Goal: Task Accomplishment & Management: Complete application form

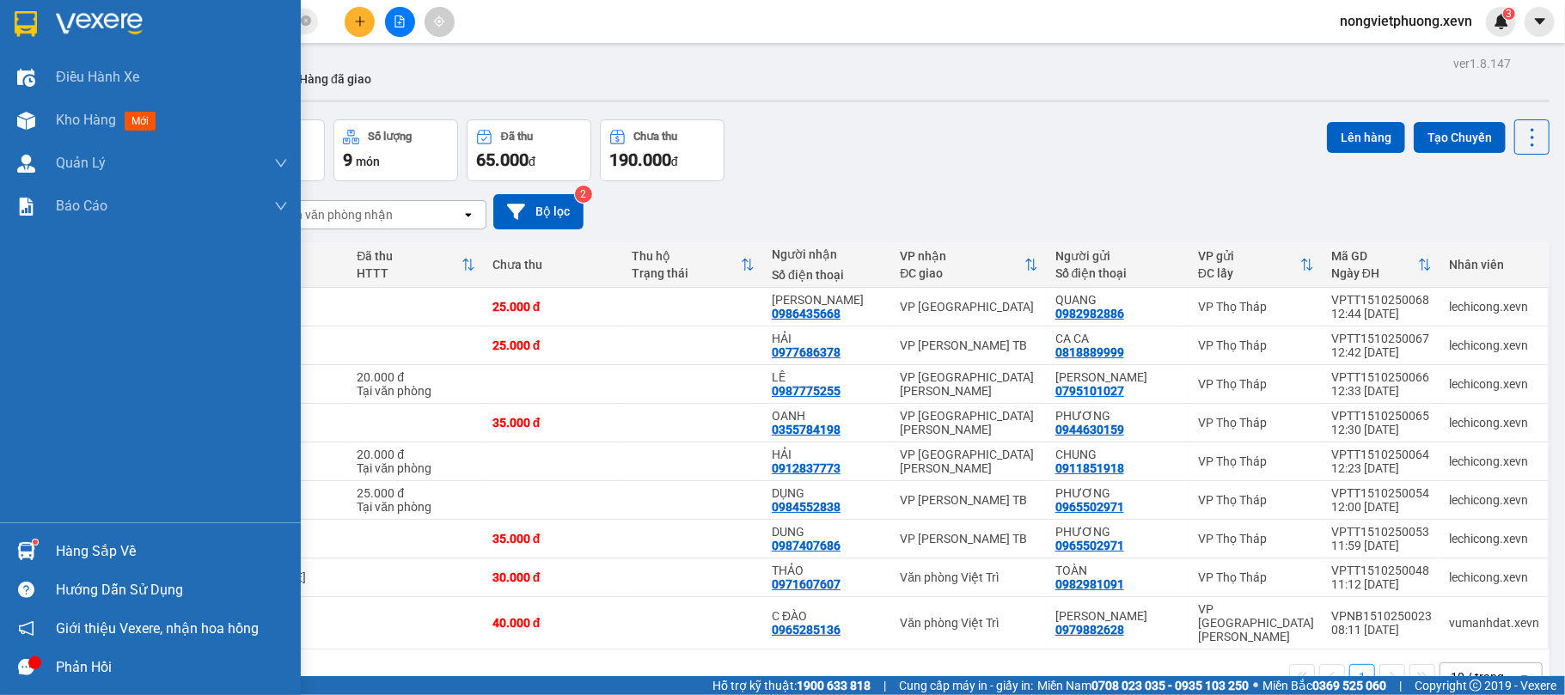
click at [88, 559] on div "Hàng sắp về" at bounding box center [172, 552] width 232 height 26
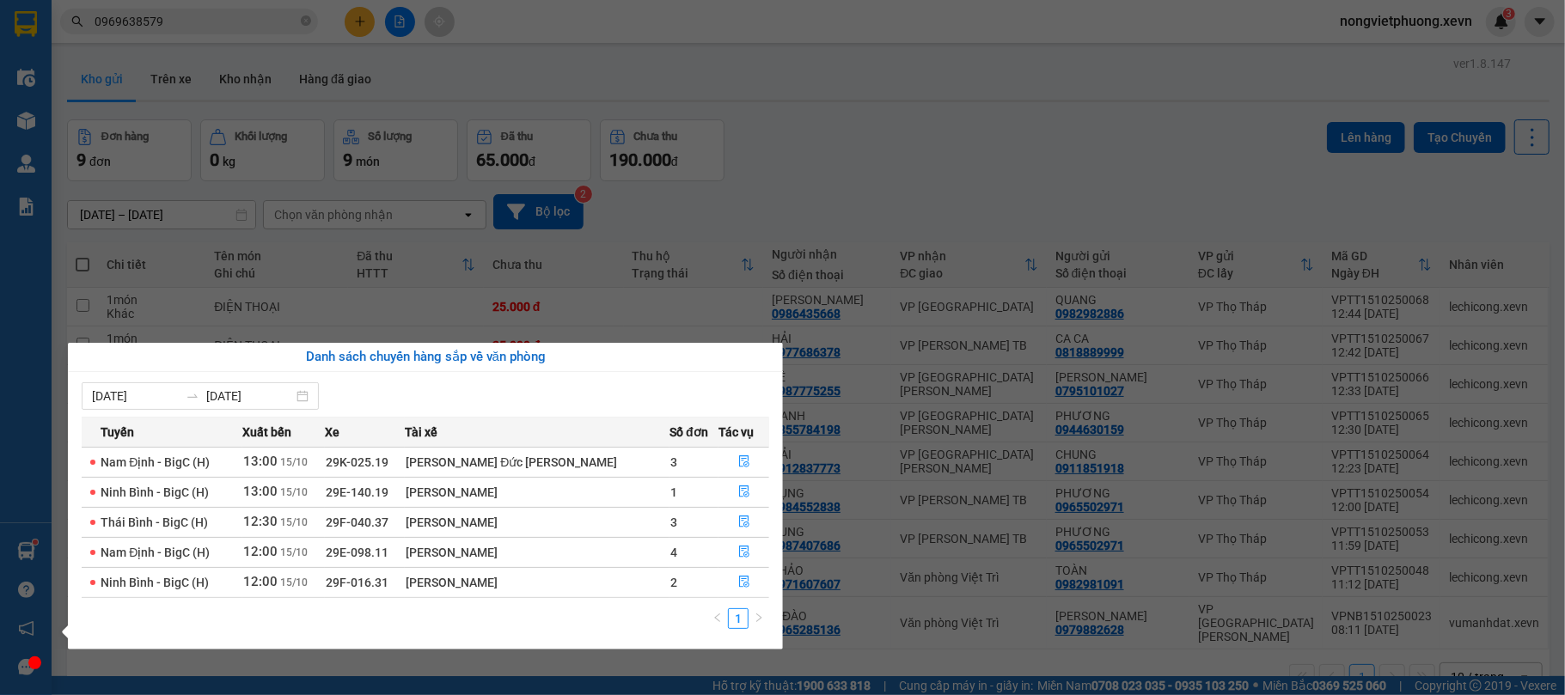
click at [289, 31] on section "Kết quả [PERSON_NAME] ( 6 ) Bộ lọc Mã ĐH Trạng thái Món hàng Thu hộ [PERSON_NAM…" at bounding box center [782, 347] width 1565 height 695
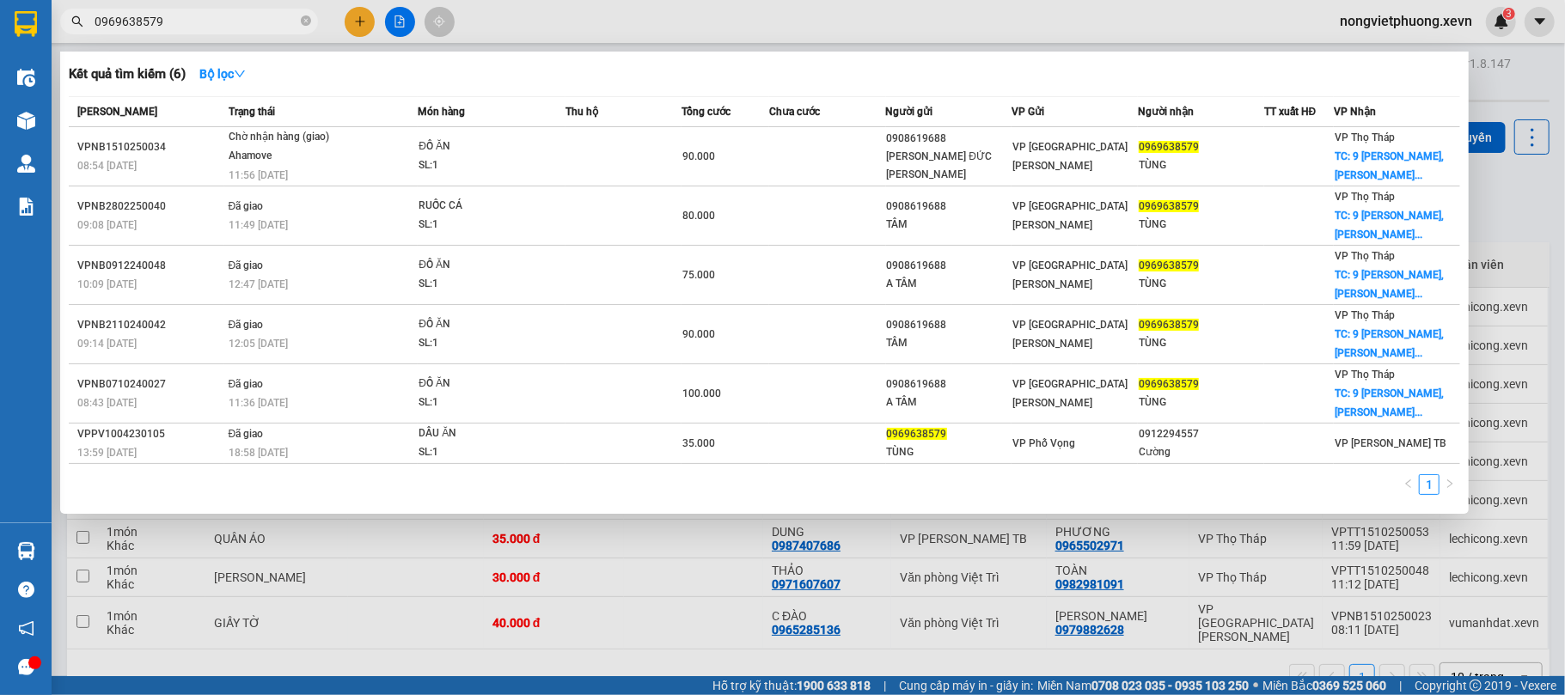
click at [296, 21] on input "0969638579" at bounding box center [196, 21] width 203 height 19
click at [303, 24] on icon "close-circle" at bounding box center [306, 20] width 10 height 10
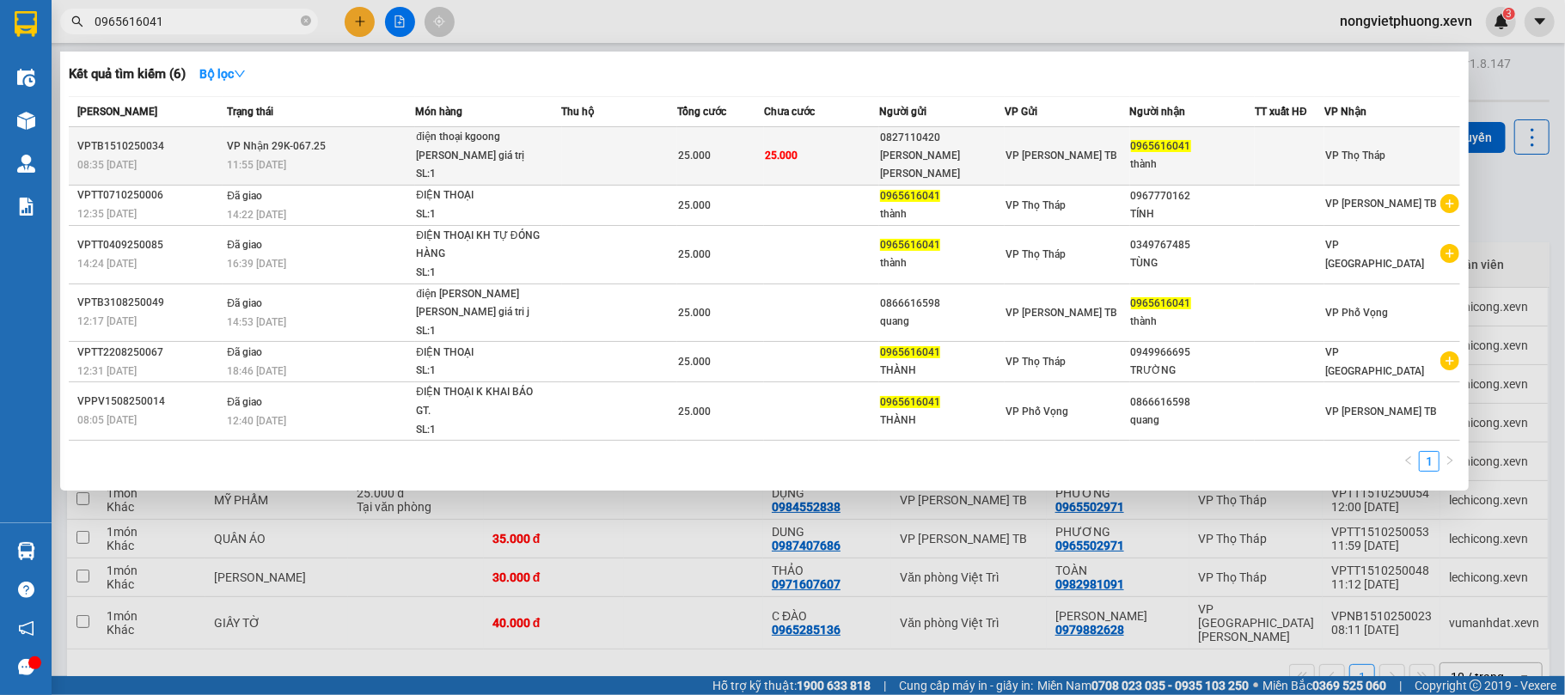
type input "0965616041"
click at [988, 167] on div "[PERSON_NAME] [PERSON_NAME]" at bounding box center [942, 165] width 124 height 36
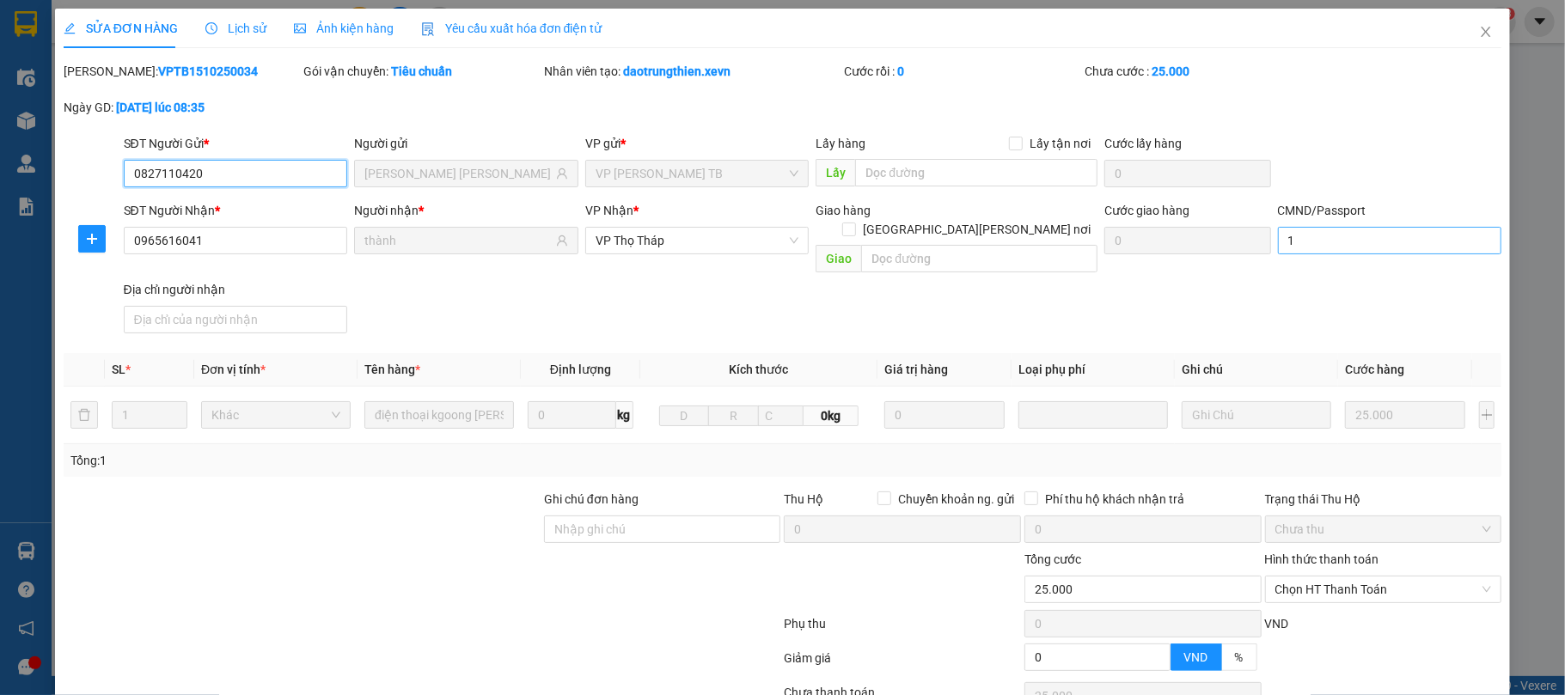
type input "0827110420"
type input "[PERSON_NAME] [PERSON_NAME]"
type input "0965616041"
type input "thành"
type input "1"
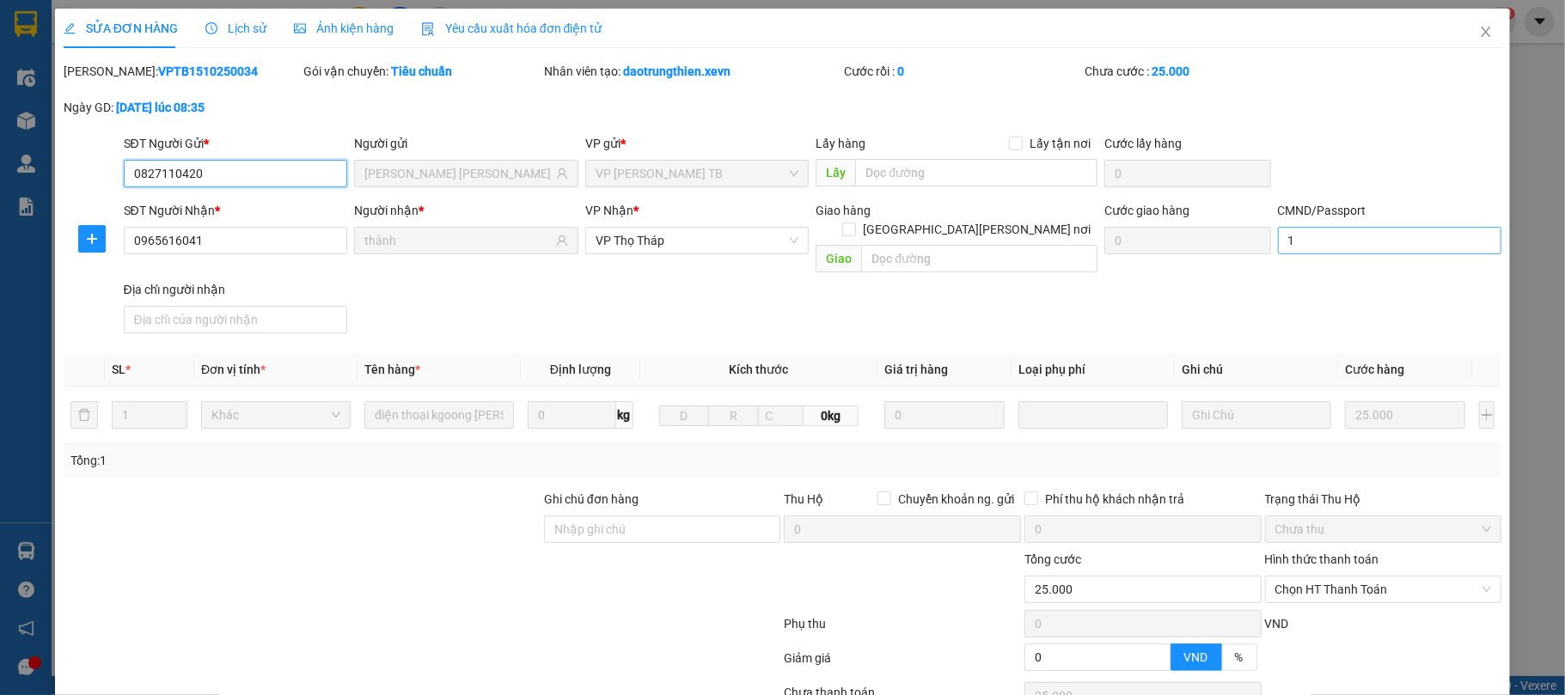
type input "0"
type input "25.000"
click at [1349, 239] on input "1" at bounding box center [1390, 241] width 224 height 28
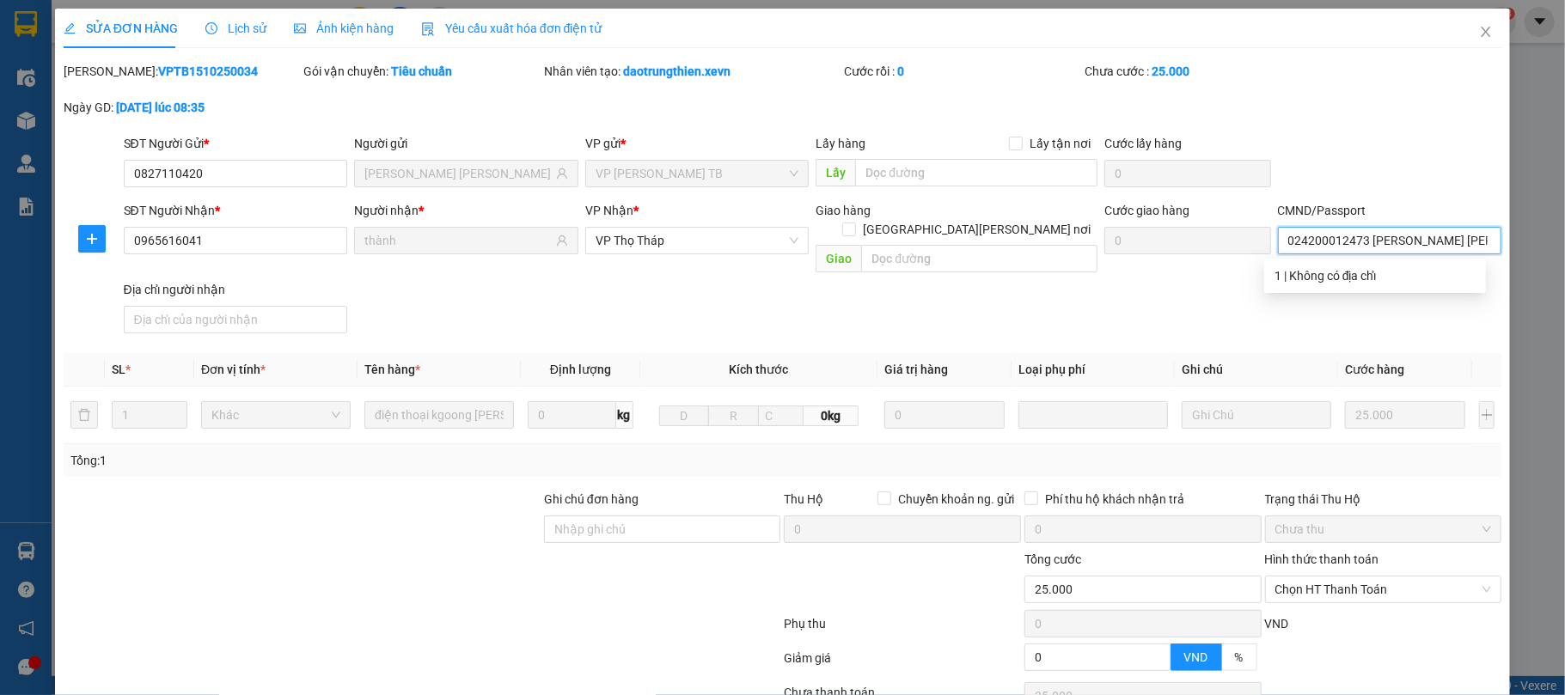
type input "024200012473 [PERSON_NAME] [PERSON_NAME]"
click at [1377, 189] on div "SĐT Người Gửi * 0827110420 Người gửi [PERSON_NAME] [PERSON_NAME] VP gửi * VP [P…" at bounding box center [813, 164] width 1386 height 60
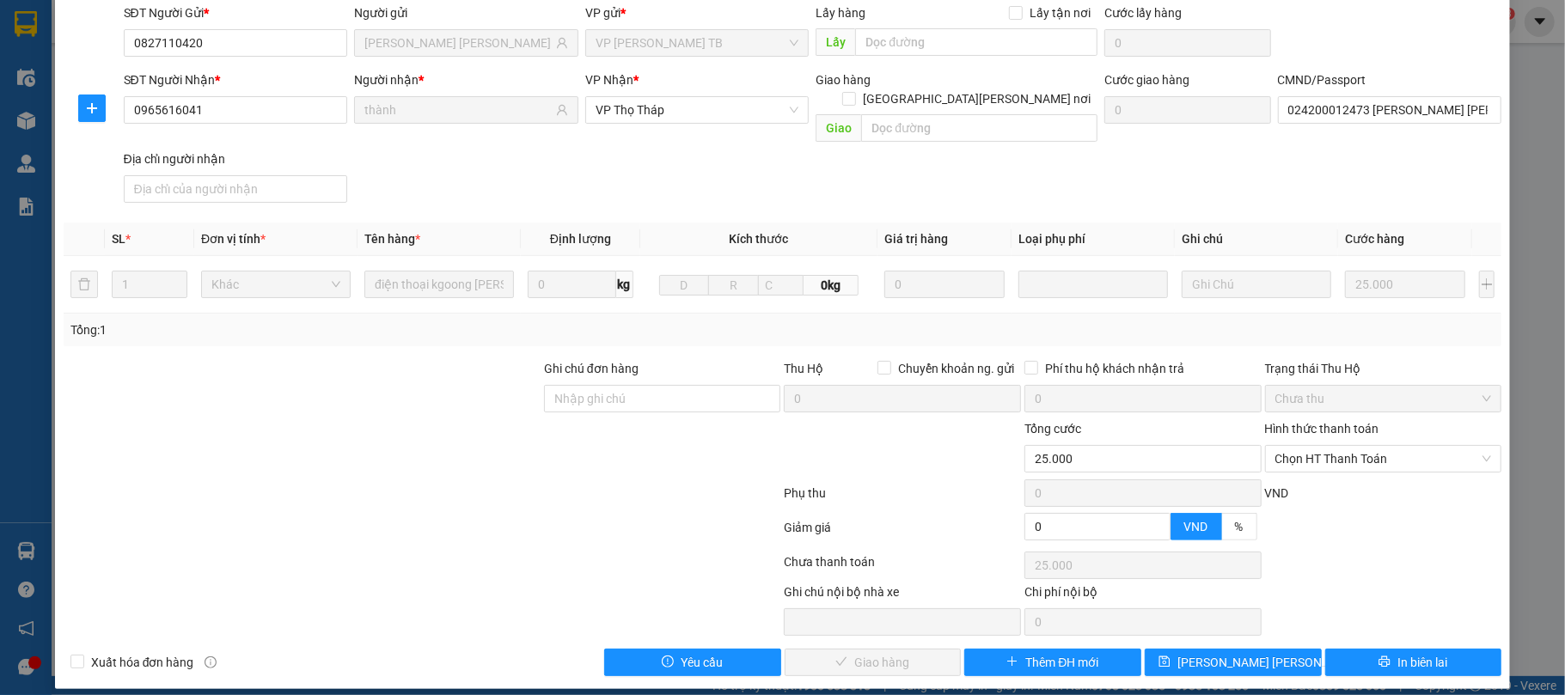
click at [1365, 480] on div "Phụ thu 0 VND" at bounding box center [783, 497] width 1443 height 34
click at [1369, 446] on span "Chọn HT Thanh Toán" at bounding box center [1384, 459] width 217 height 26
click at [1343, 469] on div "Tại văn phòng" at bounding box center [1370, 477] width 214 height 19
type input "0"
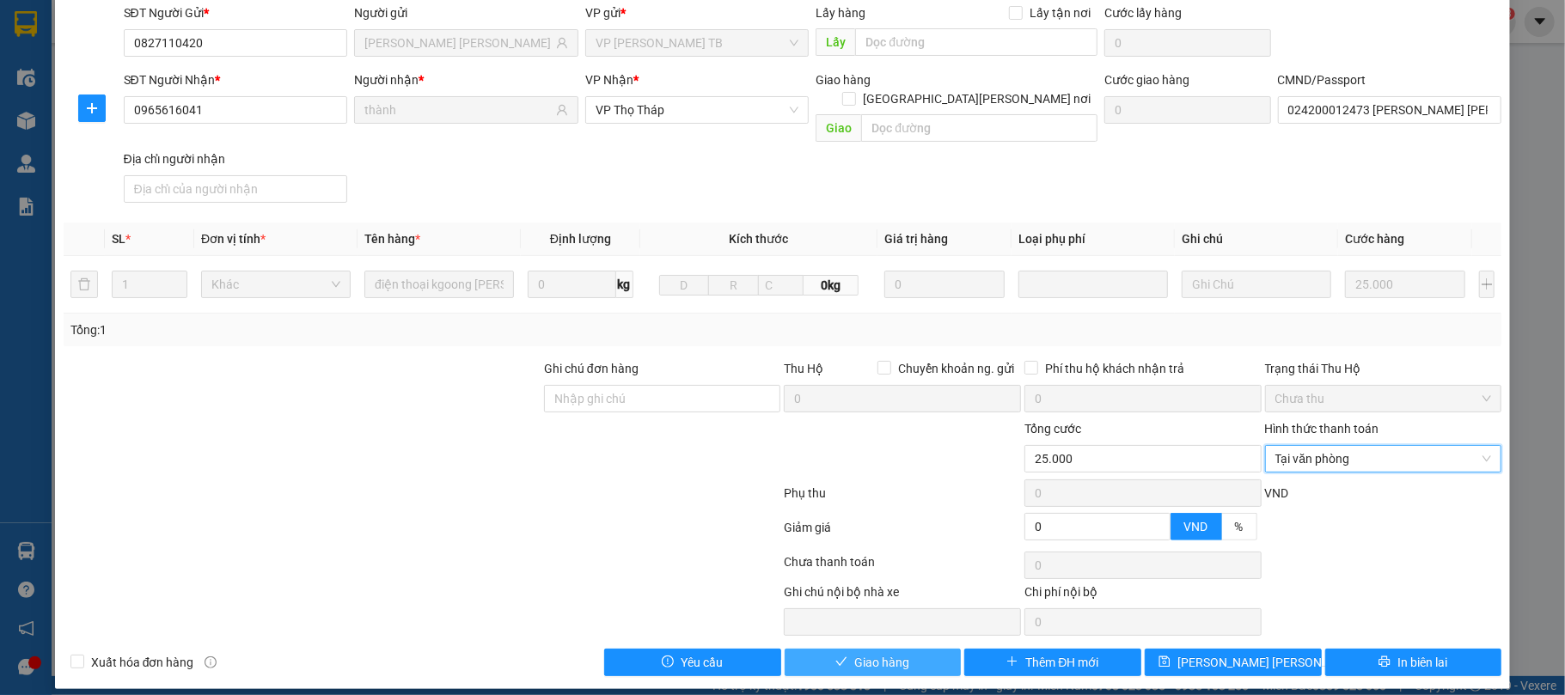
click at [888, 653] on span "Giao hàng" at bounding box center [882, 662] width 55 height 19
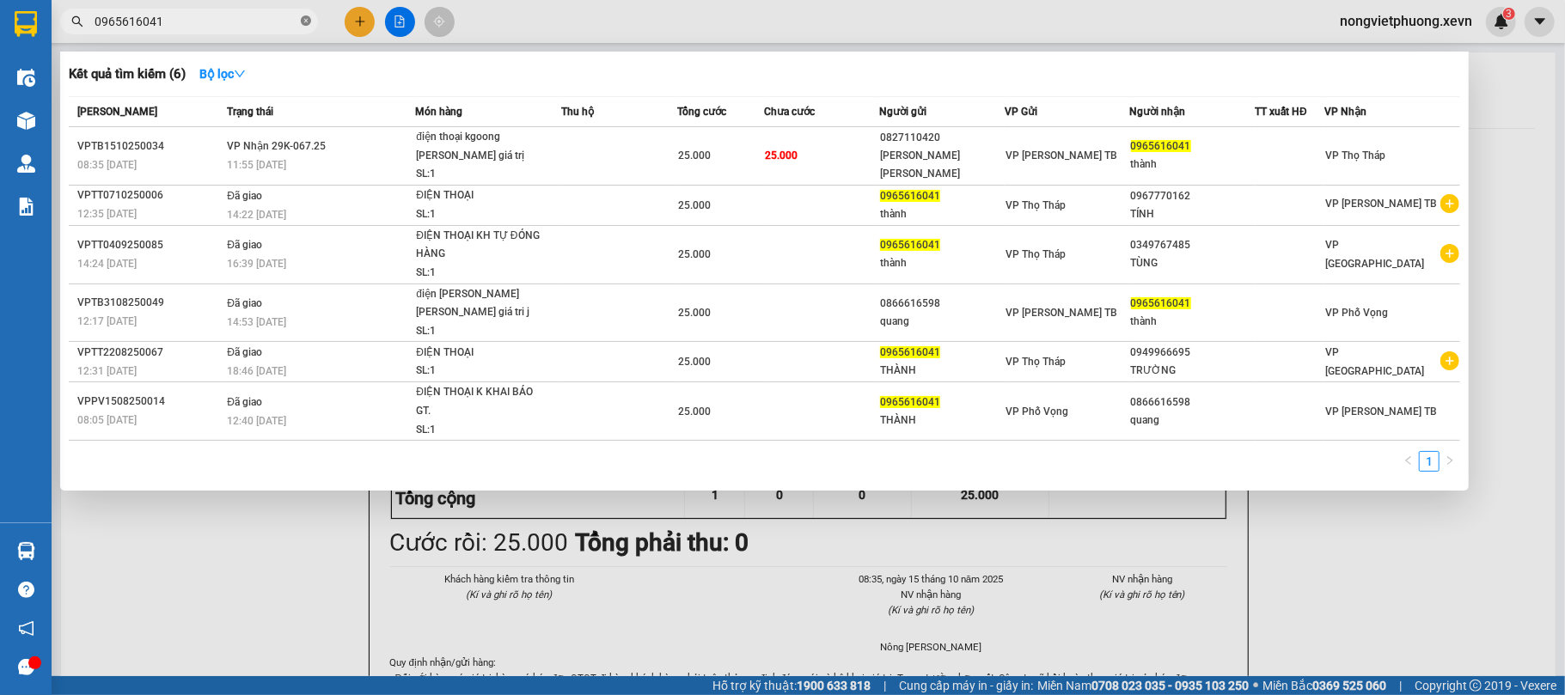
click at [308, 19] on icon "close-circle" at bounding box center [306, 20] width 10 height 10
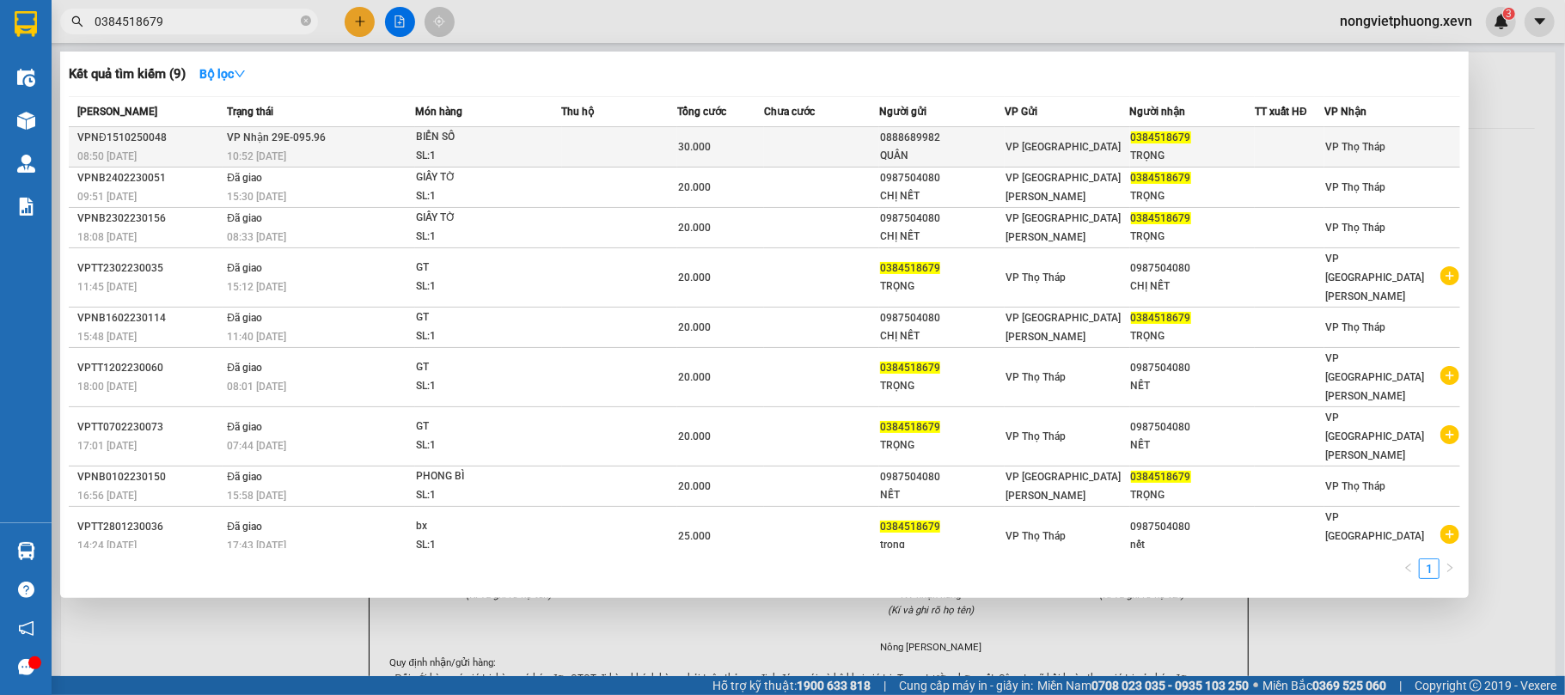
type input "0384518679"
click at [998, 143] on div "0888689982" at bounding box center [942, 138] width 124 height 18
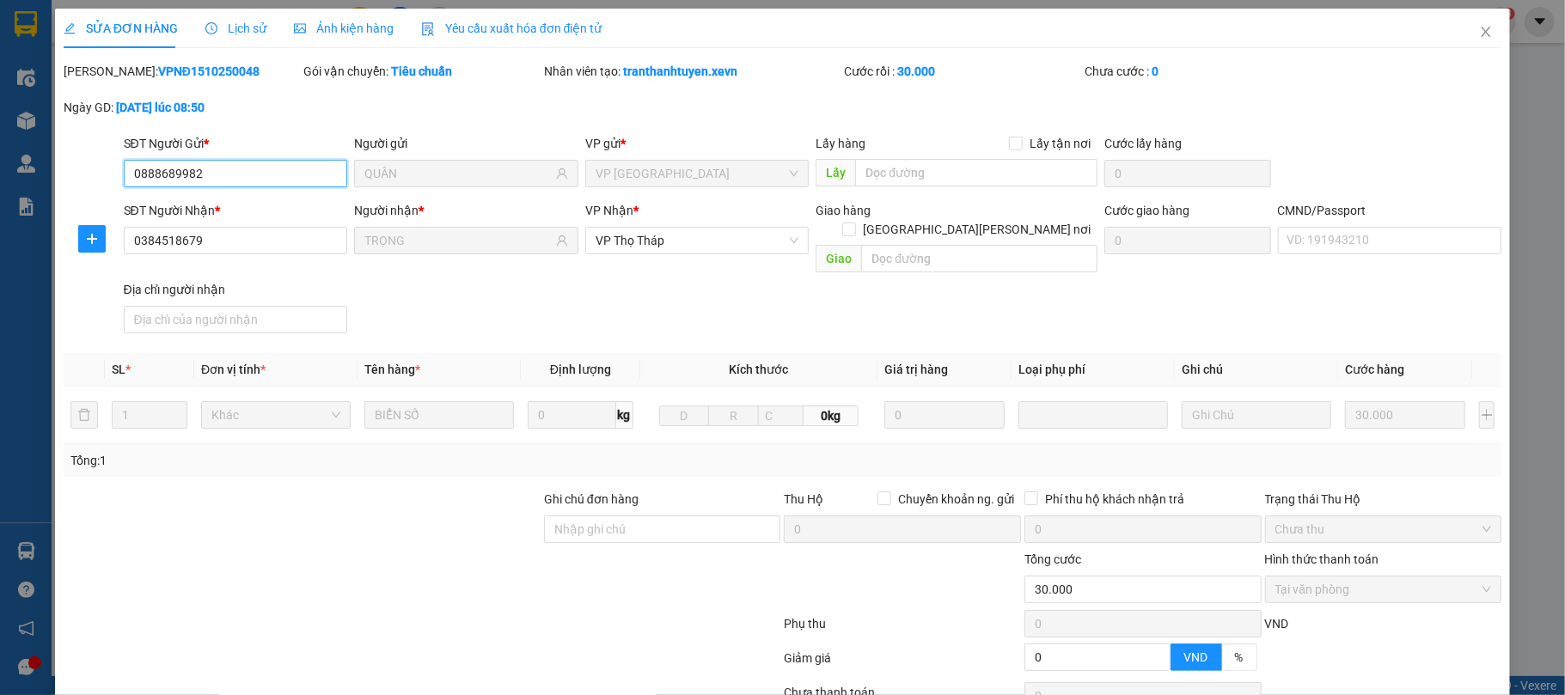
type input "0888689982"
type input "QUÂN"
type input "0384518679"
type input "TRỌNG"
type input "0"
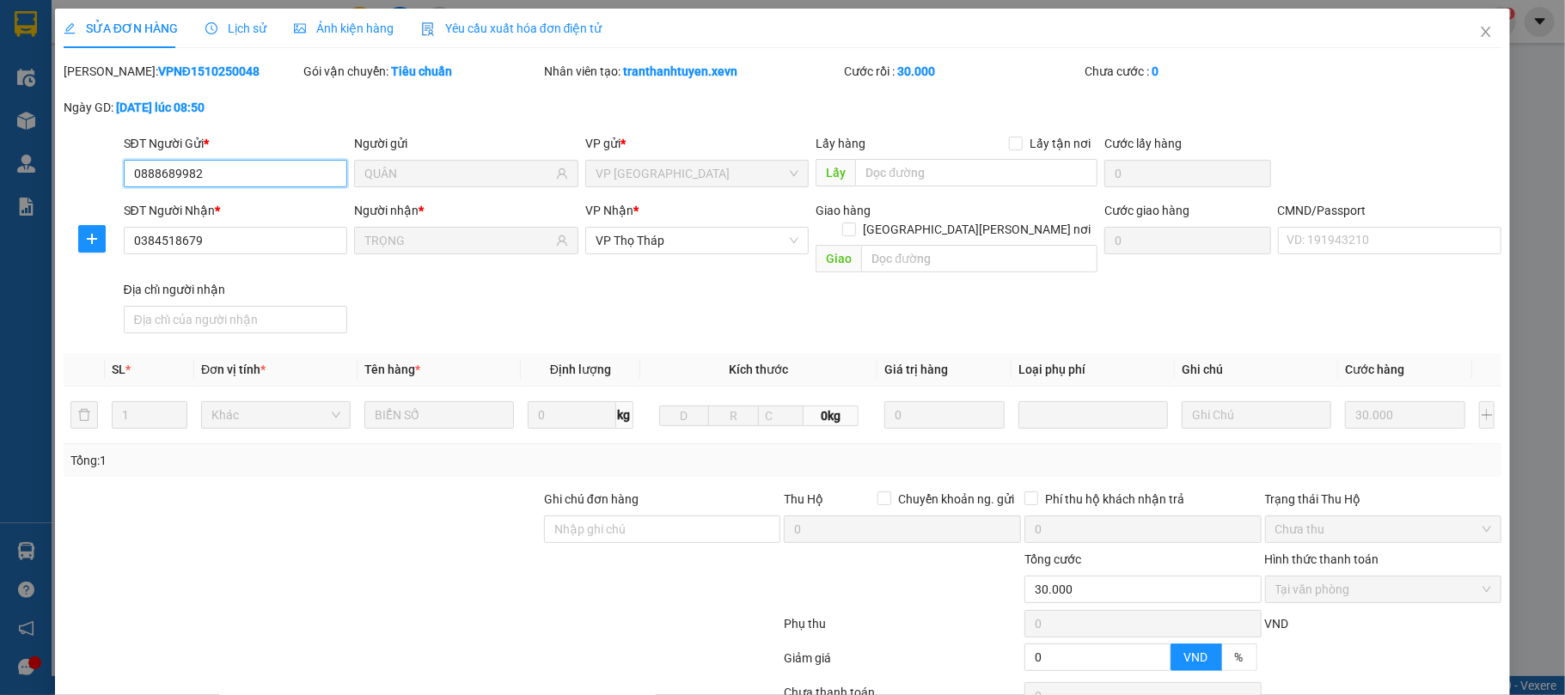
type input "30.000"
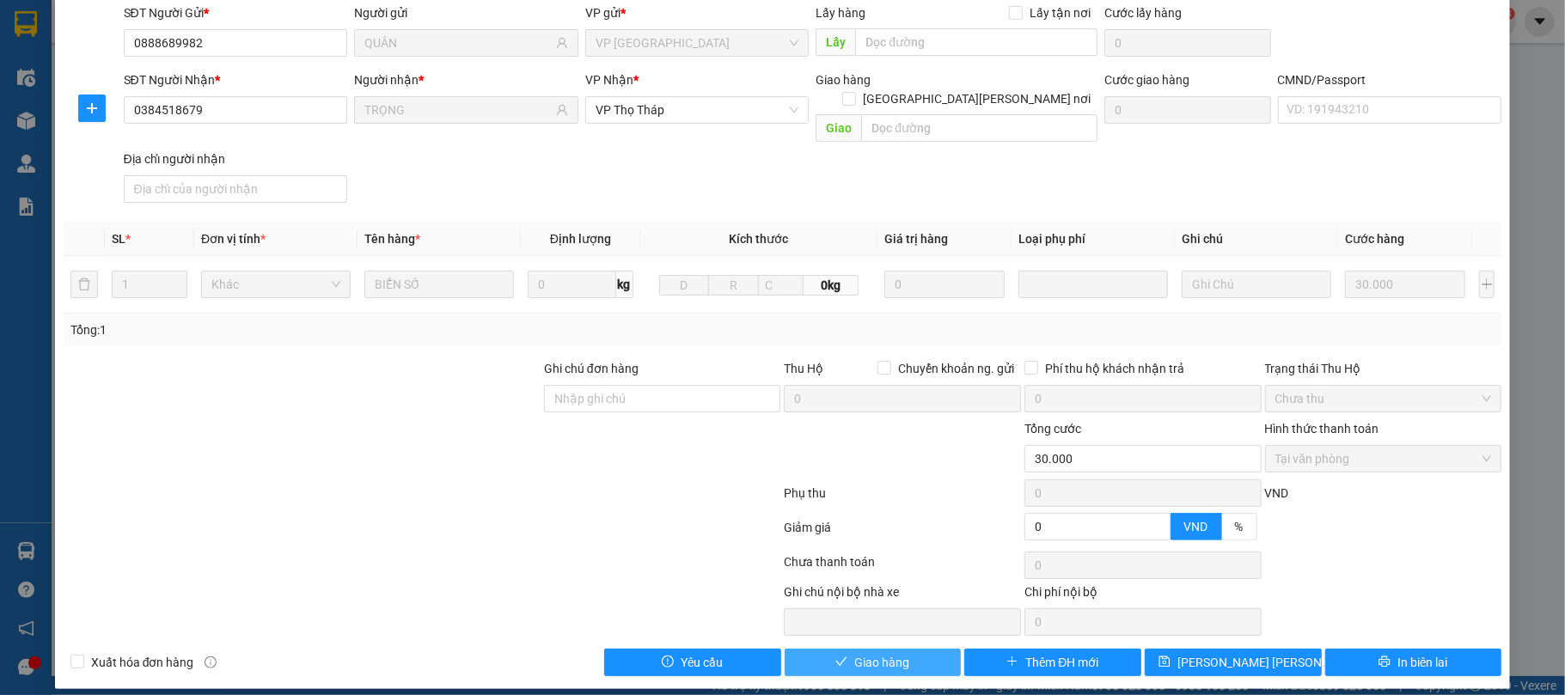
click at [864, 653] on span "Giao hàng" at bounding box center [882, 662] width 55 height 19
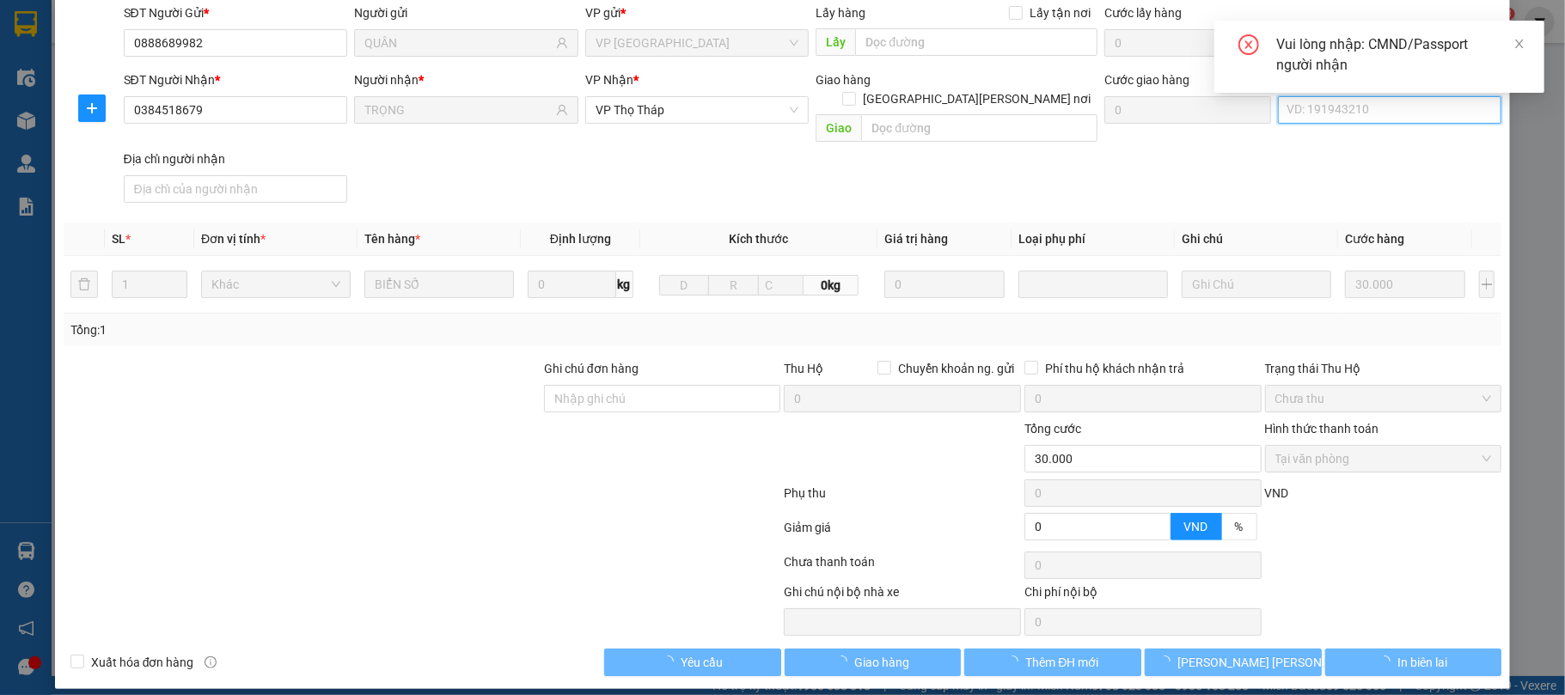
click at [1322, 119] on input "CMND/Passport" at bounding box center [1390, 110] width 224 height 28
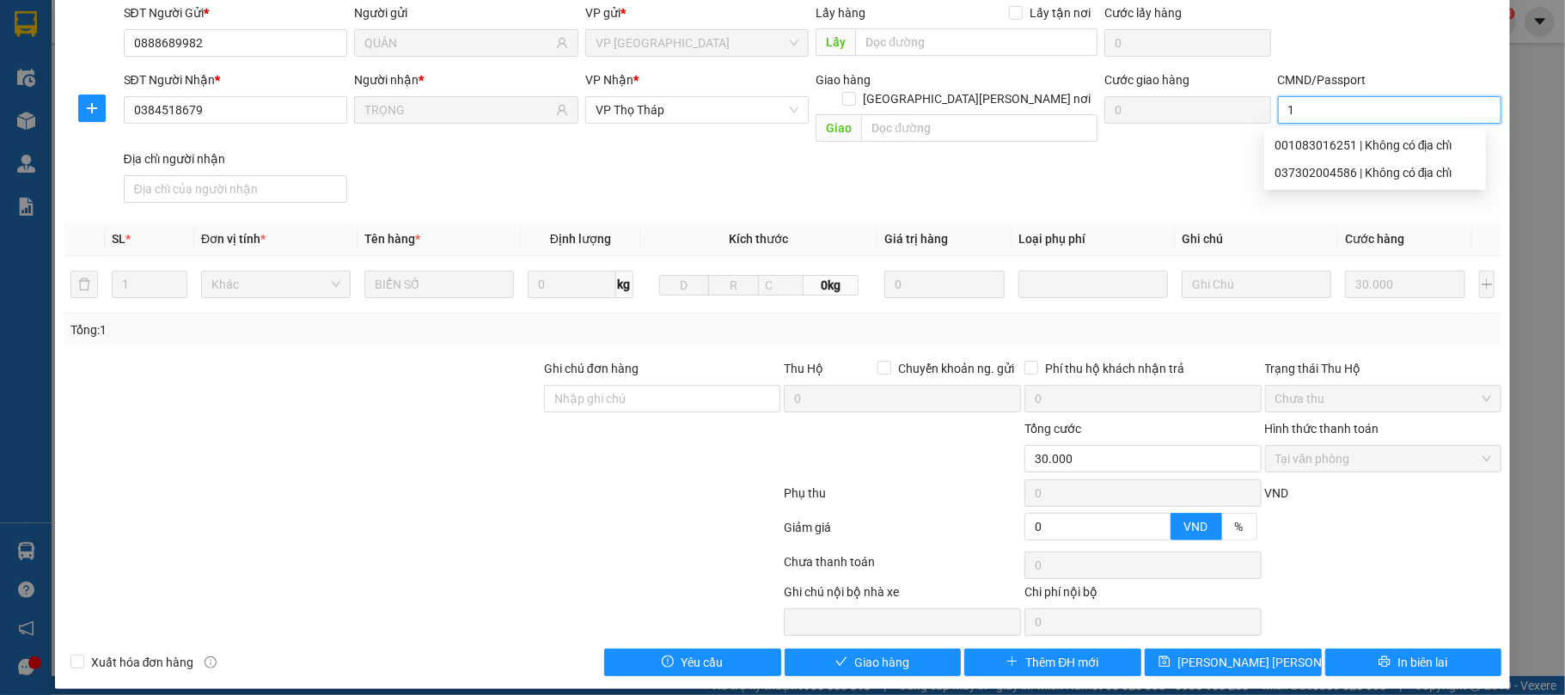
type input "1"
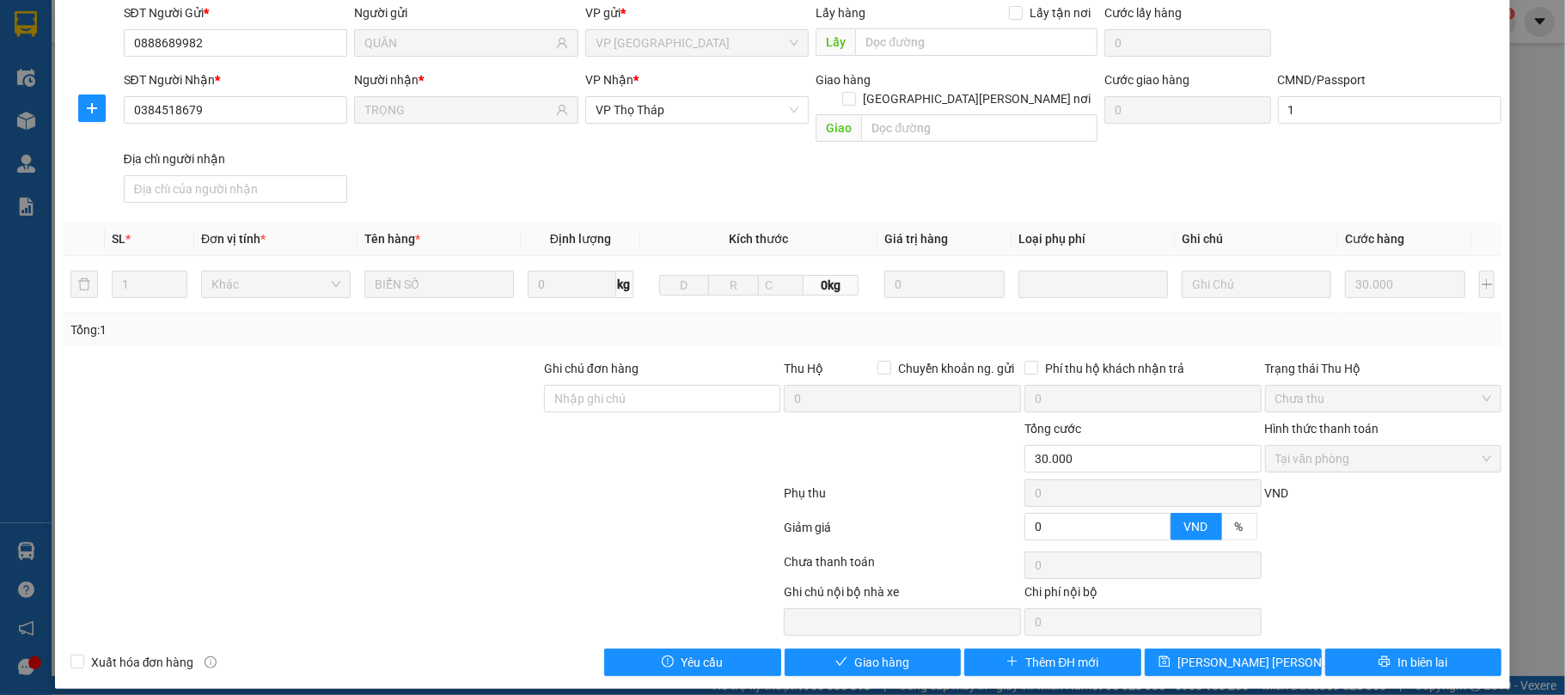
click at [898, 623] on div "Total Paid Fee 30.000 Total UnPaid Fee 0 Cash Collection Total Fee Mã ĐH: VPNĐ1…" at bounding box center [783, 303] width 1439 height 745
click at [894, 649] on button "Giao hàng" at bounding box center [873, 663] width 177 height 28
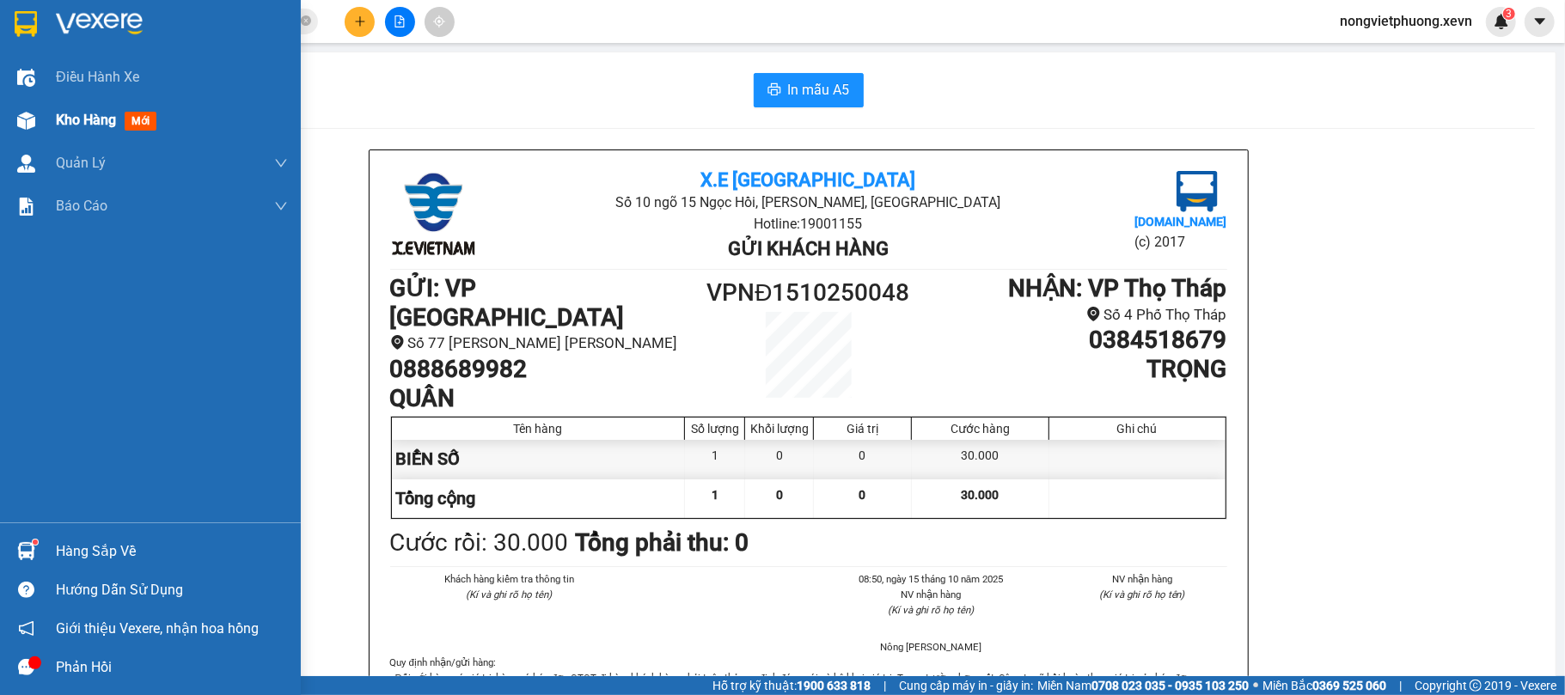
click at [52, 105] on div "Kho hàng mới" at bounding box center [150, 120] width 301 height 43
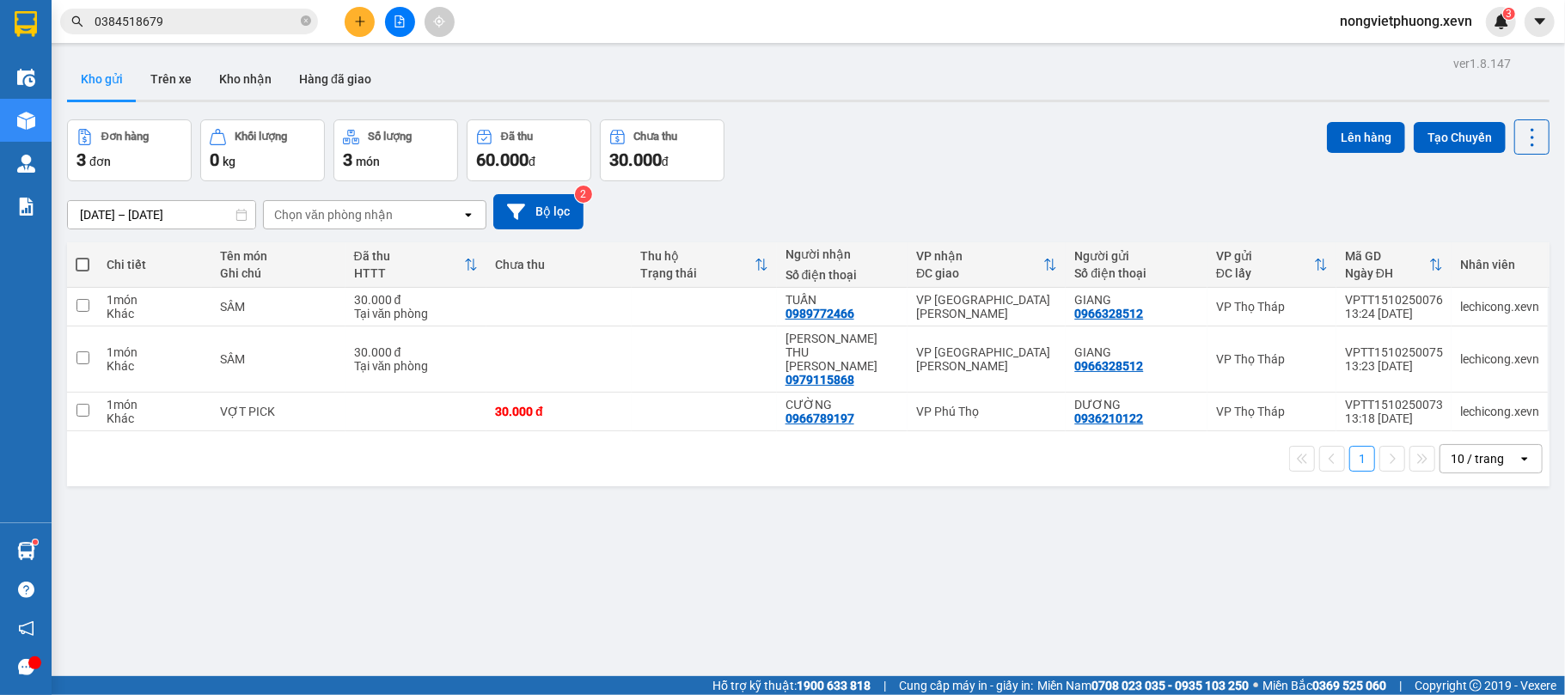
click at [1008, 141] on div "Đơn hàng 3 đơn [PERSON_NAME] 0 kg Số [PERSON_NAME] 3 món Đã thu 60.000 [PERSON_…" at bounding box center [808, 150] width 1483 height 62
click at [939, 136] on div "Đơn hàng 3 đơn [PERSON_NAME] 0 kg Số [PERSON_NAME] 3 món Đã thu 60.000 [PERSON_…" at bounding box center [808, 150] width 1483 height 62
click at [792, 534] on div "ver 1.8.147 Kho gửi Trên xe [PERSON_NAME] Hàng đã [PERSON_NAME] hàng 3 đơn [PER…" at bounding box center [808, 399] width 1497 height 695
click at [1002, 405] on div "VP Phú Thọ" at bounding box center [986, 412] width 141 height 14
checkbox input "true"
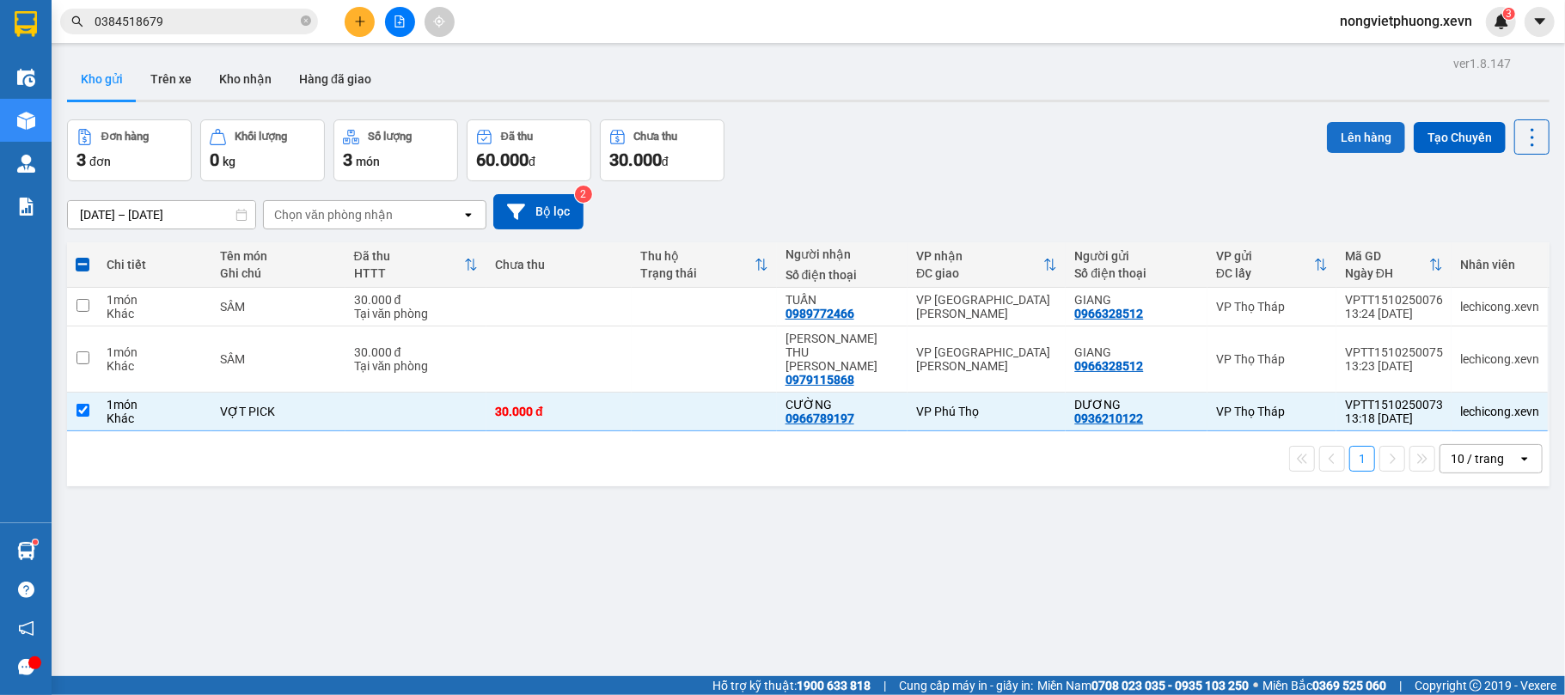
click at [1333, 149] on button "Lên hàng" at bounding box center [1366, 137] width 78 height 31
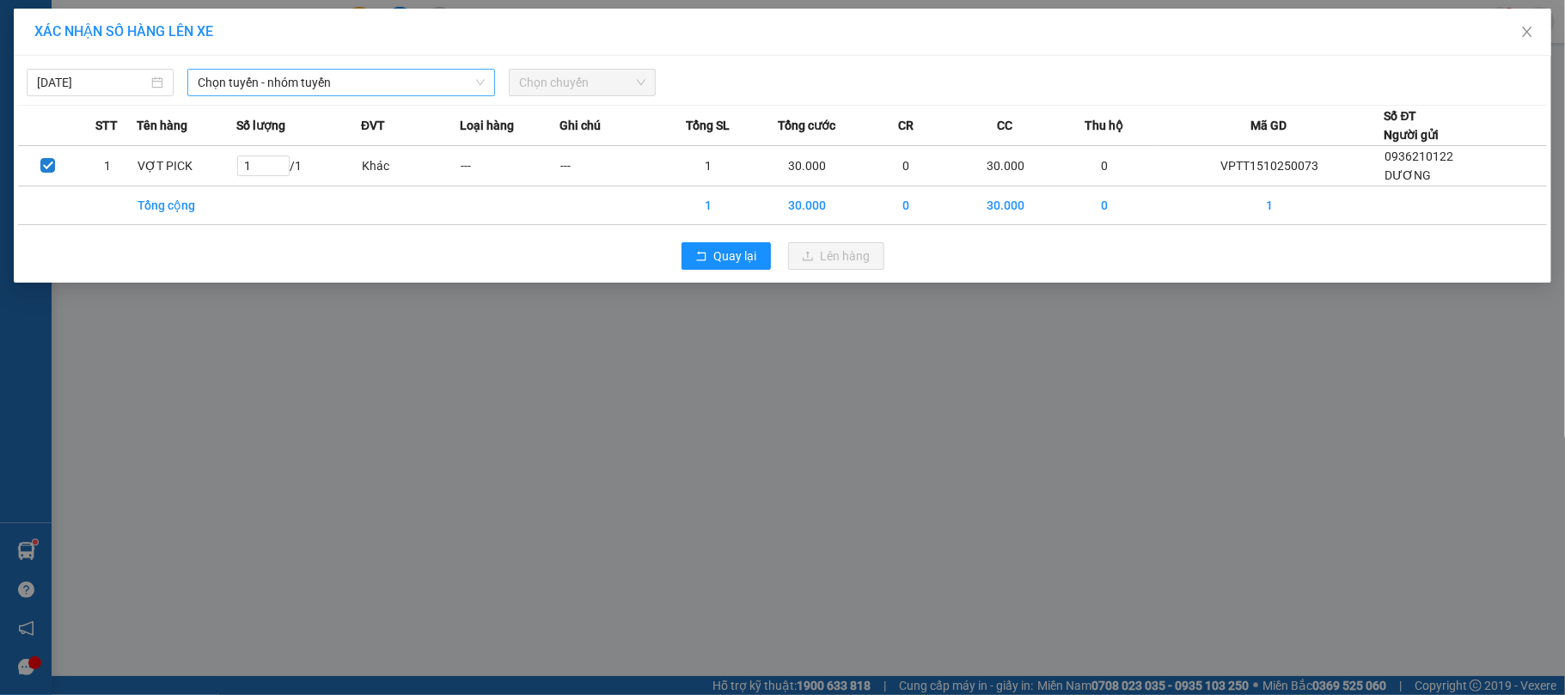
click at [414, 88] on span "Chọn tuyến - nhóm tuyến" at bounding box center [341, 83] width 287 height 26
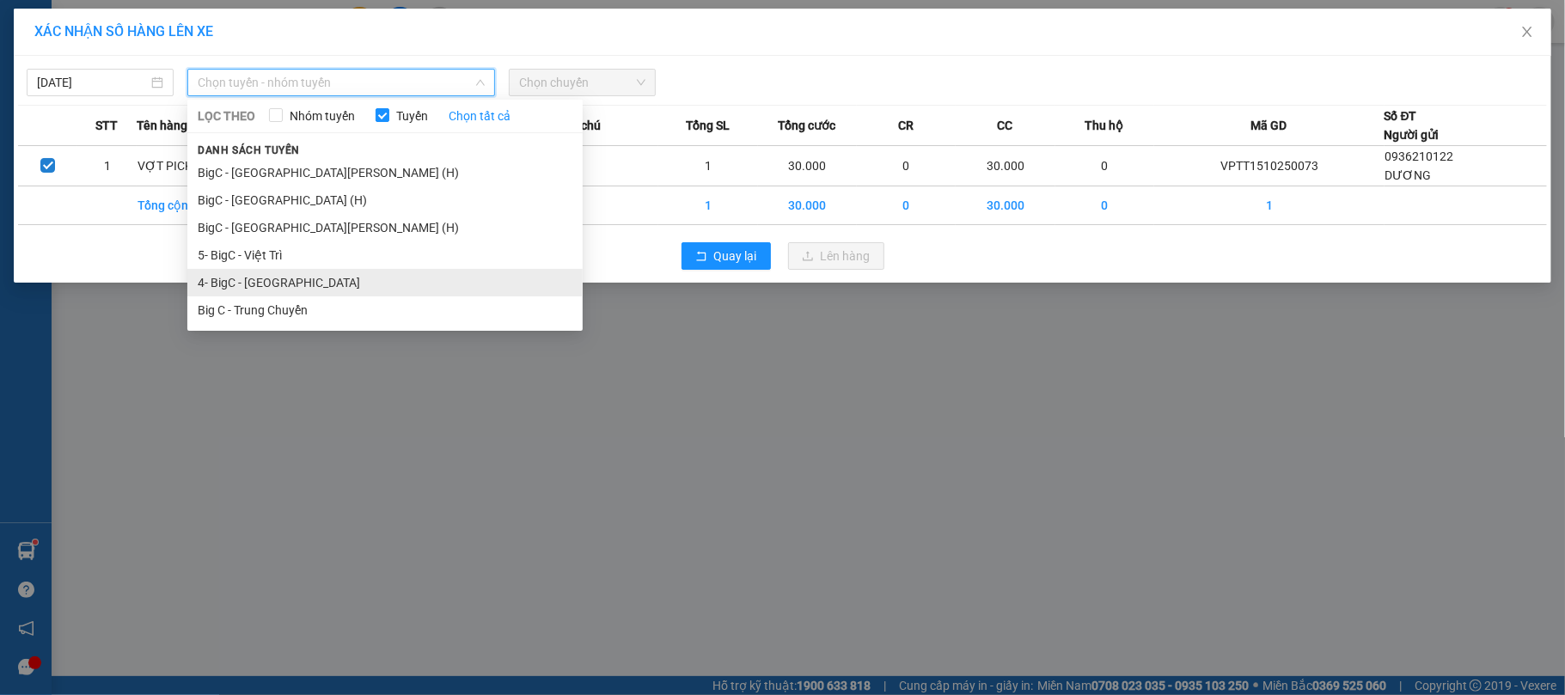
click at [309, 279] on li "4- BigC - [GEOGRAPHIC_DATA]" at bounding box center [384, 283] width 395 height 28
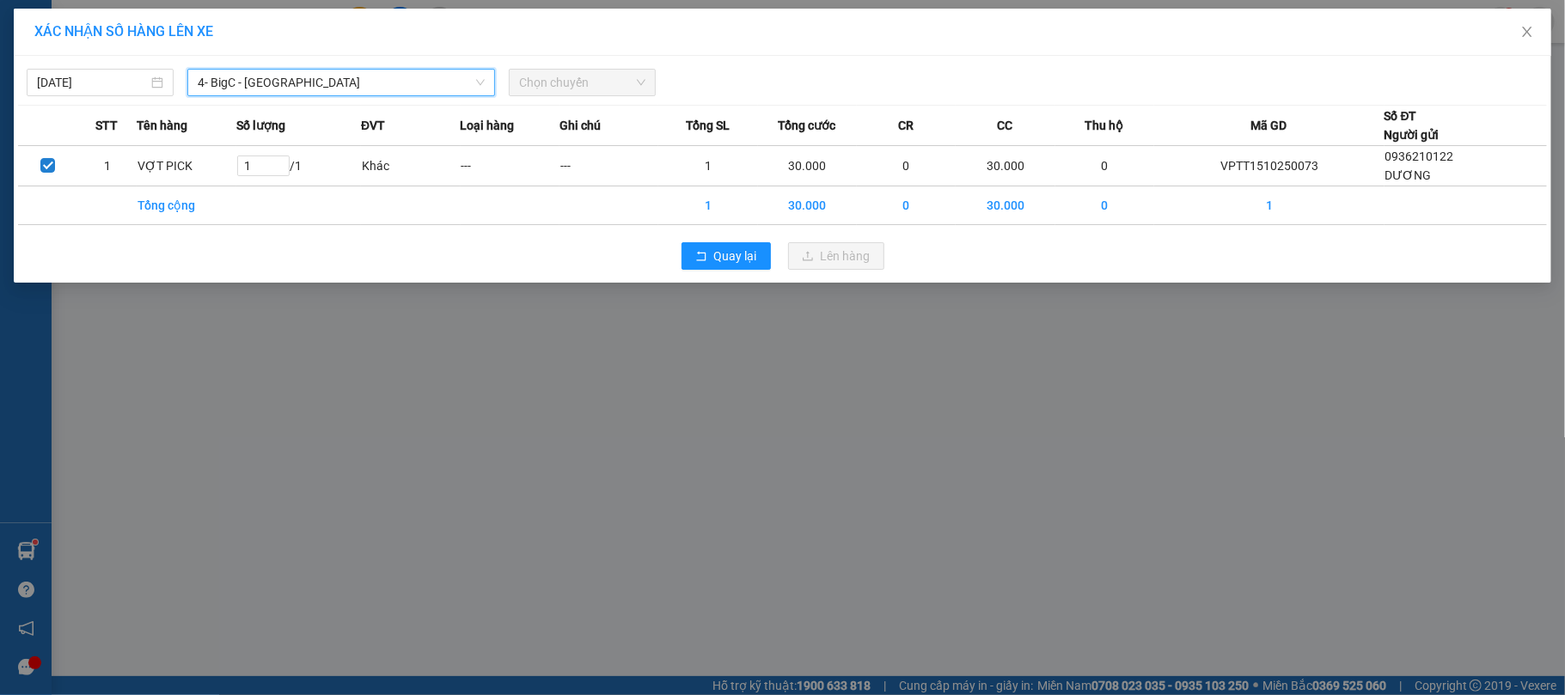
click at [619, 73] on span "Chọn chuyến" at bounding box center [582, 83] width 126 height 26
click at [586, 87] on span "Chọn chuyến" at bounding box center [582, 83] width 126 height 26
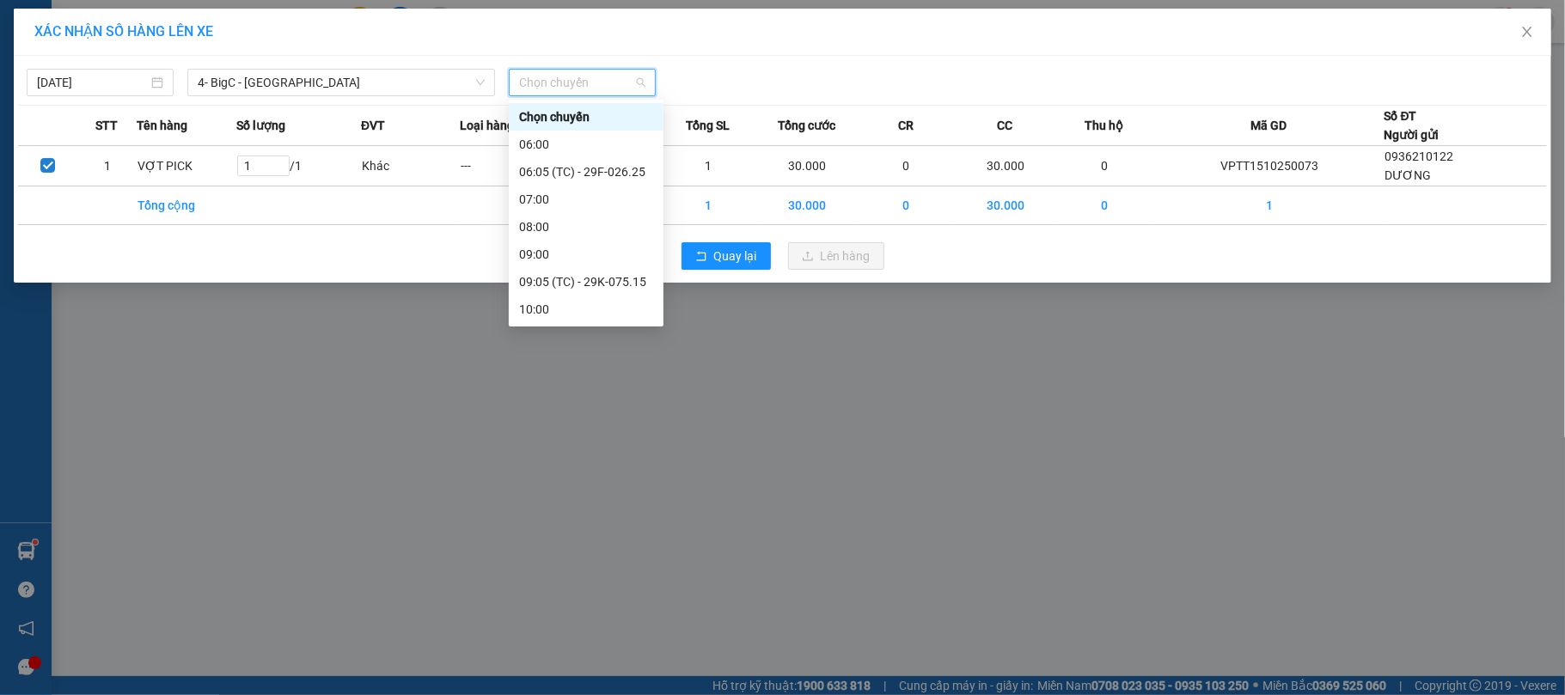
scroll to position [385, 0]
click at [612, 126] on div "13:05 (TC) - 29E-034.52" at bounding box center [586, 116] width 134 height 19
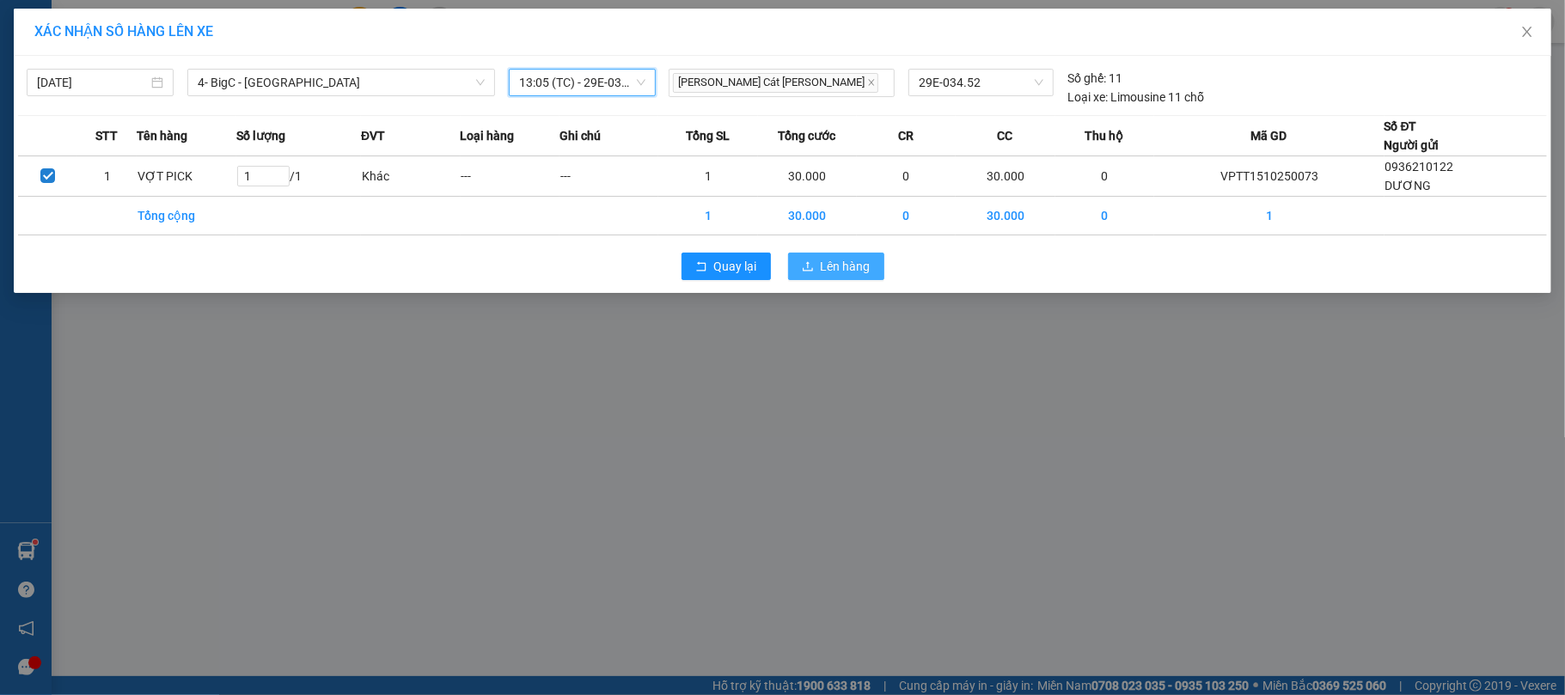
click at [855, 261] on span "Lên hàng" at bounding box center [846, 266] width 50 height 19
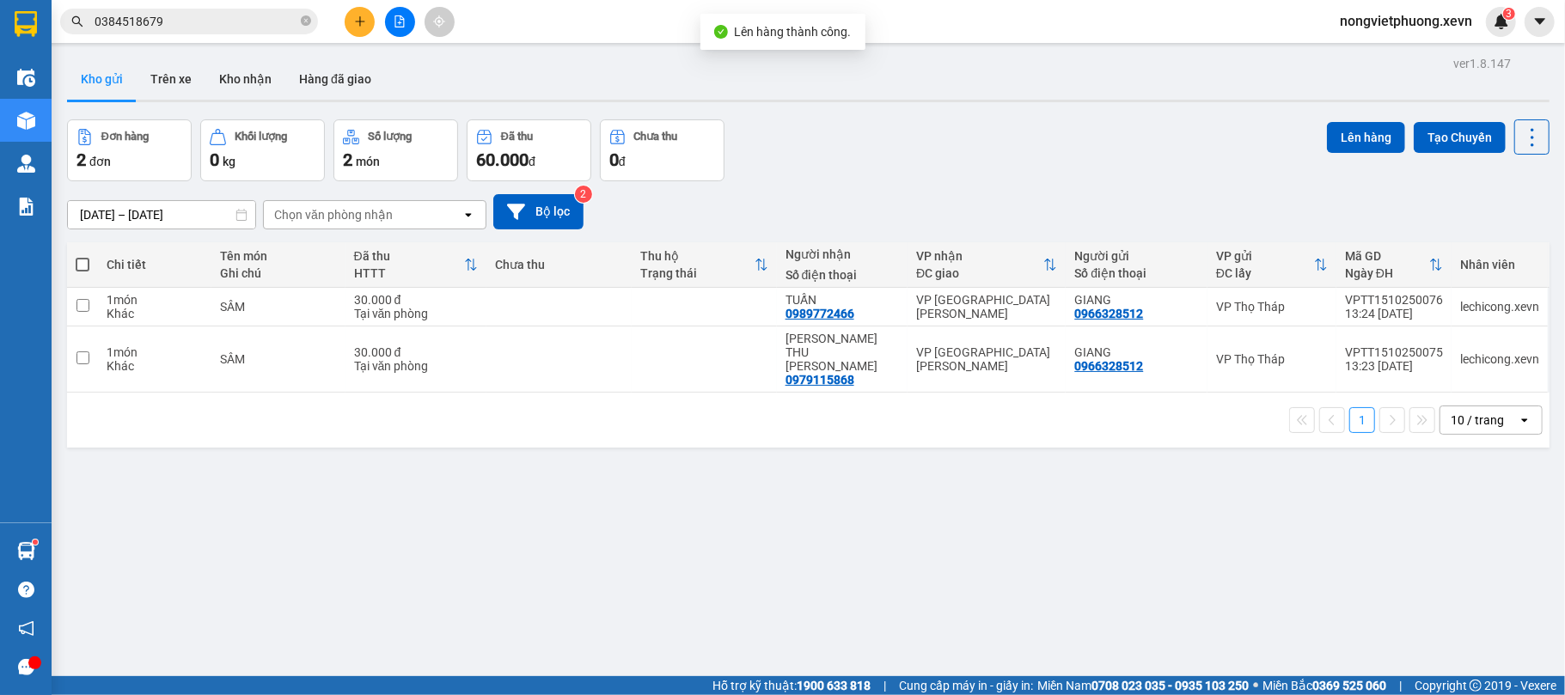
click at [863, 158] on div "Đơn hàng 2 đơn Khối lượng 0 kg Số lượng 2 món Đã thu 60.000 đ Chưa thu 0 đ Lên …" at bounding box center [808, 150] width 1483 height 62
click at [864, 158] on div "Đơn hàng 2 đơn Khối lượng 0 kg Số lượng 2 món Đã thu 60.000 đ Chưa thu 0 đ Lên …" at bounding box center [808, 150] width 1483 height 62
click at [259, 79] on button "Kho nhận" at bounding box center [245, 78] width 80 height 41
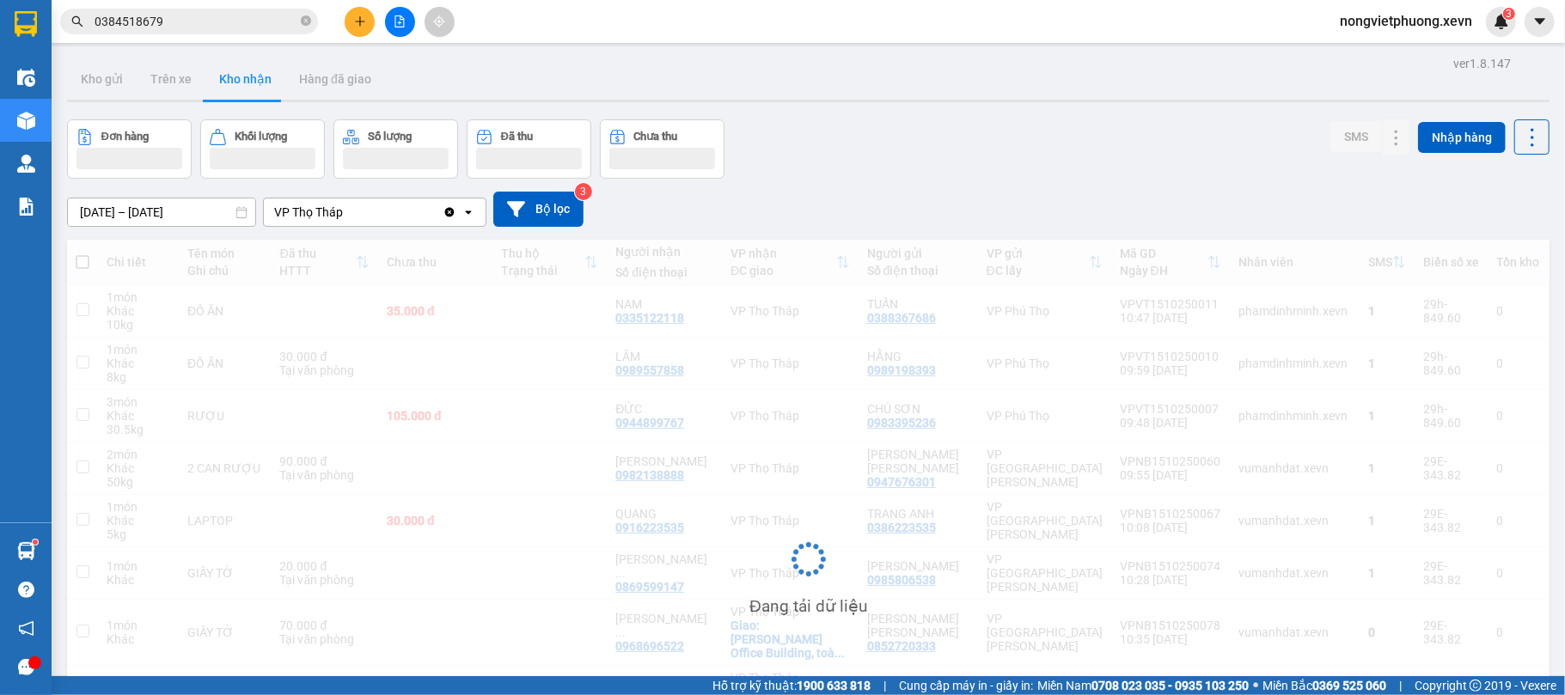
click at [920, 163] on div "Đơn hàng Khối lượng Số lượng Đã thu Chưa thu SMS Nhập hàng" at bounding box center [808, 148] width 1483 height 59
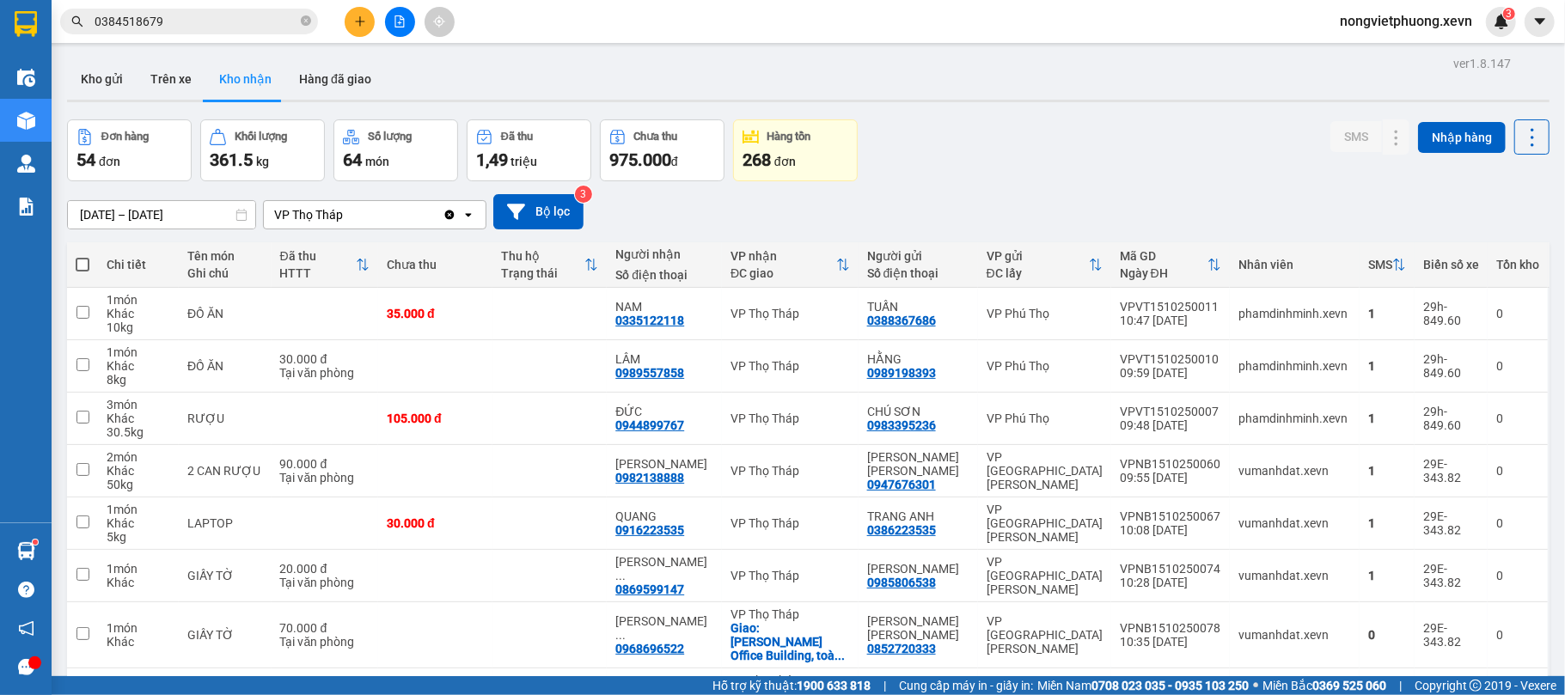
click at [959, 146] on div "Đơn hàng 54 đơn [PERSON_NAME] 361.5 kg Số [PERSON_NAME] 64 món Đã thu 1,49 [PER…" at bounding box center [808, 150] width 1483 height 62
click at [304, 14] on span at bounding box center [306, 22] width 10 height 16
click at [270, 21] on input "text" at bounding box center [196, 21] width 203 height 19
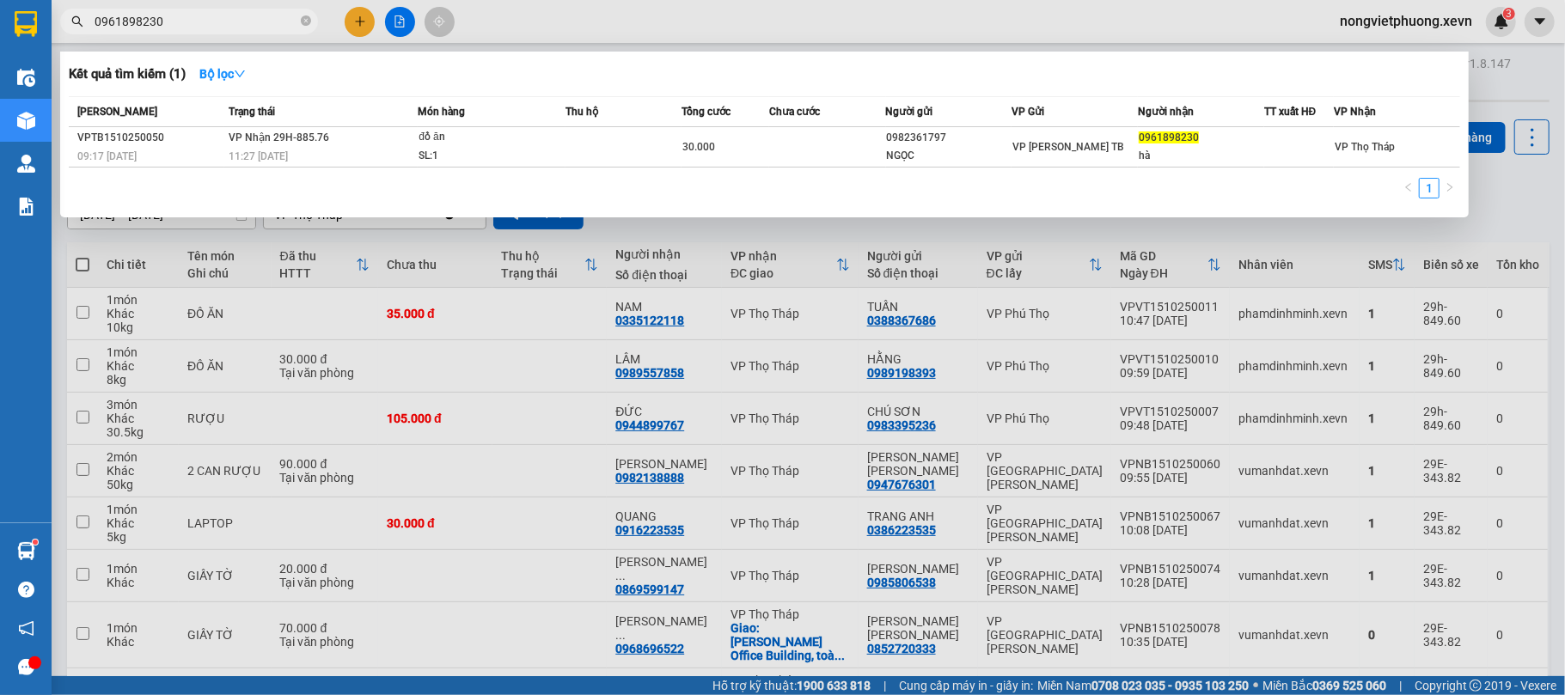
type input "0961898230"
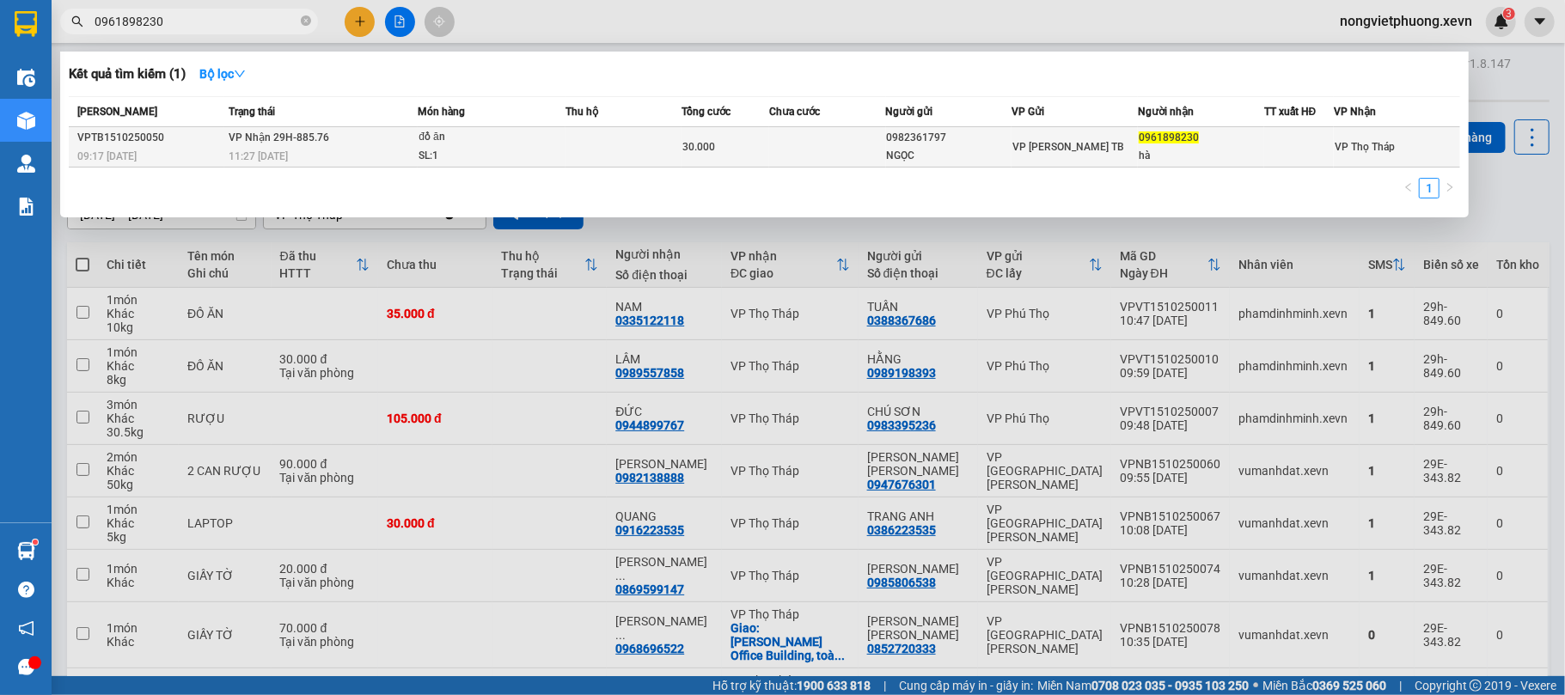
click at [1030, 155] on div "VP [PERSON_NAME] TB" at bounding box center [1075, 147] width 125 height 19
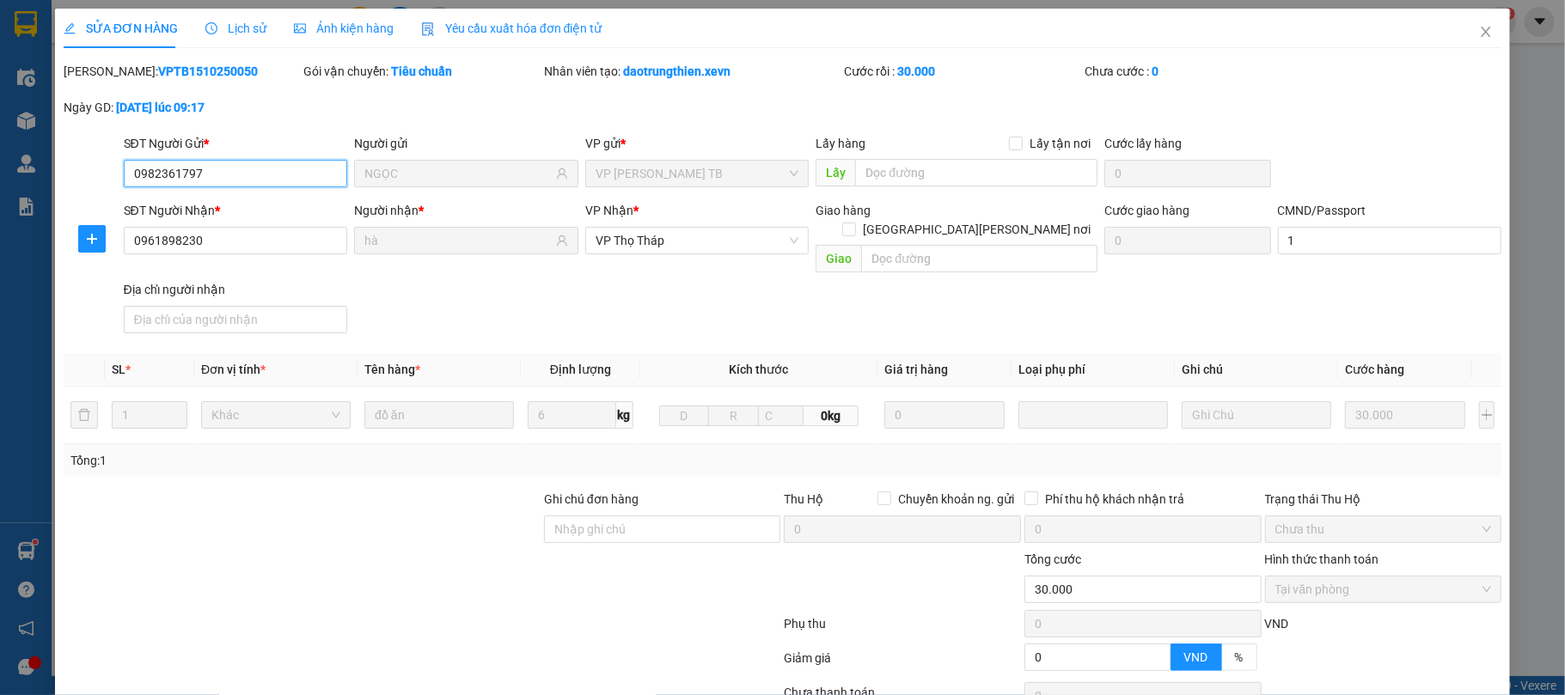
type input "0982361797"
type input "NGỌC"
type input "0961898230"
type input "hà"
type input "1"
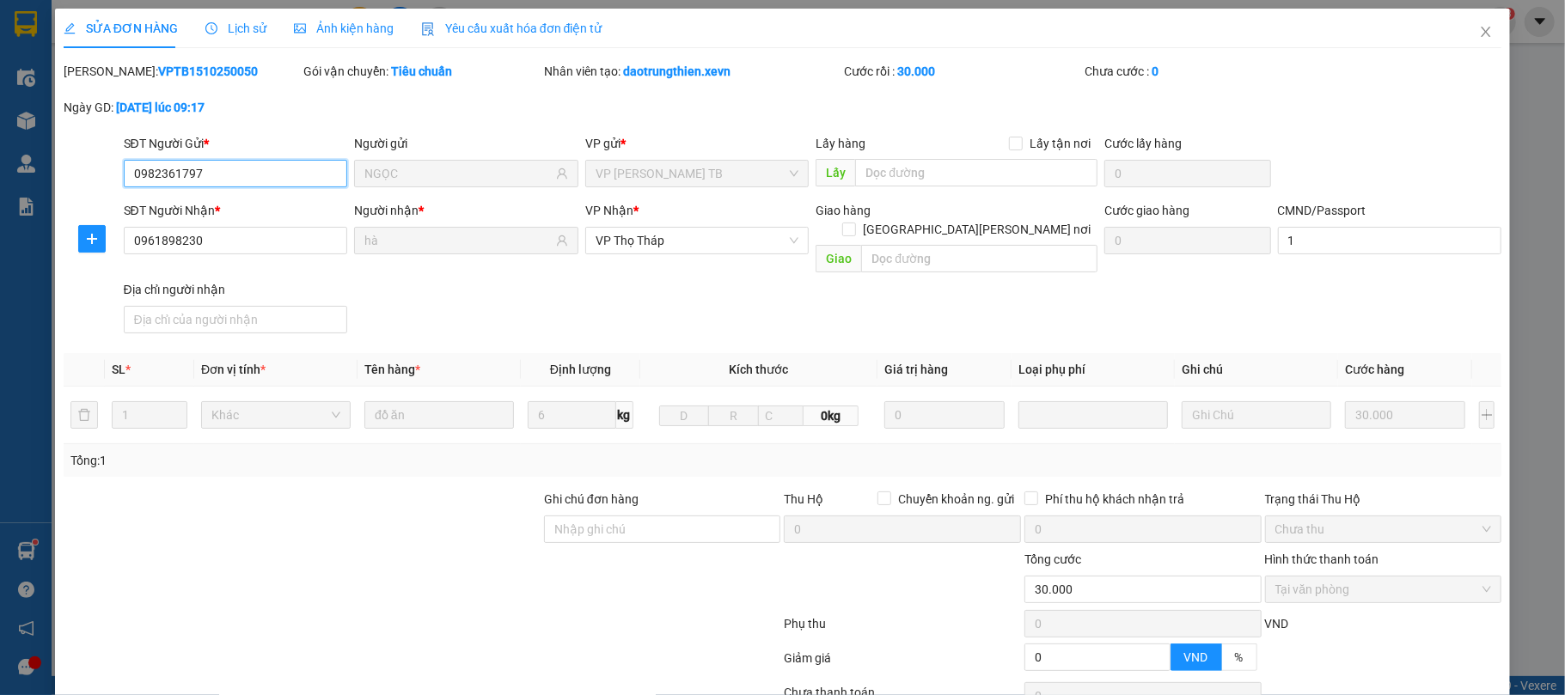
type input "0"
type input "30.000"
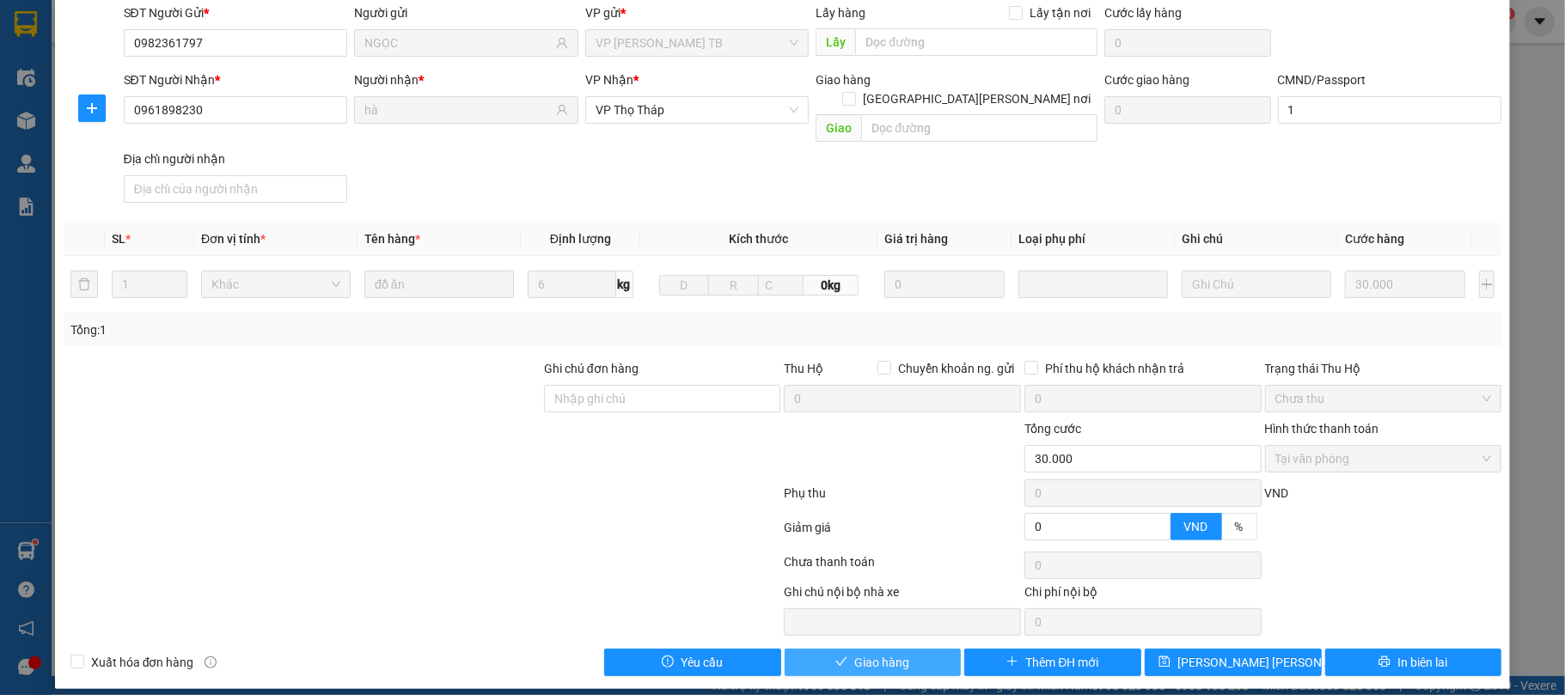
click at [892, 653] on span "Giao hàng" at bounding box center [882, 662] width 55 height 19
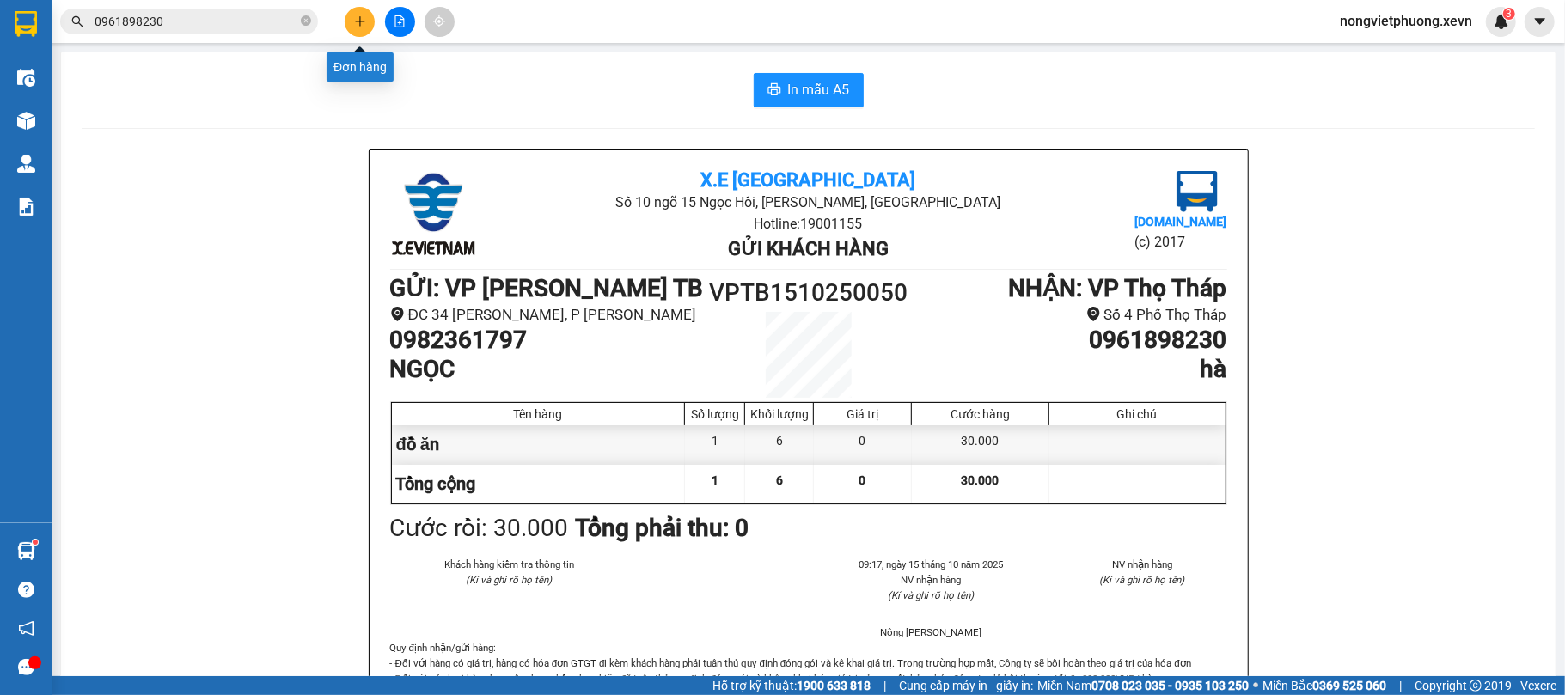
click at [354, 24] on icon "plus" at bounding box center [360, 21] width 12 height 12
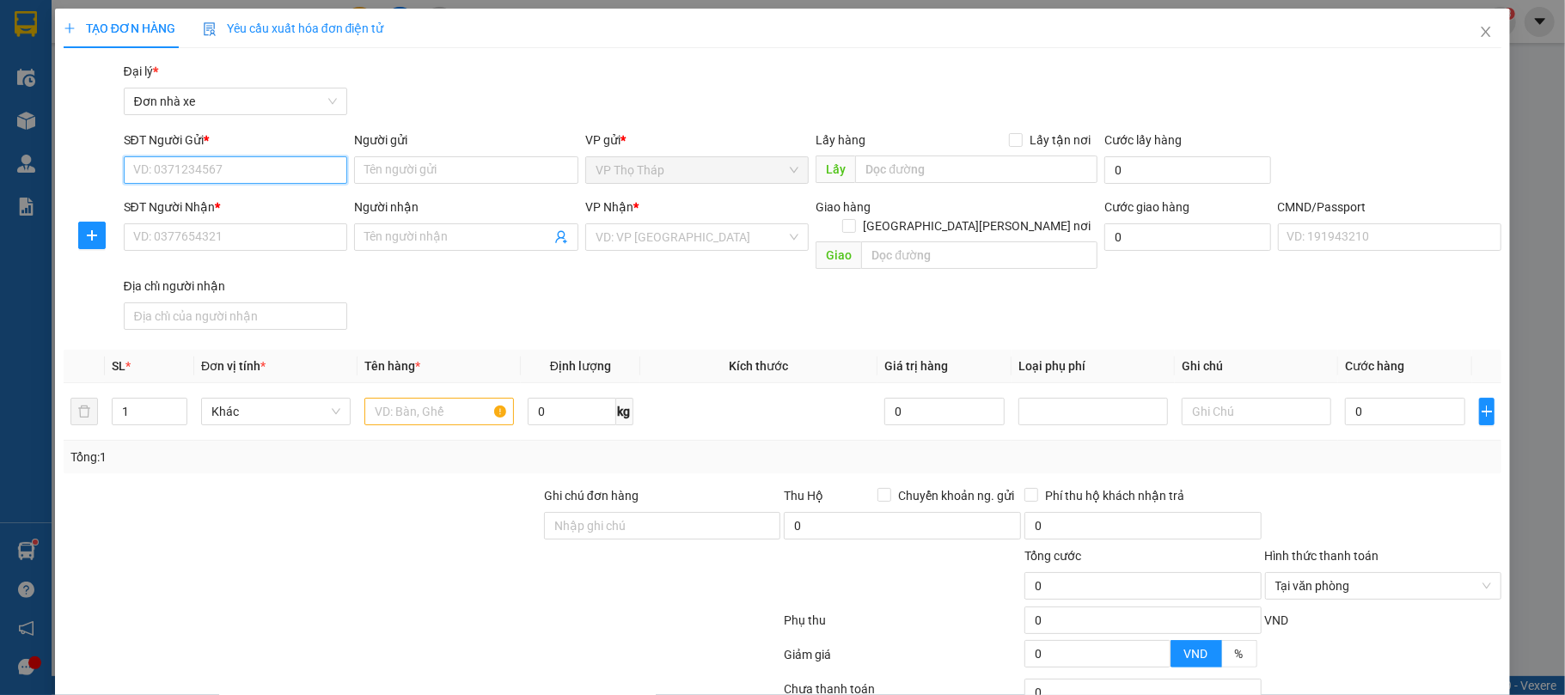
click at [269, 173] on input "SĐT Người Gửi *" at bounding box center [236, 170] width 224 height 28
click at [1480, 39] on icon "close" at bounding box center [1487, 32] width 14 height 14
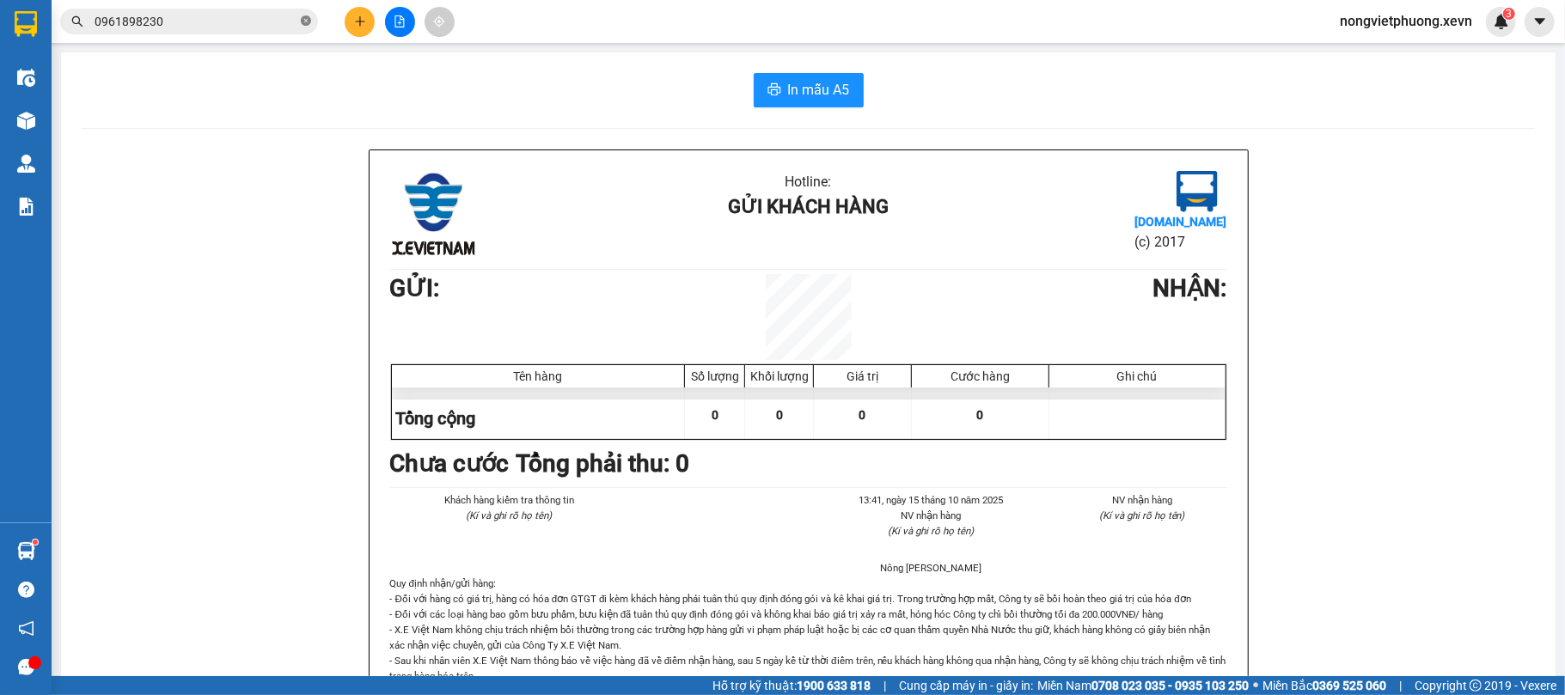
click at [303, 22] on icon "close-circle" at bounding box center [306, 20] width 10 height 10
click at [225, 21] on input "text" at bounding box center [196, 21] width 203 height 19
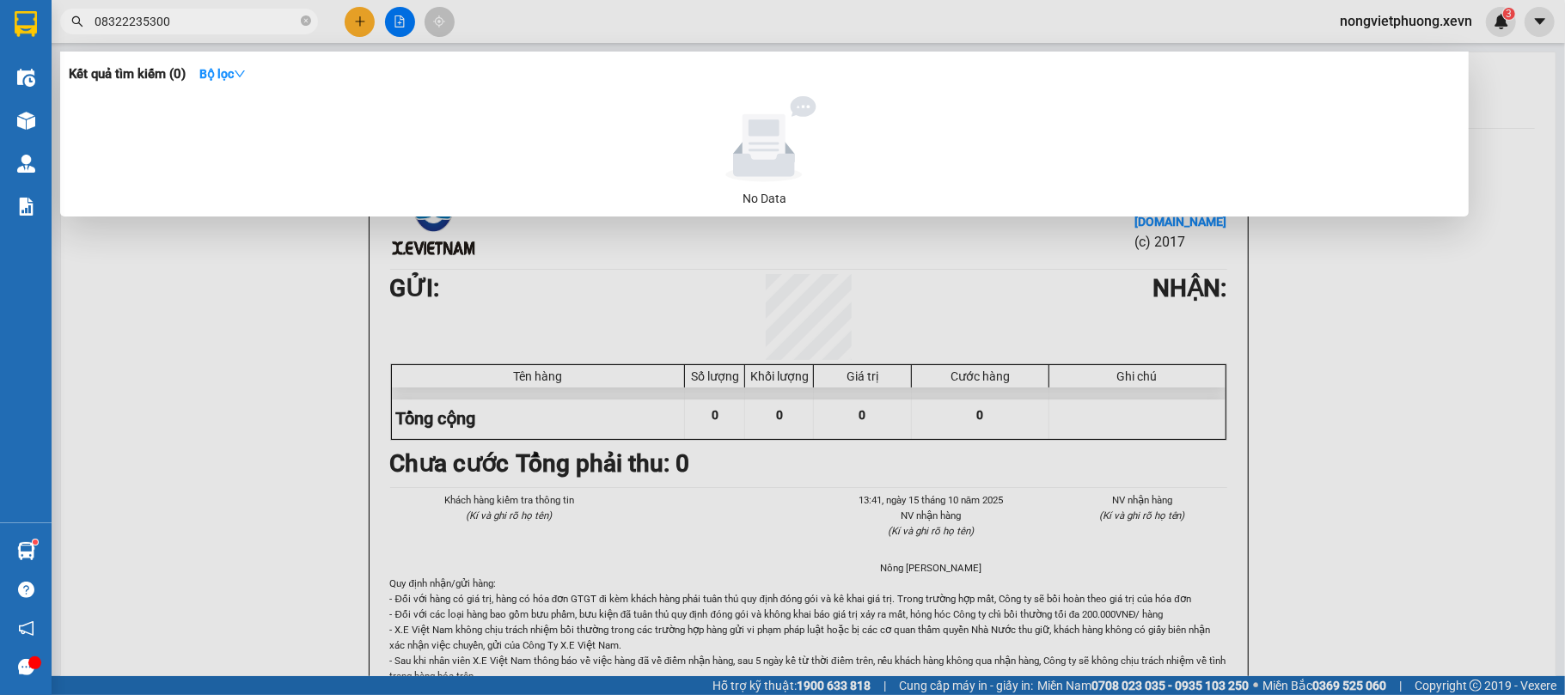
drag, startPoint x: 126, startPoint y: 21, endPoint x: 0, endPoint y: 21, distance: 125.5
click at [0, 21] on section "Kết quả [PERSON_NAME] ( 0 ) Bộ lọc No Data 08322235300 nongvietphuong.xevn 3 Đi…" at bounding box center [782, 347] width 1565 height 695
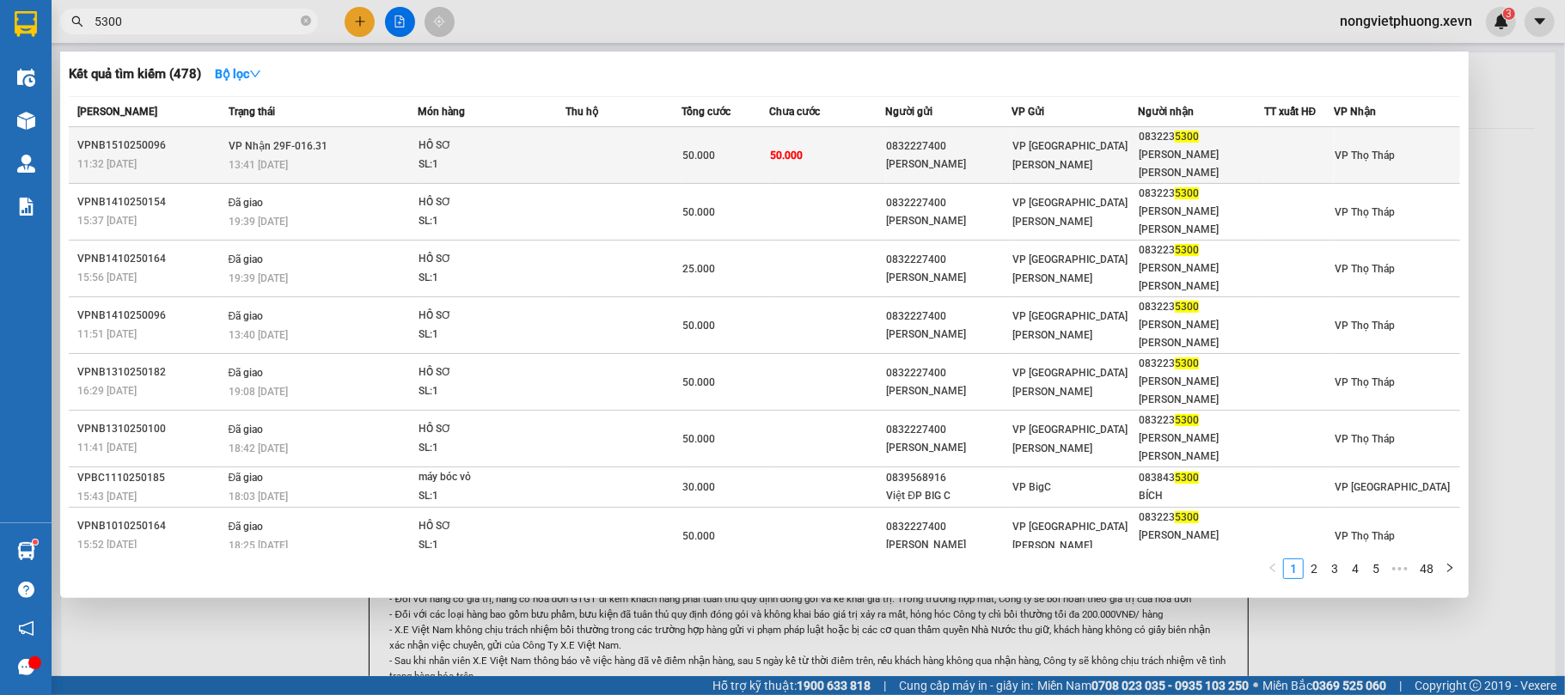
type input "5300"
click at [909, 145] on div "0832227400" at bounding box center [949, 147] width 125 height 18
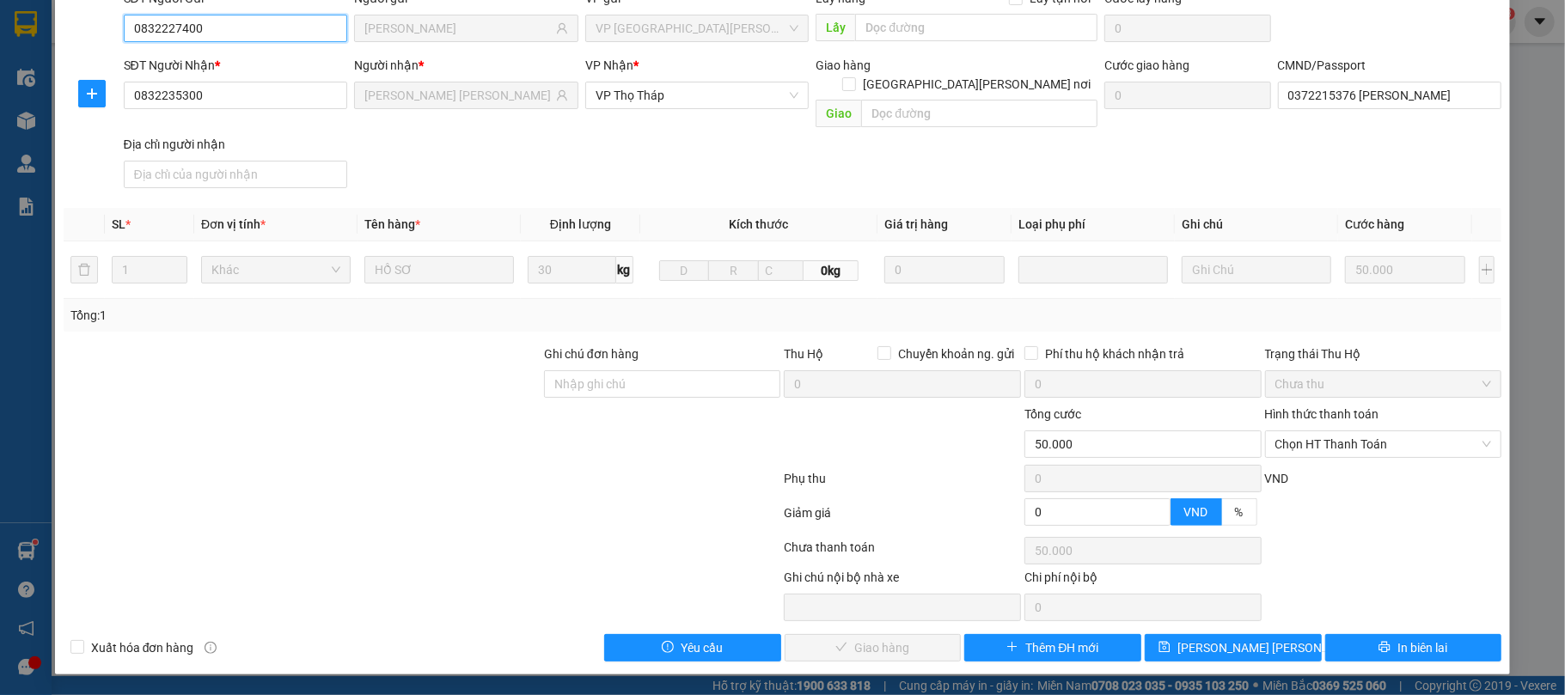
type input "0832227400"
type input "[PERSON_NAME]"
type input "0832235300"
type input "[PERSON_NAME] [PERSON_NAME]"
type input "0372215376 [PERSON_NAME]"
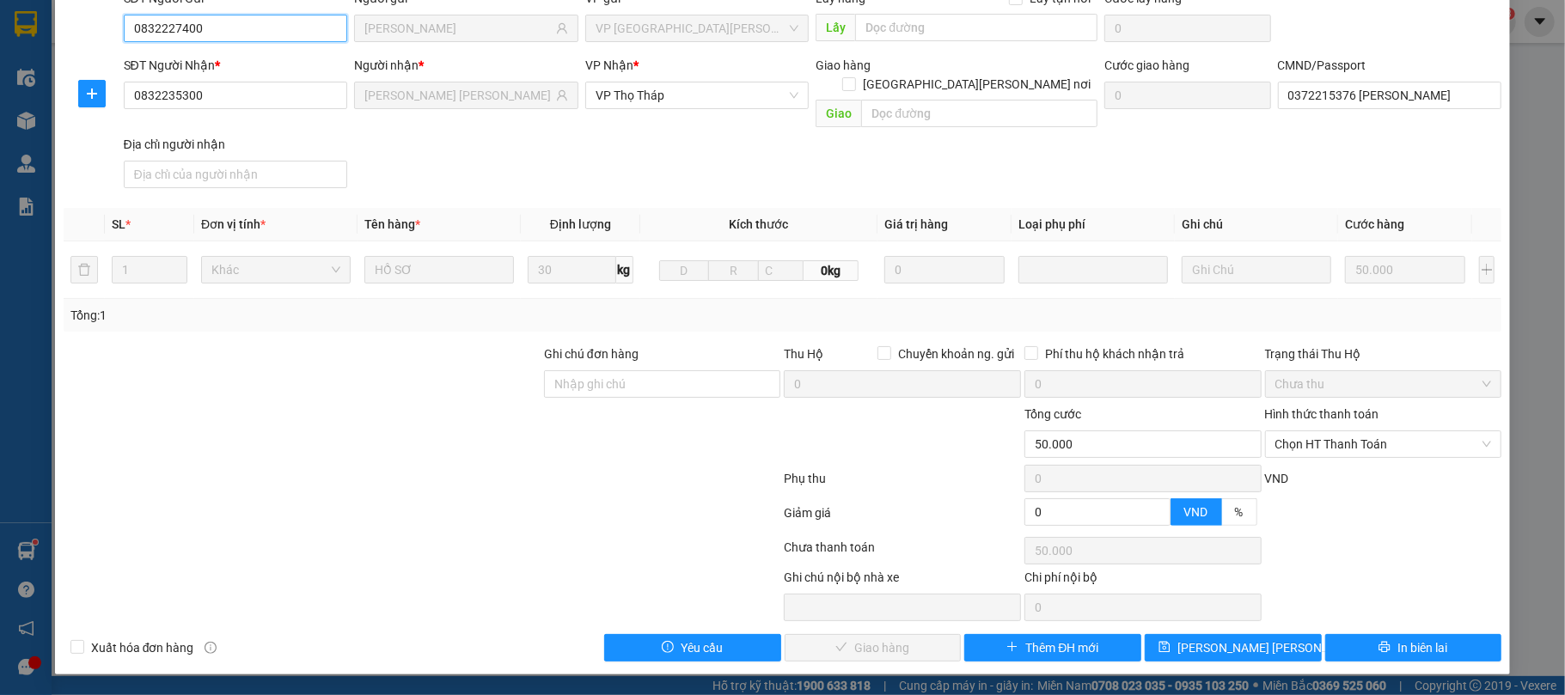
type input "0"
type input "50.000"
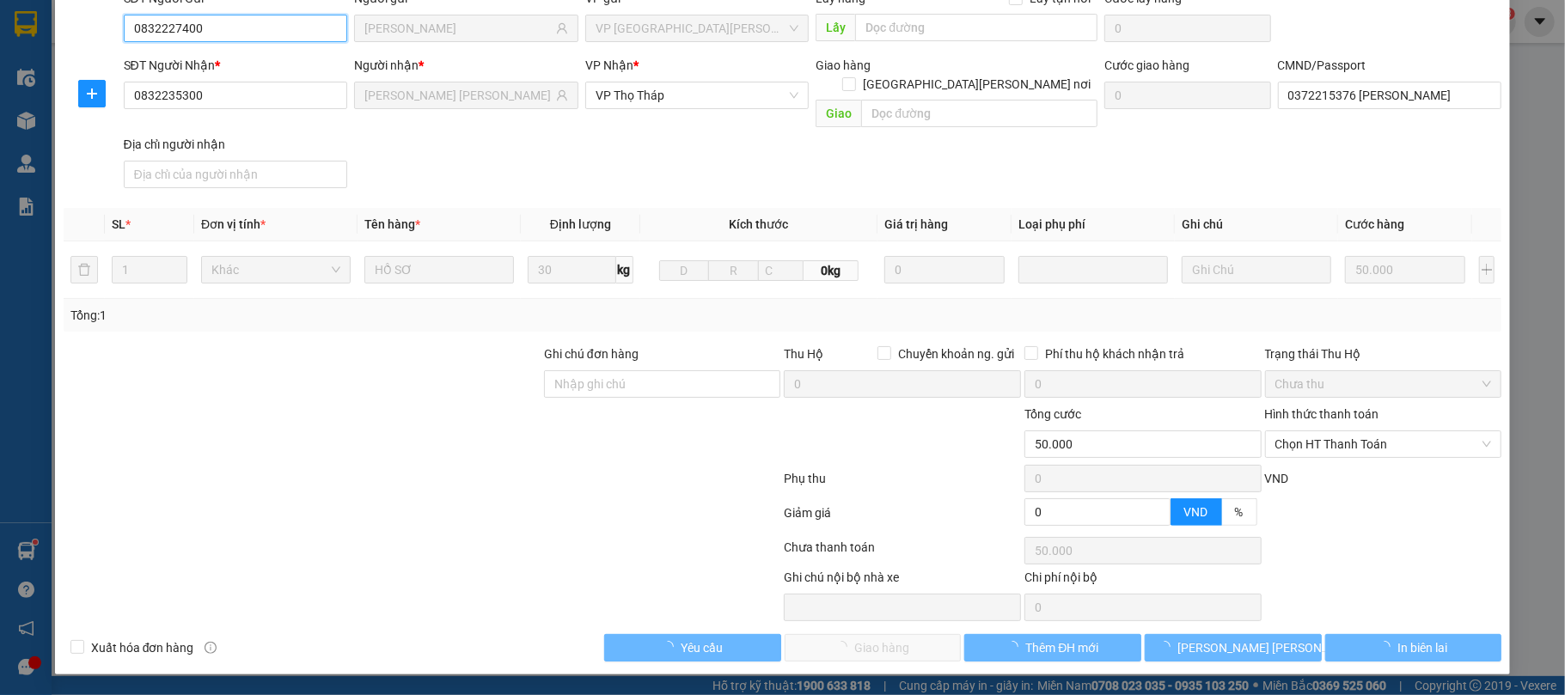
scroll to position [131, 0]
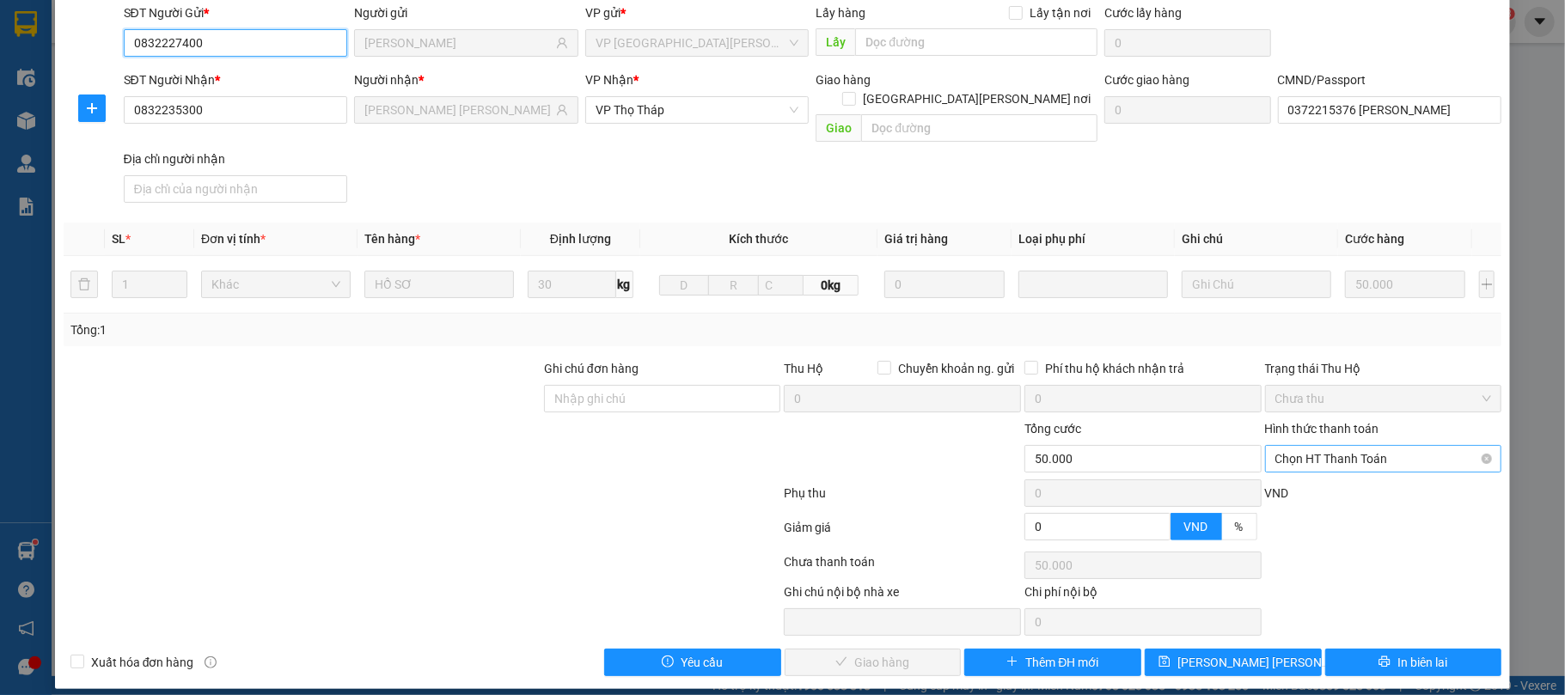
click at [1331, 448] on span "Chọn HT Thanh Toán" at bounding box center [1384, 459] width 217 height 26
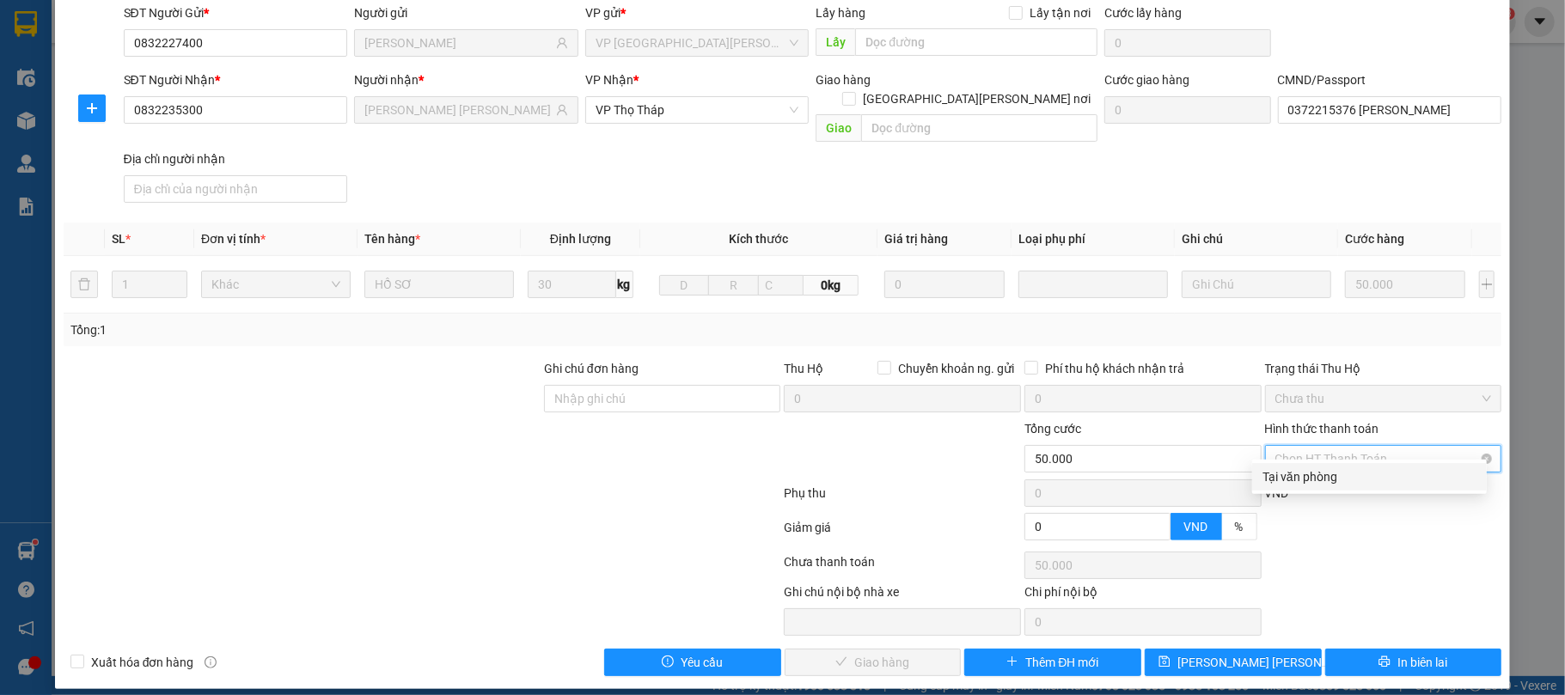
click at [1331, 465] on div "Tại văn phòng" at bounding box center [1370, 477] width 235 height 28
type input "0"
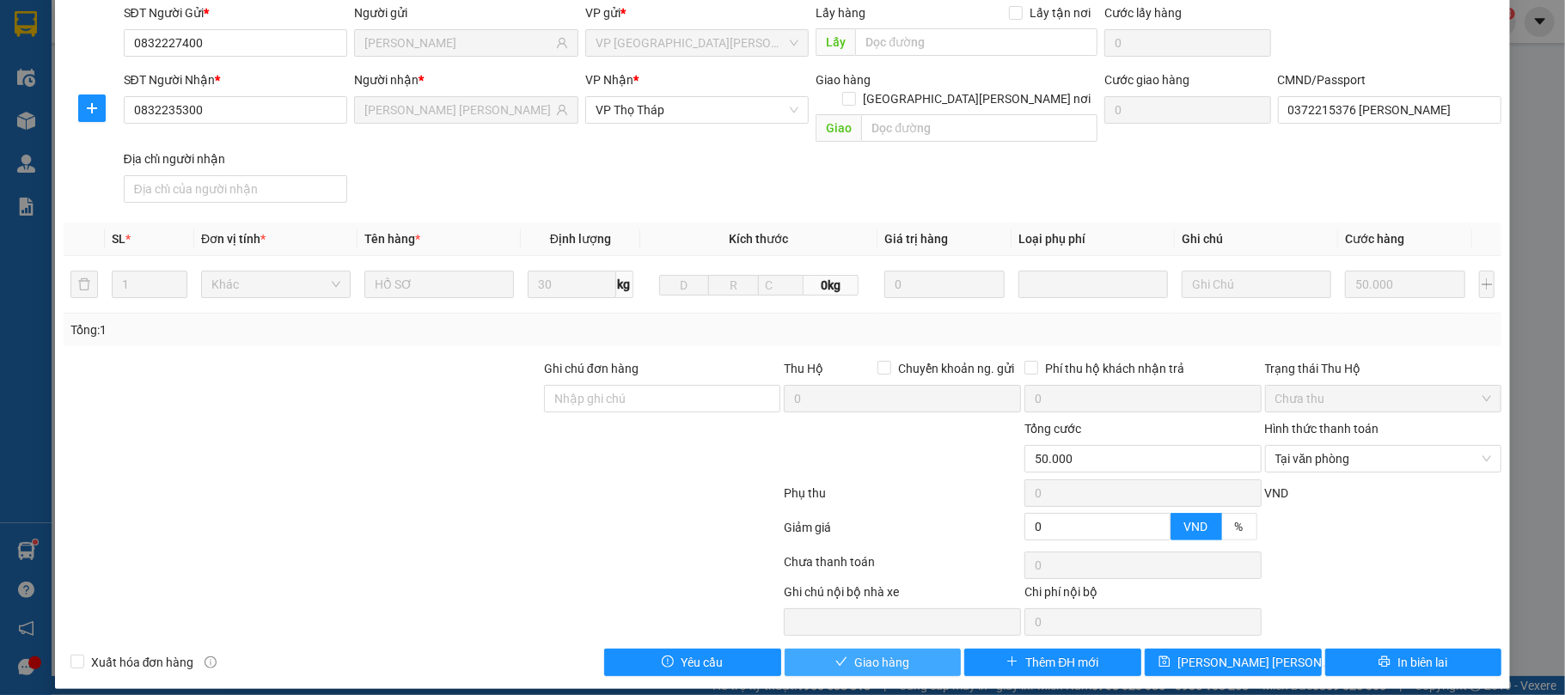
click at [868, 653] on span "Giao hàng" at bounding box center [882, 662] width 55 height 19
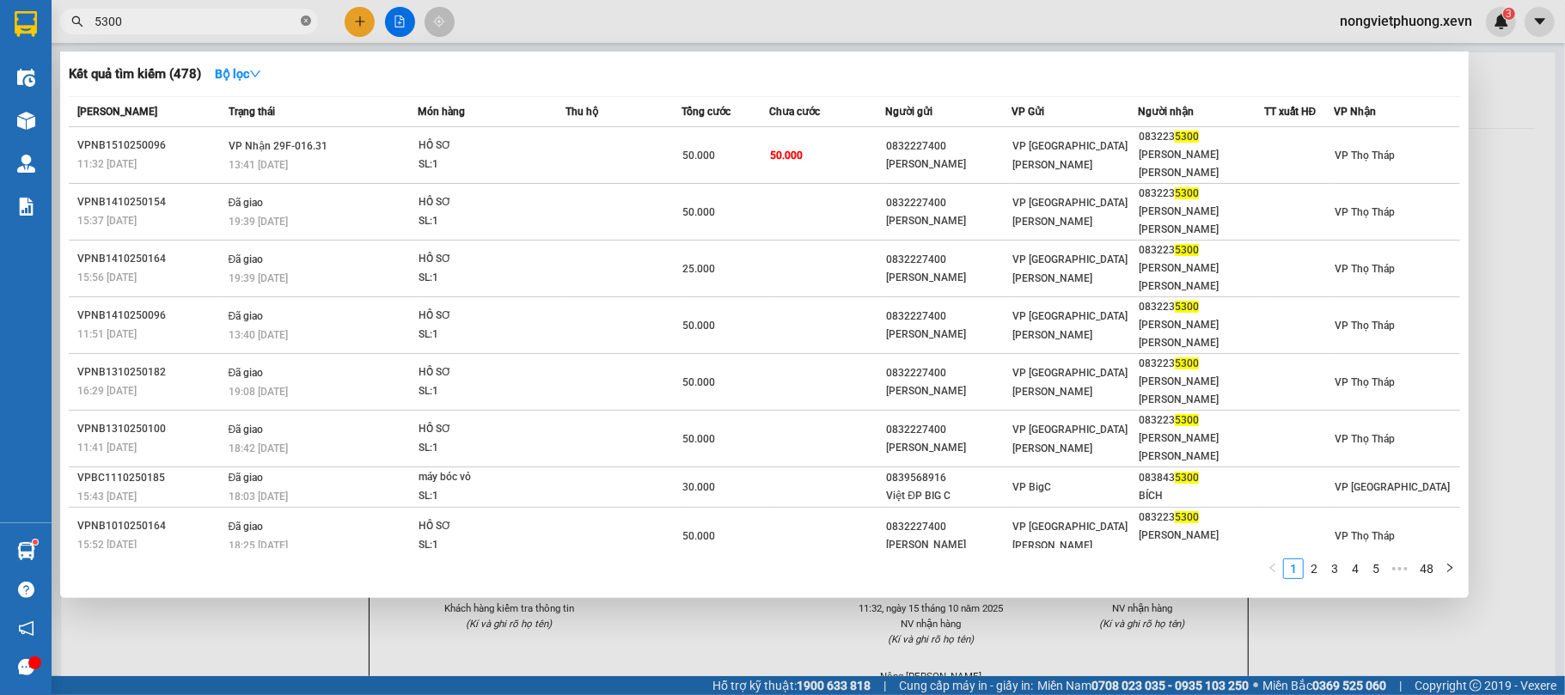
click at [308, 21] on icon "close-circle" at bounding box center [306, 20] width 10 height 10
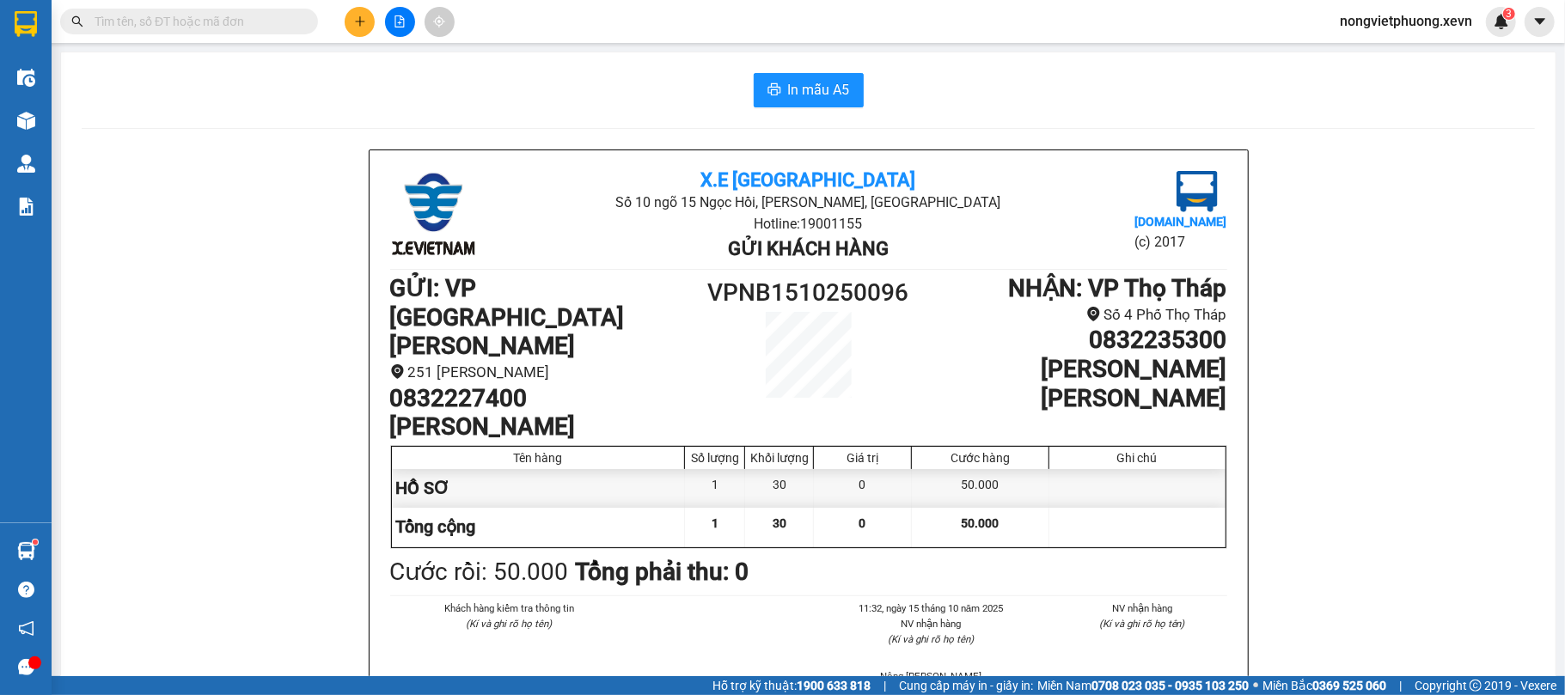
click at [277, 21] on input "text" at bounding box center [196, 21] width 203 height 19
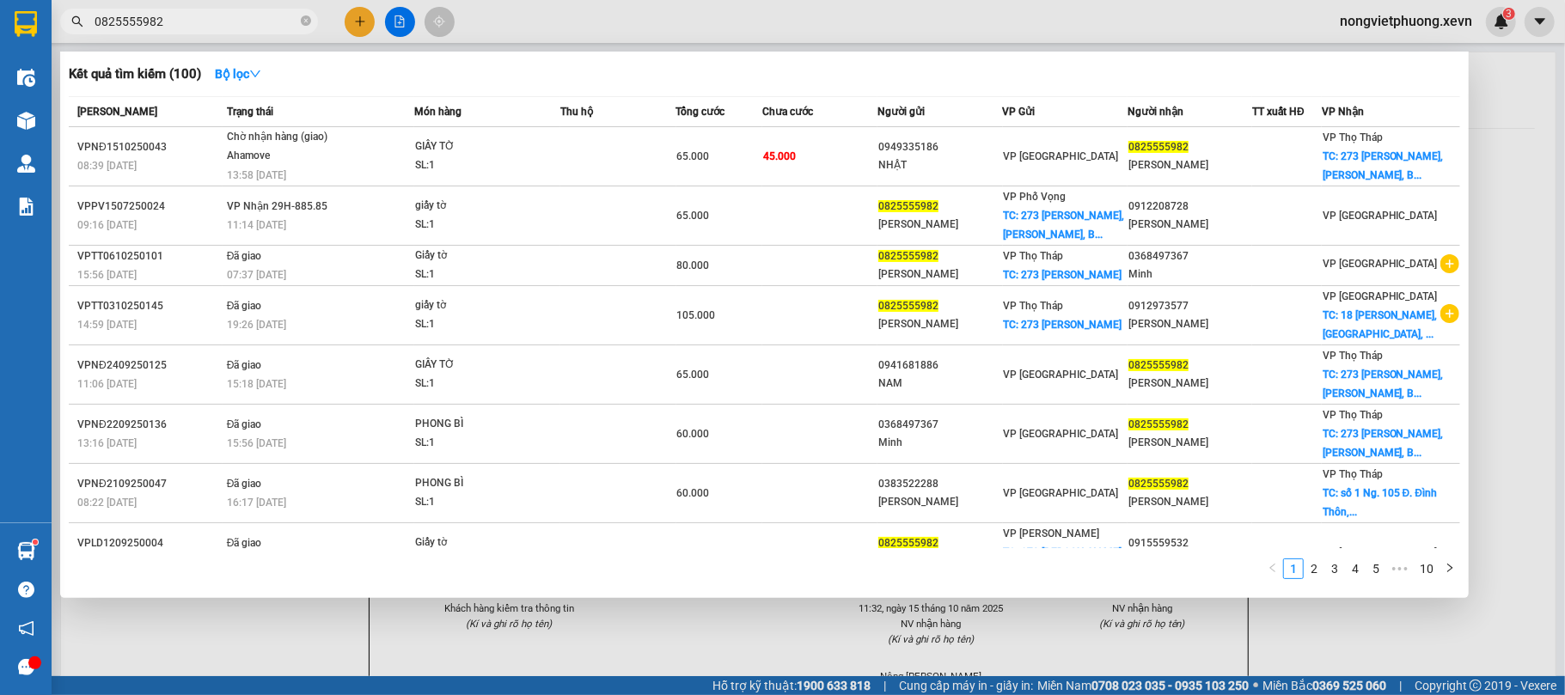
type input "0825555982"
click at [1489, 81] on div at bounding box center [782, 347] width 1565 height 695
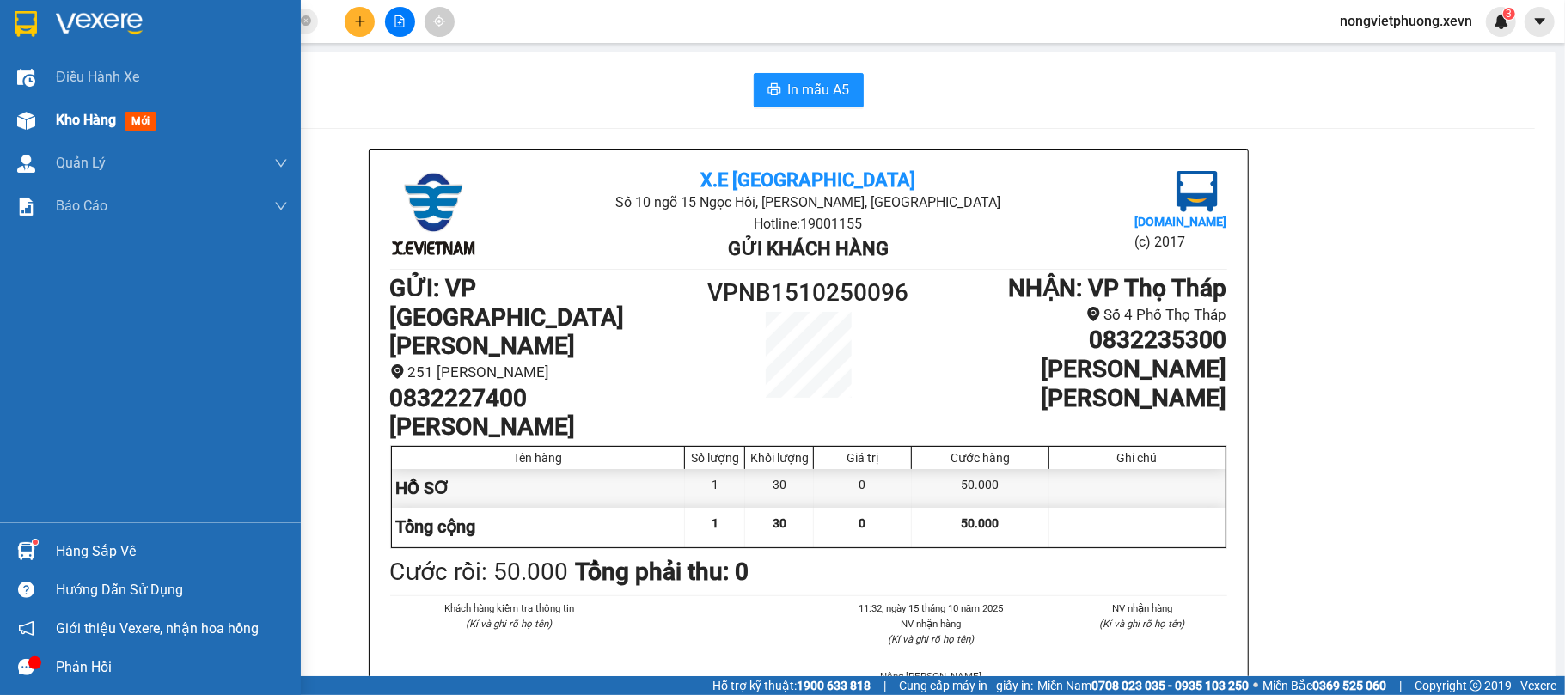
click at [119, 126] on div "Kho hàng mới" at bounding box center [109, 119] width 107 height 21
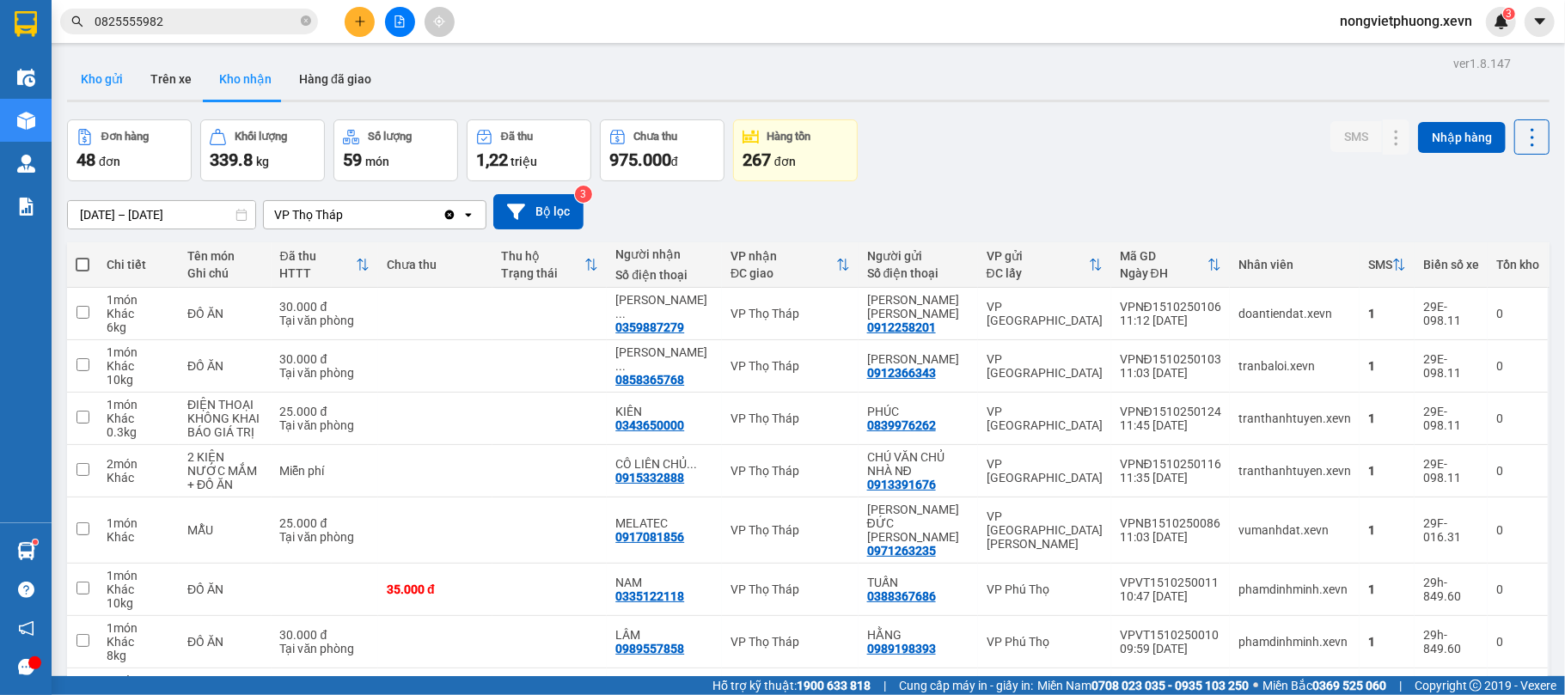
click at [118, 59] on button "Kho gửi" at bounding box center [102, 78] width 70 height 41
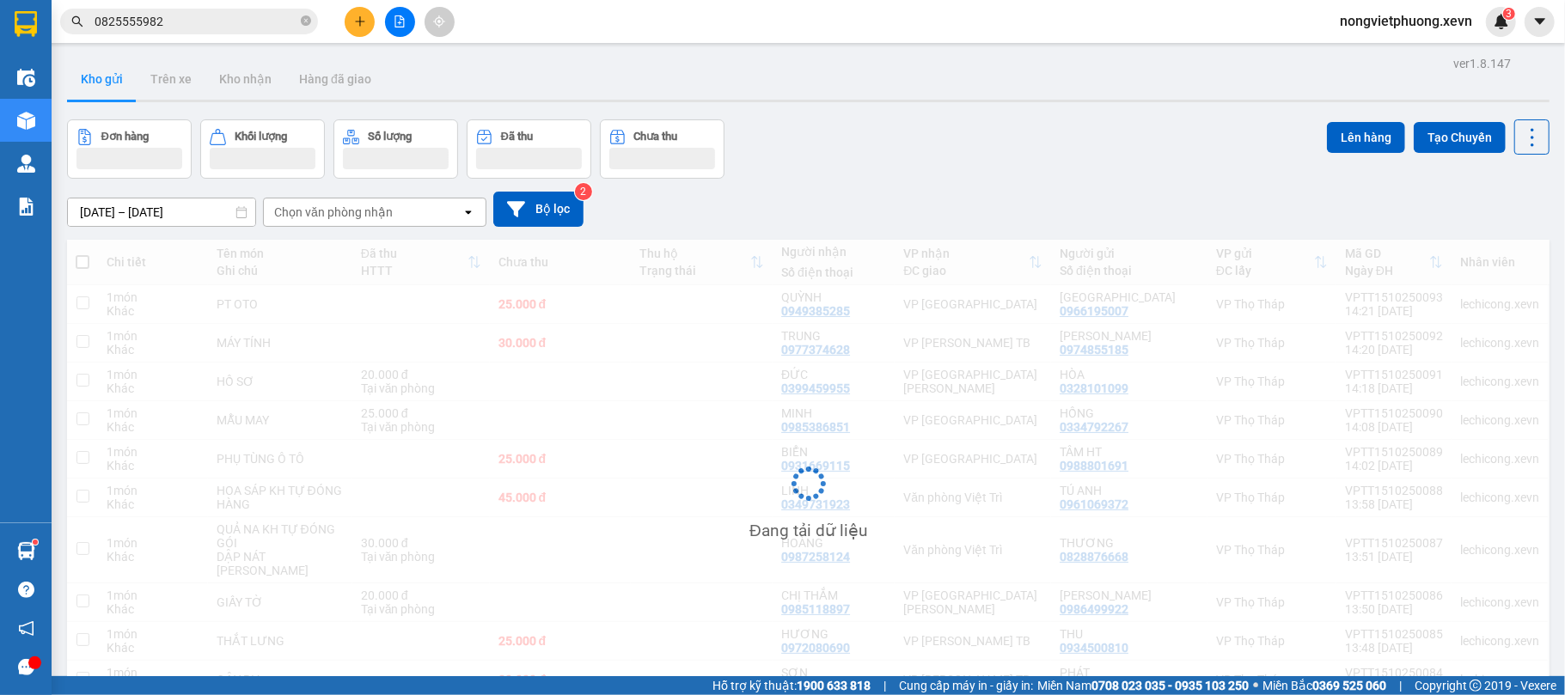
click at [332, 204] on div "Chọn văn phòng nhận" at bounding box center [333, 212] width 119 height 17
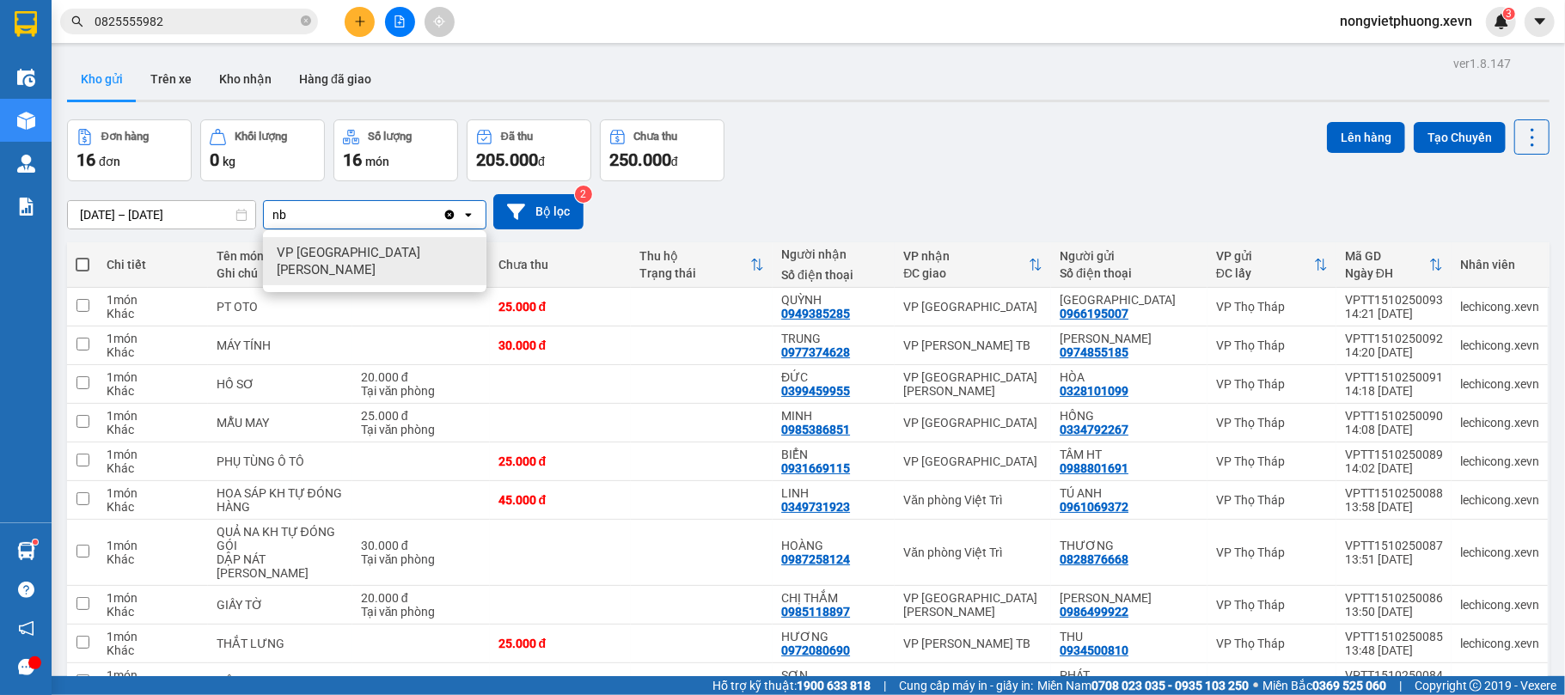
type input "nb"
click at [421, 252] on div "VP [GEOGRAPHIC_DATA][PERSON_NAME]" at bounding box center [375, 261] width 224 height 48
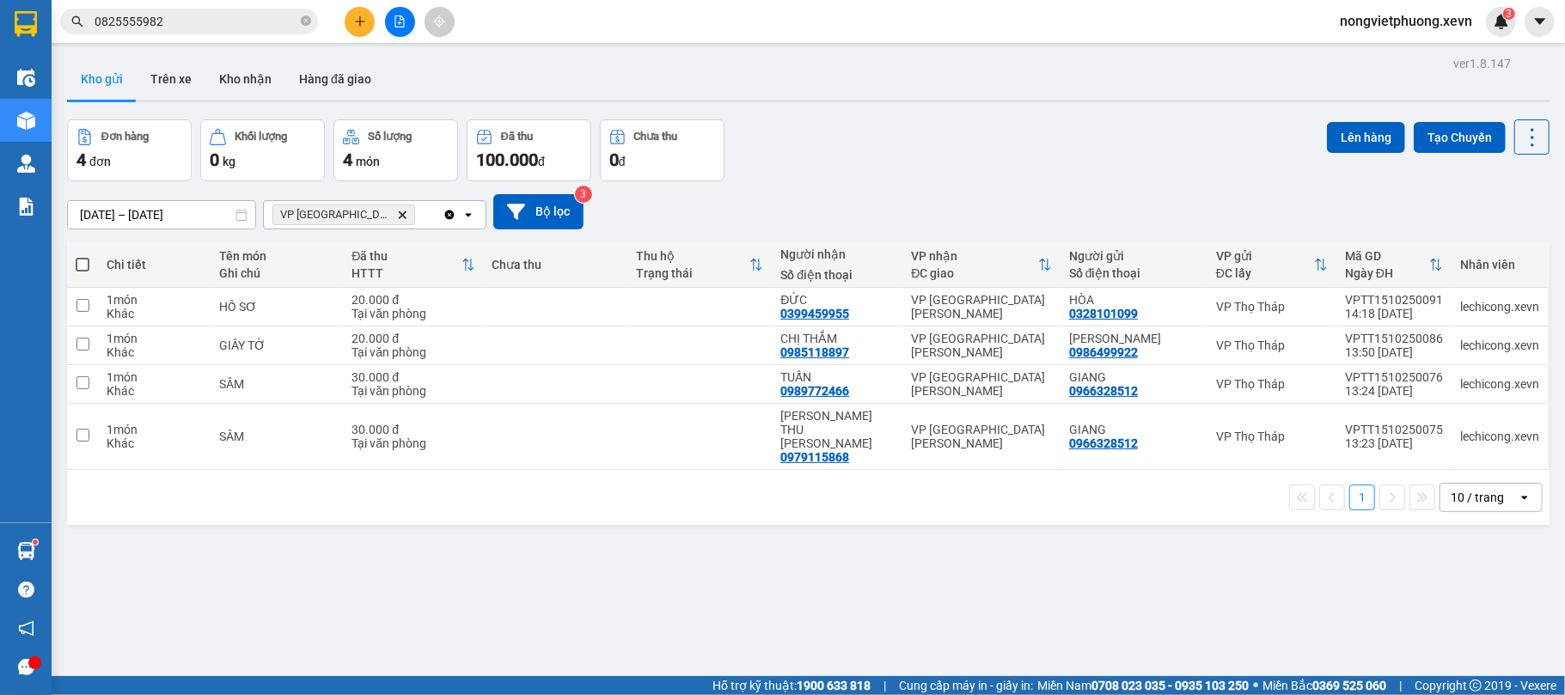
click at [1044, 181] on div "[DATE] – [DATE] Press the down arrow key to interact with the calendar and sele…" at bounding box center [808, 211] width 1483 height 61
click at [932, 523] on div "ver 1.8.147 Kho gửi Trên xe [PERSON_NAME] Hàng đã [PERSON_NAME] hàng 4 đơn [PER…" at bounding box center [808, 399] width 1497 height 695
click at [399, 213] on icon "VP Ninh Bình, close by backspace" at bounding box center [403, 215] width 8 height 8
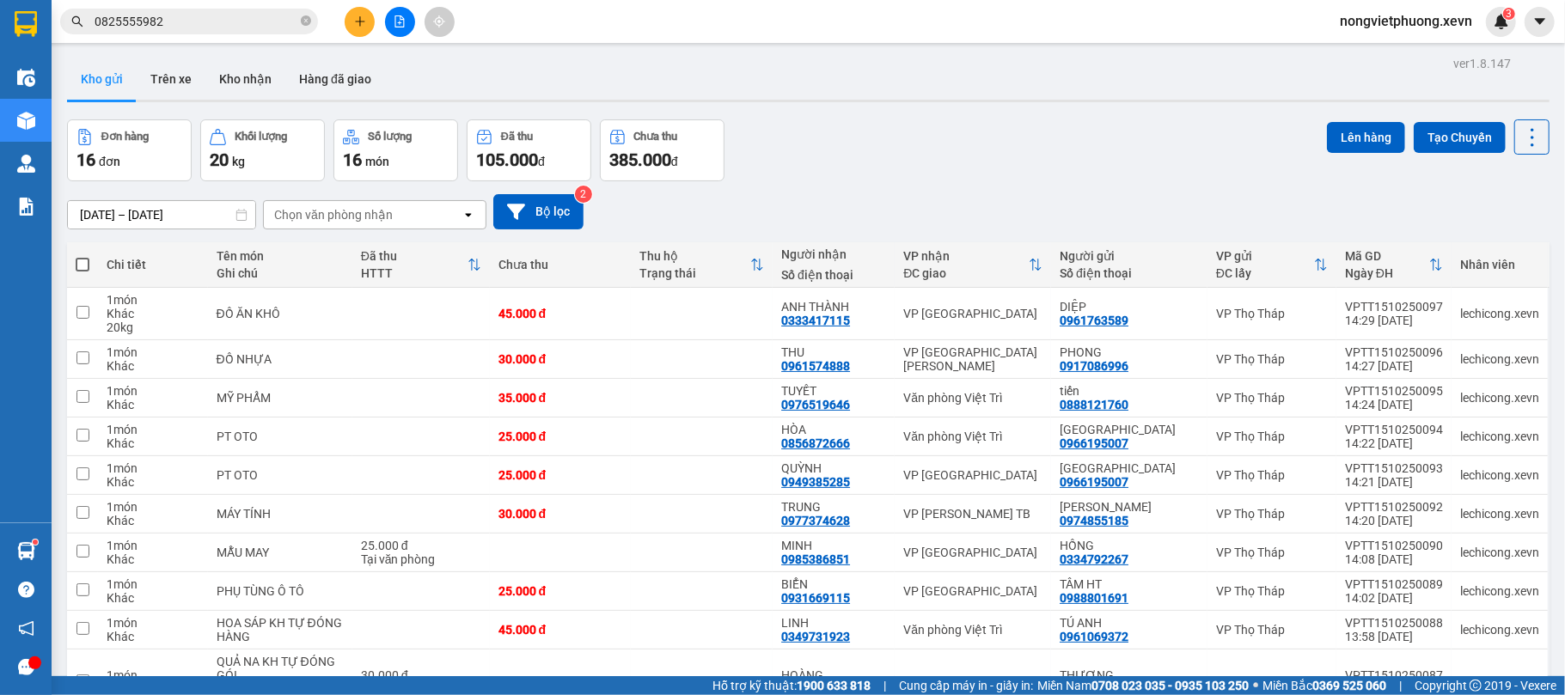
click at [376, 213] on div "Chọn văn phòng nhận" at bounding box center [333, 214] width 119 height 17
type input "tb"
click at [959, 117] on div "ver 1.8.147 Kho gửi Trên xe [PERSON_NAME] Hàng đã [PERSON_NAME] hàng 16 đơn [PE…" at bounding box center [808, 415] width 1497 height 726
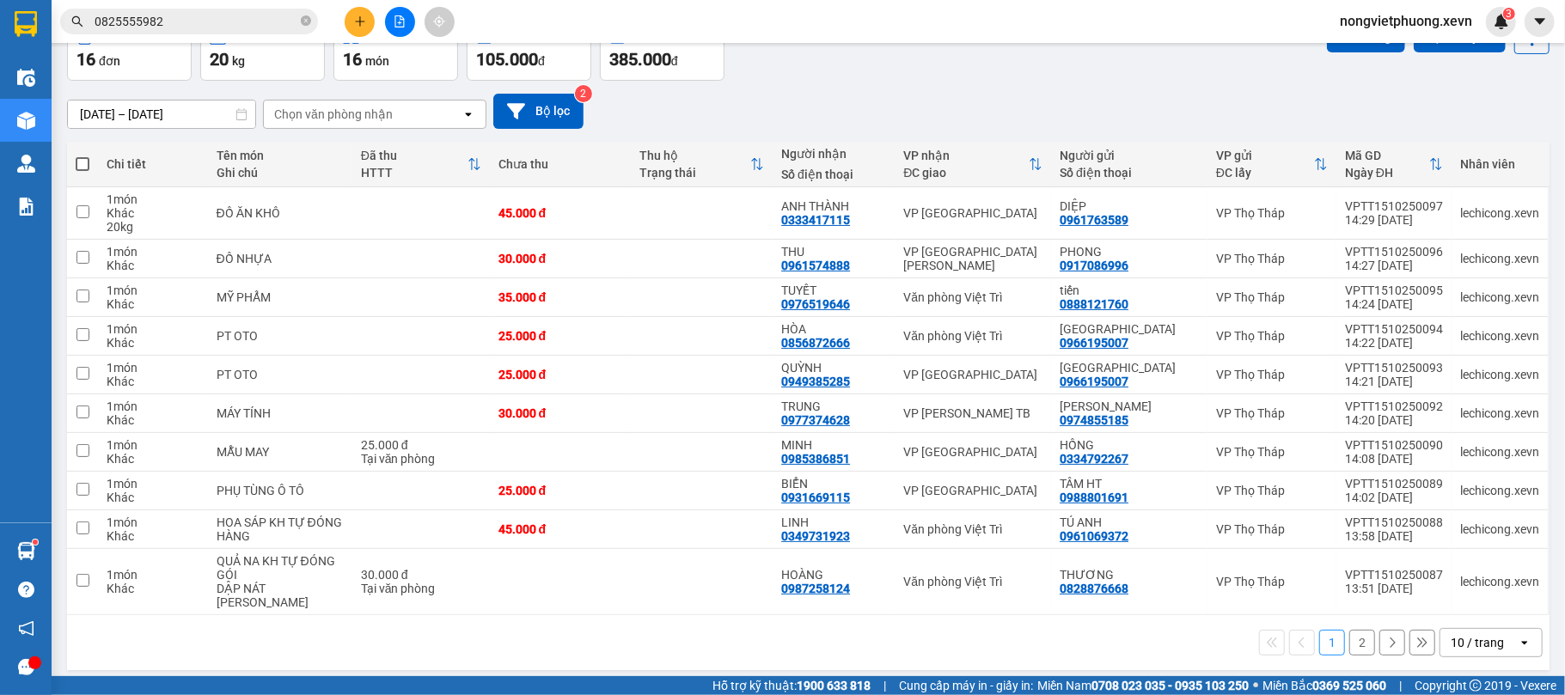
click at [1441, 640] on div "10 / trang" at bounding box center [1479, 643] width 77 height 28
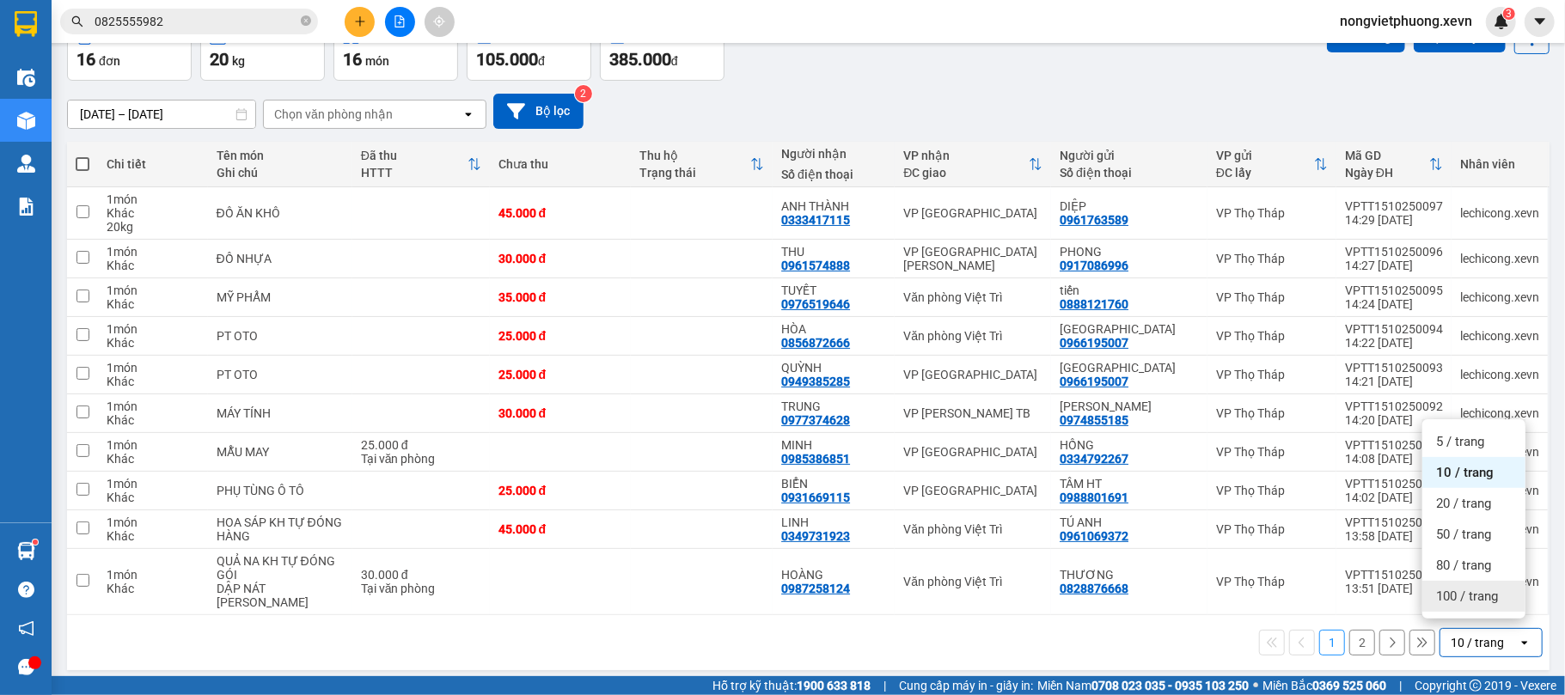
click at [1458, 590] on span "100 / trang" at bounding box center [1468, 596] width 62 height 17
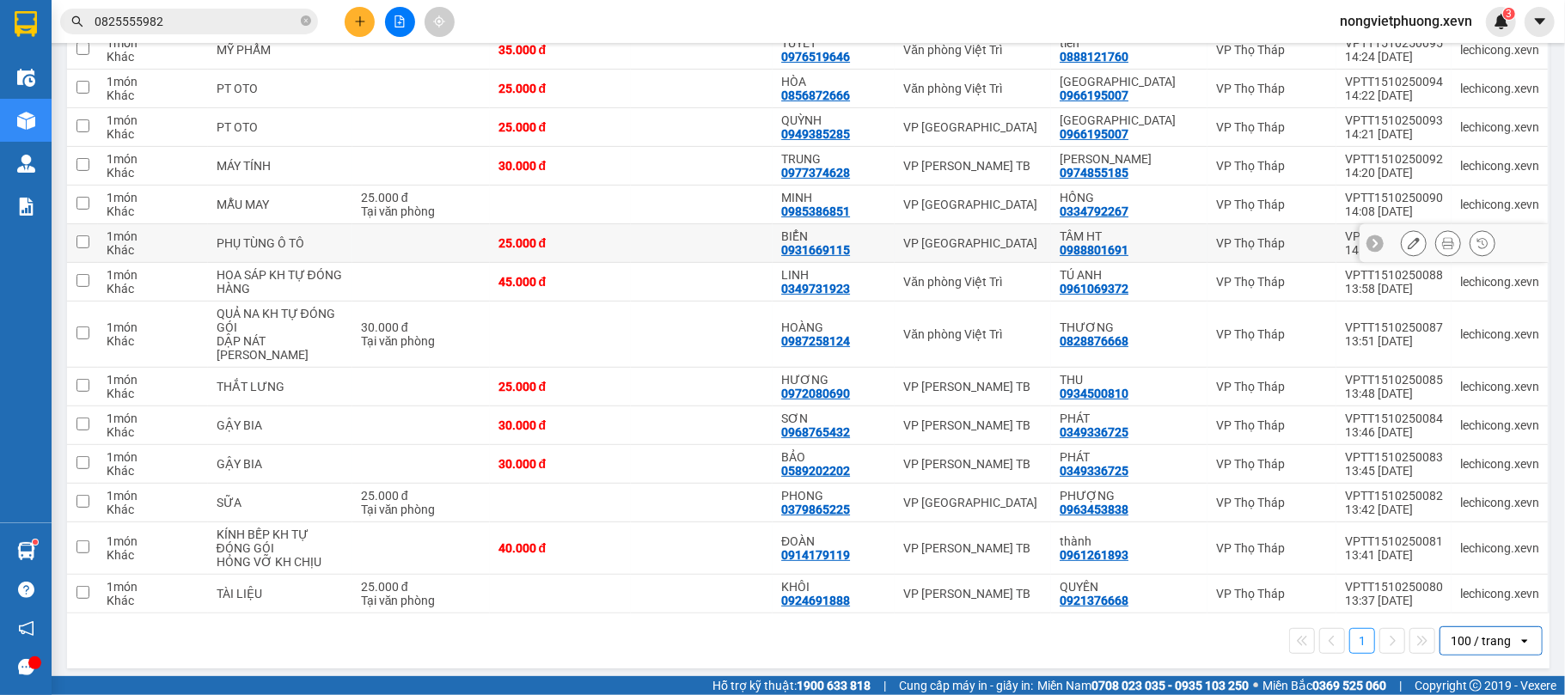
scroll to position [4, 0]
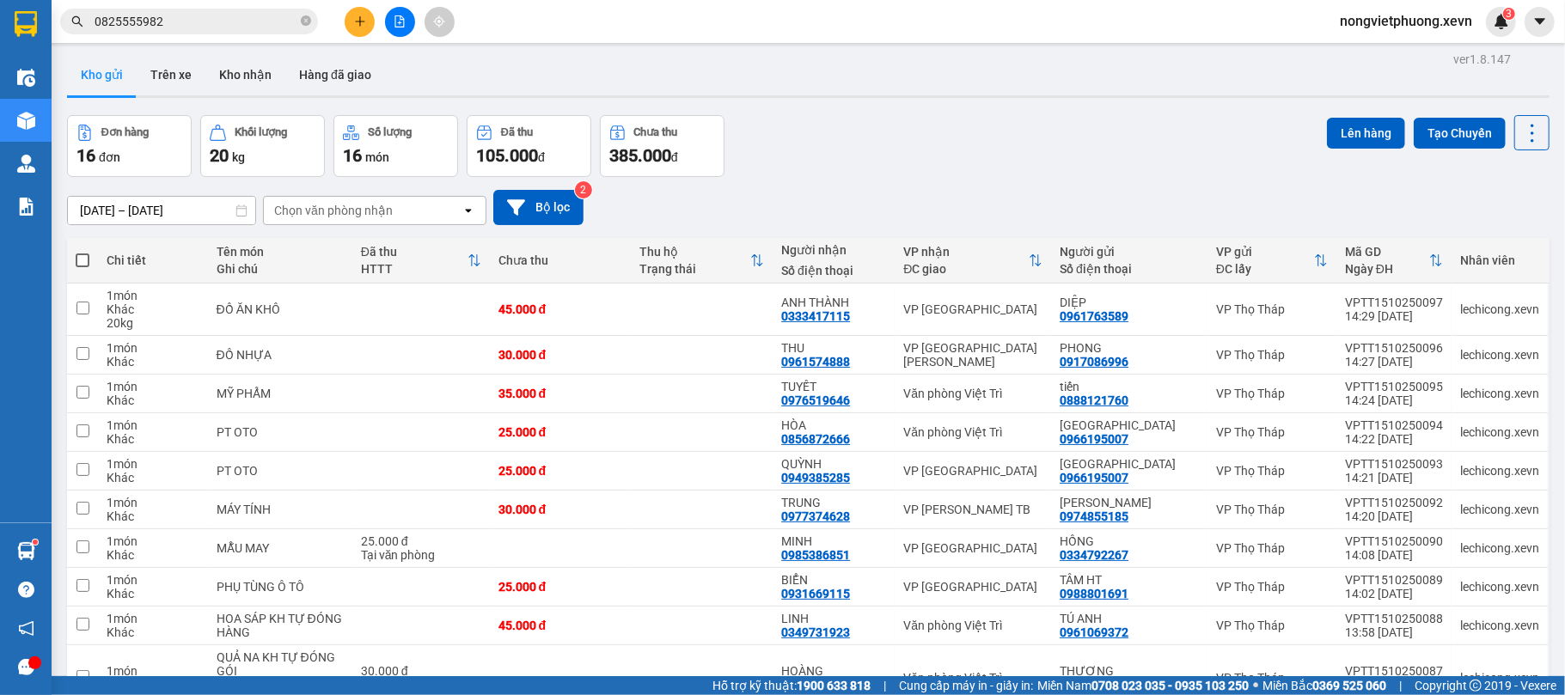
click at [365, 19] on icon "plus" at bounding box center [360, 21] width 12 height 12
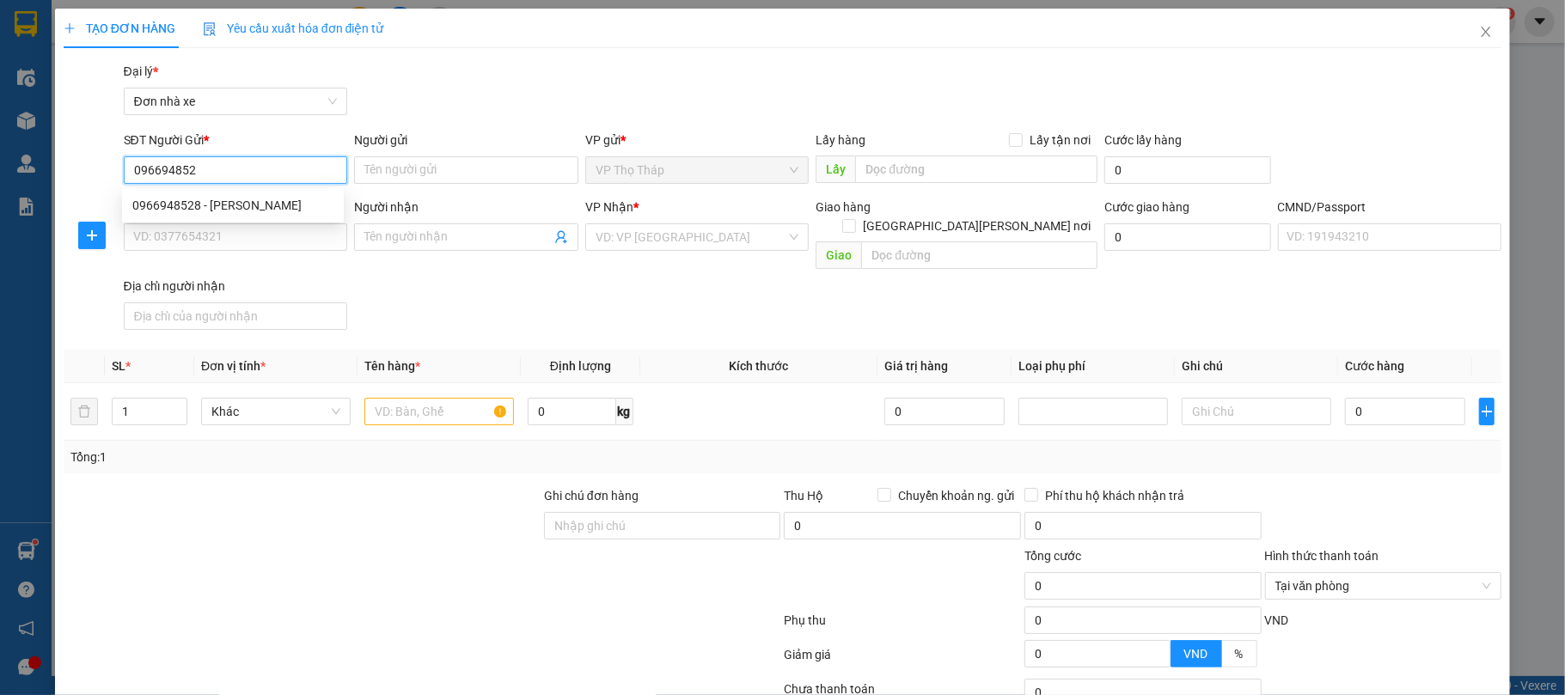
type input "0966948528"
click at [254, 214] on div "0966948528 - [PERSON_NAME]" at bounding box center [232, 205] width 201 height 19
type input "NGHĨA"
type input "0888222898"
type input "DUNG"
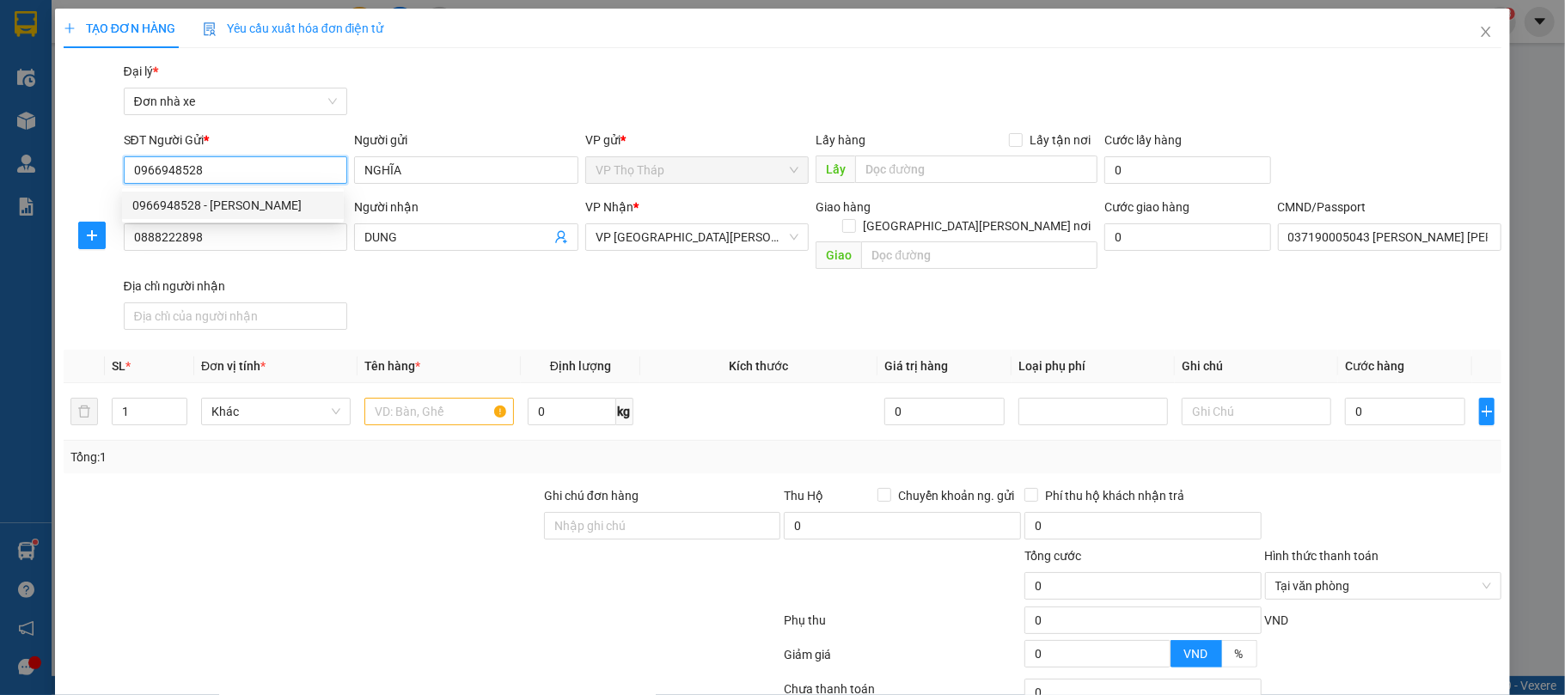
type input "037190005043 [PERSON_NAME] [PERSON_NAME]"
type input "0966948528"
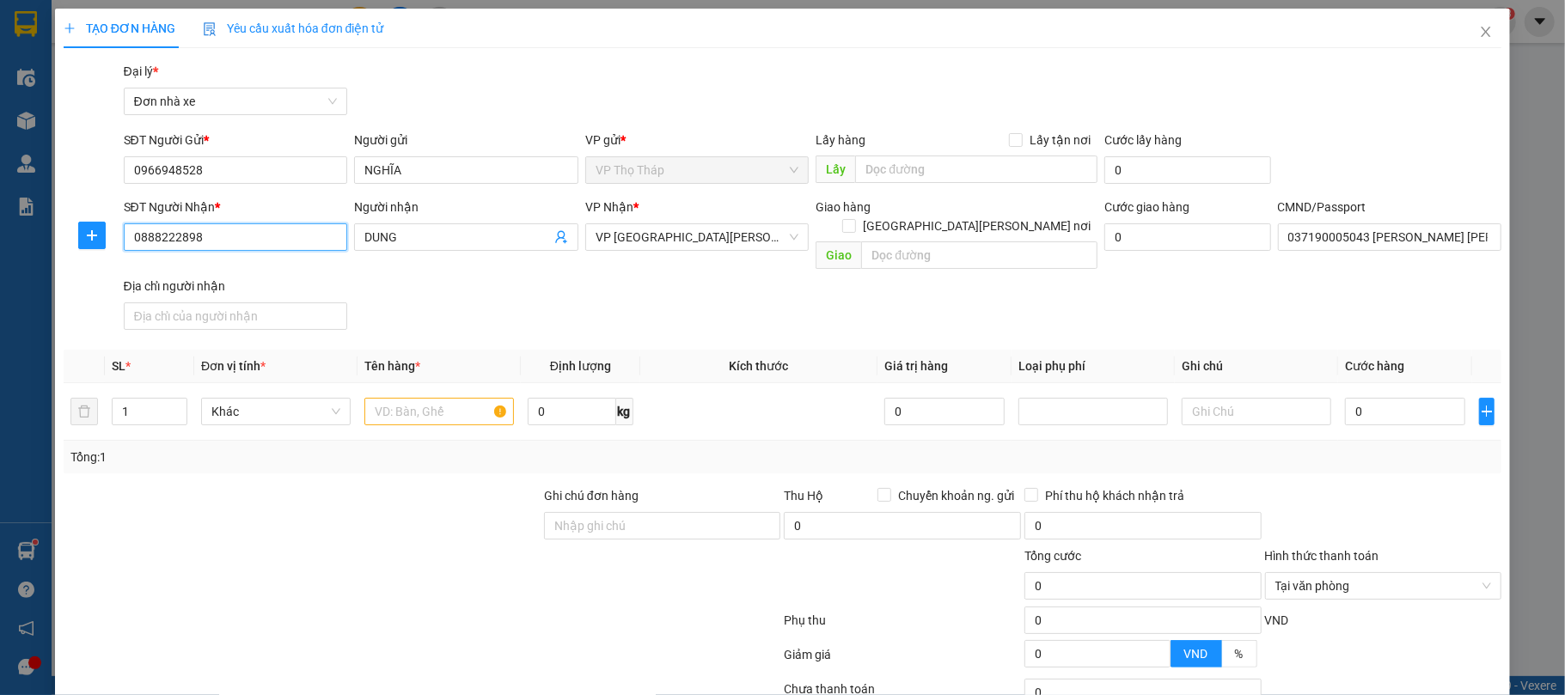
click at [273, 237] on input "0888222898" at bounding box center [236, 238] width 224 height 28
click at [469, 398] on input "text" at bounding box center [440, 412] width 150 height 28
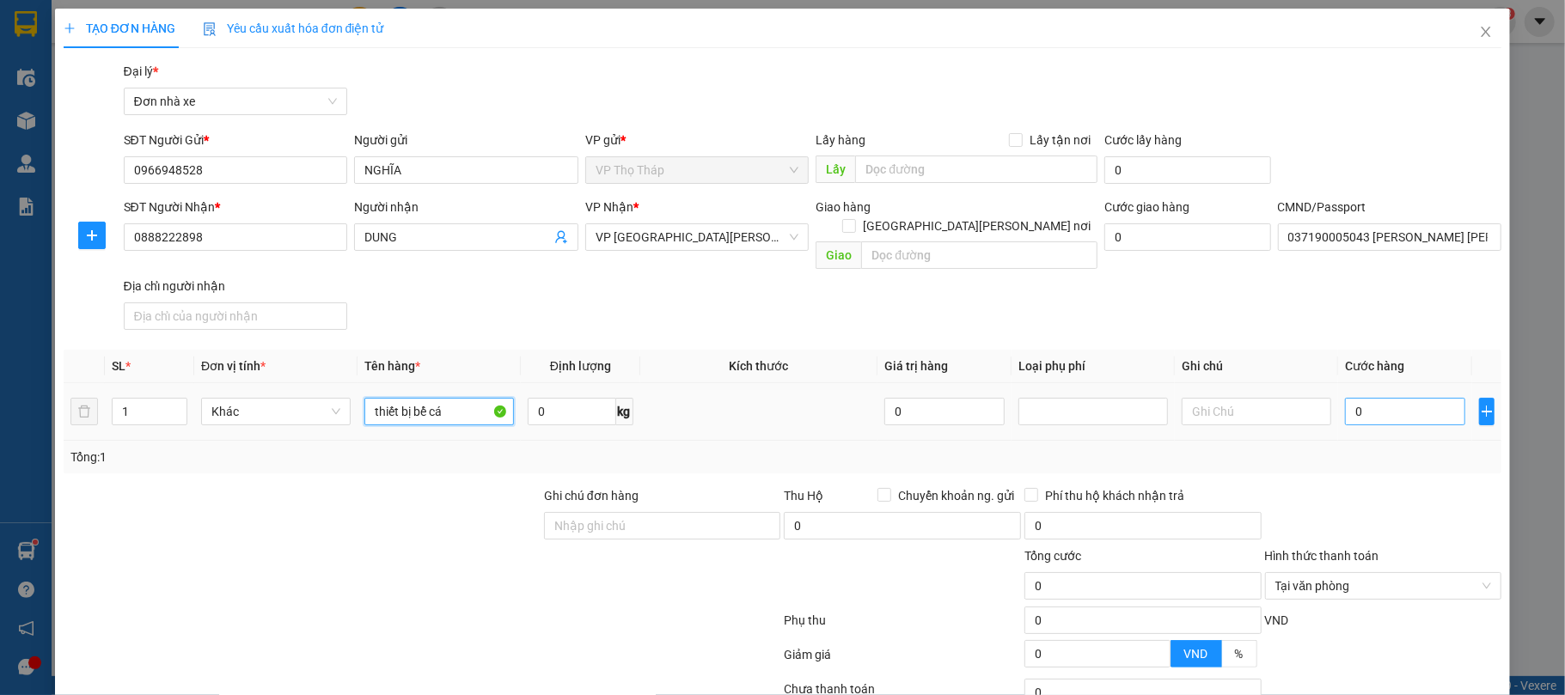
type input "thiết bị bể cá"
click at [1417, 404] on input "0" at bounding box center [1405, 412] width 120 height 28
type input "2"
type input "25"
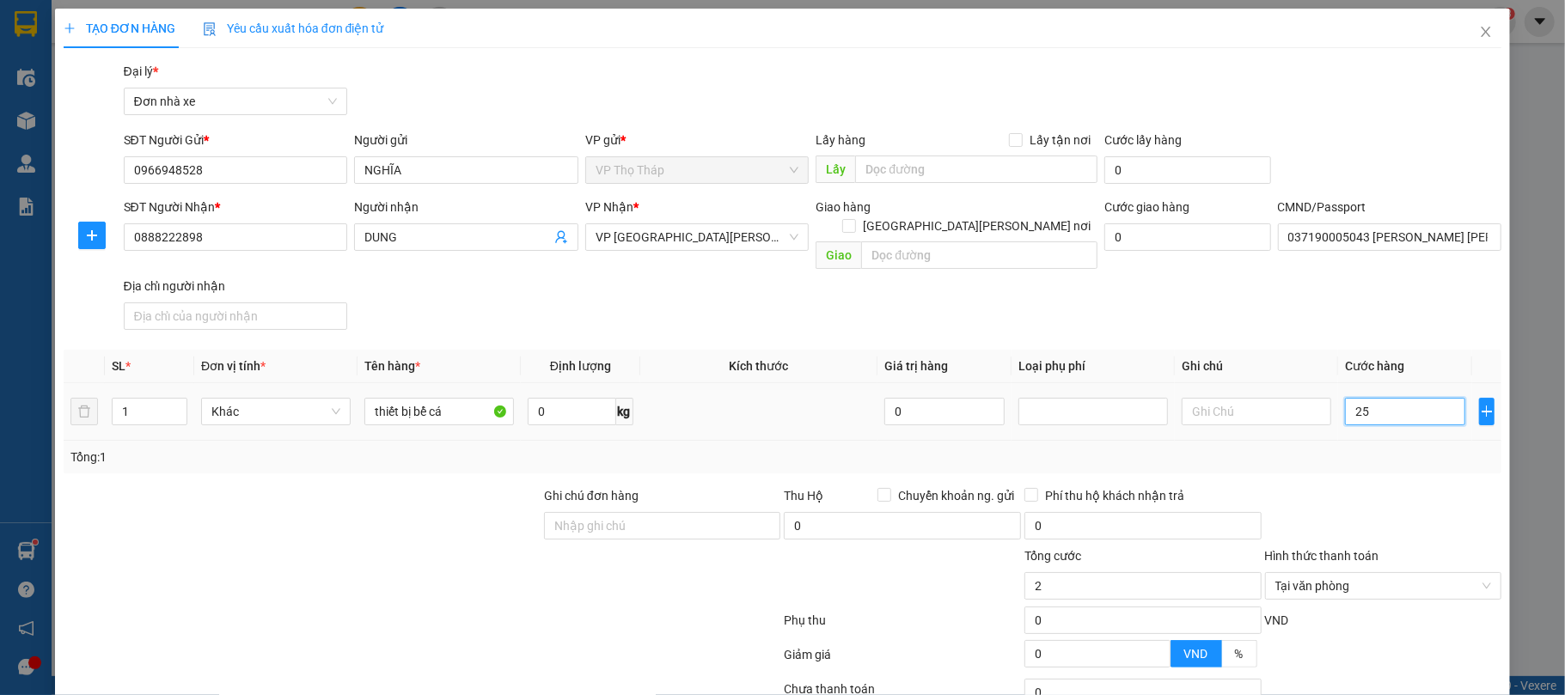
type input "25"
type input "25.000"
click at [1424, 524] on div at bounding box center [1384, 517] width 241 height 60
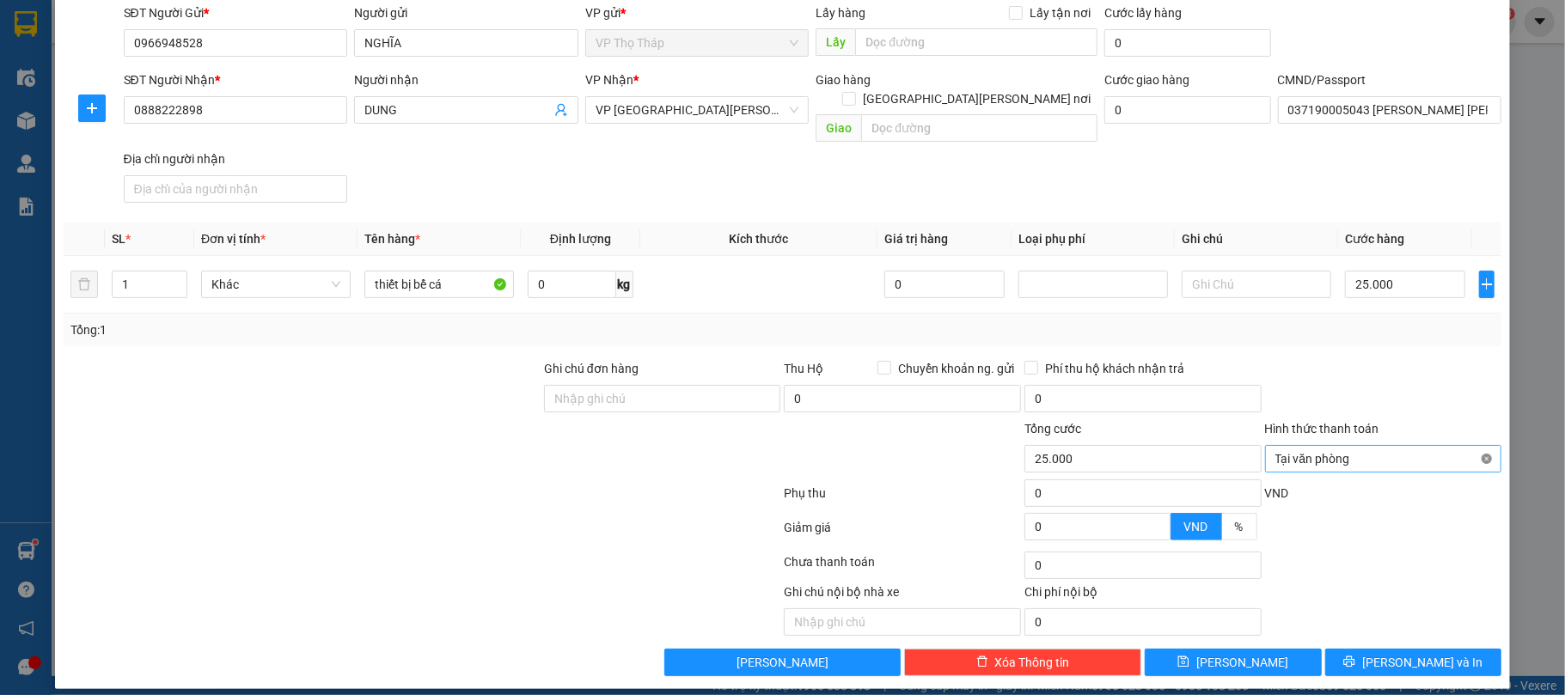
type input "25.000"
click at [1425, 654] on span "[PERSON_NAME] và In" at bounding box center [1423, 662] width 120 height 19
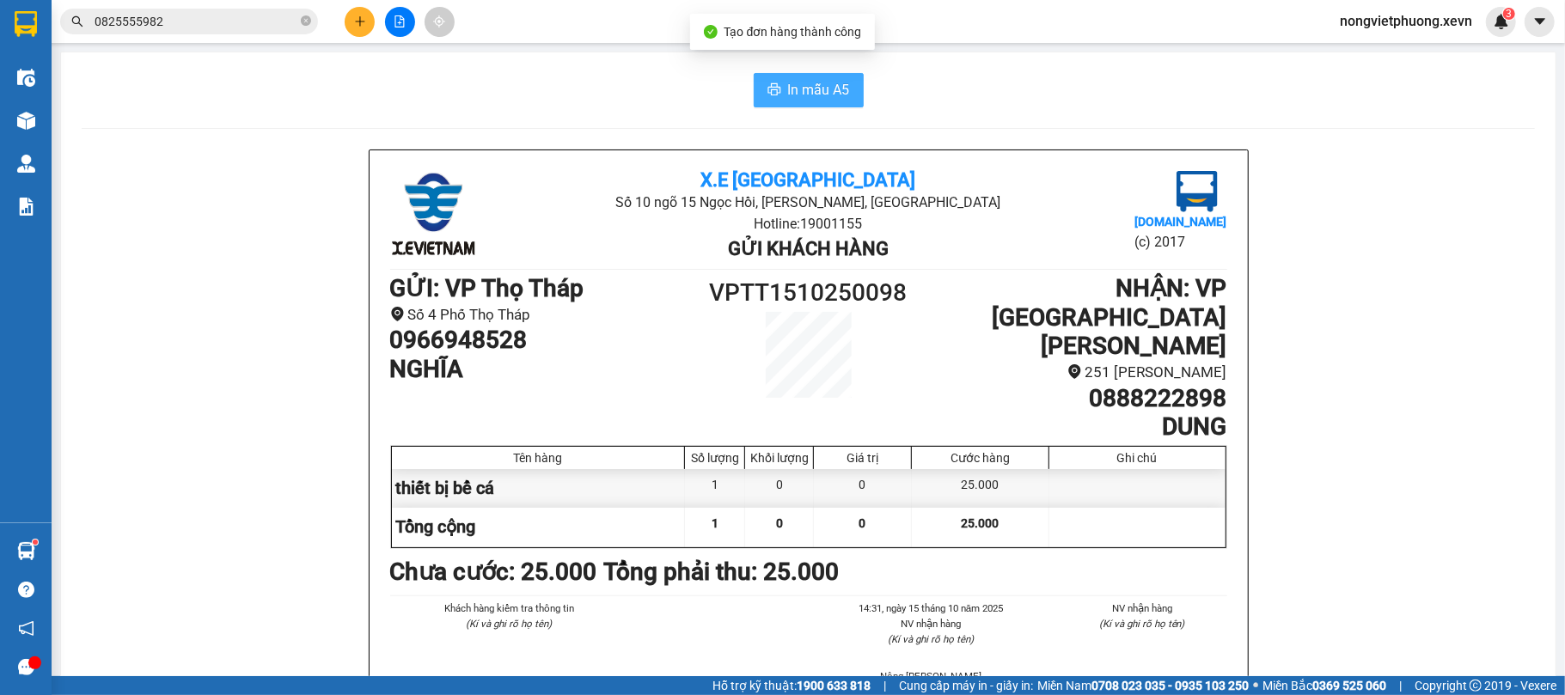
click at [793, 77] on button "In mẫu A5" at bounding box center [809, 90] width 110 height 34
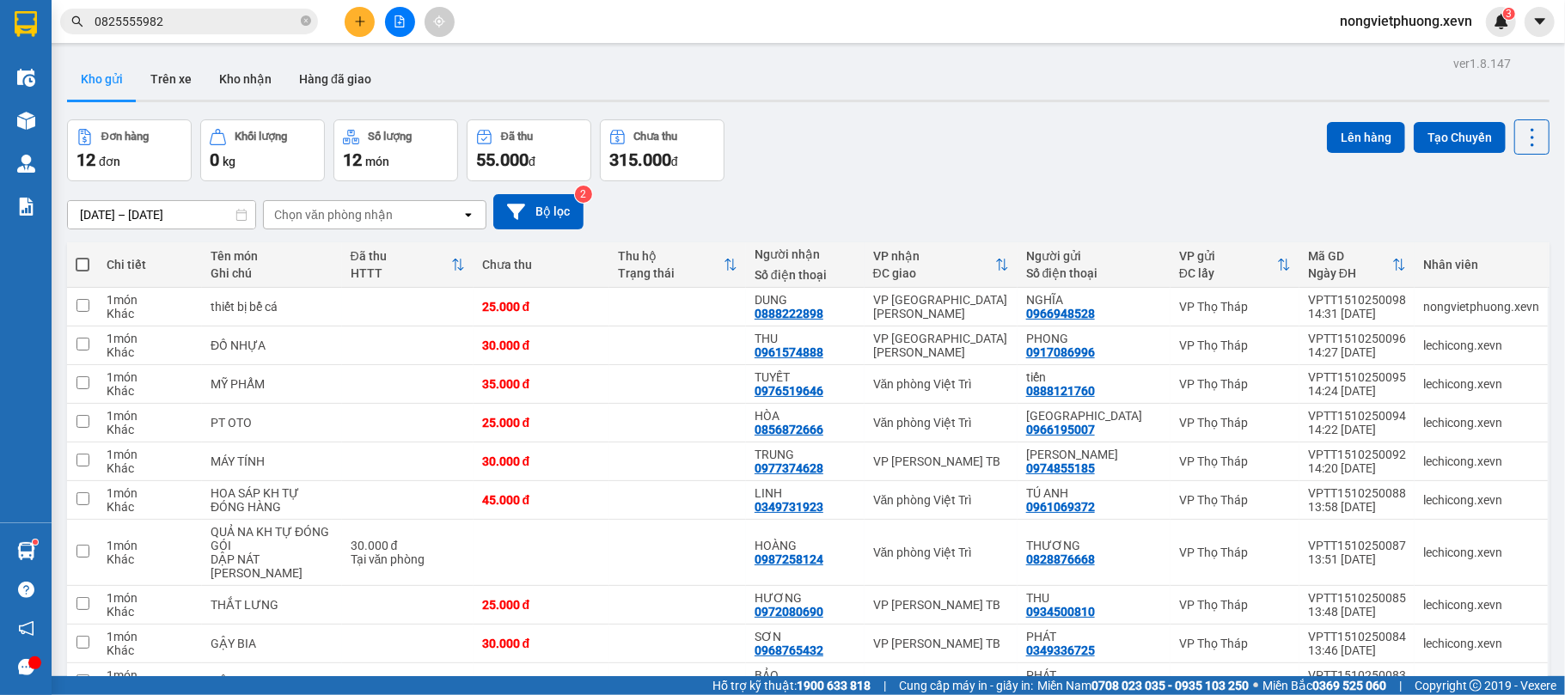
click at [425, 228] on div "Chọn văn phòng nhận" at bounding box center [363, 215] width 198 height 28
type input "tb"
click at [428, 260] on div "VP [PERSON_NAME] TB" at bounding box center [375, 252] width 224 height 31
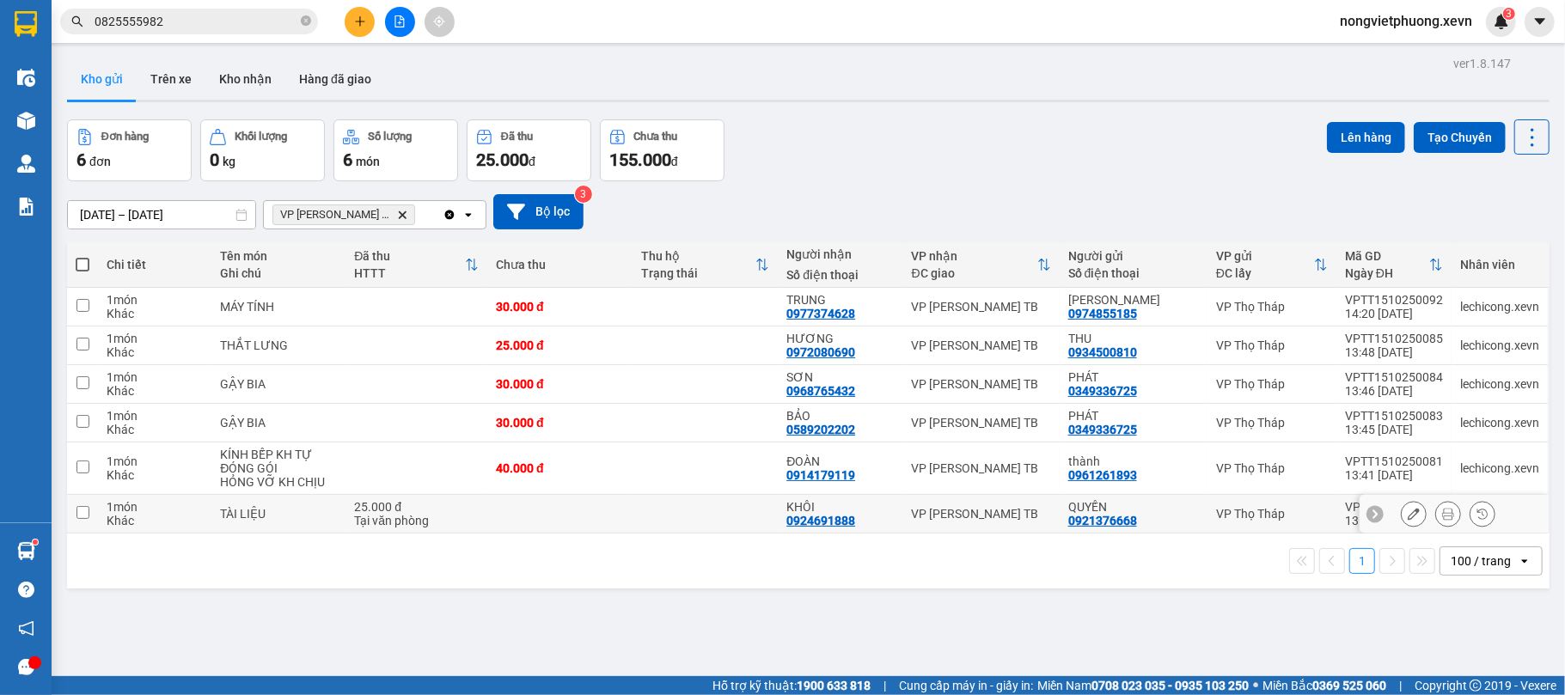
click at [310, 511] on div "TÀI LIỆU" at bounding box center [278, 514] width 117 height 14
checkbox input "true"
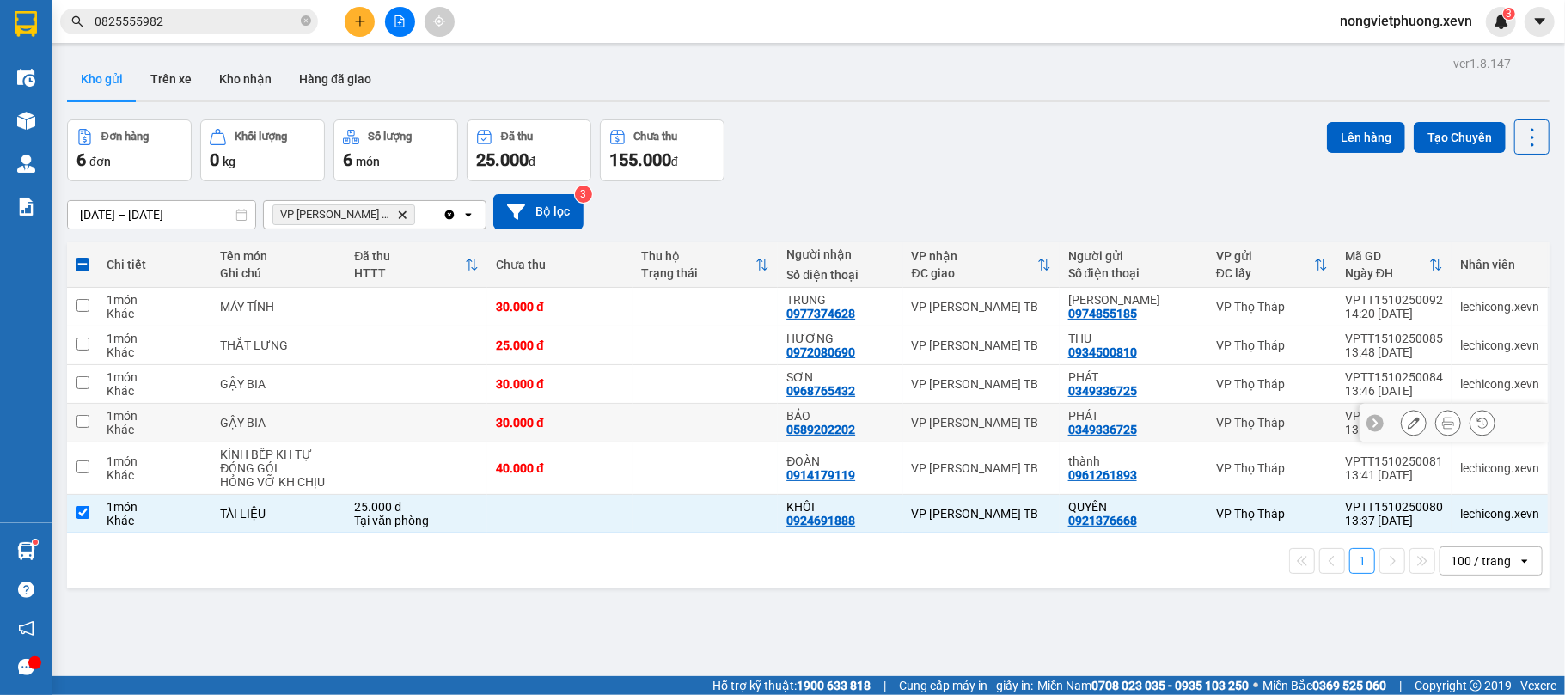
click at [366, 420] on td at bounding box center [417, 423] width 142 height 39
checkbox input "true"
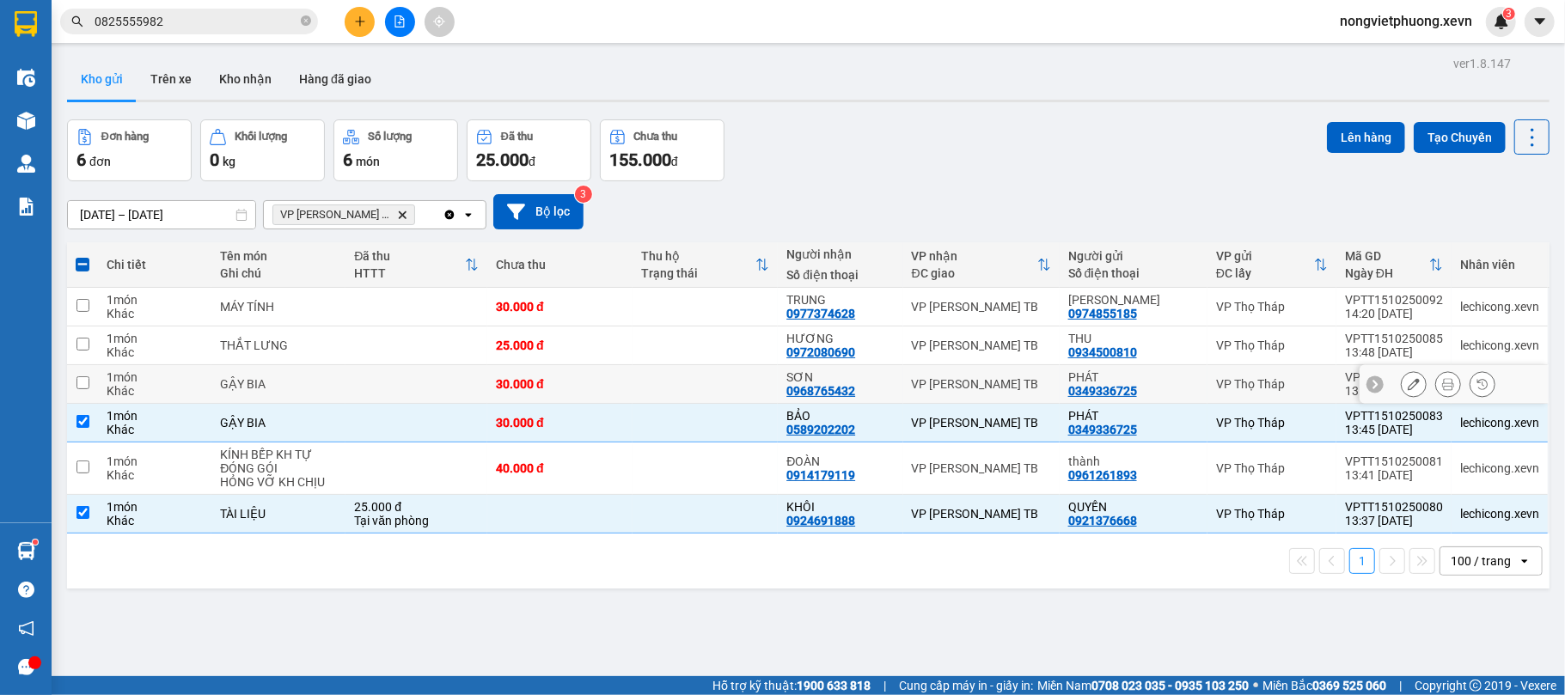
click at [394, 383] on td at bounding box center [417, 384] width 142 height 39
checkbox input "true"
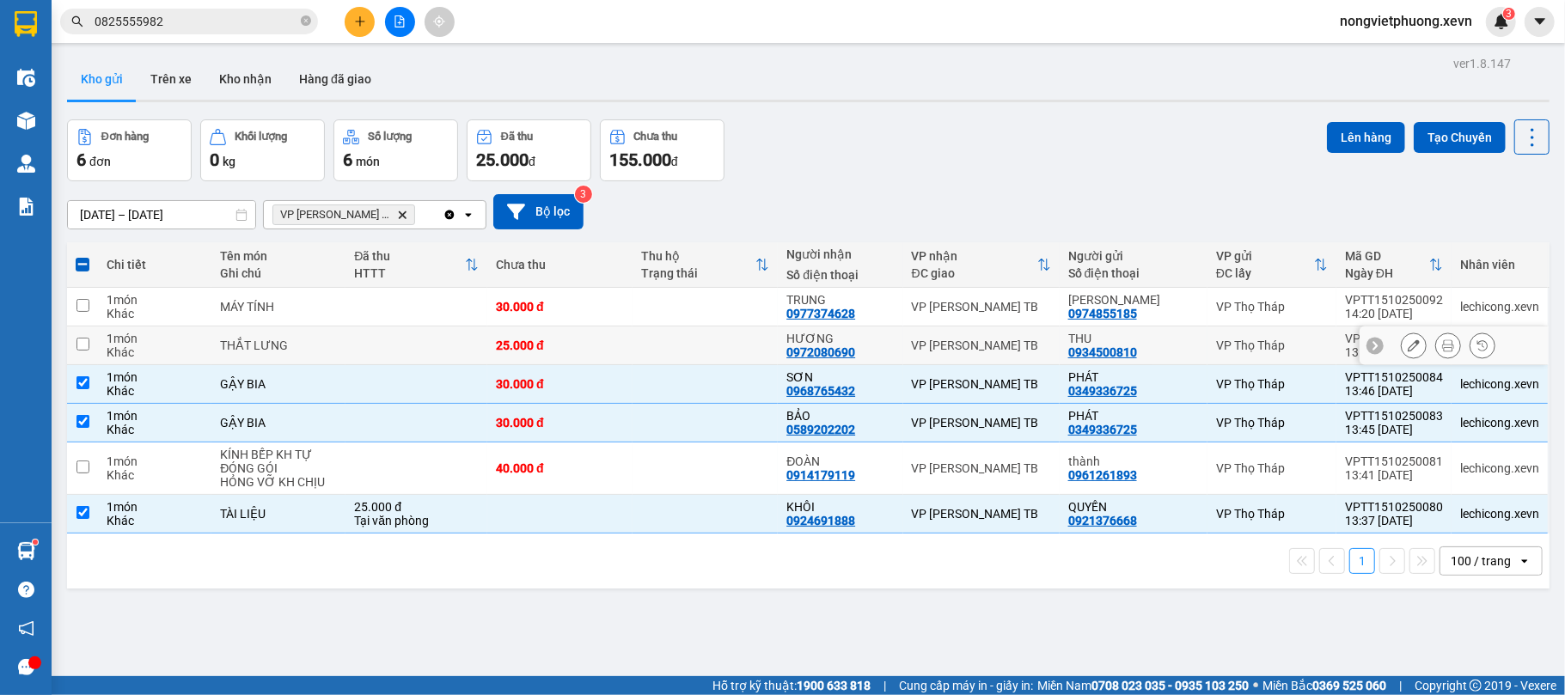
click at [417, 356] on td at bounding box center [417, 346] width 142 height 39
checkbox input "true"
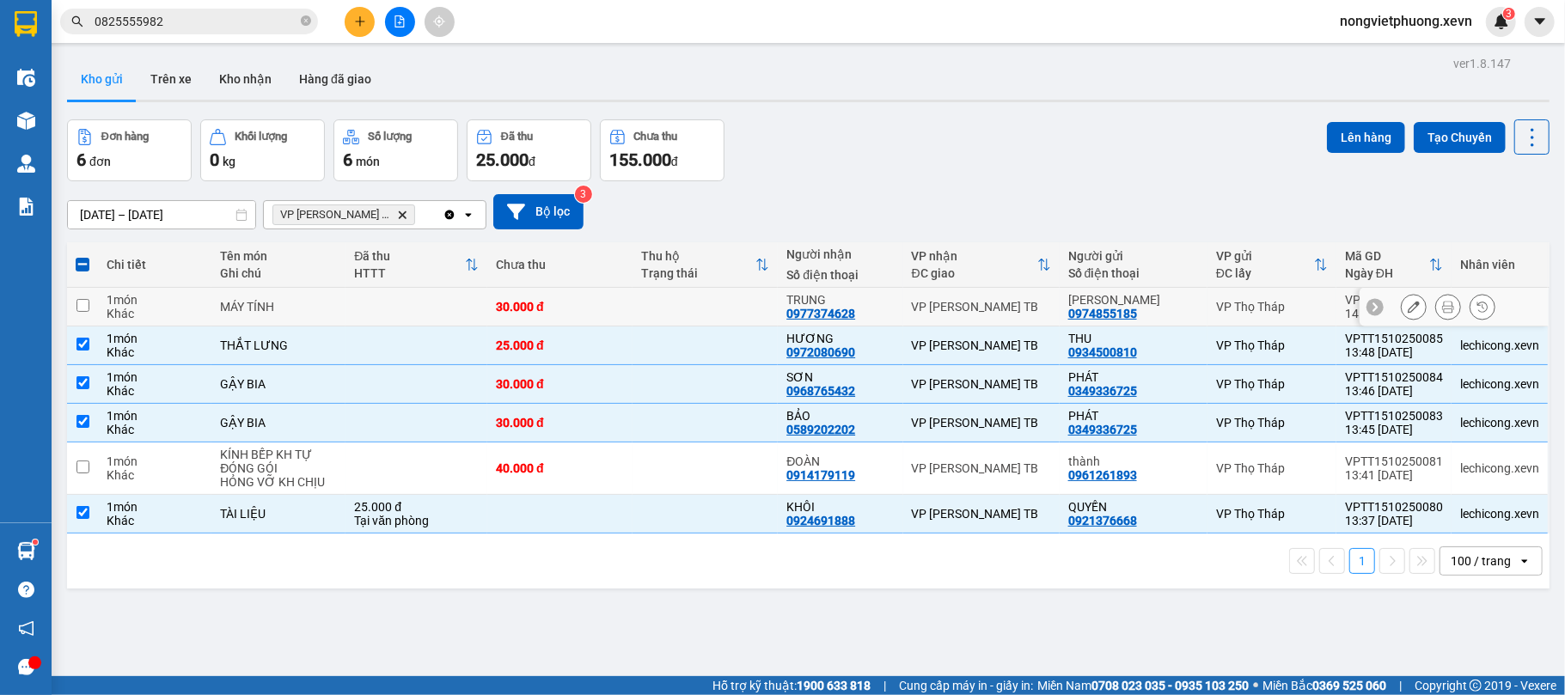
click at [444, 324] on td at bounding box center [417, 307] width 142 height 39
checkbox input "true"
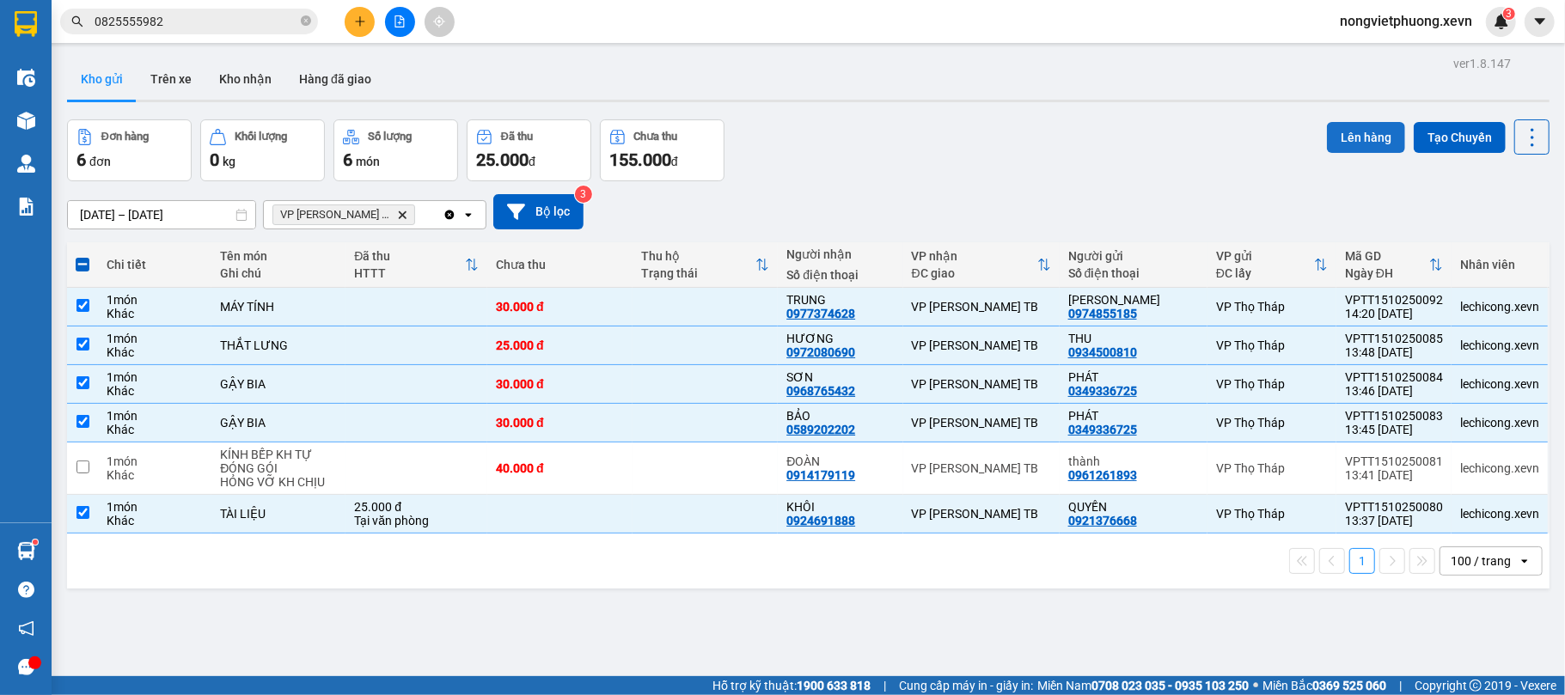
drag, startPoint x: 1374, startPoint y: 118, endPoint x: 1360, endPoint y: 129, distance: 17.7
click at [1374, 120] on div "ver 1.8.147 Kho gửi Trên xe [PERSON_NAME] Hàng đã [PERSON_NAME] hàng 6 đơn [PER…" at bounding box center [808, 399] width 1497 height 695
click at [1360, 129] on button "Lên hàng" at bounding box center [1366, 137] width 78 height 31
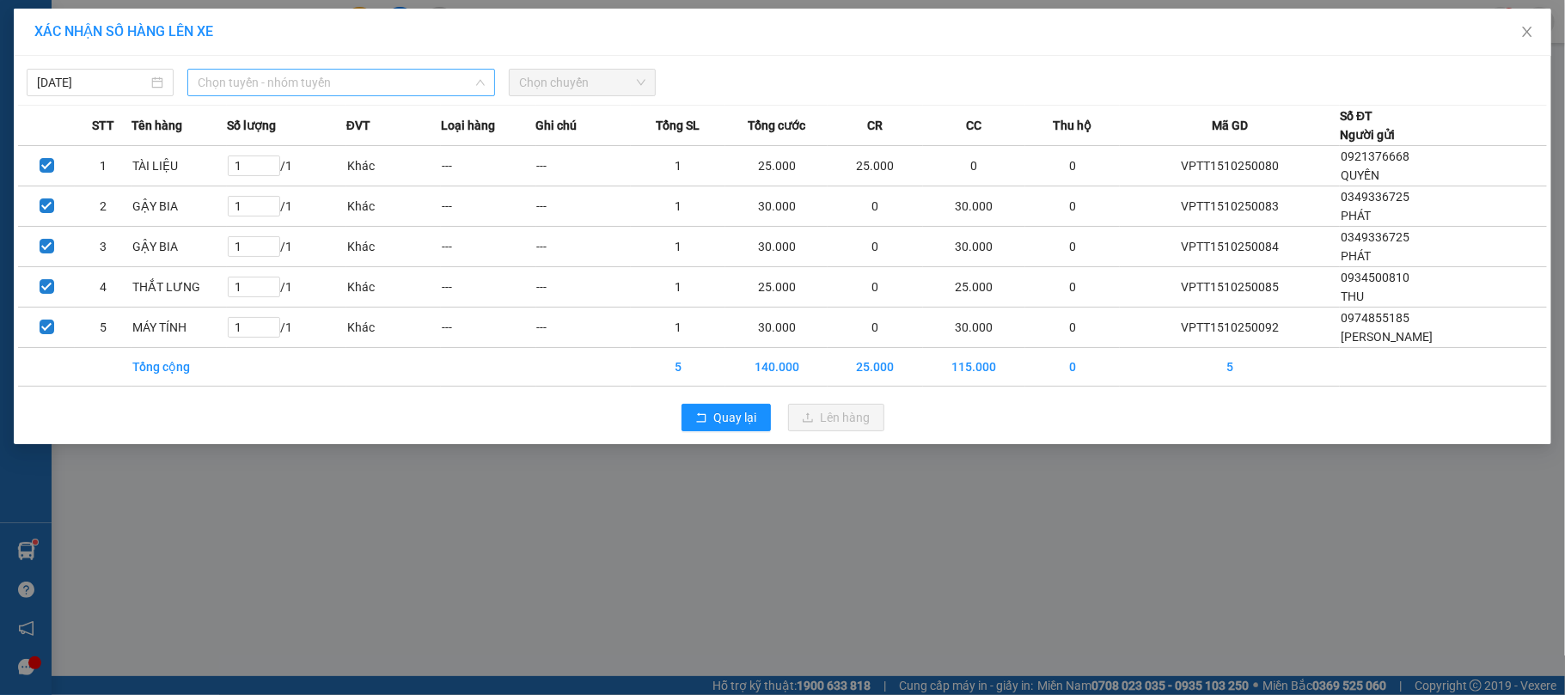
click at [382, 93] on span "Chọn tuyến - nhóm tuyến" at bounding box center [341, 83] width 287 height 26
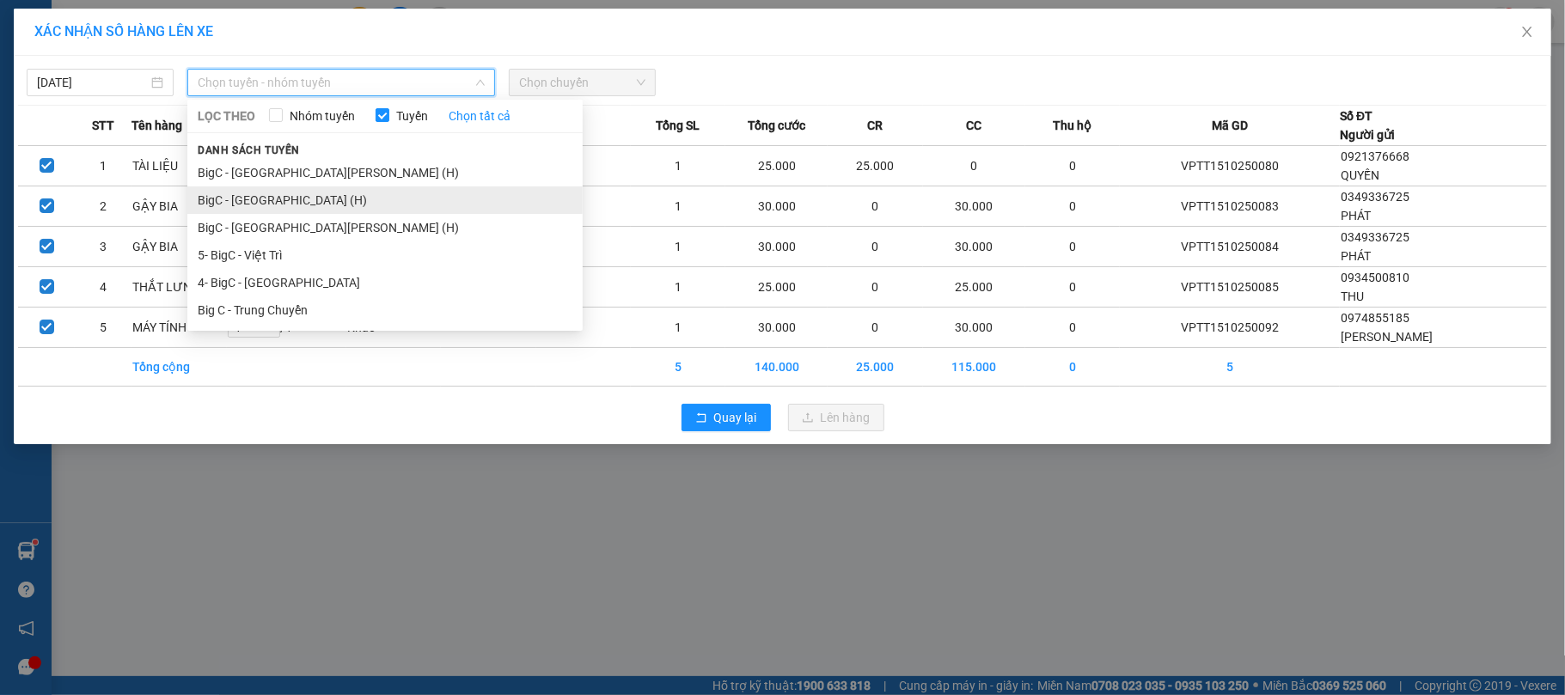
click at [363, 210] on li "BigC - [GEOGRAPHIC_DATA] (H)" at bounding box center [384, 201] width 395 height 28
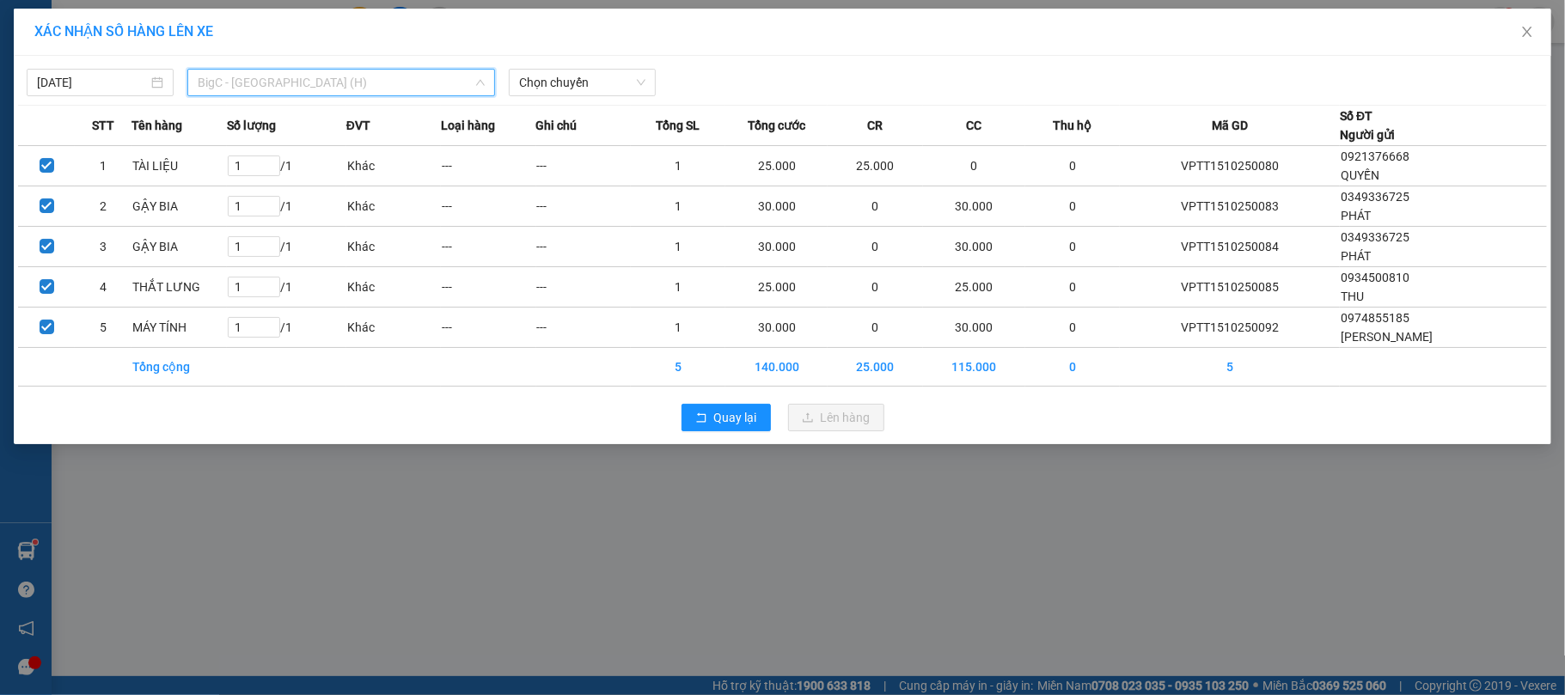
click at [303, 87] on span "BigC - [GEOGRAPHIC_DATA] (H)" at bounding box center [341, 83] width 287 height 26
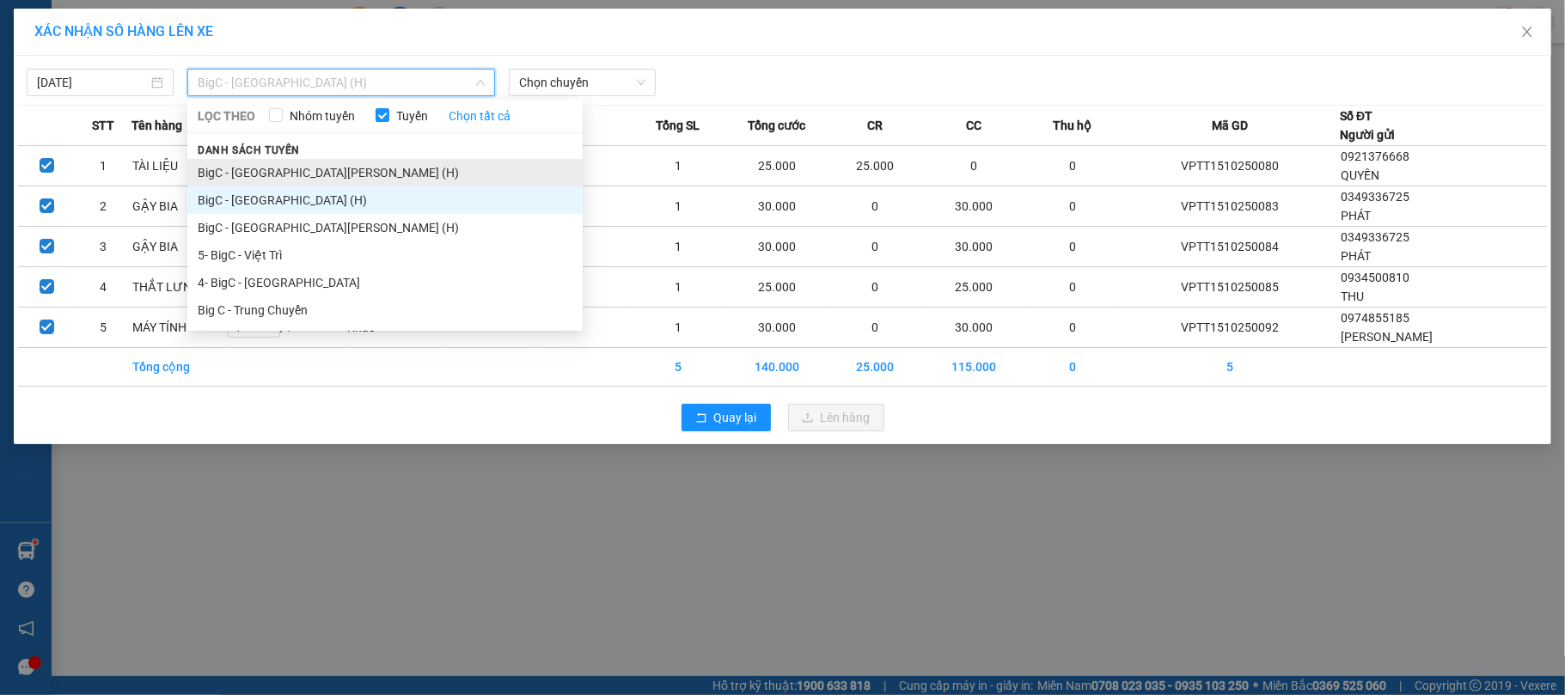
click at [284, 175] on li "BigC - [GEOGRAPHIC_DATA][PERSON_NAME] (H)" at bounding box center [384, 173] width 395 height 28
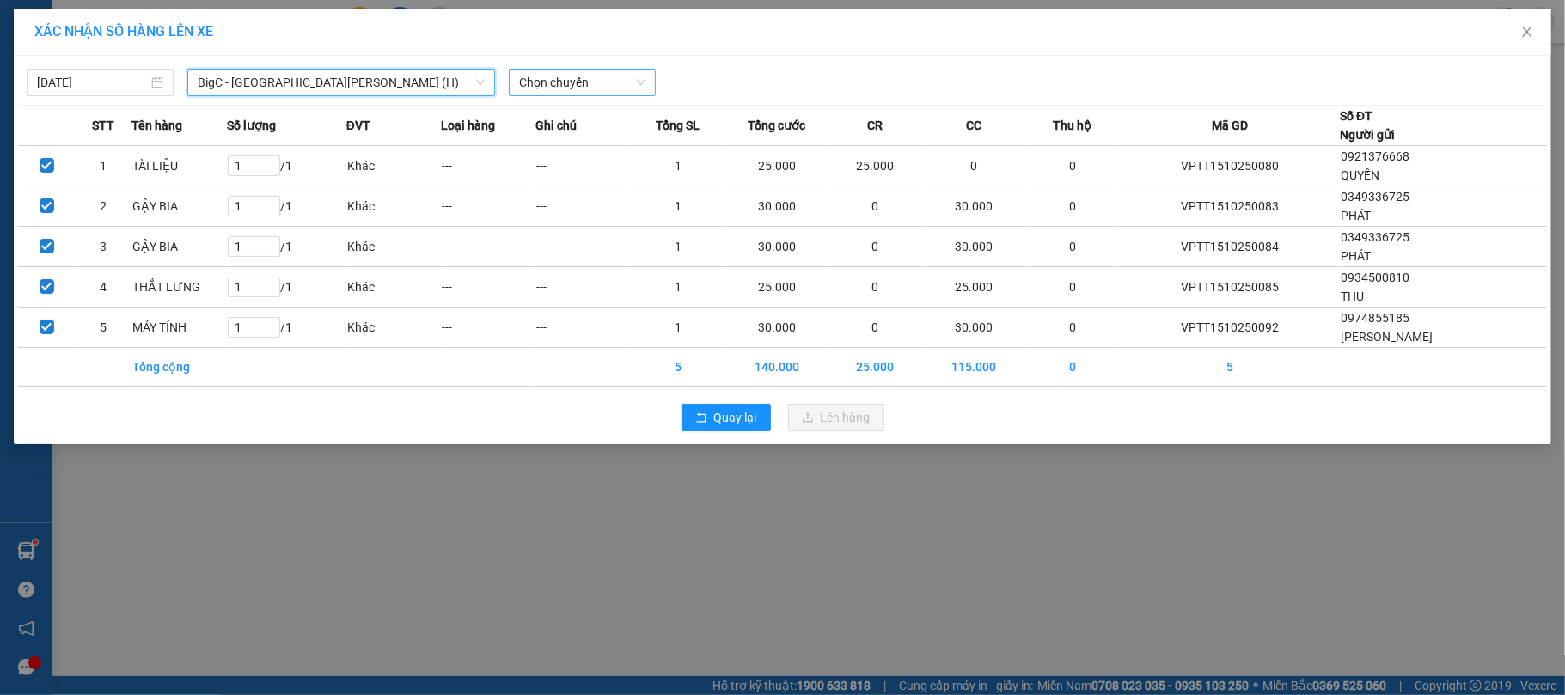
click at [541, 77] on span "Chọn chuyến" at bounding box center [582, 83] width 126 height 26
type input "01500"
click at [628, 153] on div "Thêm chuyến " 01:50 "" at bounding box center [600, 145] width 183 height 29
click at [637, 70] on span "Chọn chuyến" at bounding box center [582, 83] width 126 height 26
type input "1500"
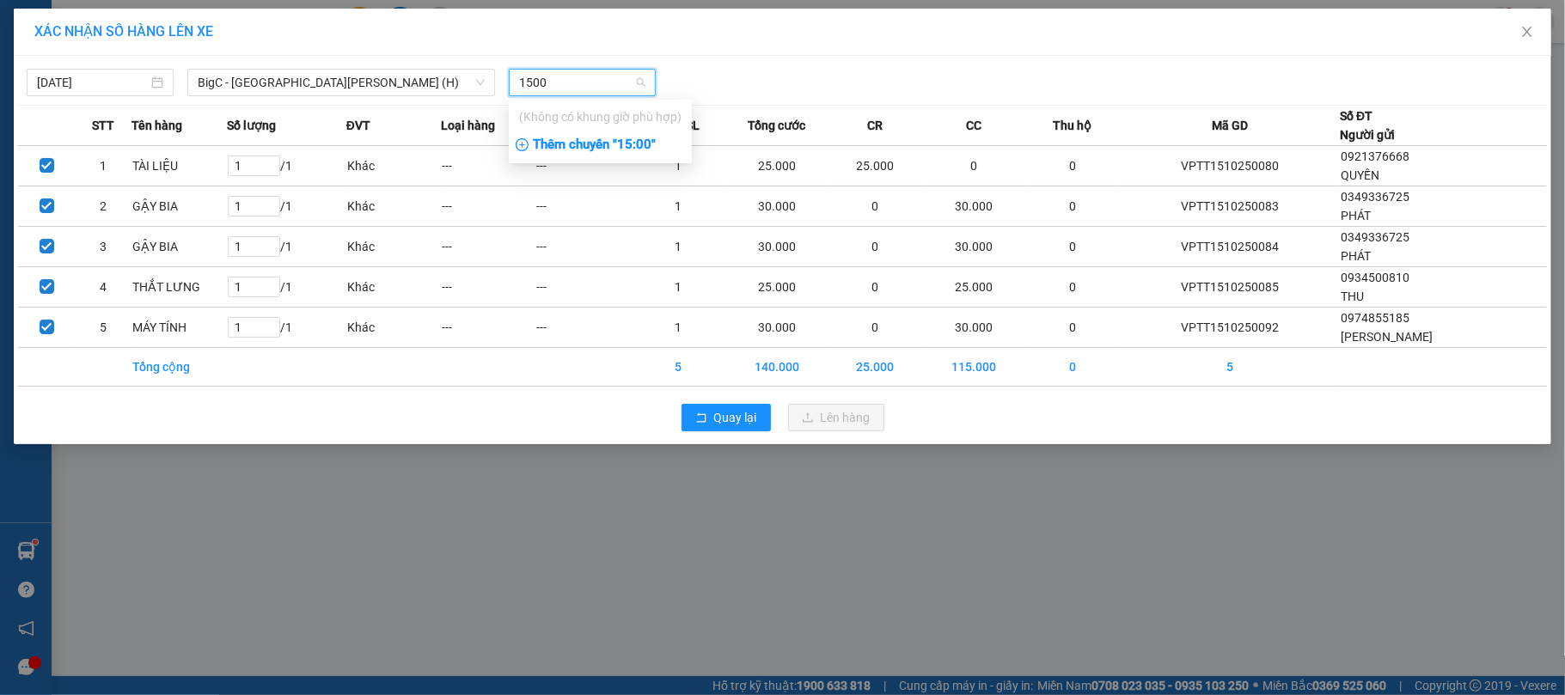
click at [617, 156] on div "Thêm chuyến " 15:00 "" at bounding box center [600, 145] width 183 height 29
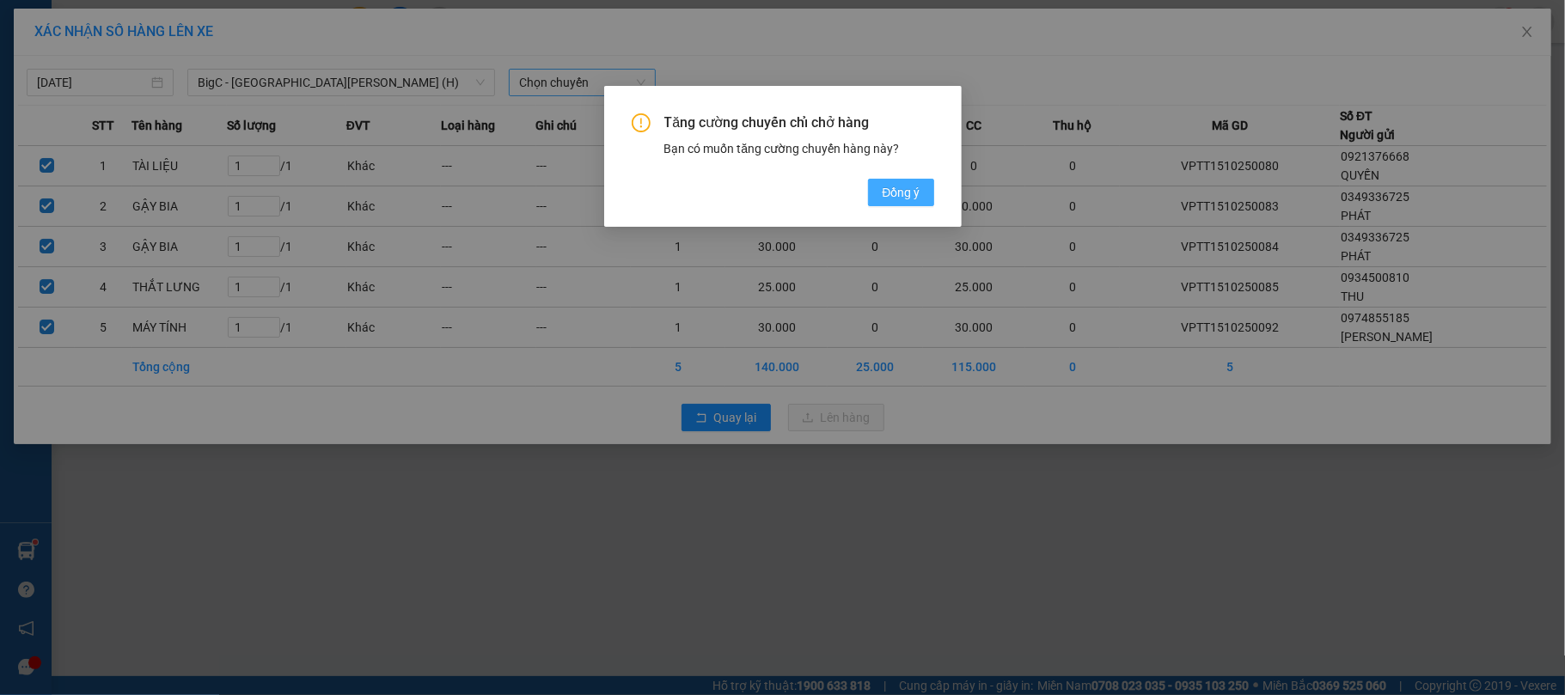
click at [894, 200] on span "Đồng ý" at bounding box center [901, 192] width 38 height 19
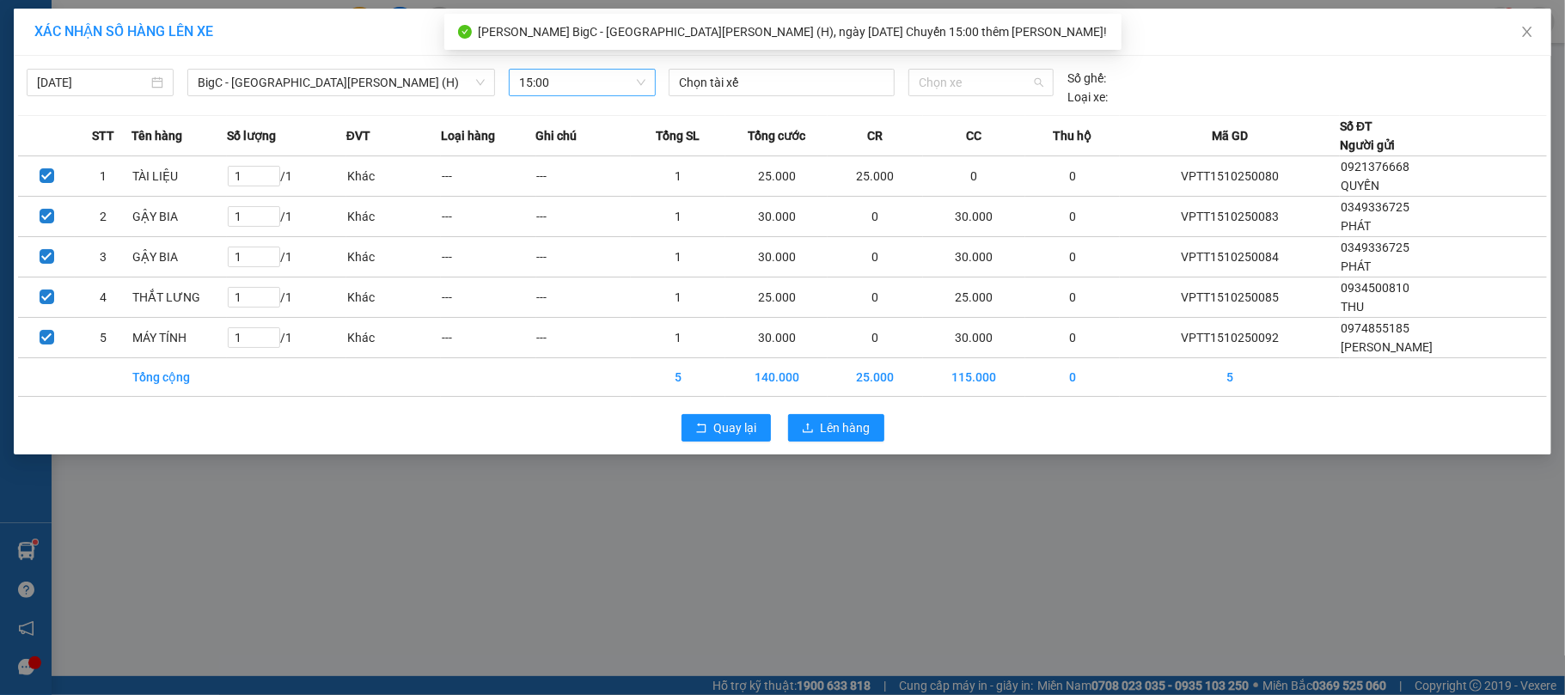
click at [980, 79] on span "Chọn xe" at bounding box center [982, 83] width 126 height 26
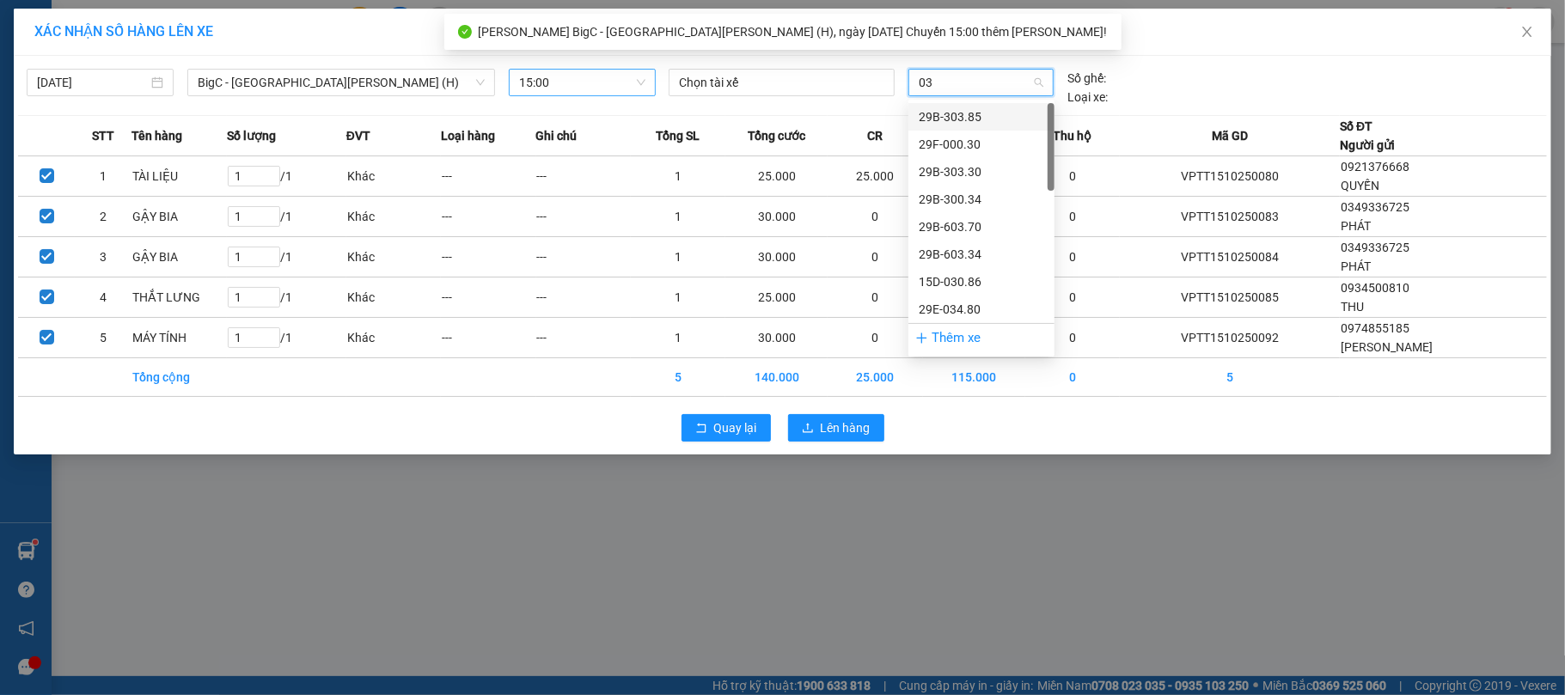
type input "037"
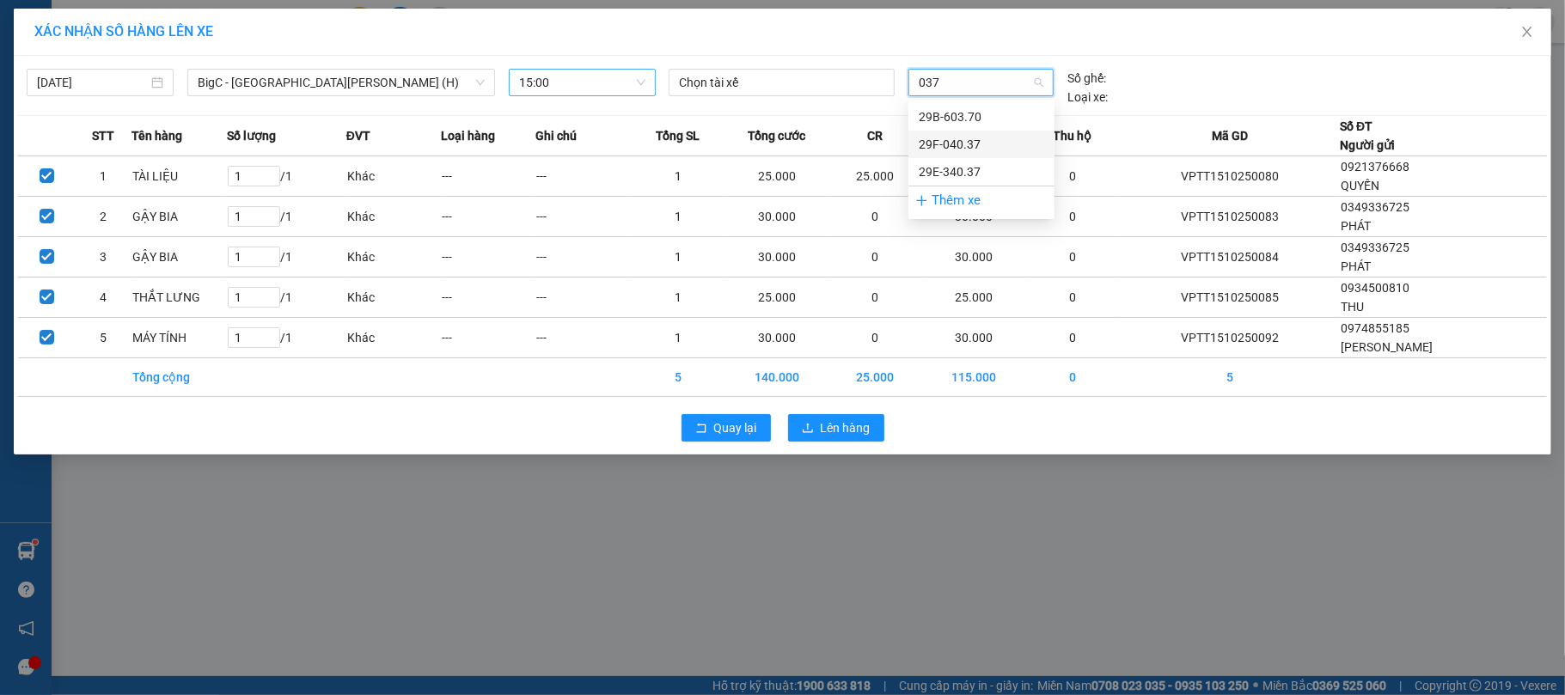
click at [1008, 156] on div "29F-040.37" at bounding box center [982, 145] width 146 height 28
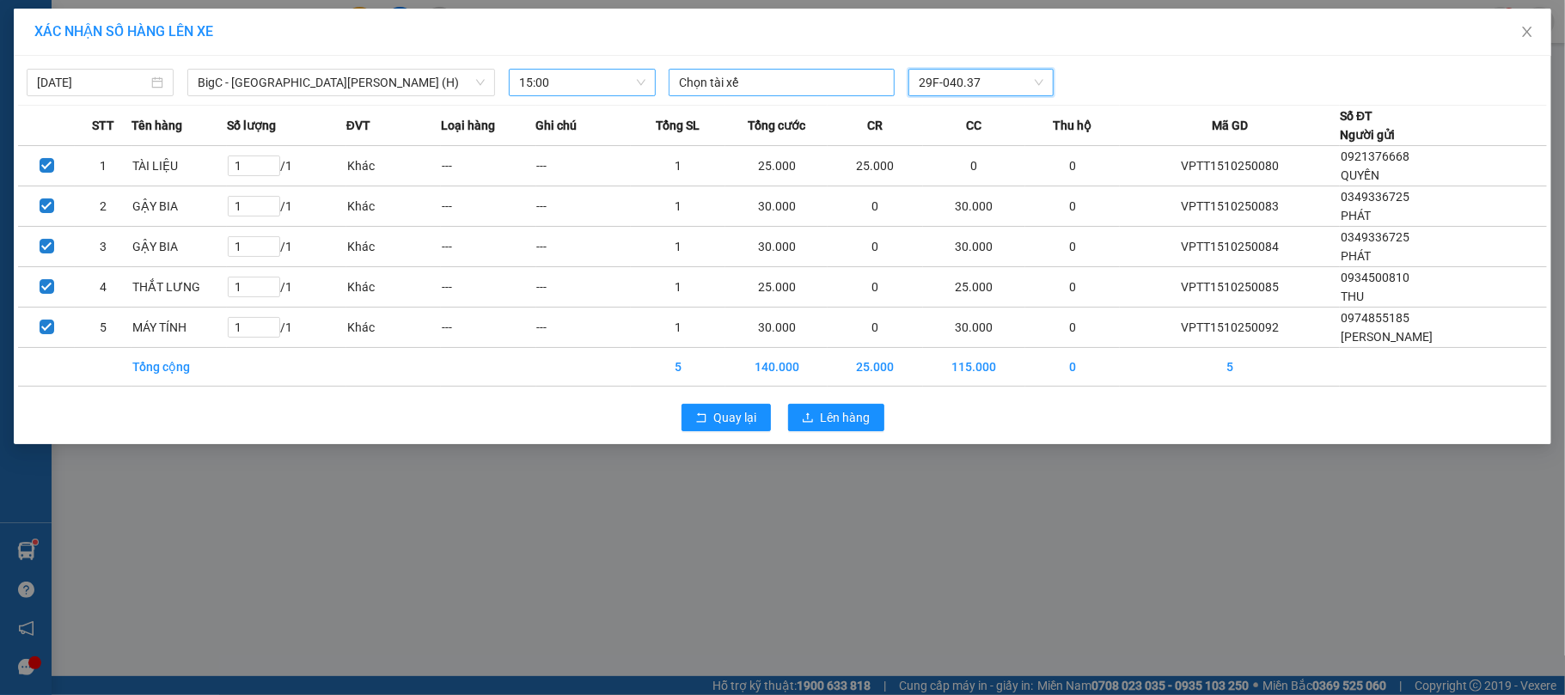
click at [792, 89] on div at bounding box center [781, 82] width 217 height 21
type input "lò văn du"
click at [774, 110] on div "[PERSON_NAME]" at bounding box center [797, 117] width 237 height 19
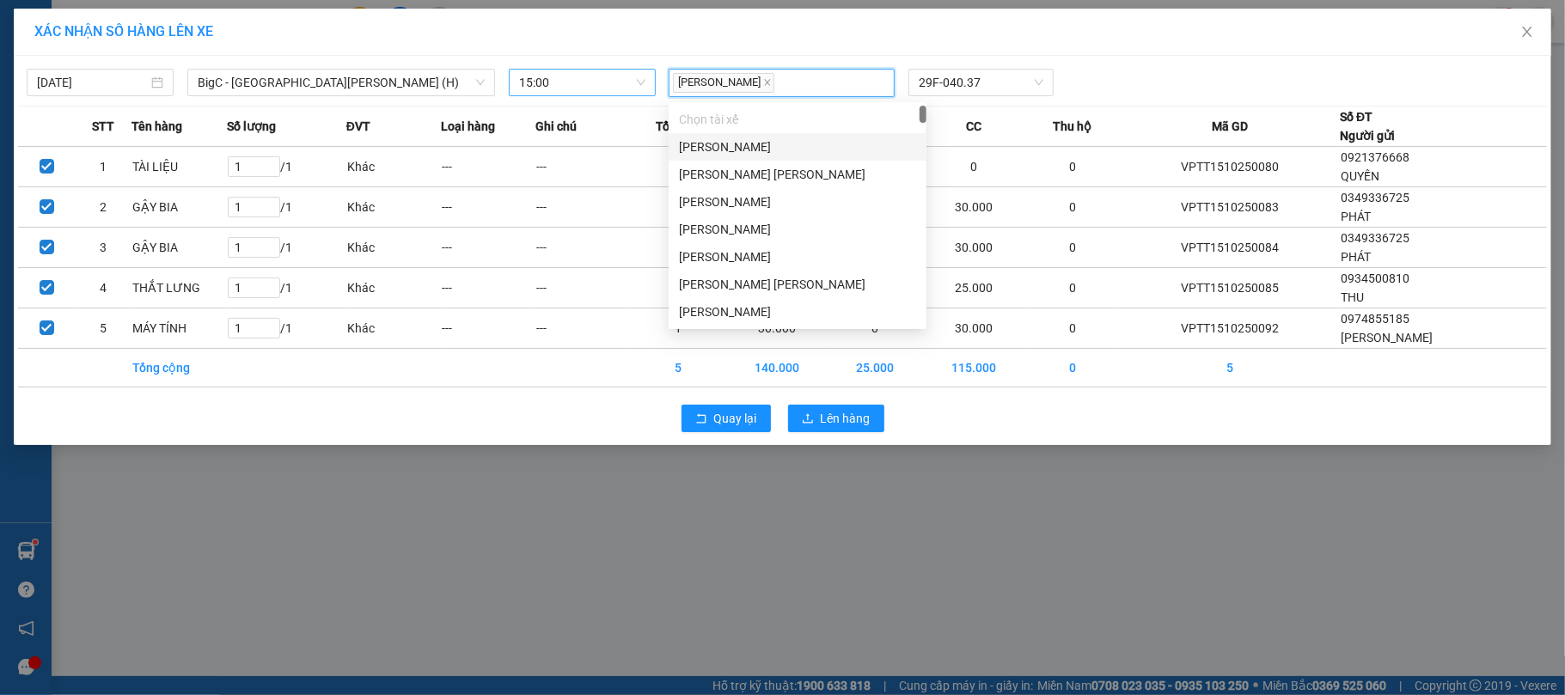
click at [1167, 77] on div "[PERSON_NAME] 29F-040.37" at bounding box center [981, 83] width 639 height 28
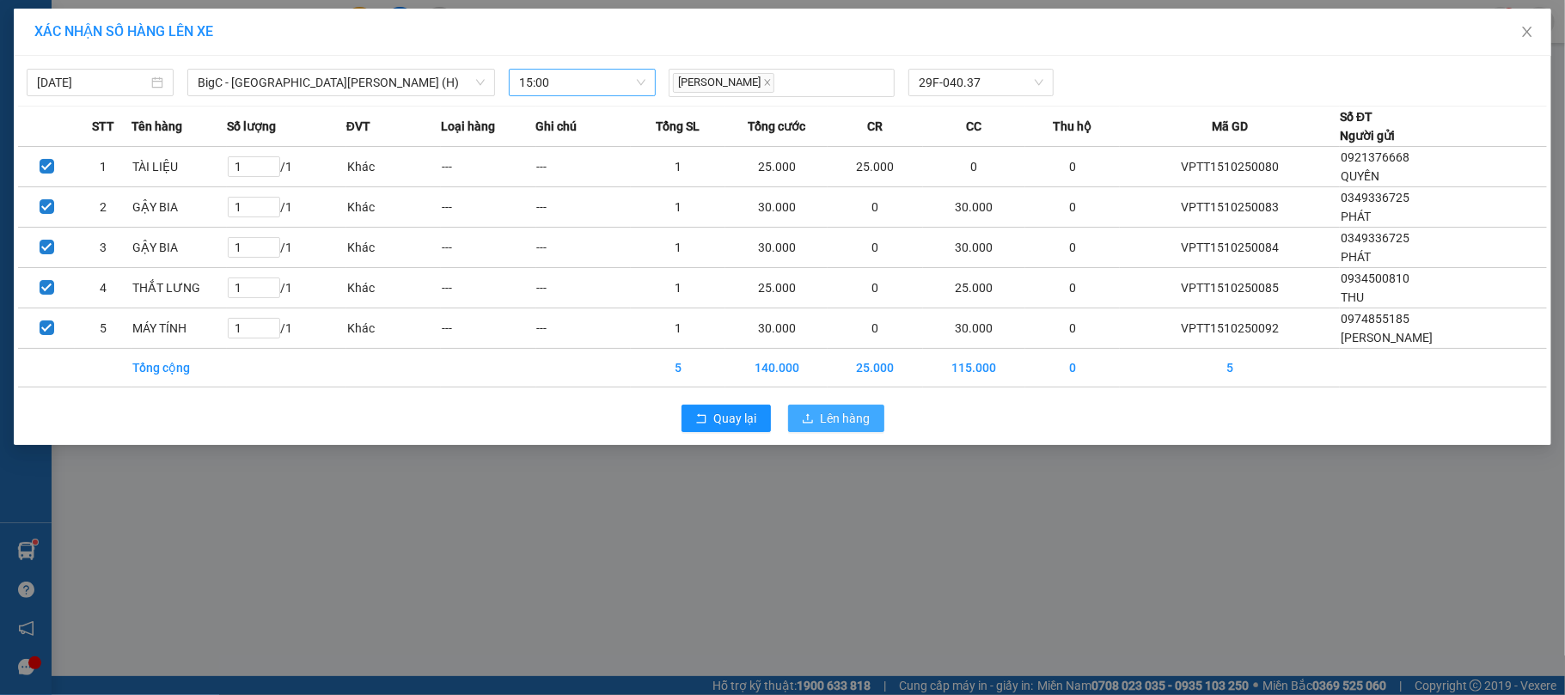
click at [818, 432] on button "Lên hàng" at bounding box center [836, 419] width 96 height 28
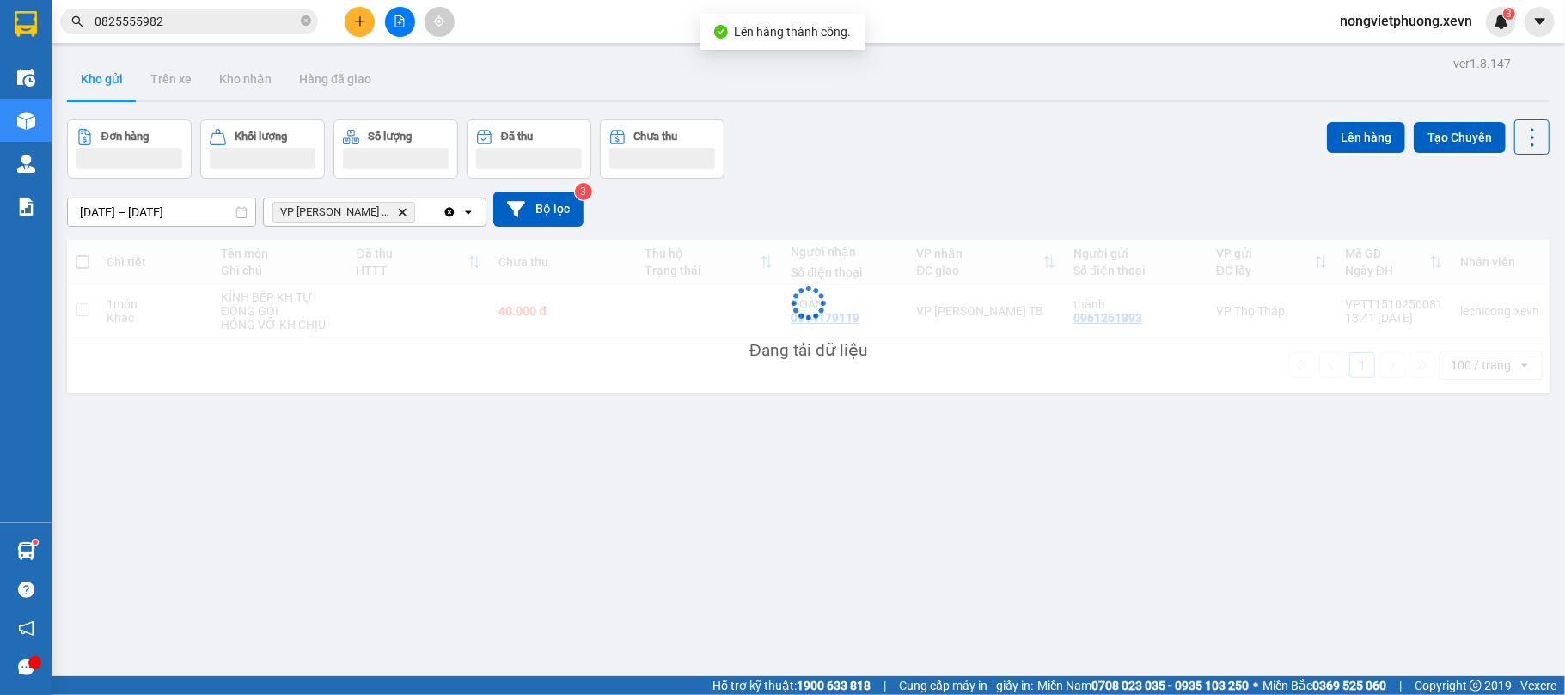
click at [358, 25] on icon "plus" at bounding box center [360, 21] width 12 height 12
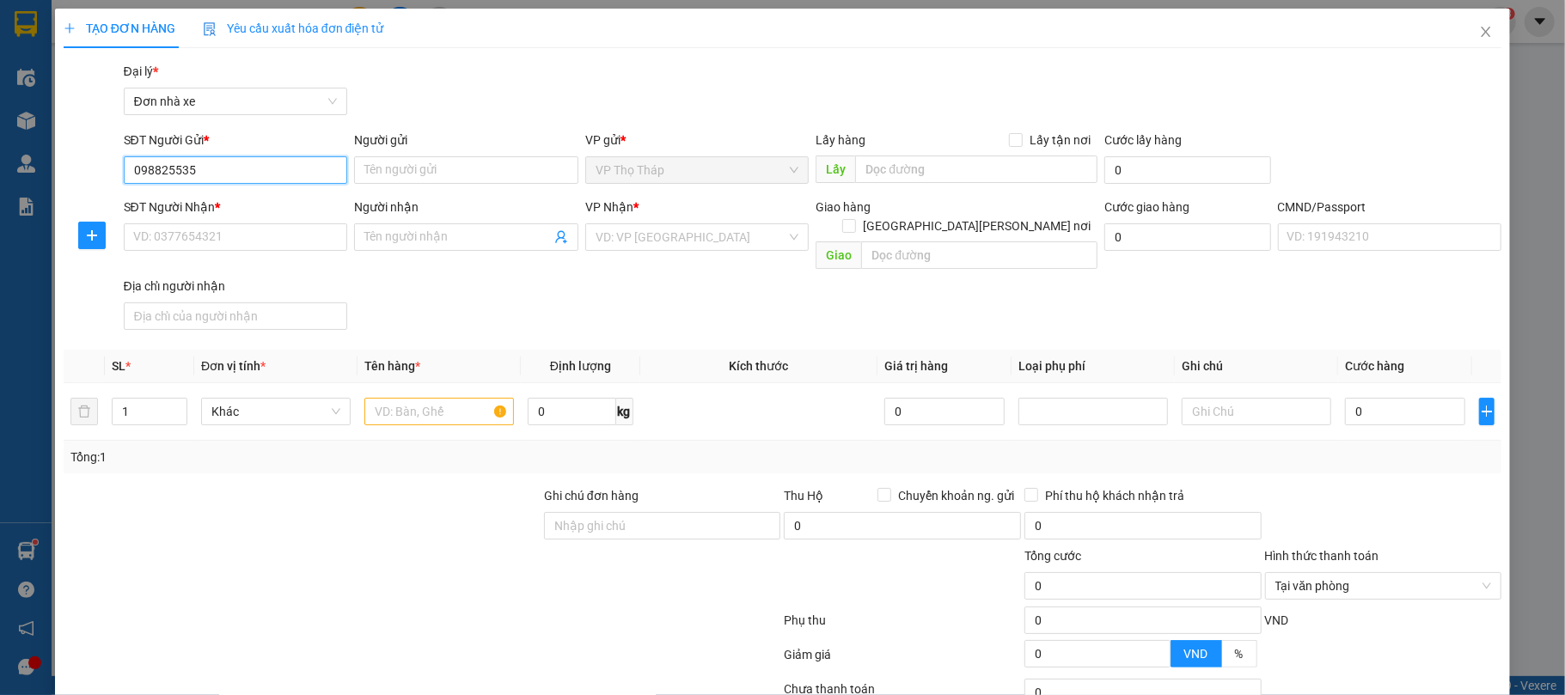
type input "0988255353"
click at [207, 213] on div "0988255353 - MINH" at bounding box center [232, 205] width 201 height 19
type input "MINH"
type input "0986999693"
type input "HÙNG ANH"
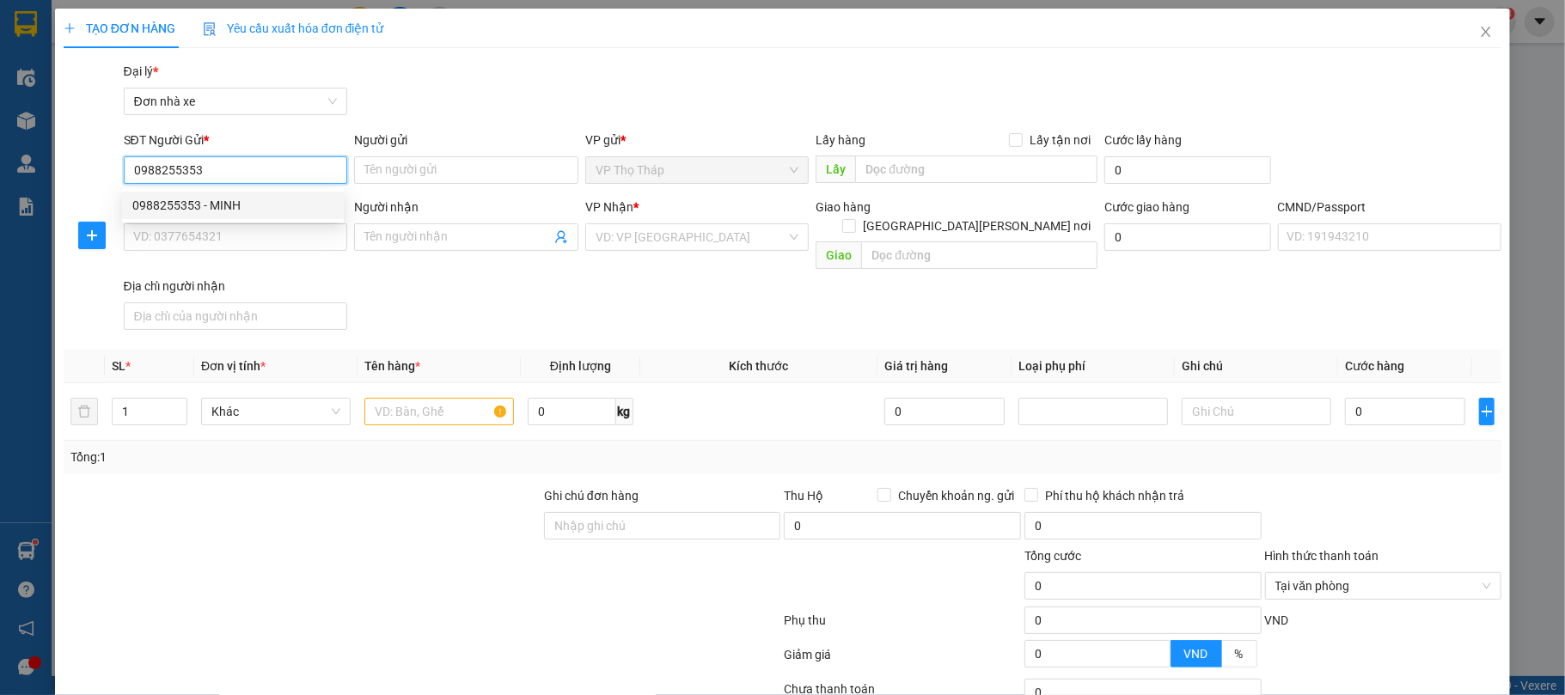
type input "025091014396 [PERSON_NAME]"
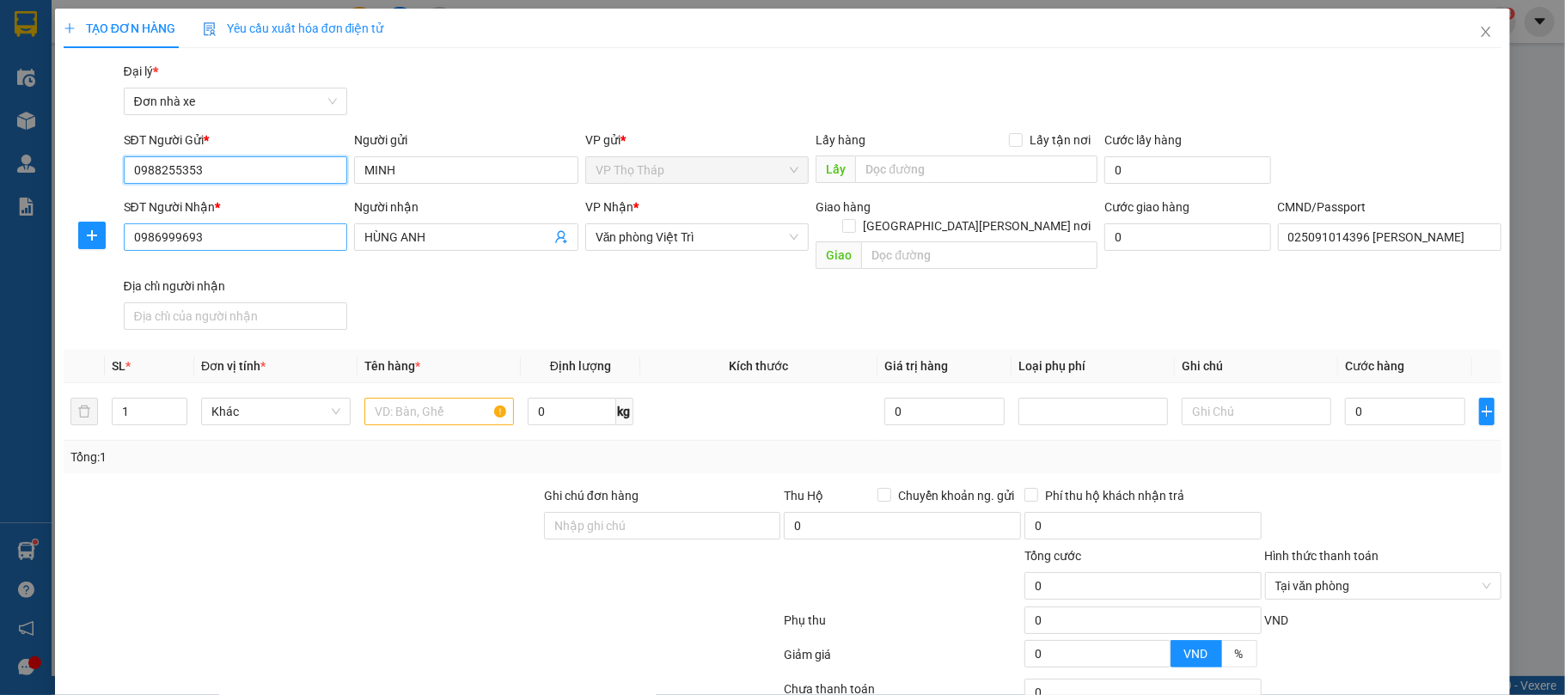
type input "0988255353"
click at [228, 236] on input "0986999693" at bounding box center [236, 238] width 224 height 28
click at [404, 383] on td at bounding box center [439, 412] width 163 height 58
click at [407, 398] on input "text" at bounding box center [440, 412] width 150 height 28
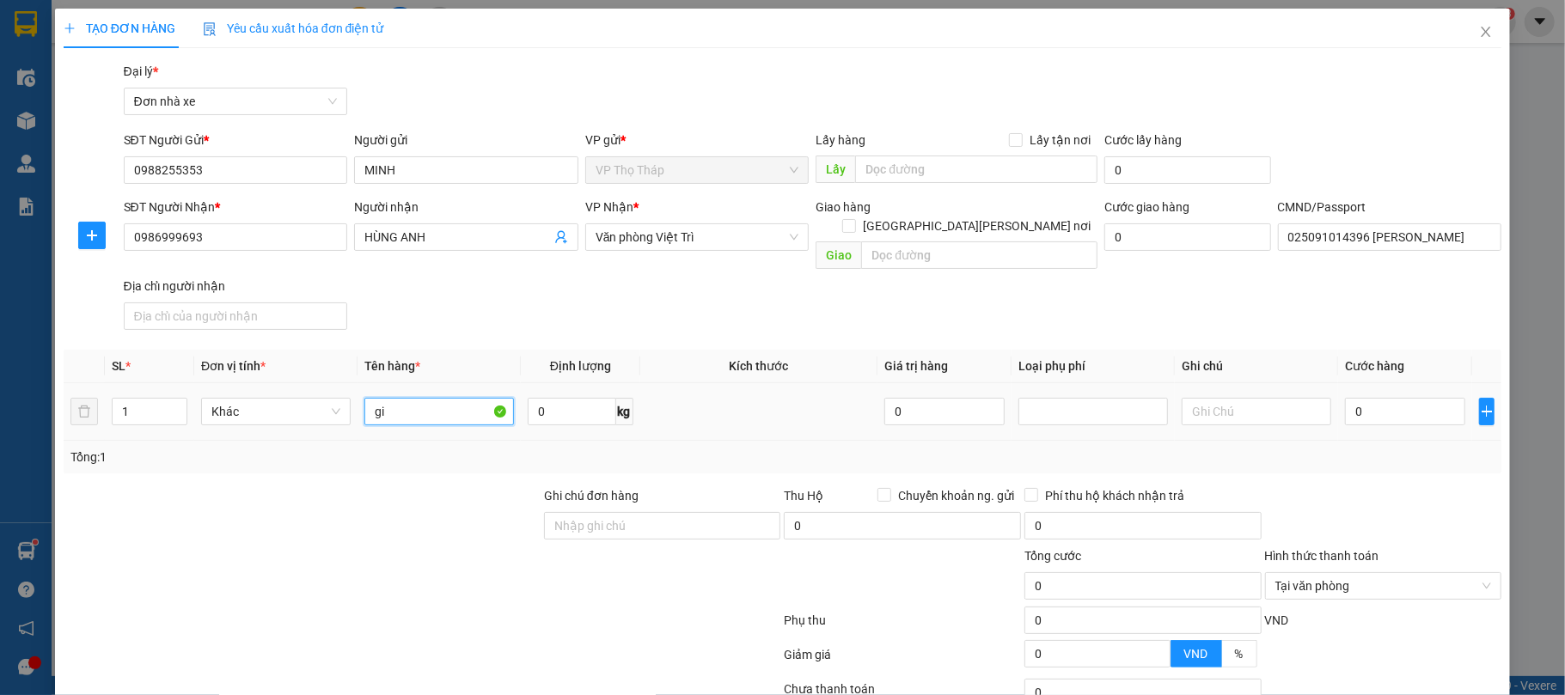
type input "g"
type input "giấy tờ"
click at [389, 450] on div "Tổng: 1" at bounding box center [783, 457] width 1439 height 33
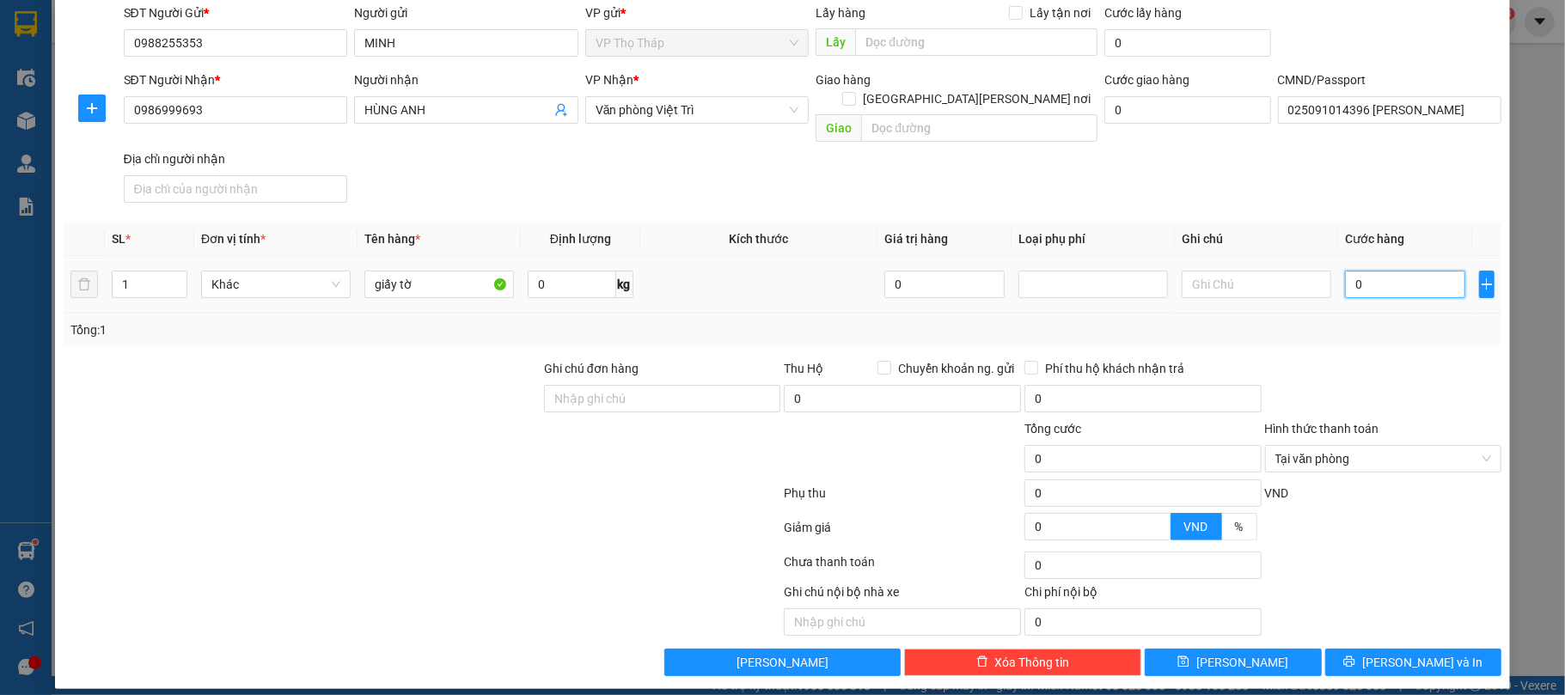
click at [1372, 273] on input "0" at bounding box center [1405, 285] width 120 height 28
type input "2"
type input "25"
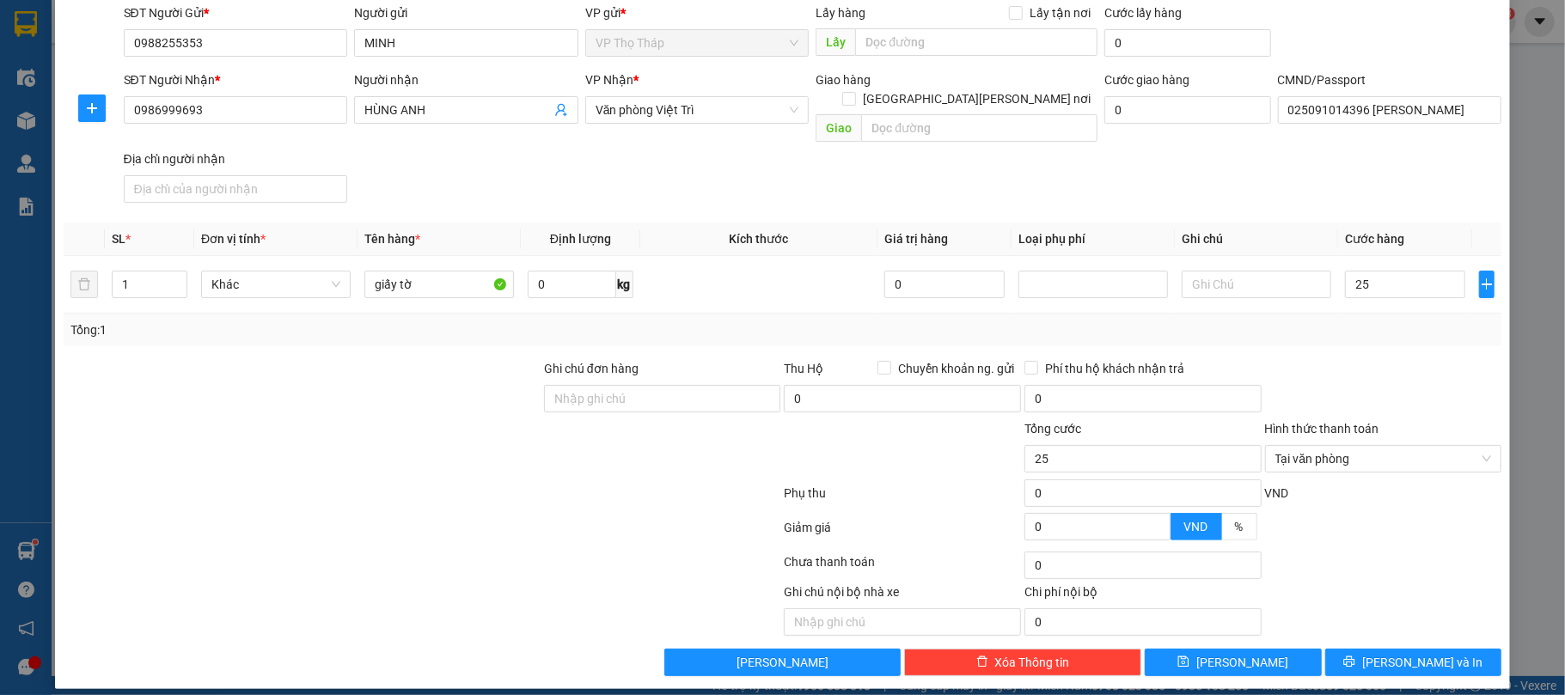
type input "25.000"
click at [1350, 377] on div at bounding box center [1384, 389] width 241 height 60
click at [1370, 661] on button "[PERSON_NAME] và In" at bounding box center [1414, 663] width 177 height 28
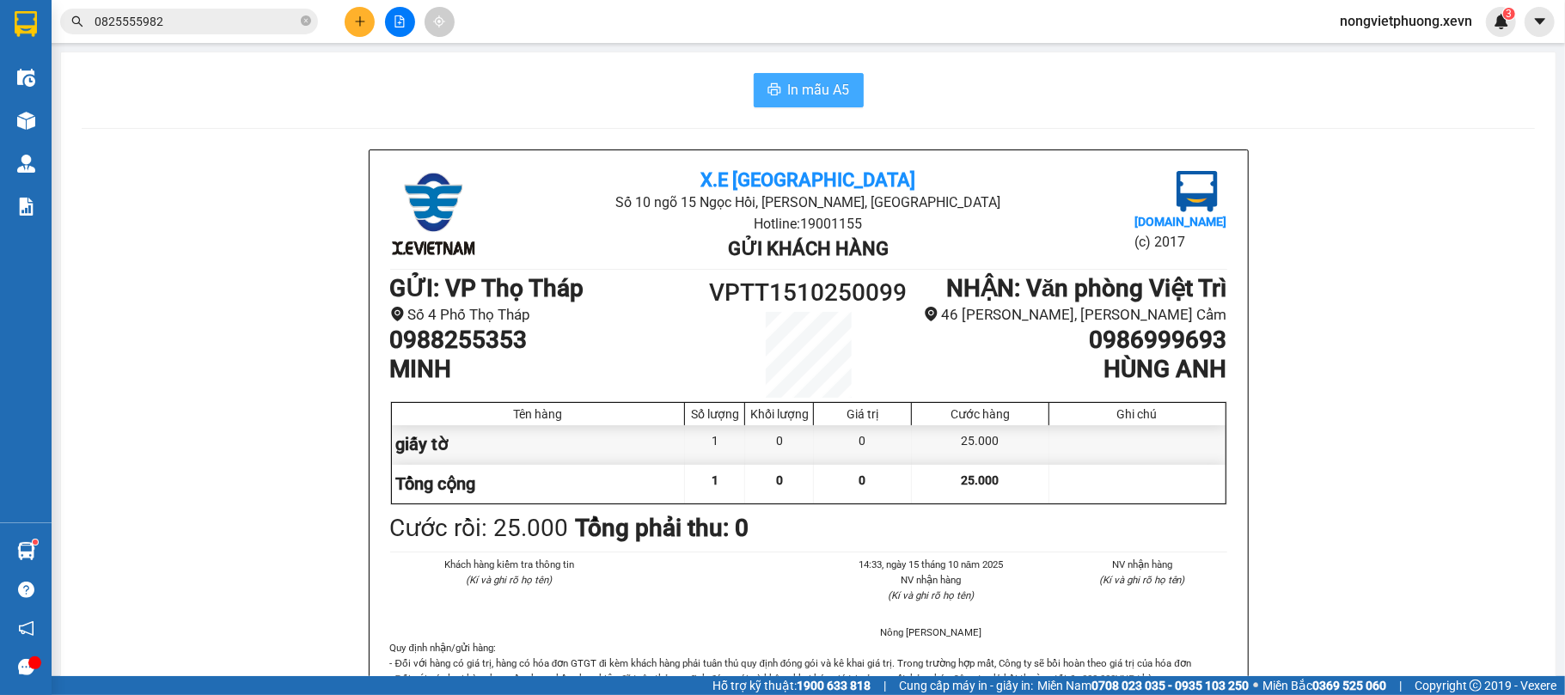
click at [812, 97] on span "In mẫu A5" at bounding box center [819, 89] width 62 height 21
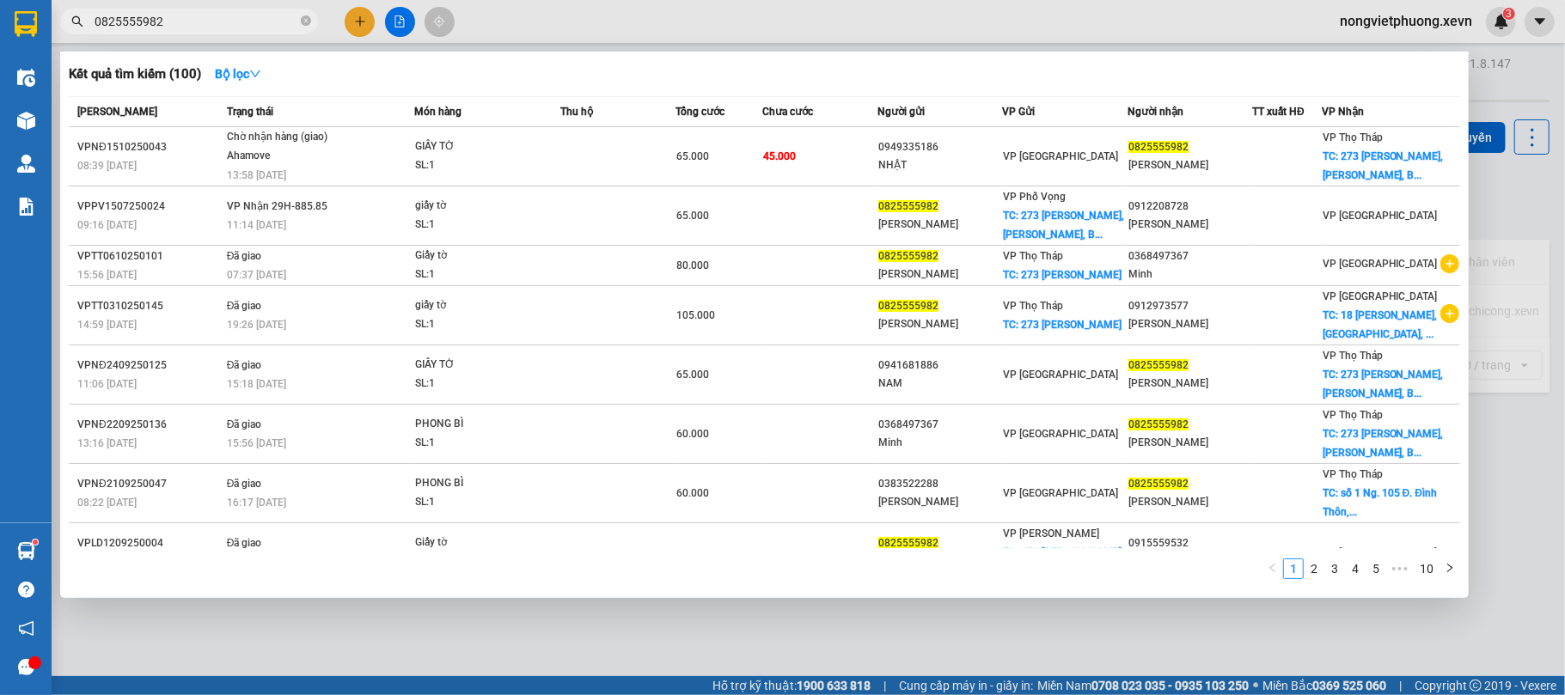
click at [187, 22] on input "0825555982" at bounding box center [196, 21] width 203 height 19
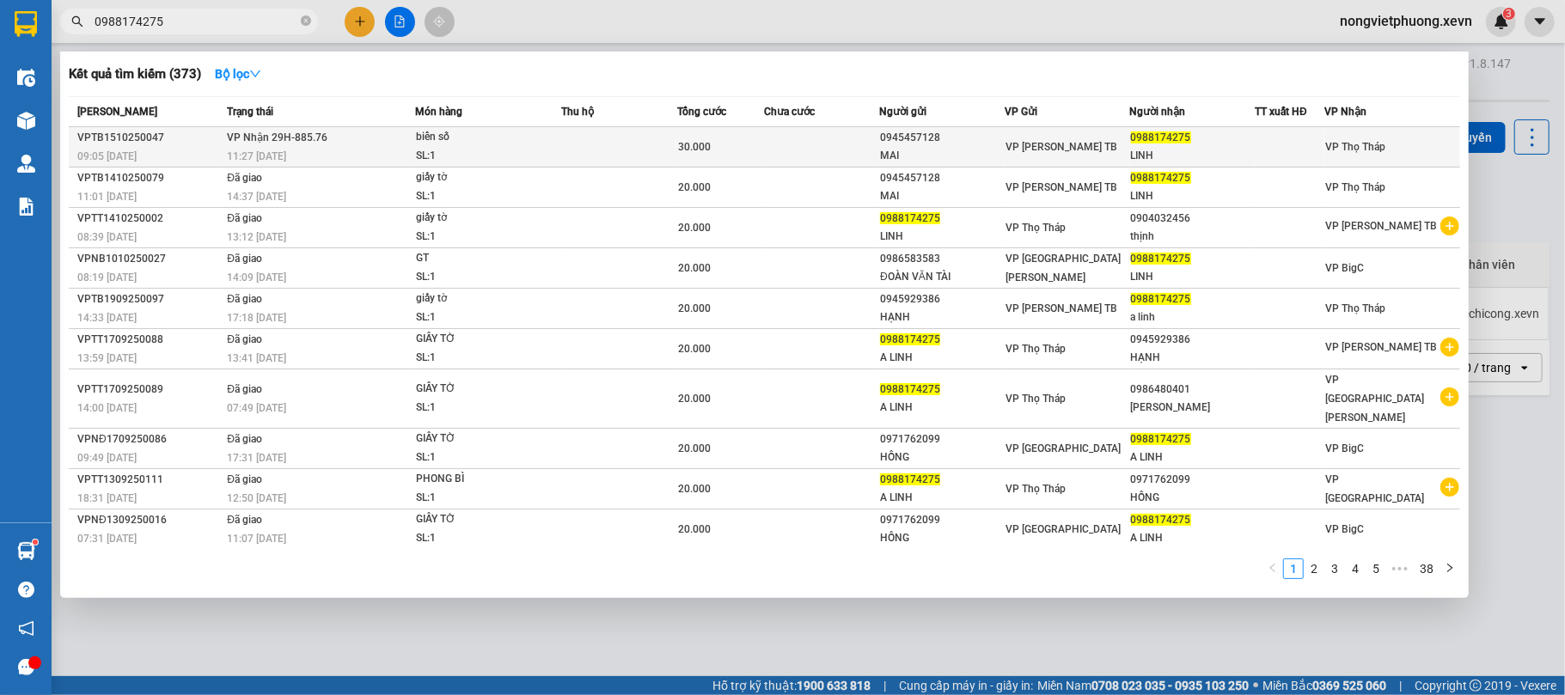
type input "0988174275"
click at [597, 127] on td at bounding box center [619, 147] width 115 height 40
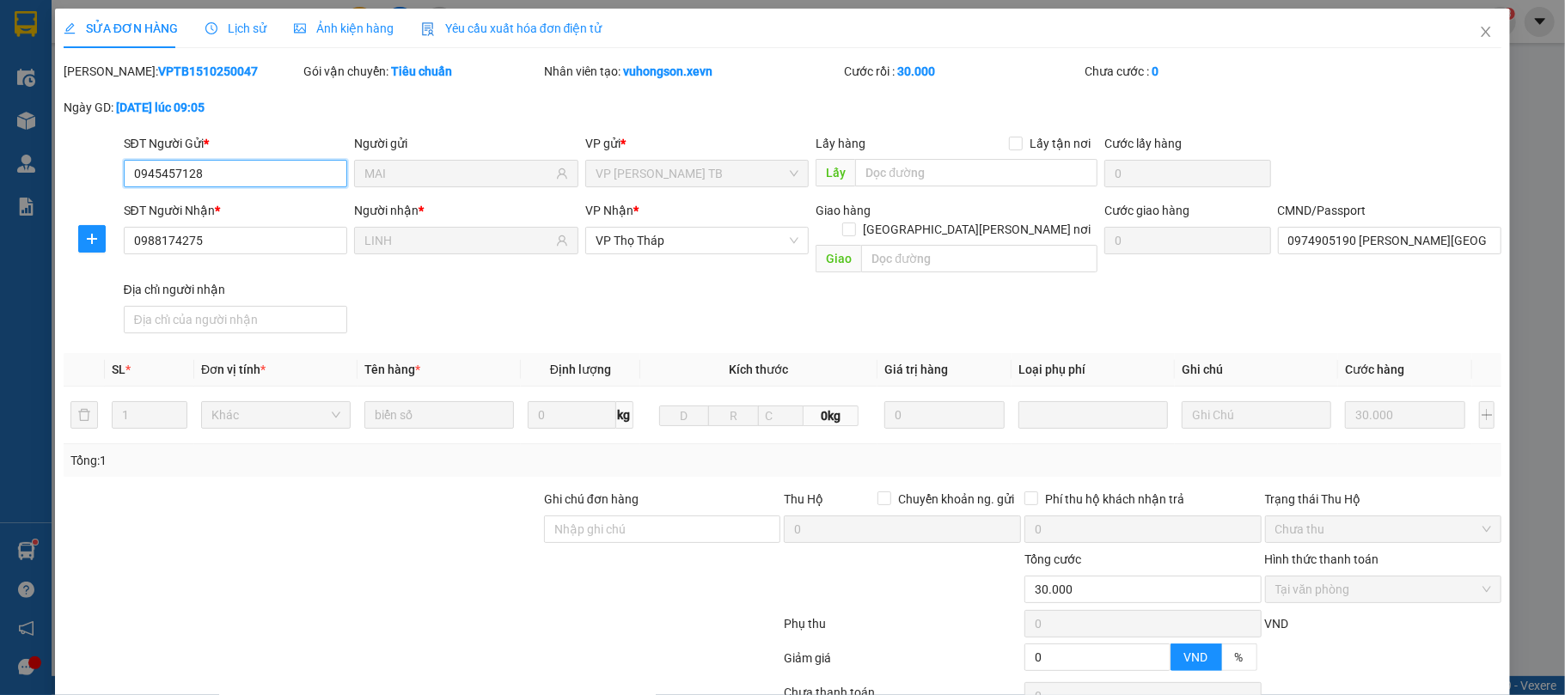
type input "0945457128"
type input "MAI"
type input "0988174275"
type input "LINH"
type input "0974905190 [PERSON_NAME][GEOGRAPHIC_DATA]"
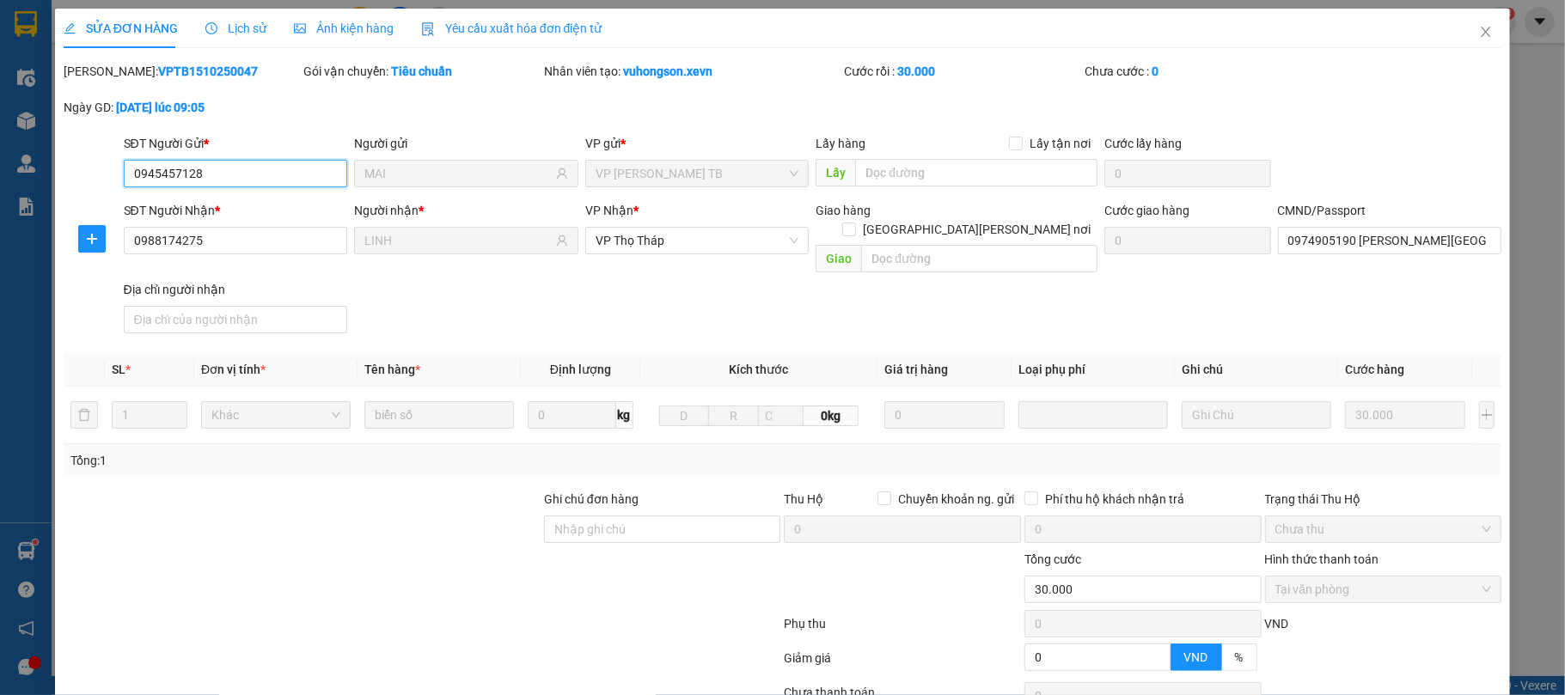
type input "0"
type input "30.000"
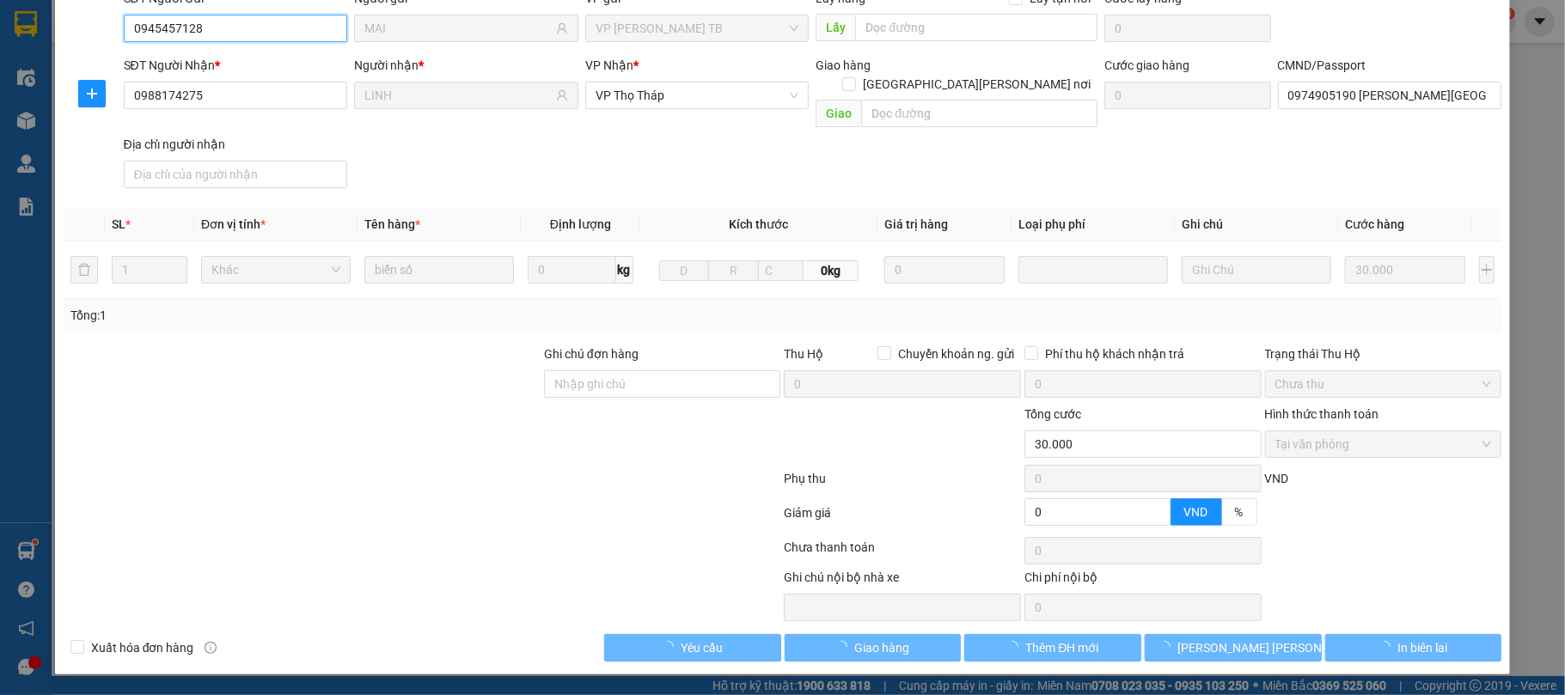
scroll to position [131, 0]
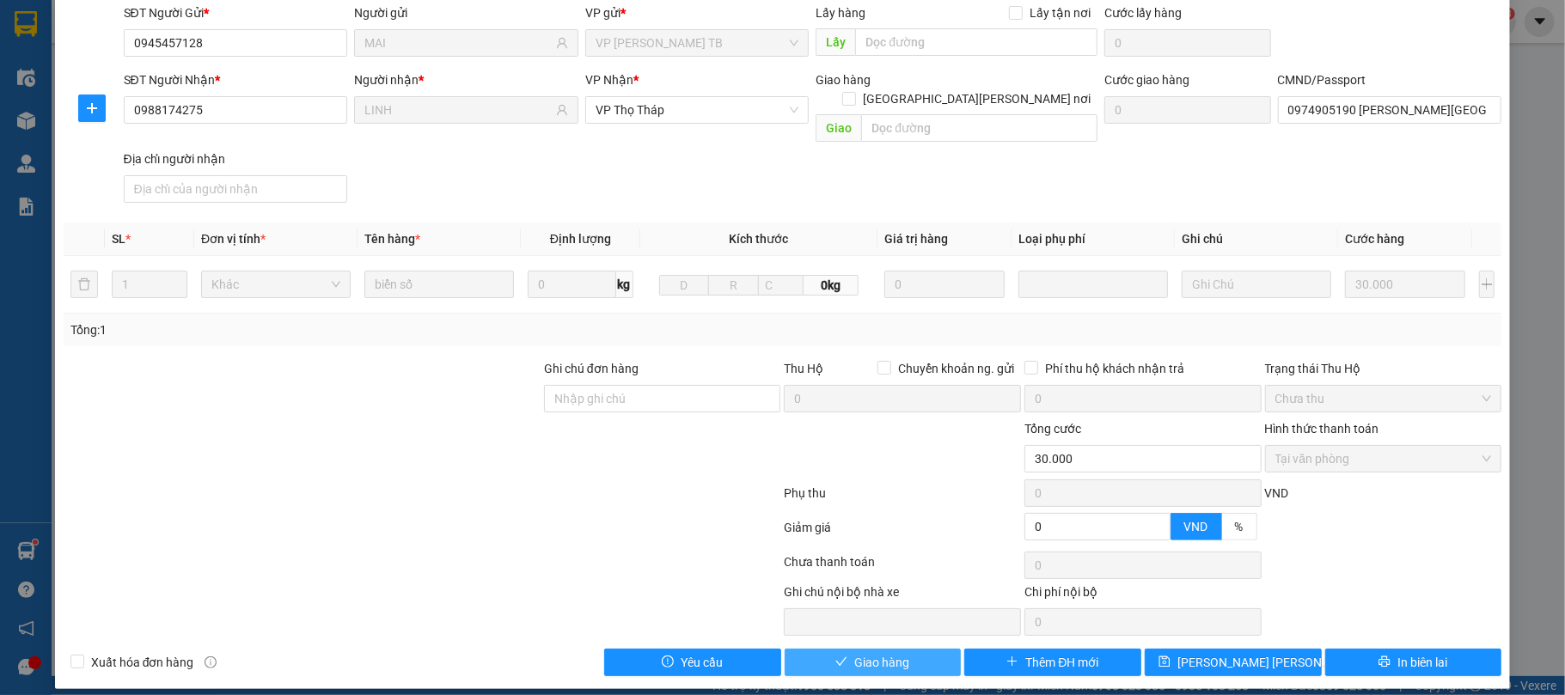
click at [878, 655] on span "Giao hàng" at bounding box center [882, 662] width 55 height 19
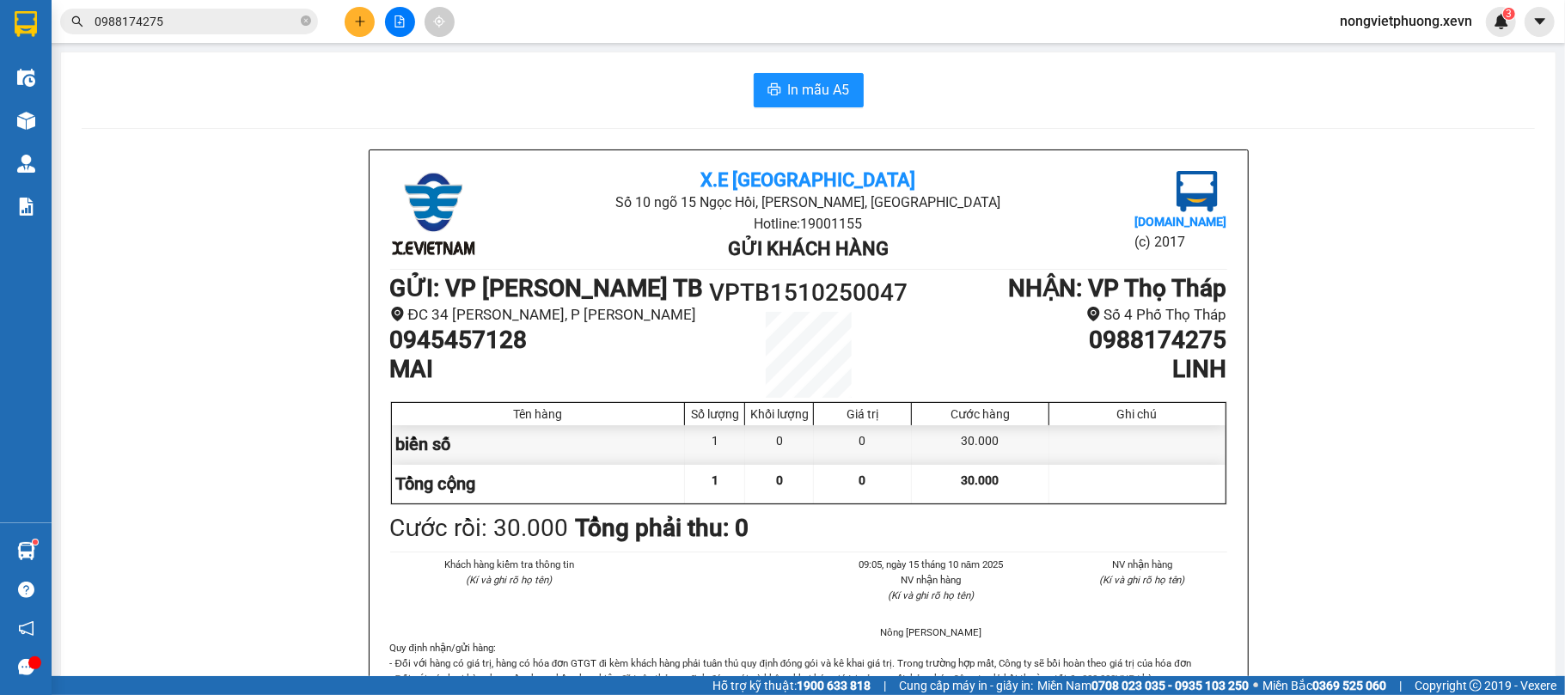
click at [235, 21] on input "0988174275" at bounding box center [196, 21] width 203 height 19
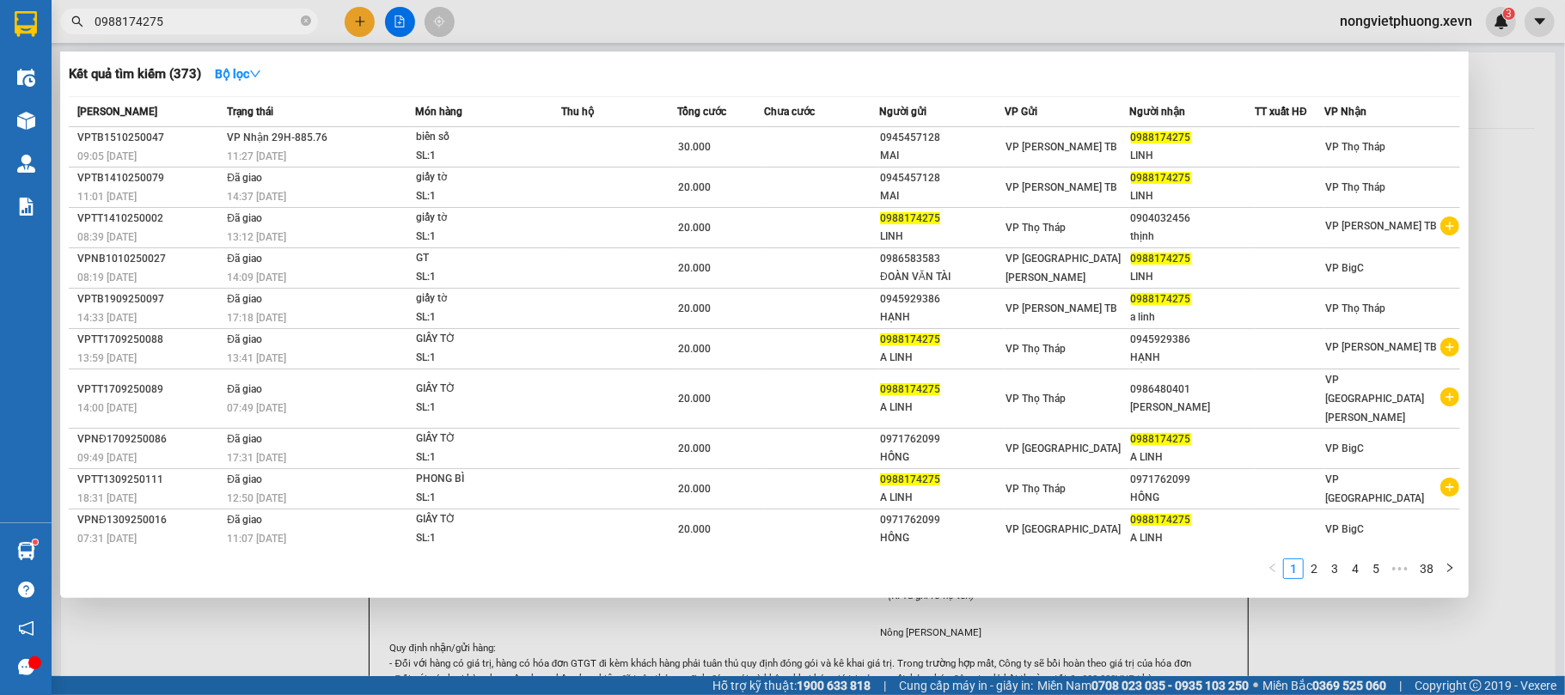
click at [235, 21] on input "0988174275" at bounding box center [196, 21] width 203 height 19
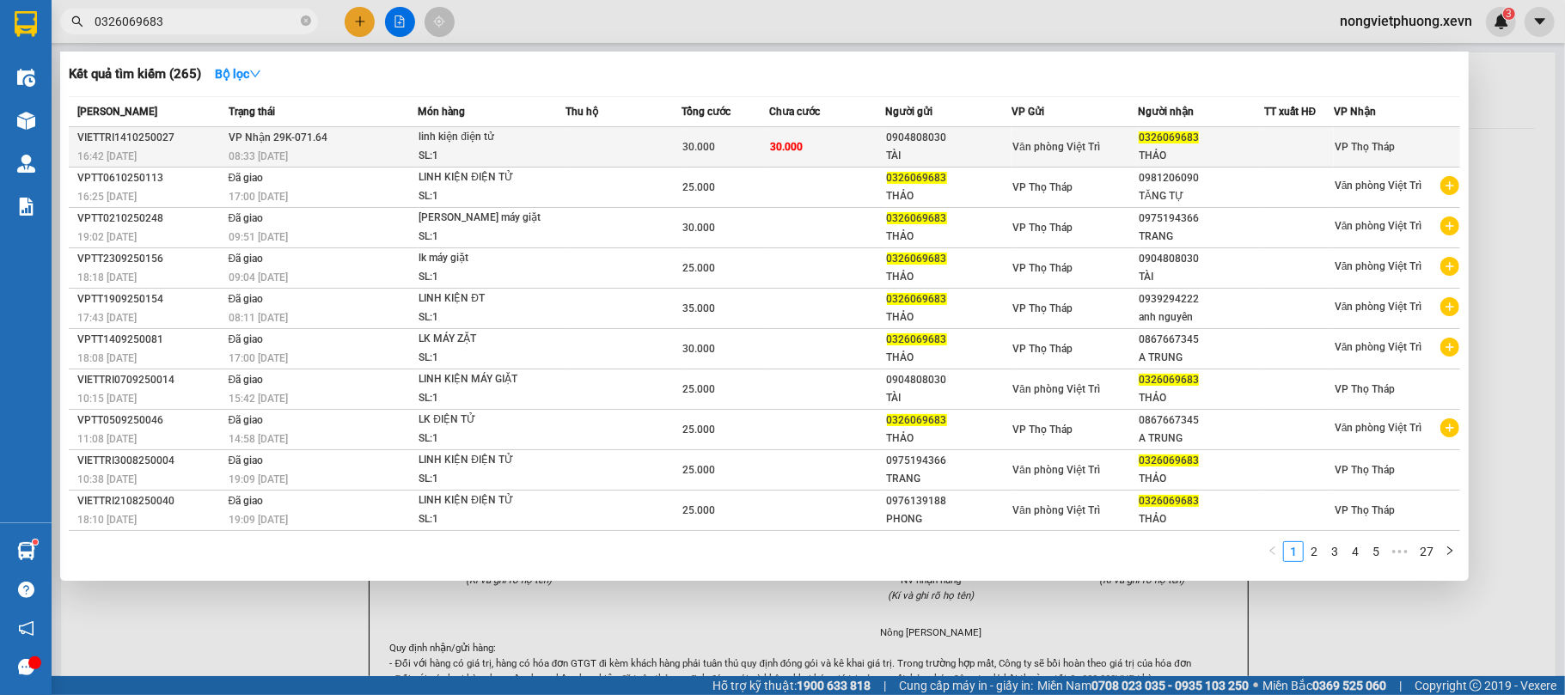
type input "0326069683"
click at [410, 141] on td "[PERSON_NAME] 29K-071.64 08:33 [DATE]" at bounding box center [321, 147] width 194 height 40
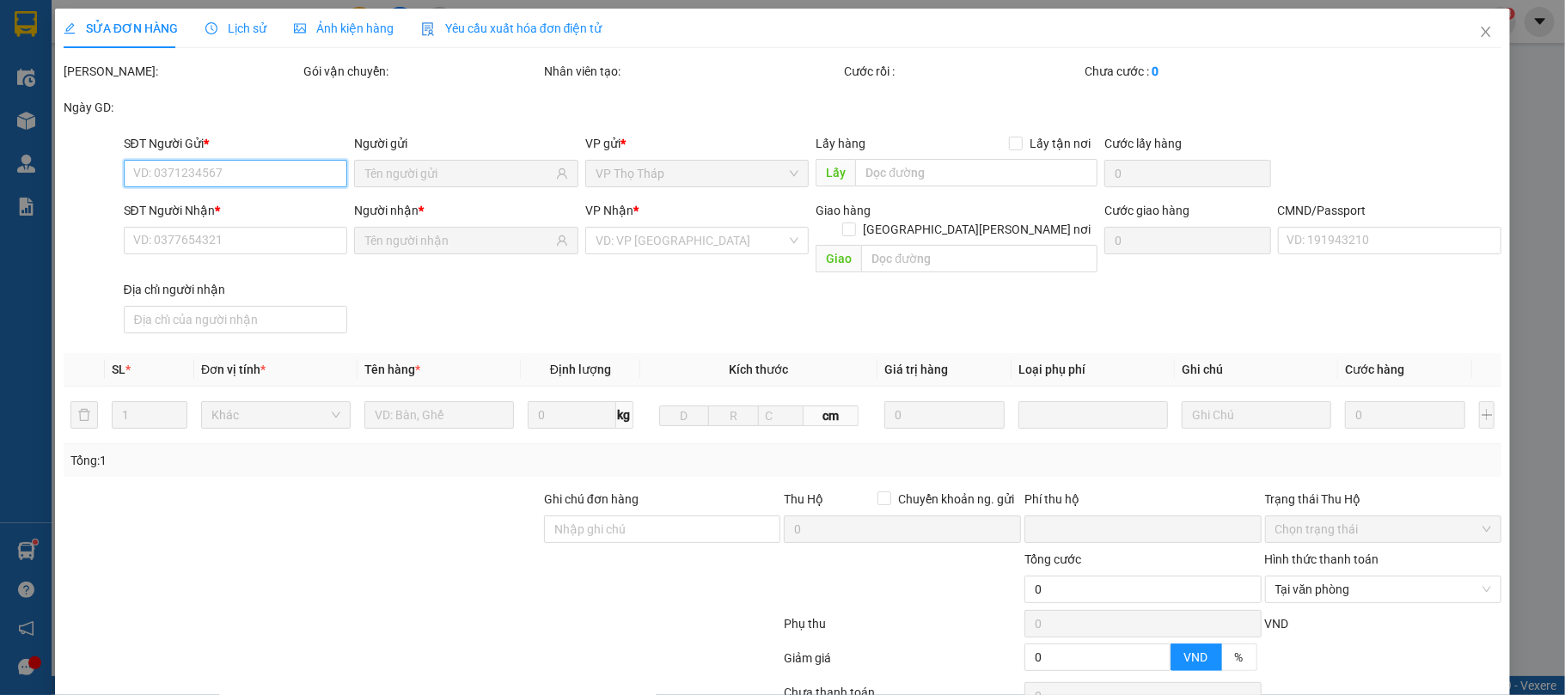
scroll to position [122, 0]
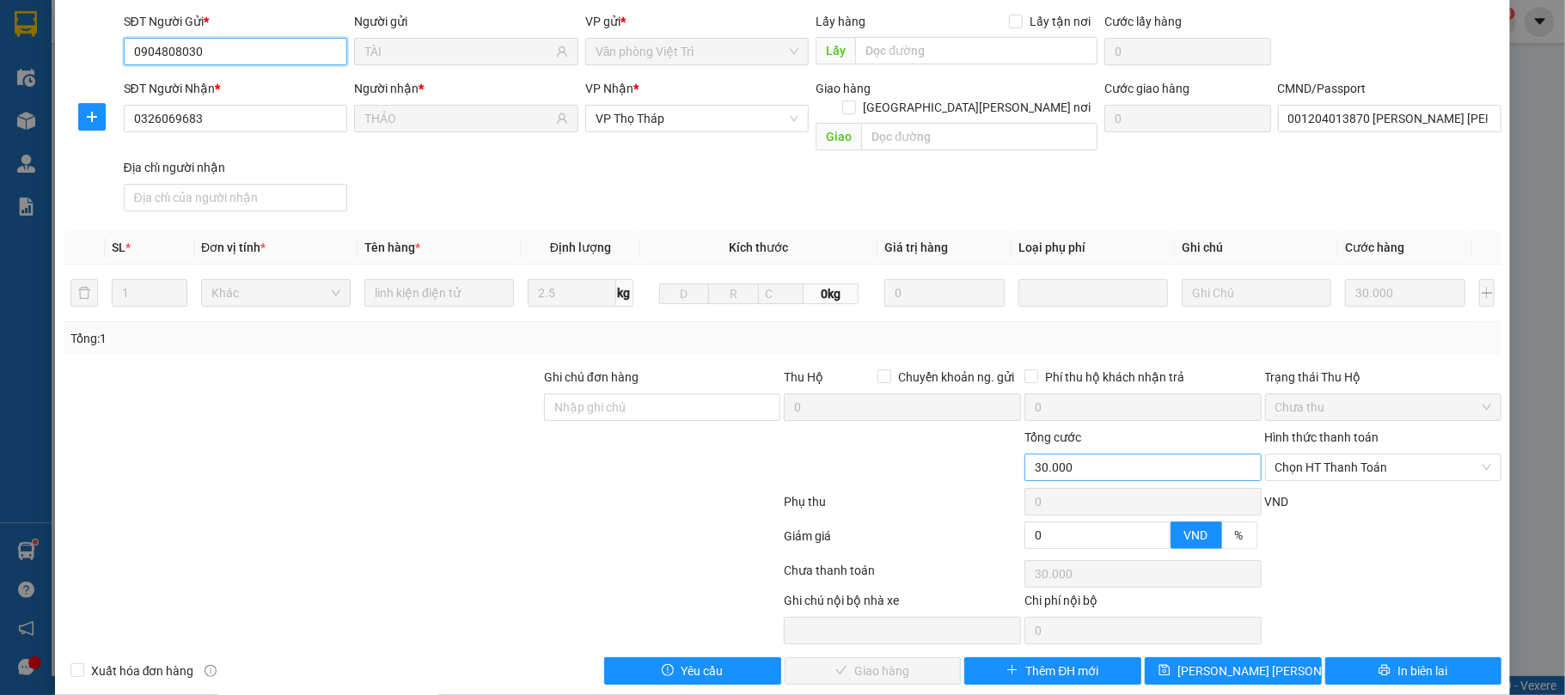
type input "0904808030"
type input "TÀI"
type input "0326069683"
type input "THẢO"
type input "001204013870 [PERSON_NAME] [PERSON_NAME]"
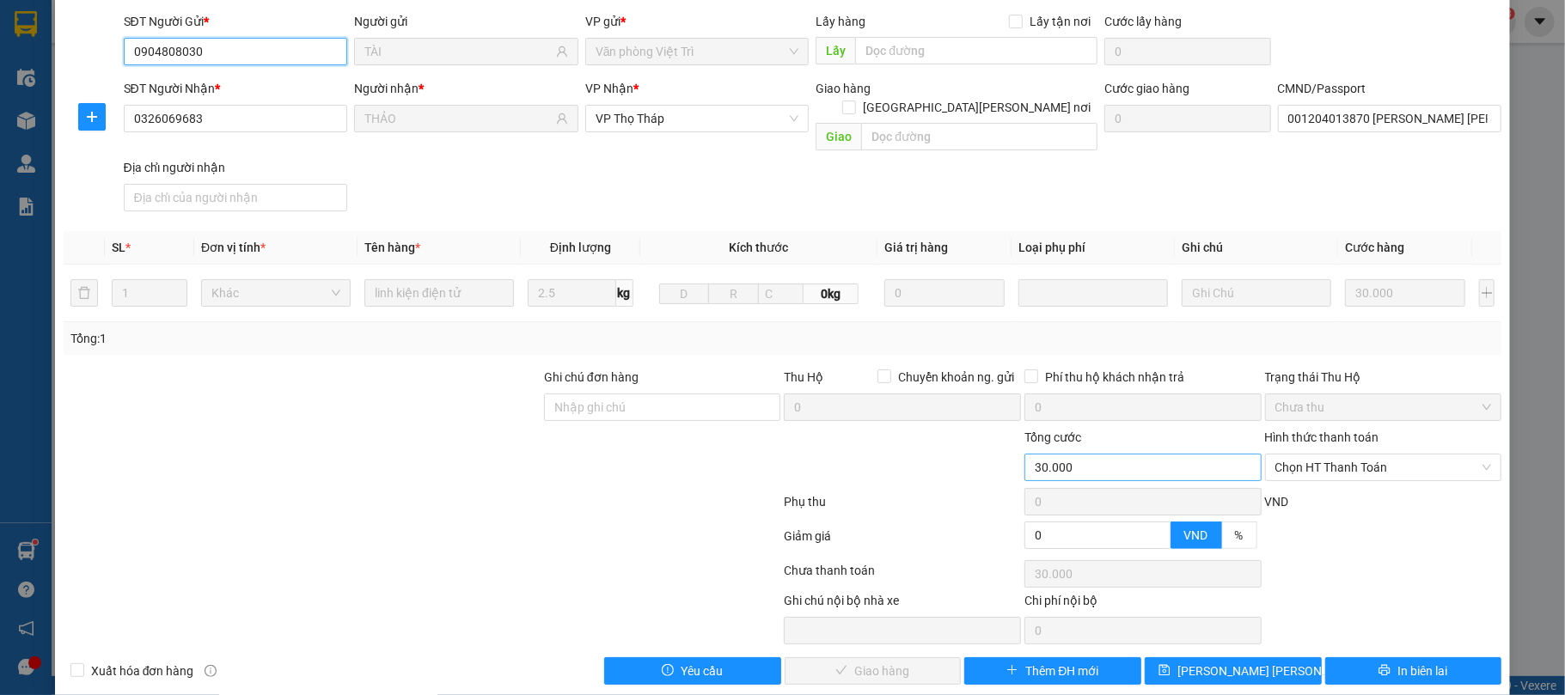
type input "0"
type input "30.000"
click at [1355, 455] on span "Chọn HT Thanh Toán" at bounding box center [1384, 468] width 217 height 26
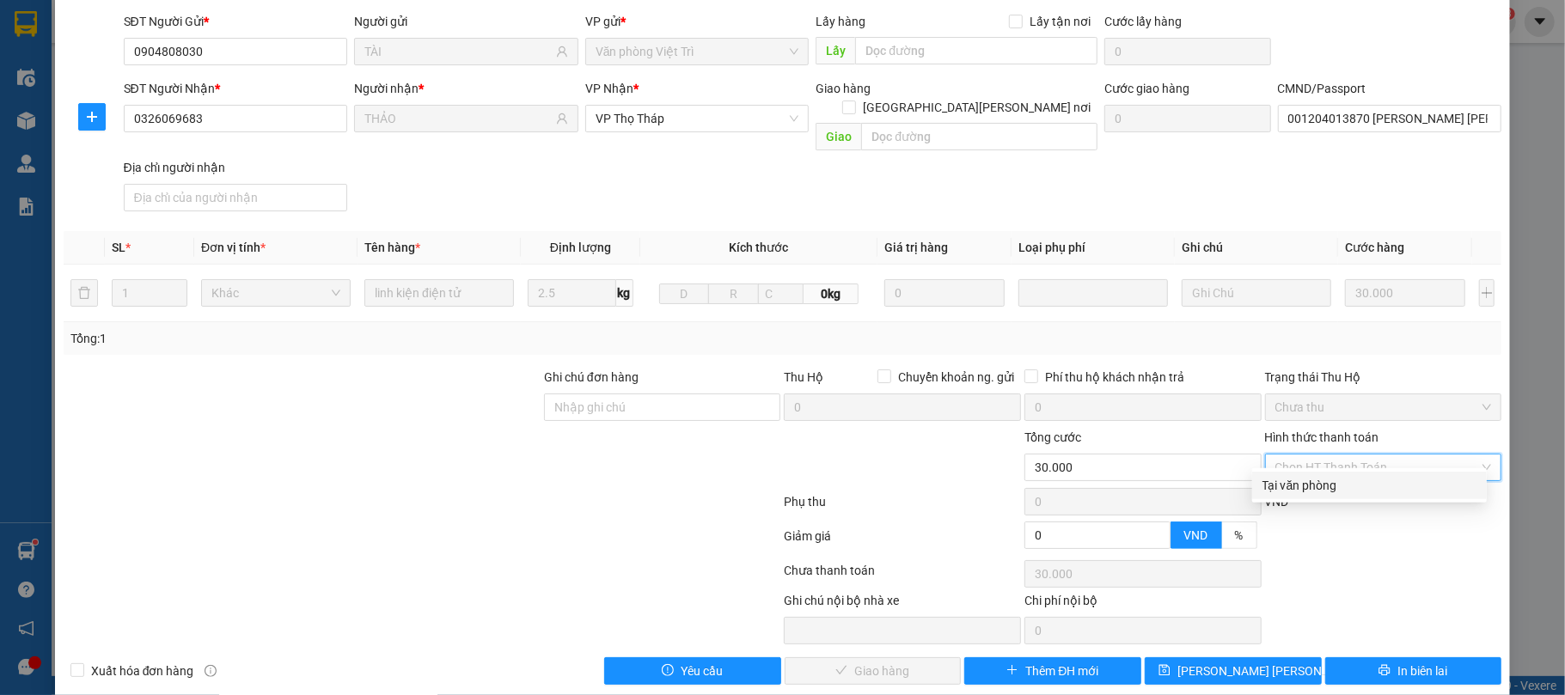
click at [1321, 480] on div "Tại văn phòng" at bounding box center [1370, 485] width 214 height 19
type input "0"
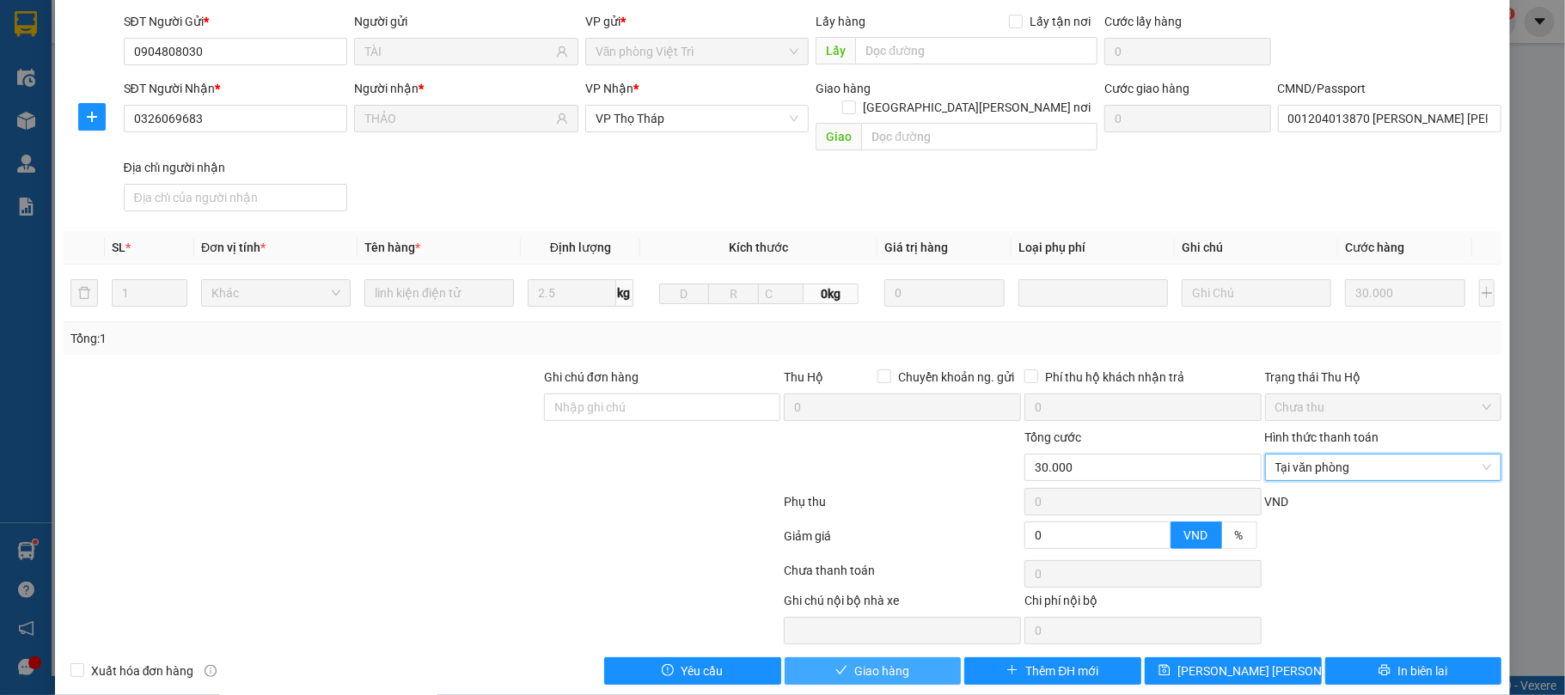
click at [880, 662] on span "Giao hàng" at bounding box center [882, 671] width 55 height 19
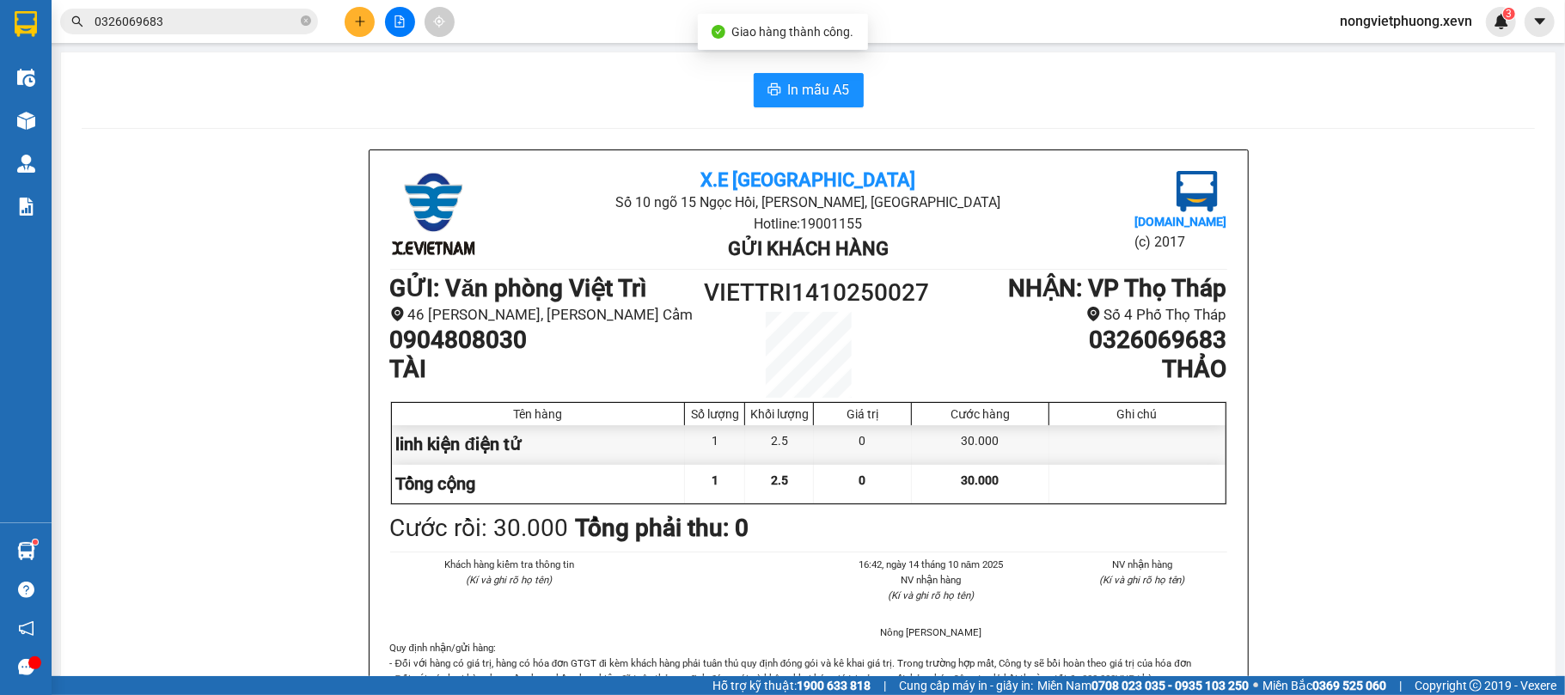
click at [218, 34] on div "Kết quả [PERSON_NAME] ( 265 ) Bộ lọc Mã ĐH Trạng thái Món hàng Thu hộ [PERSON_N…" at bounding box center [167, 22] width 335 height 30
click at [234, 15] on input "0326069683" at bounding box center [196, 21] width 203 height 19
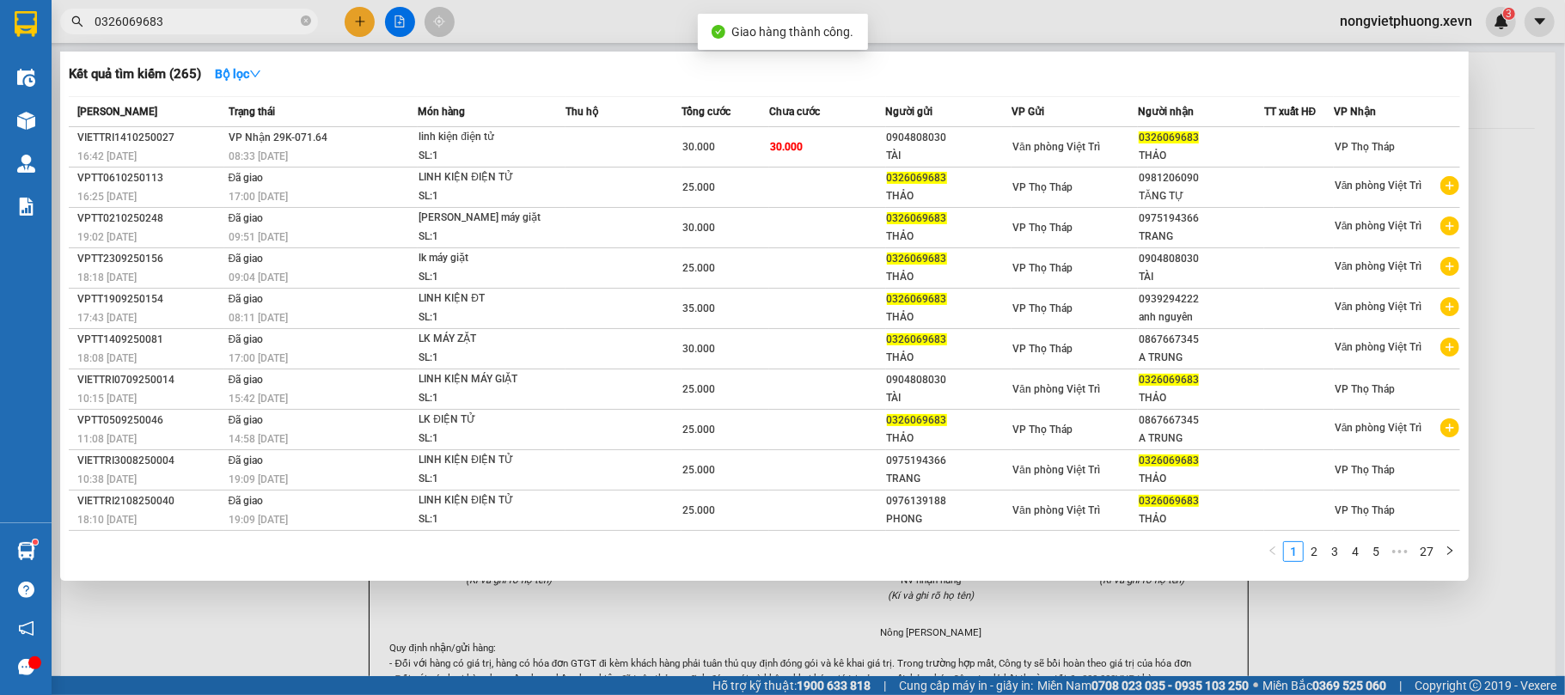
click at [234, 15] on input "0326069683" at bounding box center [196, 21] width 203 height 19
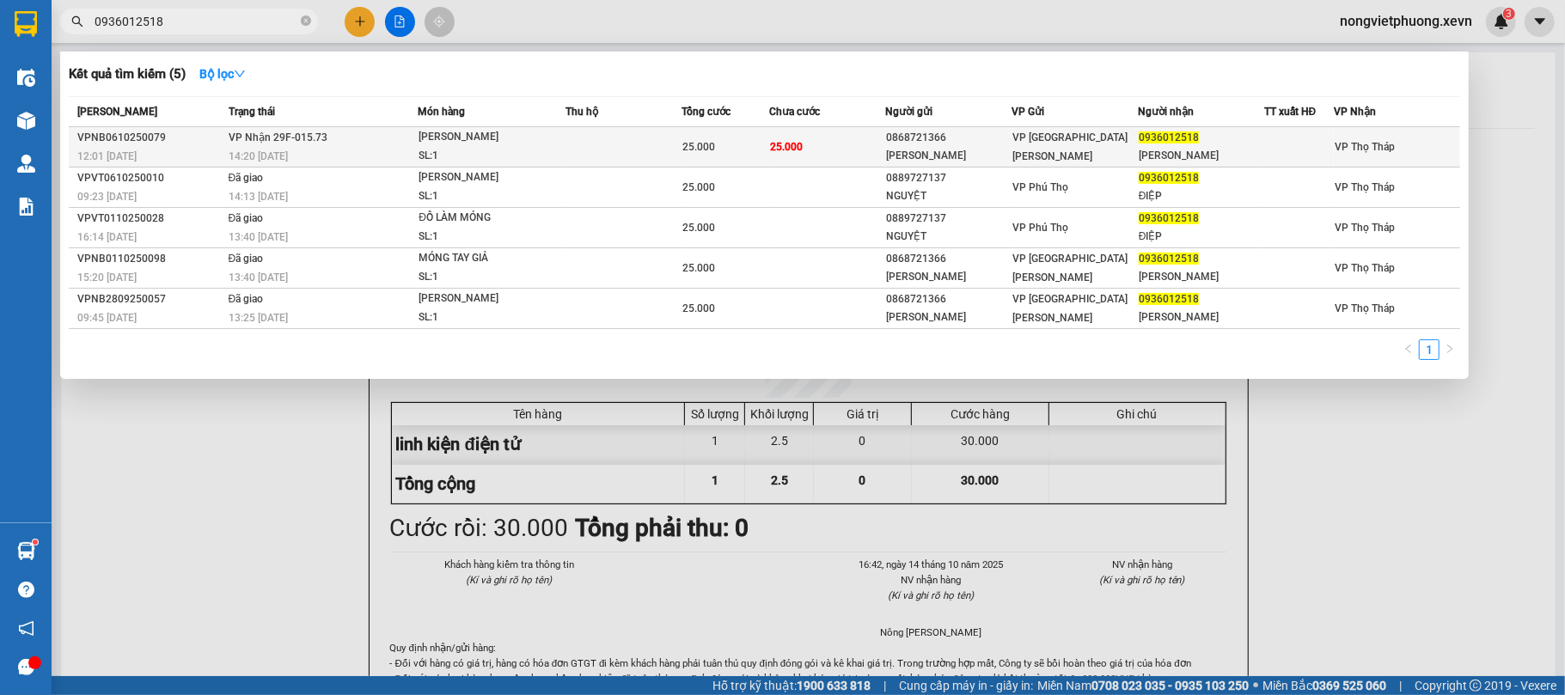
type input "0936012518"
click at [727, 150] on div "25.000" at bounding box center [726, 147] width 86 height 19
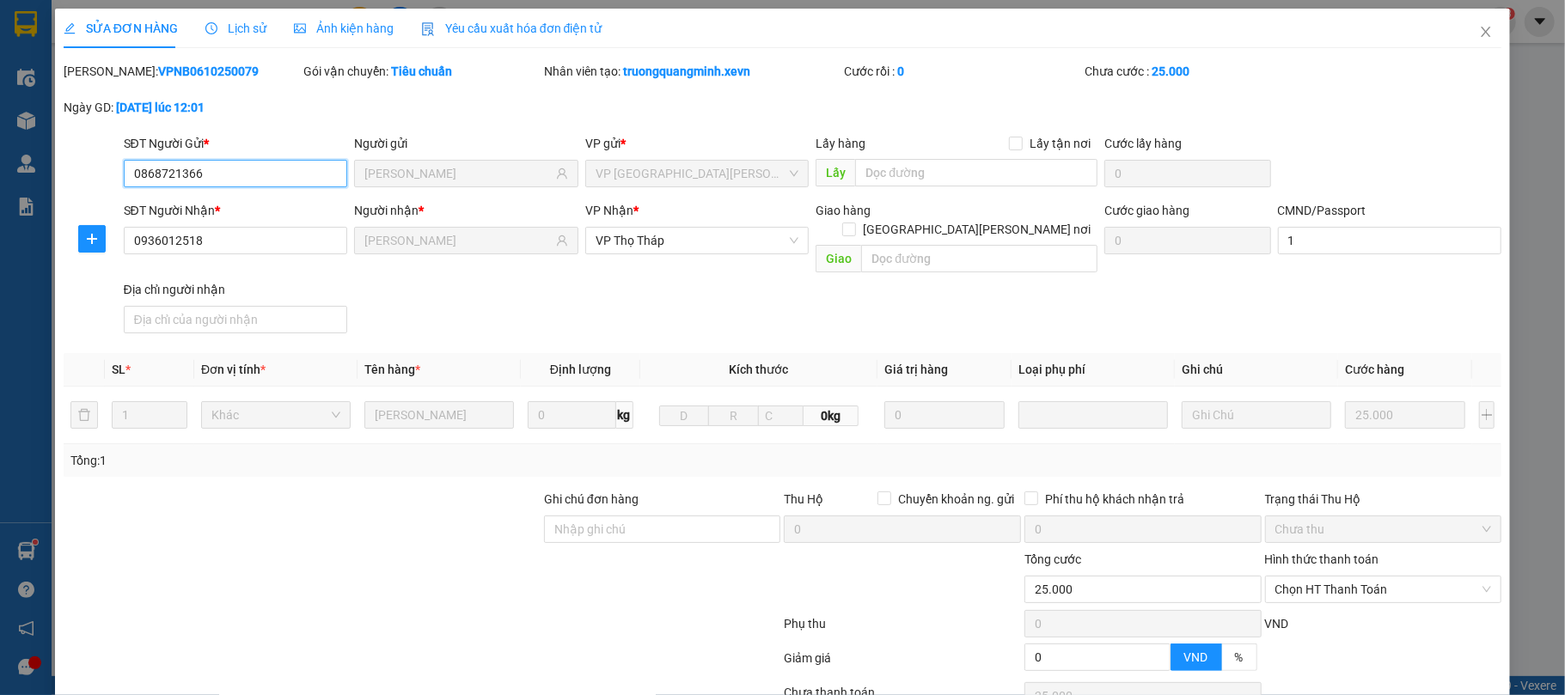
type input "0868721366"
type input "[PERSON_NAME]"
type input "0936012518"
type input "[PERSON_NAME]"
type input "1"
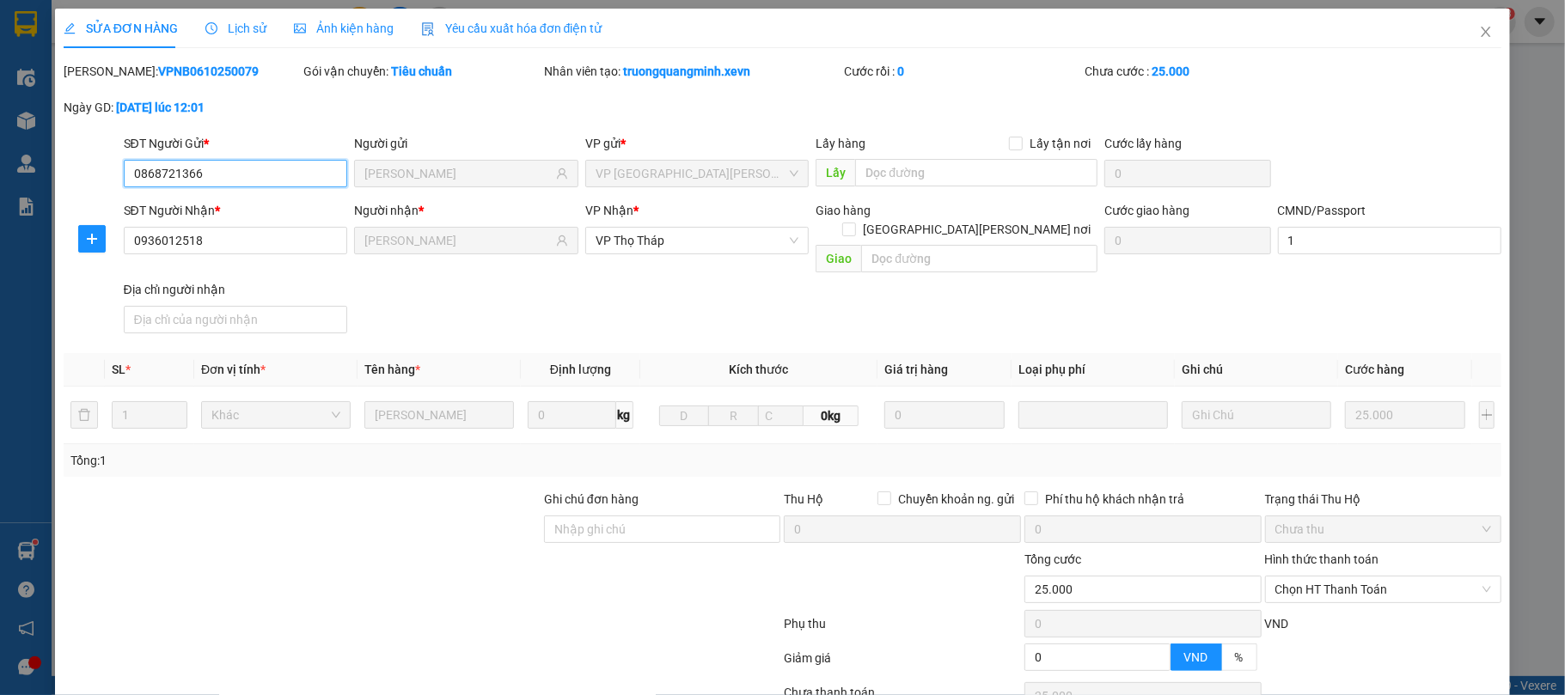
type input "0"
type input "25.000"
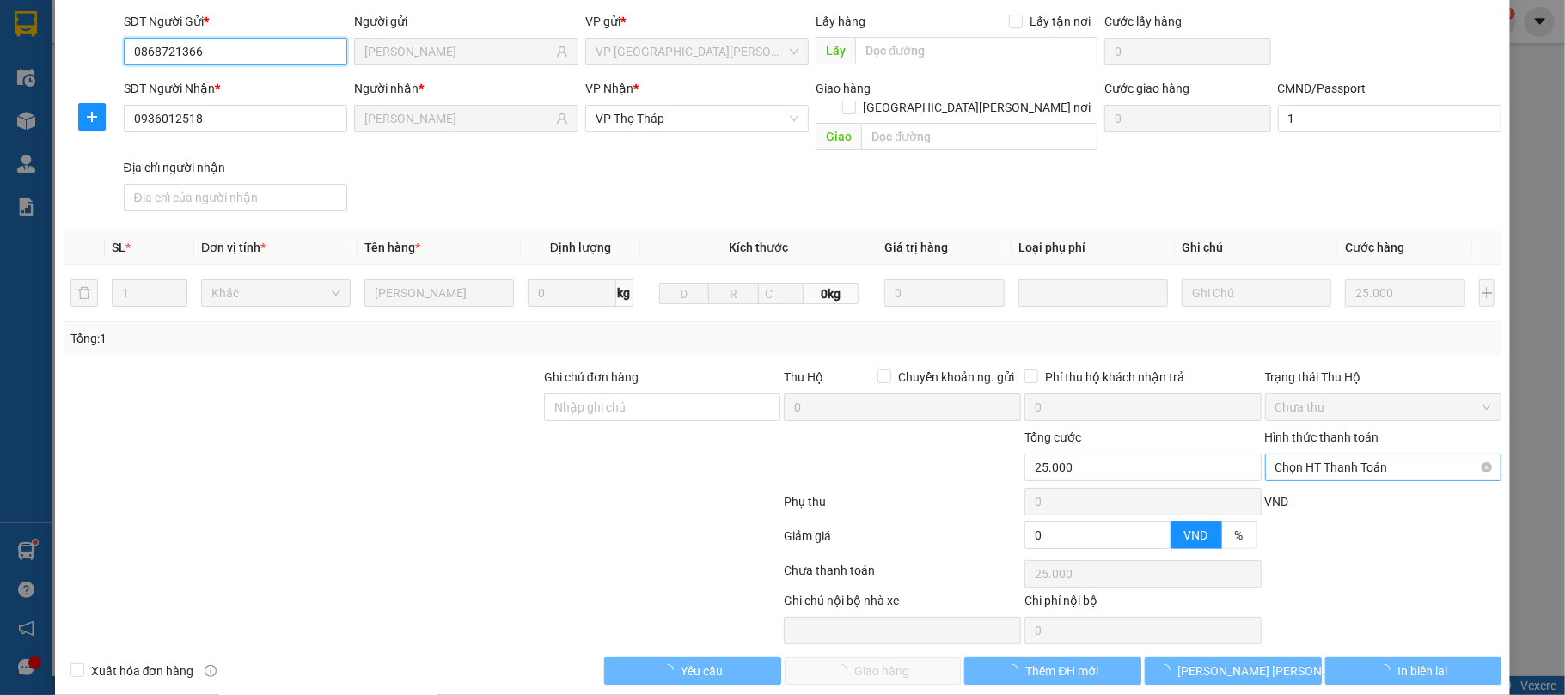
click at [1401, 455] on span "Chọn HT Thanh Toán" at bounding box center [1384, 468] width 217 height 26
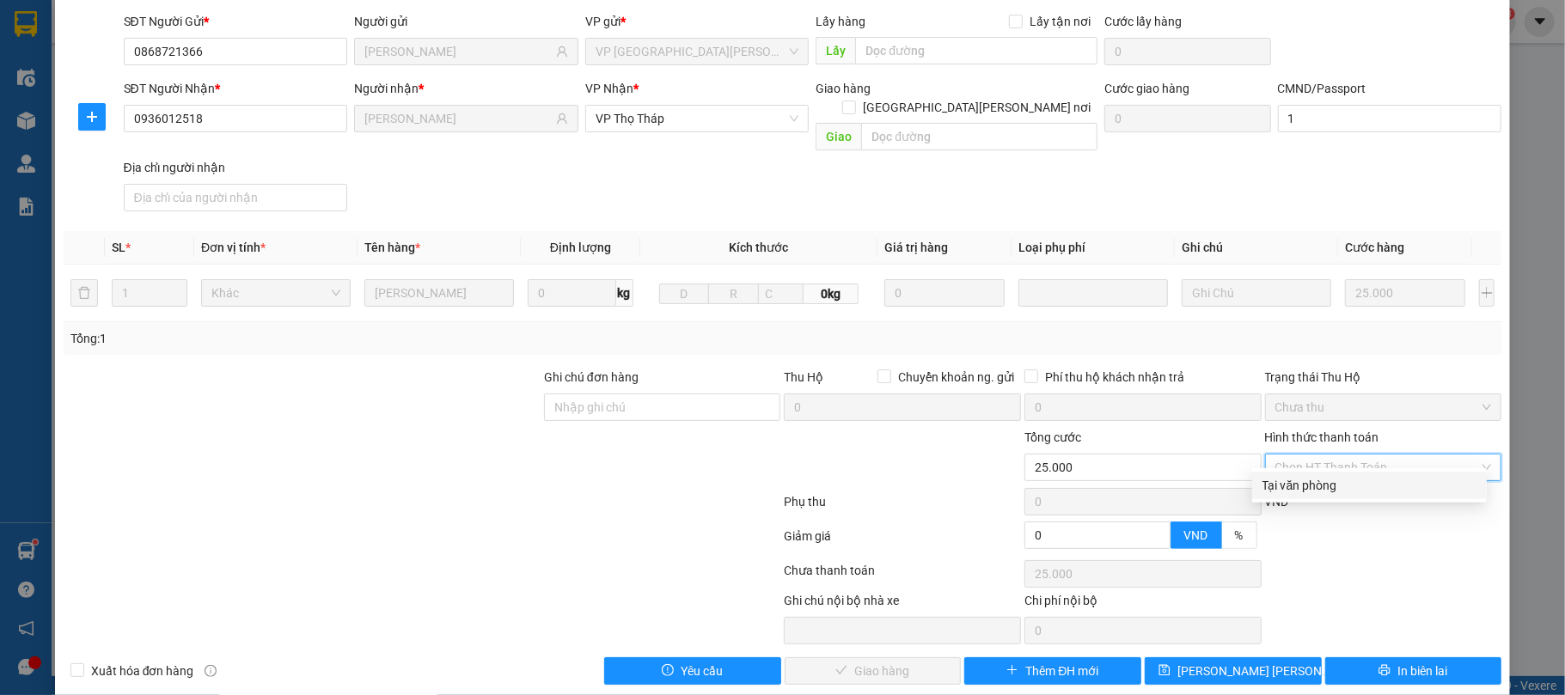
click at [1359, 481] on div "Tại văn phòng" at bounding box center [1370, 485] width 214 height 19
type input "0"
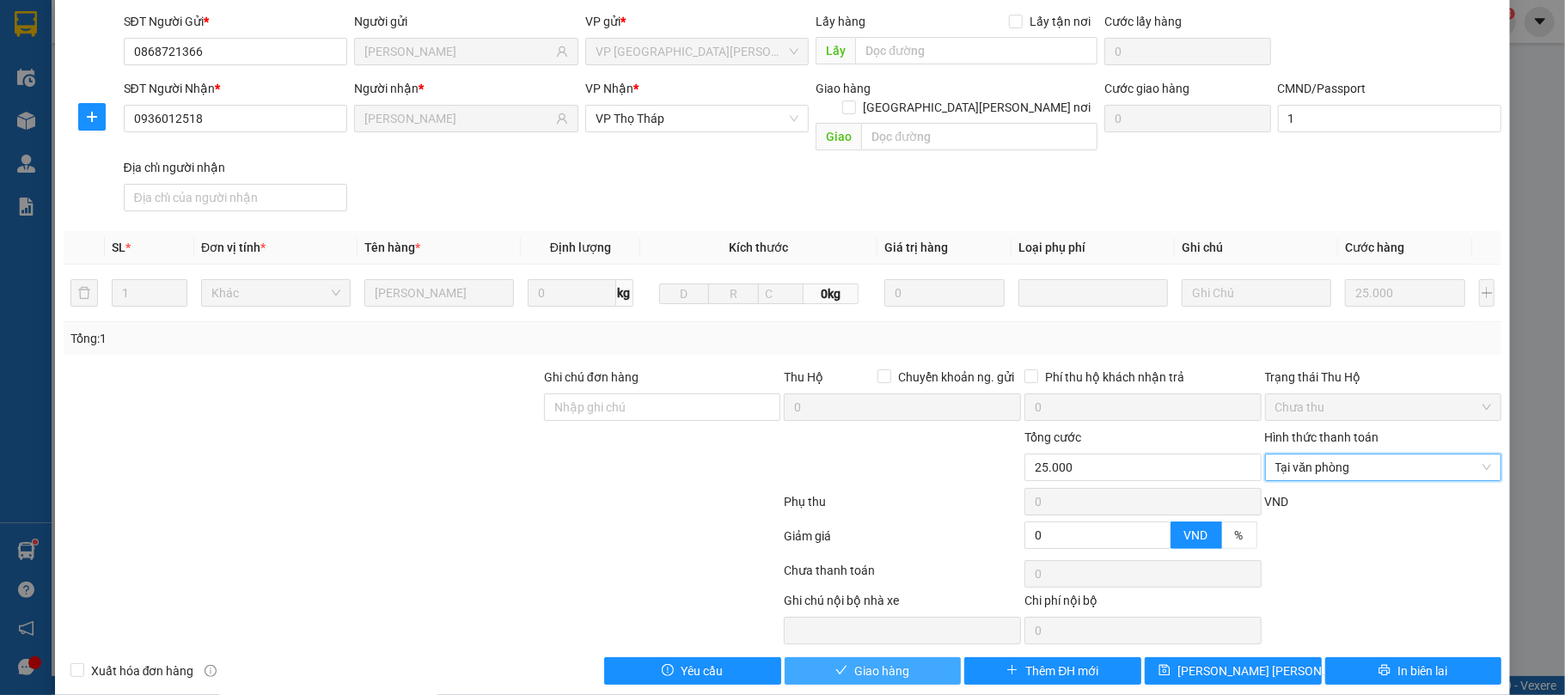
click at [818, 658] on button "Giao hàng" at bounding box center [873, 672] width 177 height 28
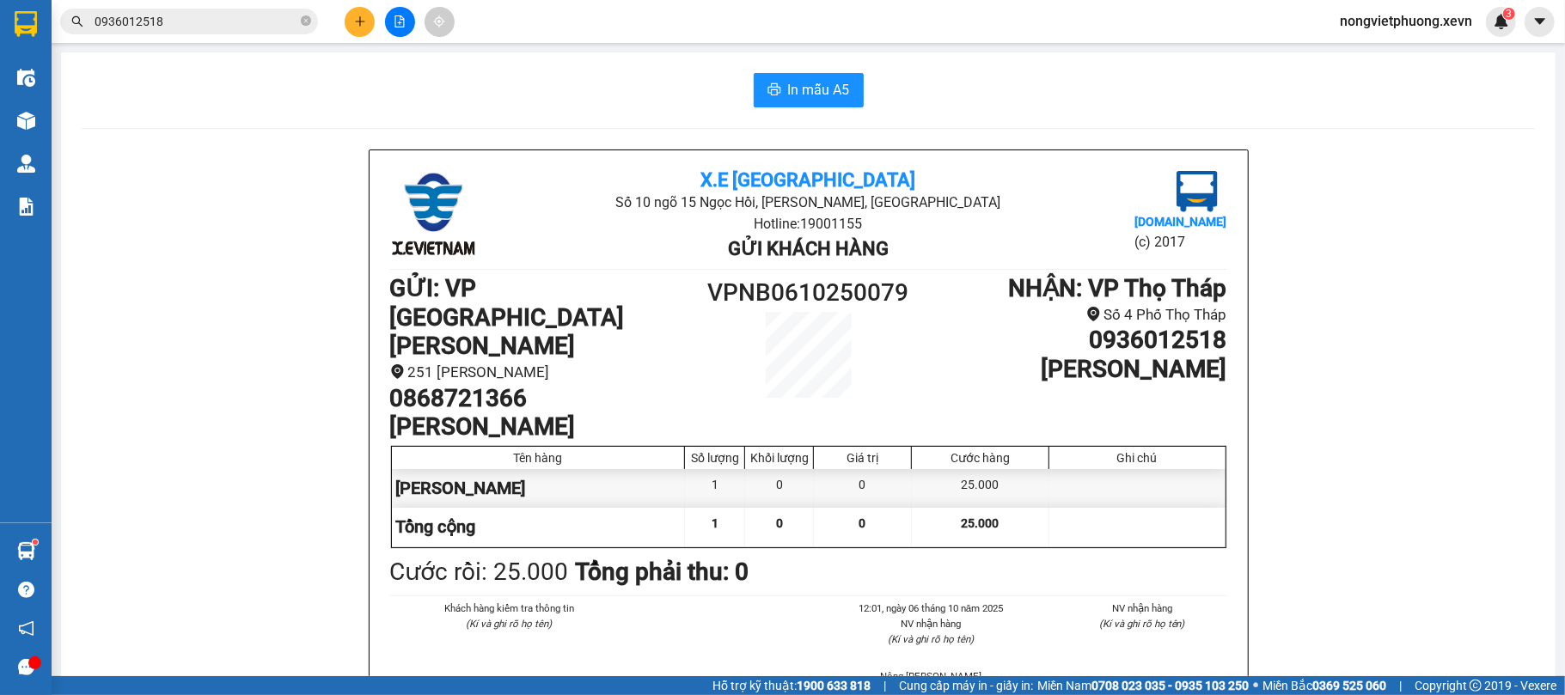
click at [372, 19] on button at bounding box center [360, 22] width 30 height 30
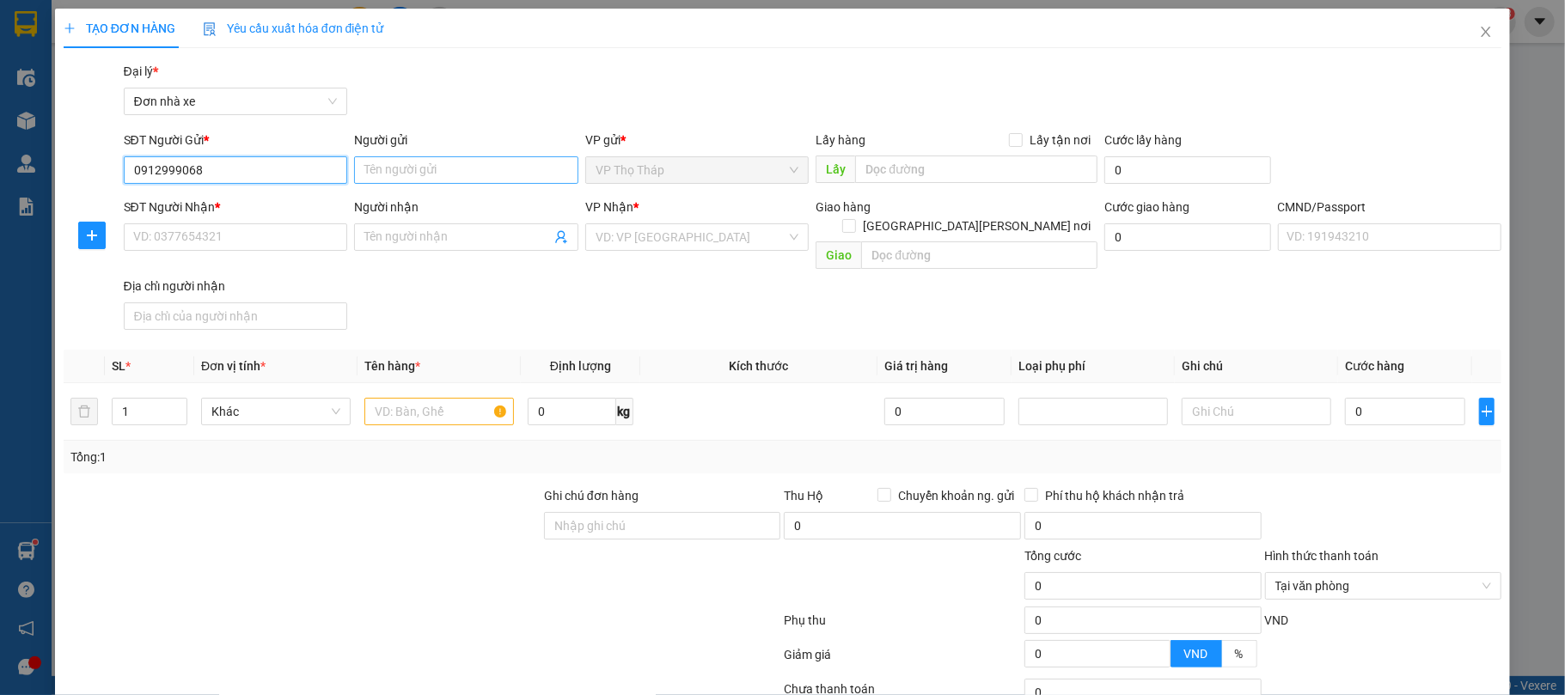
type input "0912999068"
click at [386, 175] on input "Người gửi" at bounding box center [466, 170] width 224 height 28
click at [279, 162] on input "0912999068" at bounding box center [236, 170] width 224 height 28
click at [251, 196] on div "0912999068 - SƠN" at bounding box center [232, 205] width 201 height 19
type input "SƠN"
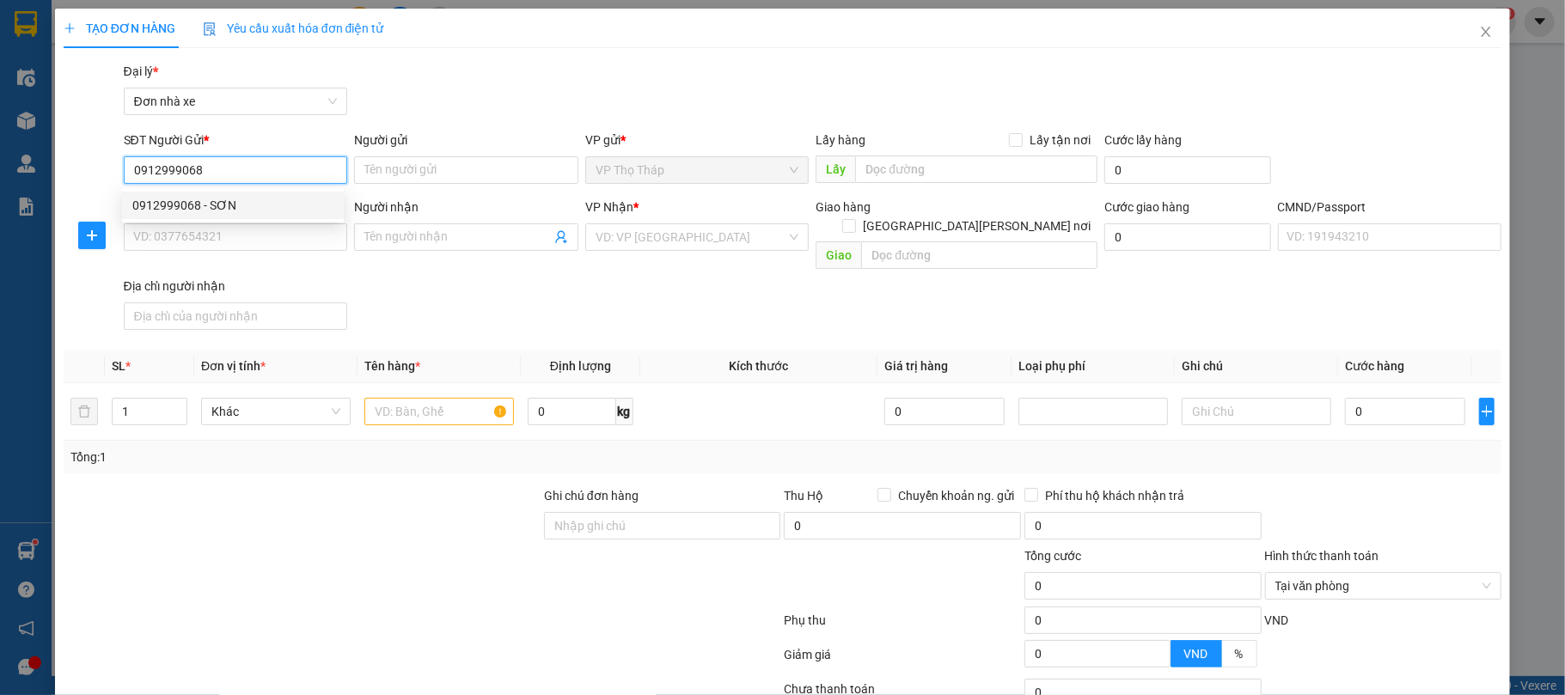
type input "0943612098"
type input "TÙNG"
type input "036096004797 [PERSON_NAME] [PERSON_NAME] XÓM 1 [PERSON_NAME]"
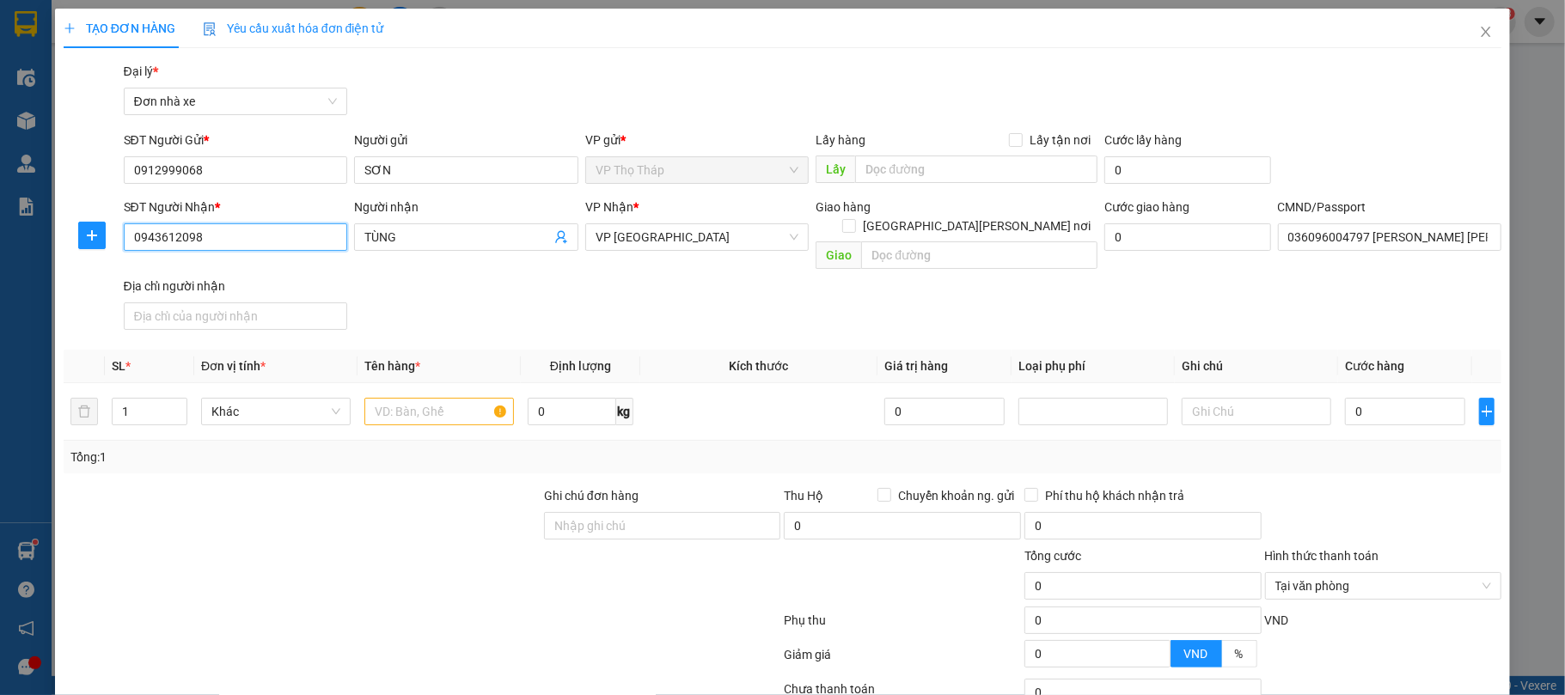
click at [256, 242] on input "0943612098" at bounding box center [236, 238] width 224 height 28
click at [413, 395] on div at bounding box center [440, 412] width 150 height 34
click at [411, 398] on input "text" at bounding box center [440, 412] width 150 height 28
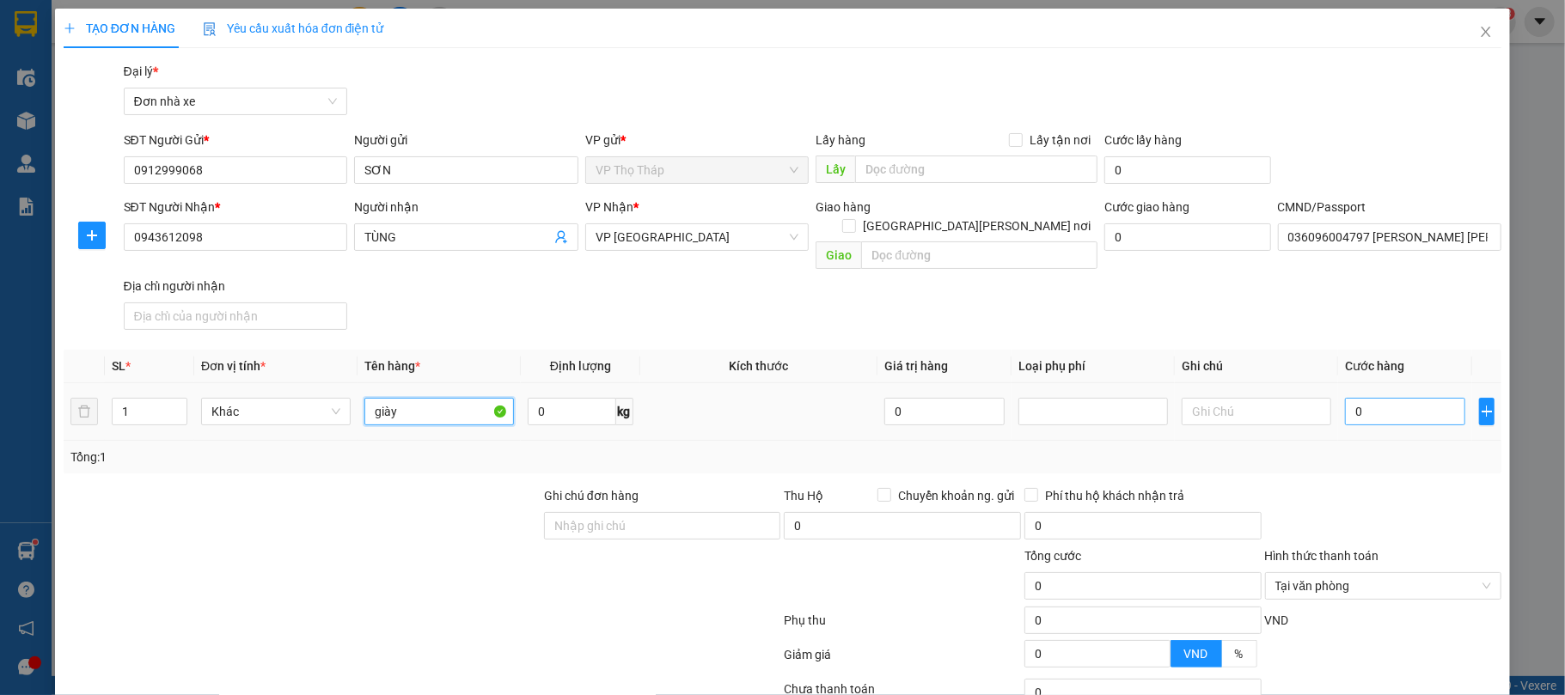
type input "giày"
click at [1400, 398] on input "0" at bounding box center [1405, 412] width 120 height 28
type input "7"
type input "70"
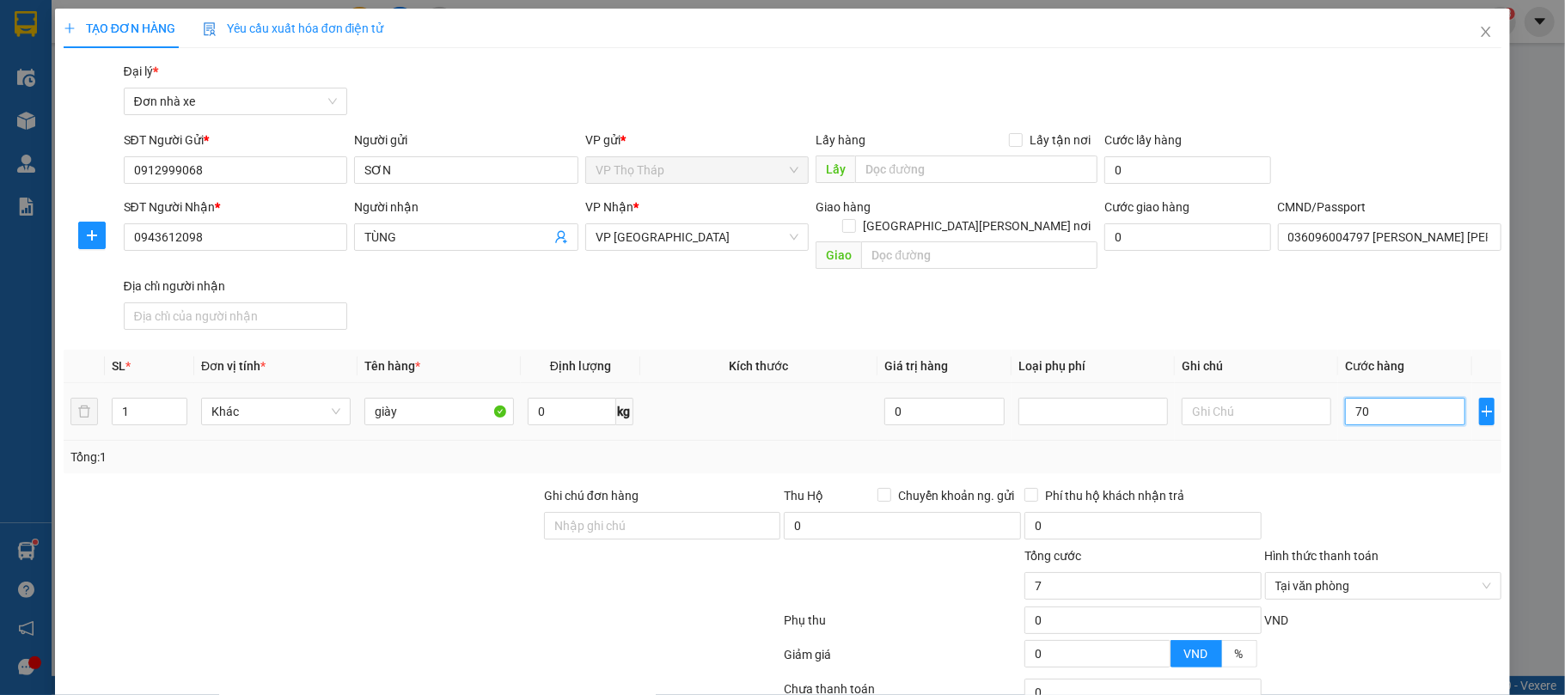
type input "70"
type input "70.000"
click at [1401, 455] on div "Tổng: 1" at bounding box center [783, 457] width 1439 height 33
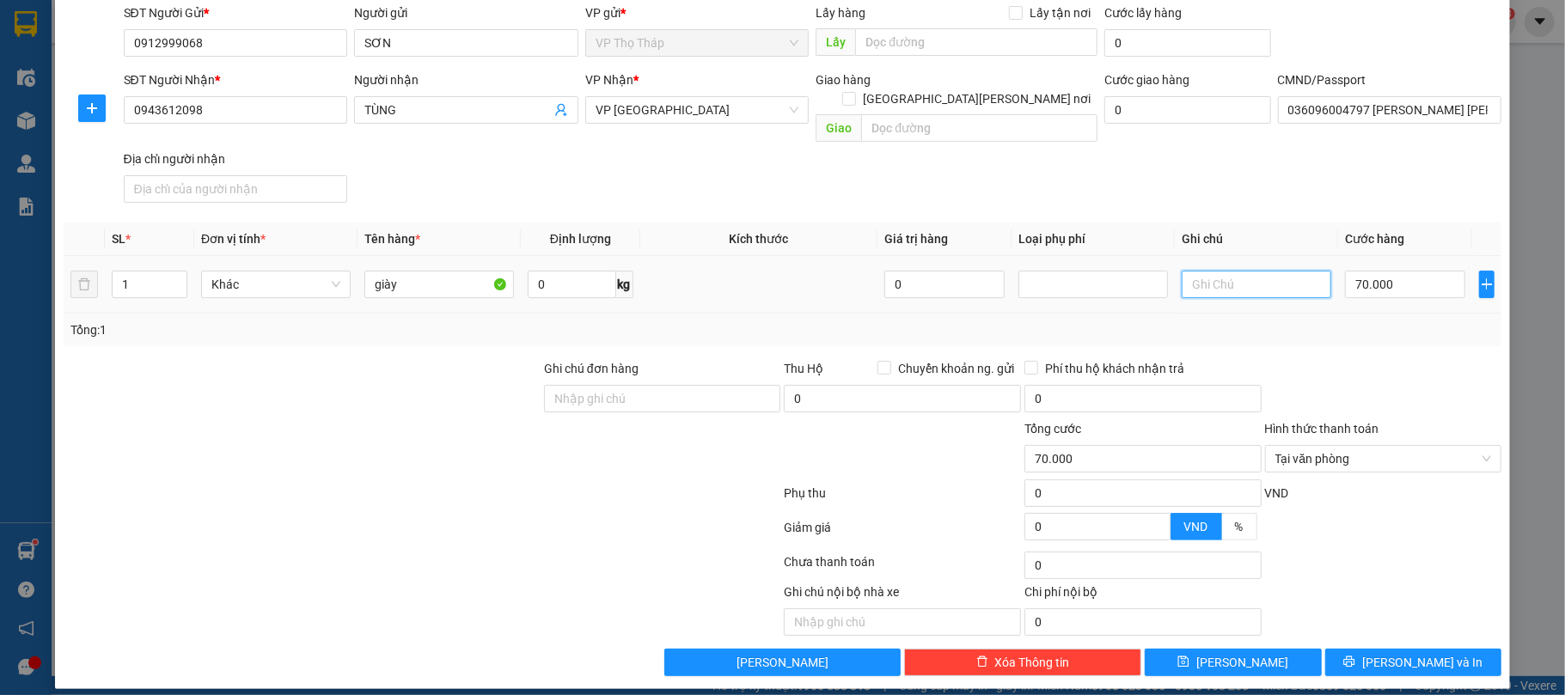
click at [1235, 271] on input "text" at bounding box center [1257, 285] width 150 height 28
type input "c"
type input "mai đi xt"
click at [1339, 324] on div "Tổng: 1" at bounding box center [783, 330] width 1439 height 33
type input "70.000"
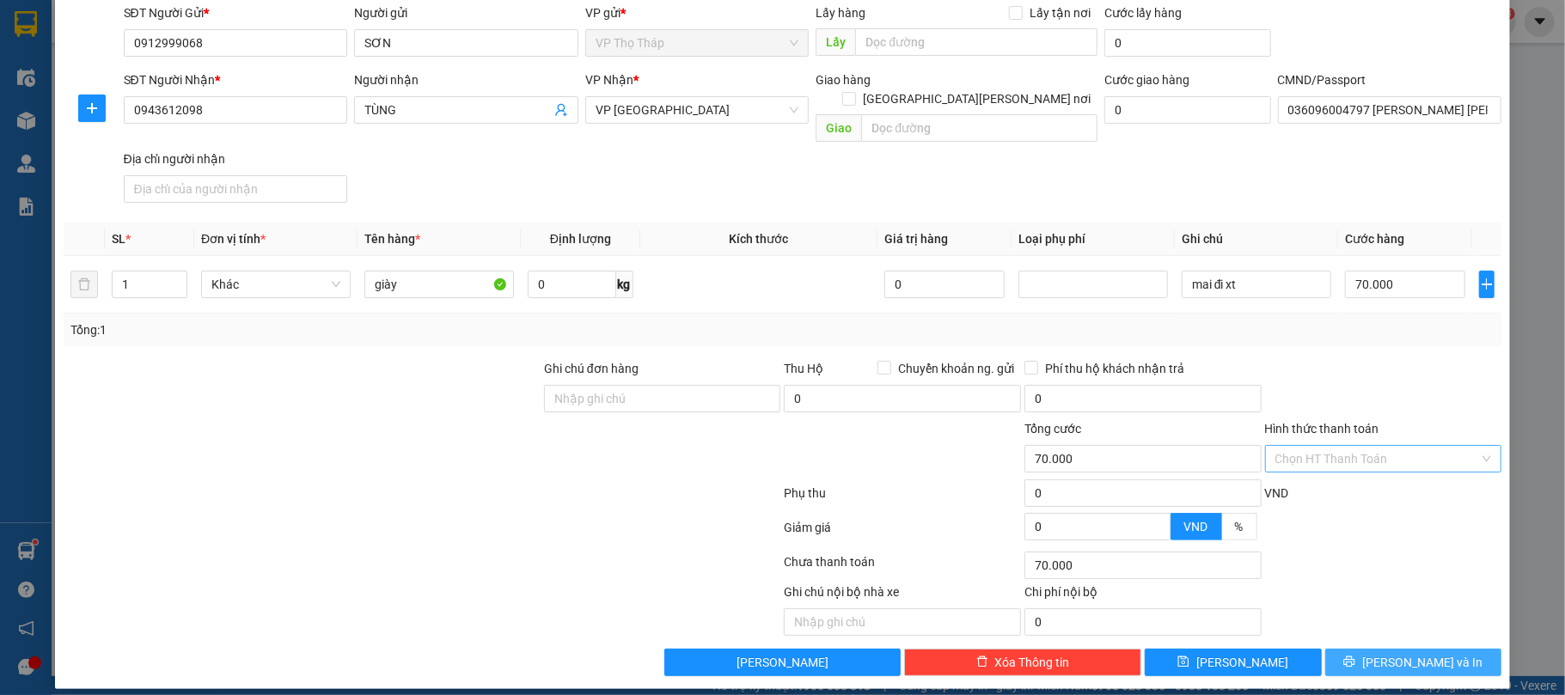
click at [1431, 653] on span "[PERSON_NAME] và In" at bounding box center [1423, 662] width 120 height 19
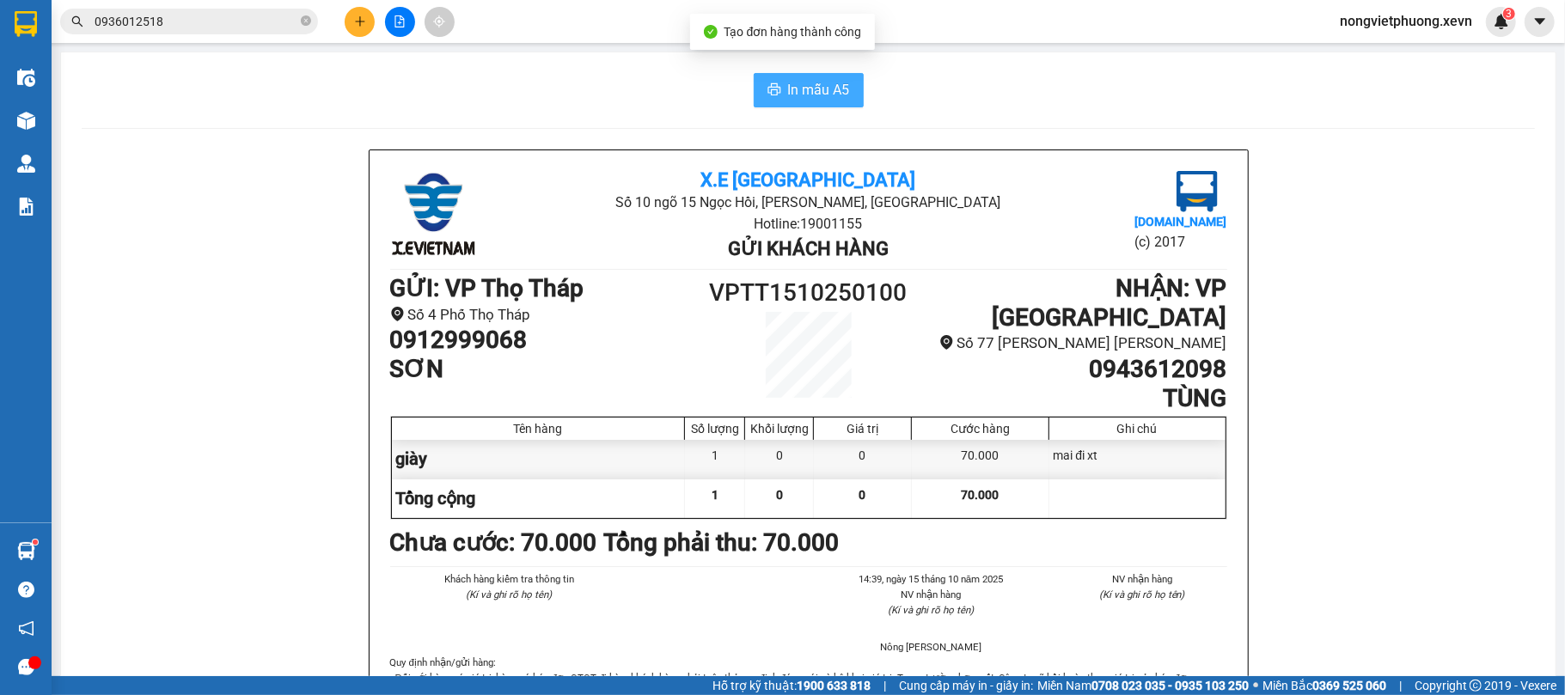
click at [844, 83] on button "In mẫu A5" at bounding box center [809, 90] width 110 height 34
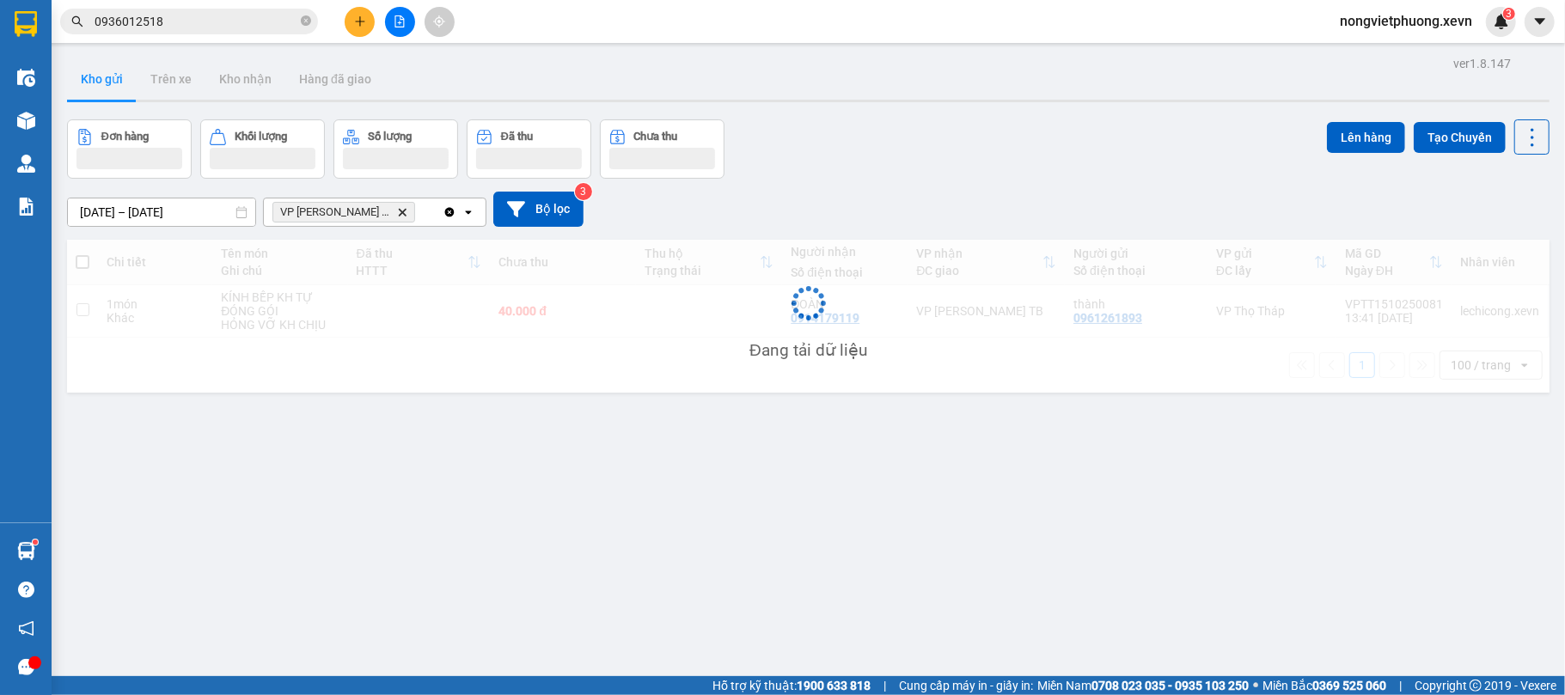
click at [352, 25] on button at bounding box center [360, 22] width 30 height 30
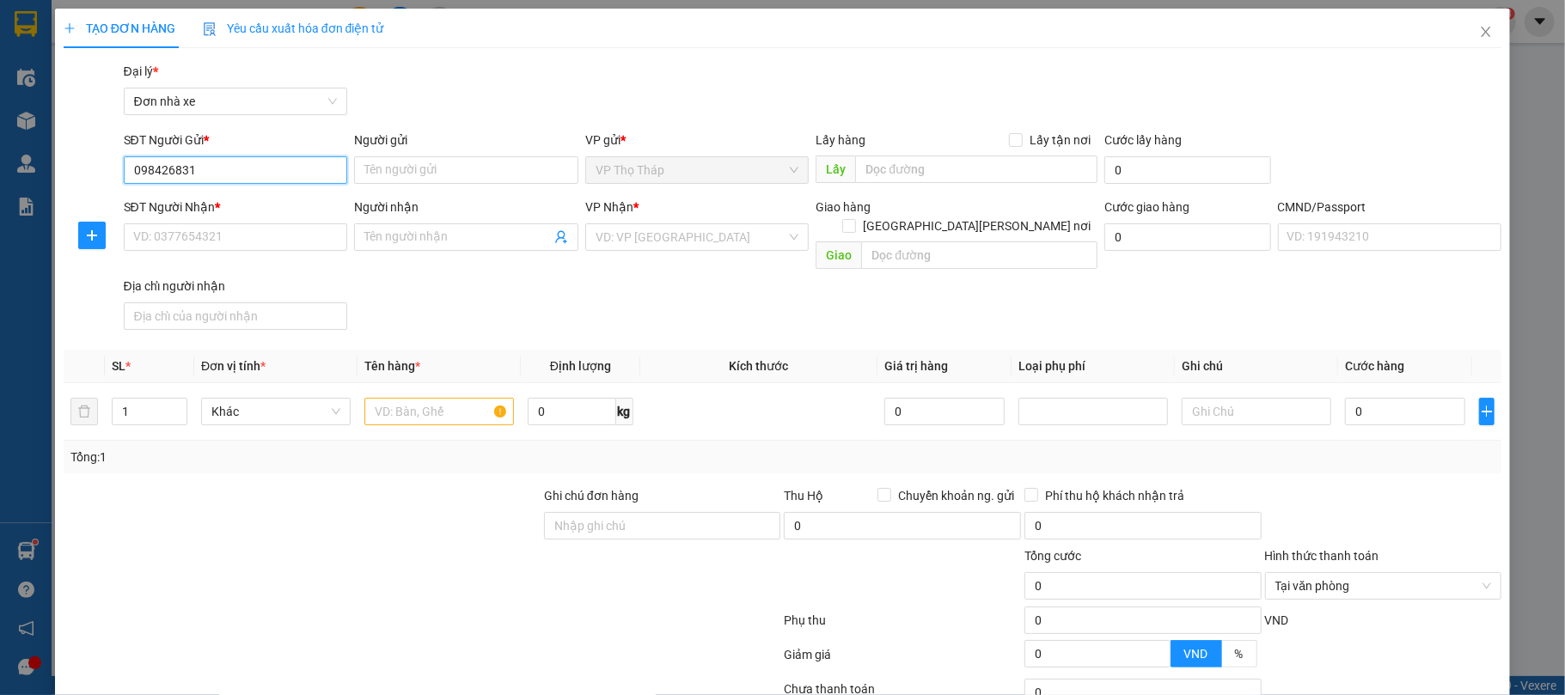
type input "0984268315"
click at [199, 218] on div "0984268315 - ĐÔNG" at bounding box center [233, 206] width 222 height 28
type input "ĐÔNG"
type input "0976662333"
type input "NGỌC"
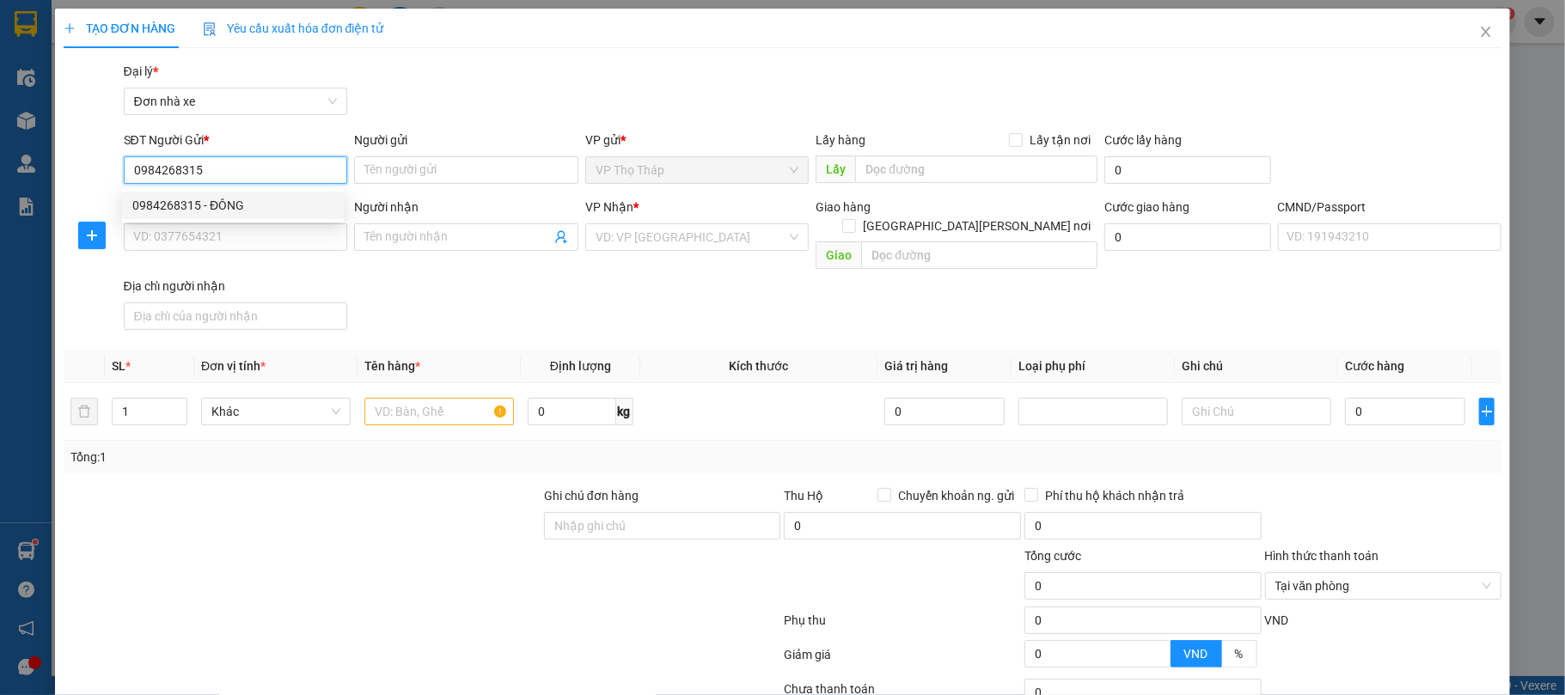
type input "001187015039 [PERSON_NAME] [PERSON_NAME][GEOGRAPHIC_DATA][PERSON_NAME][GEOGRAPH…"
type input "610A CTI1-1B KNOW [PERSON_NAME], [PERSON_NAME]"
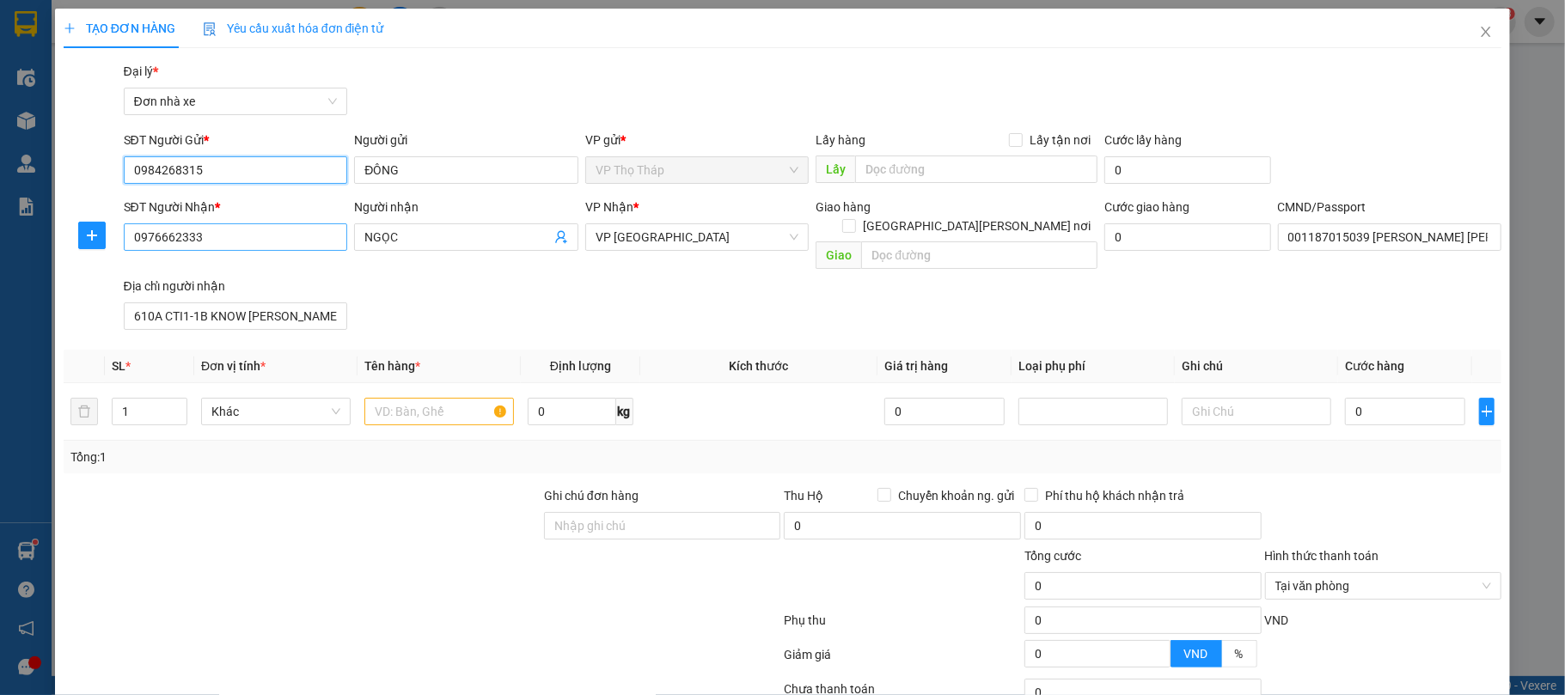
type input "0984268315"
click at [217, 235] on input "0976662333" at bounding box center [236, 238] width 224 height 28
click at [414, 403] on input "text" at bounding box center [440, 412] width 150 height 28
type input "mỹ phẩm"
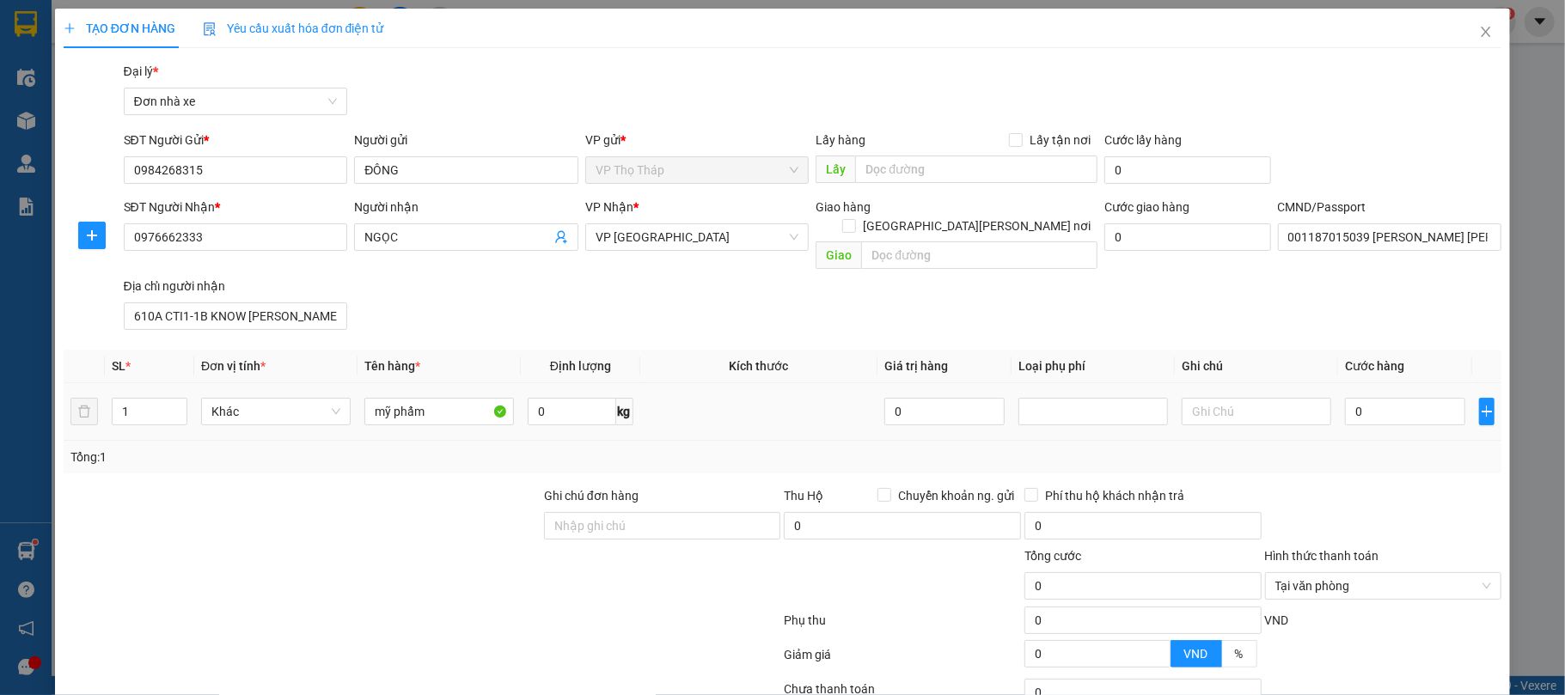
click at [1382, 383] on td "0" at bounding box center [1406, 412] width 134 height 58
click at [1383, 398] on input "0" at bounding box center [1405, 412] width 120 height 28
type input "3"
type input "30"
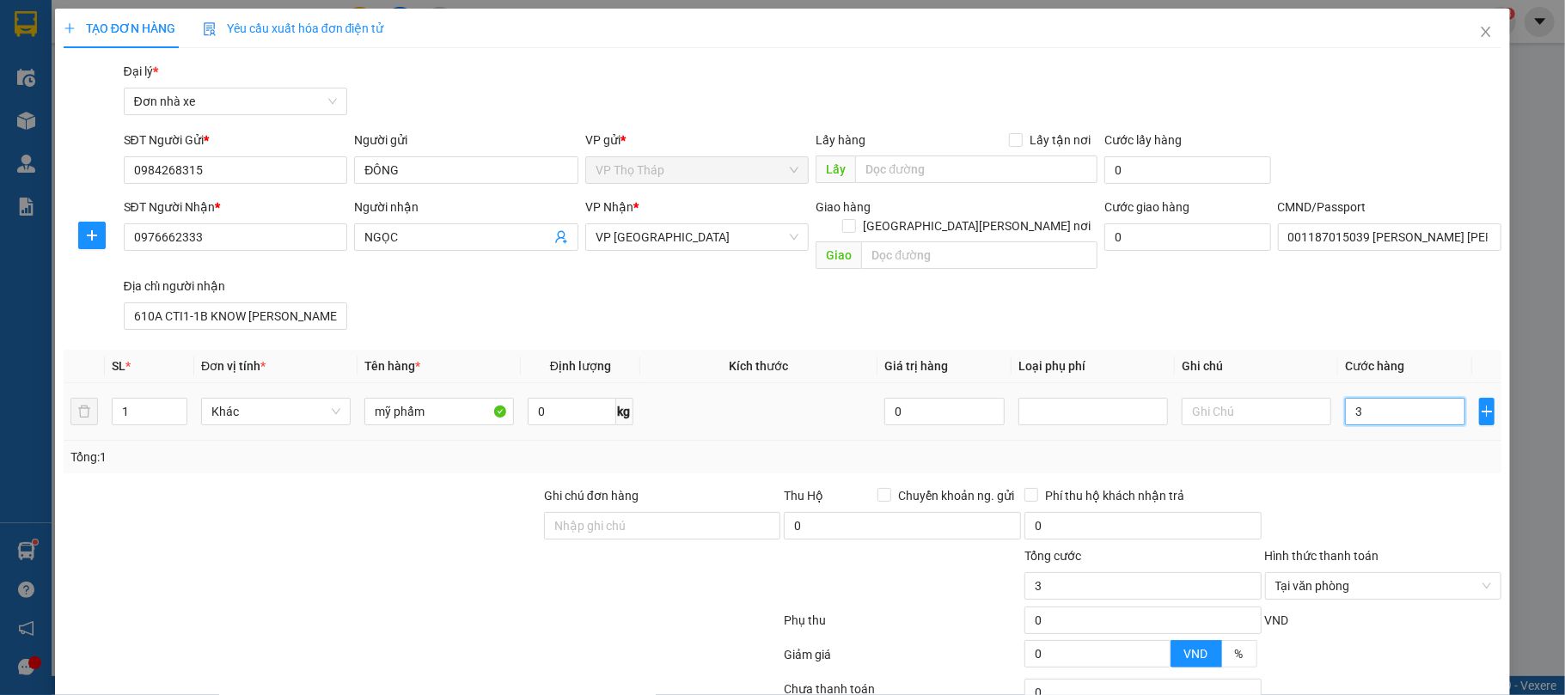
type input "30"
type input "30.000"
click at [1373, 462] on div "Transit Pickup Surcharge Ids Transit Deliver Surcharge Ids Transit Deliver Surc…" at bounding box center [783, 433] width 1439 height 742
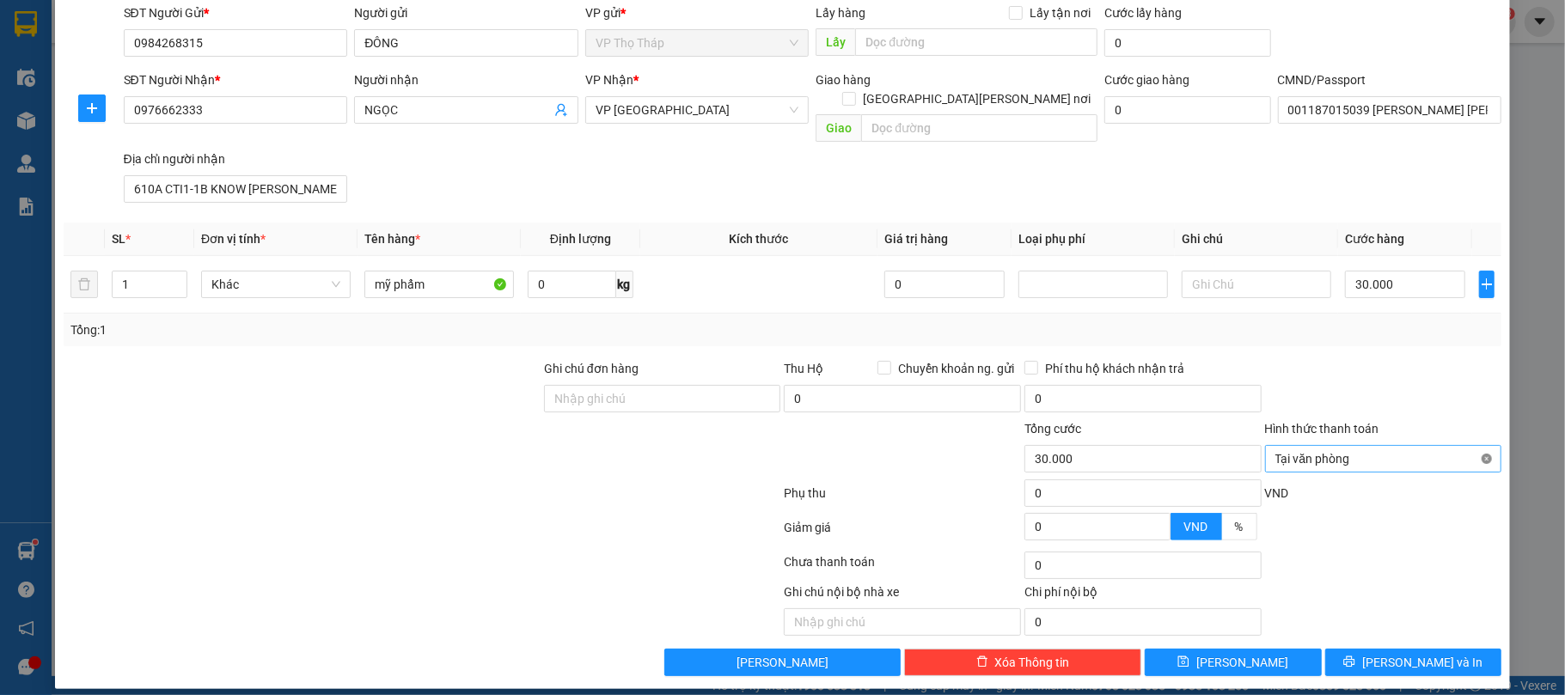
type input "30.000"
drag, startPoint x: 1472, startPoint y: 438, endPoint x: 1445, endPoint y: 513, distance: 80.2
click at [1397, 660] on button "[PERSON_NAME] và In" at bounding box center [1414, 663] width 177 height 28
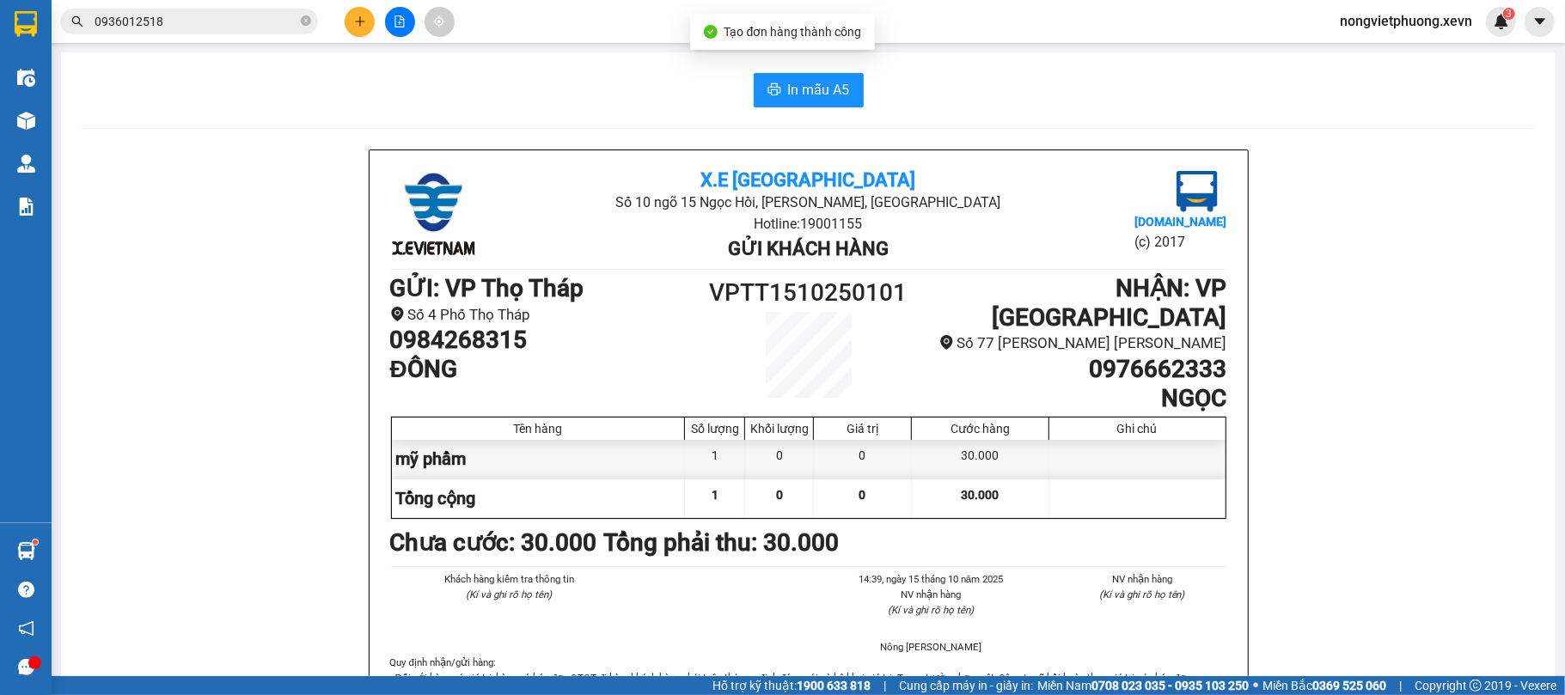
click at [808, 83] on span "In mẫu A5" at bounding box center [819, 89] width 62 height 21
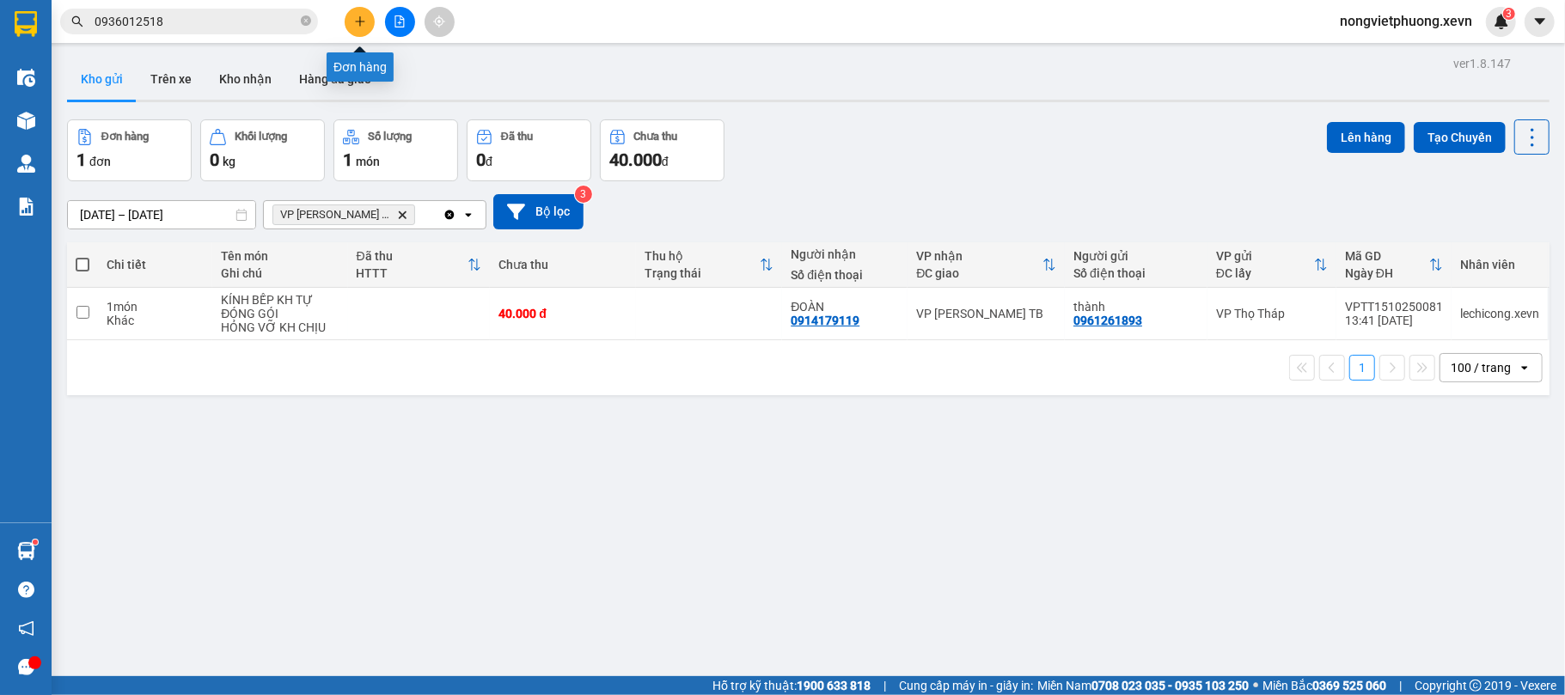
click at [348, 14] on button at bounding box center [360, 22] width 30 height 30
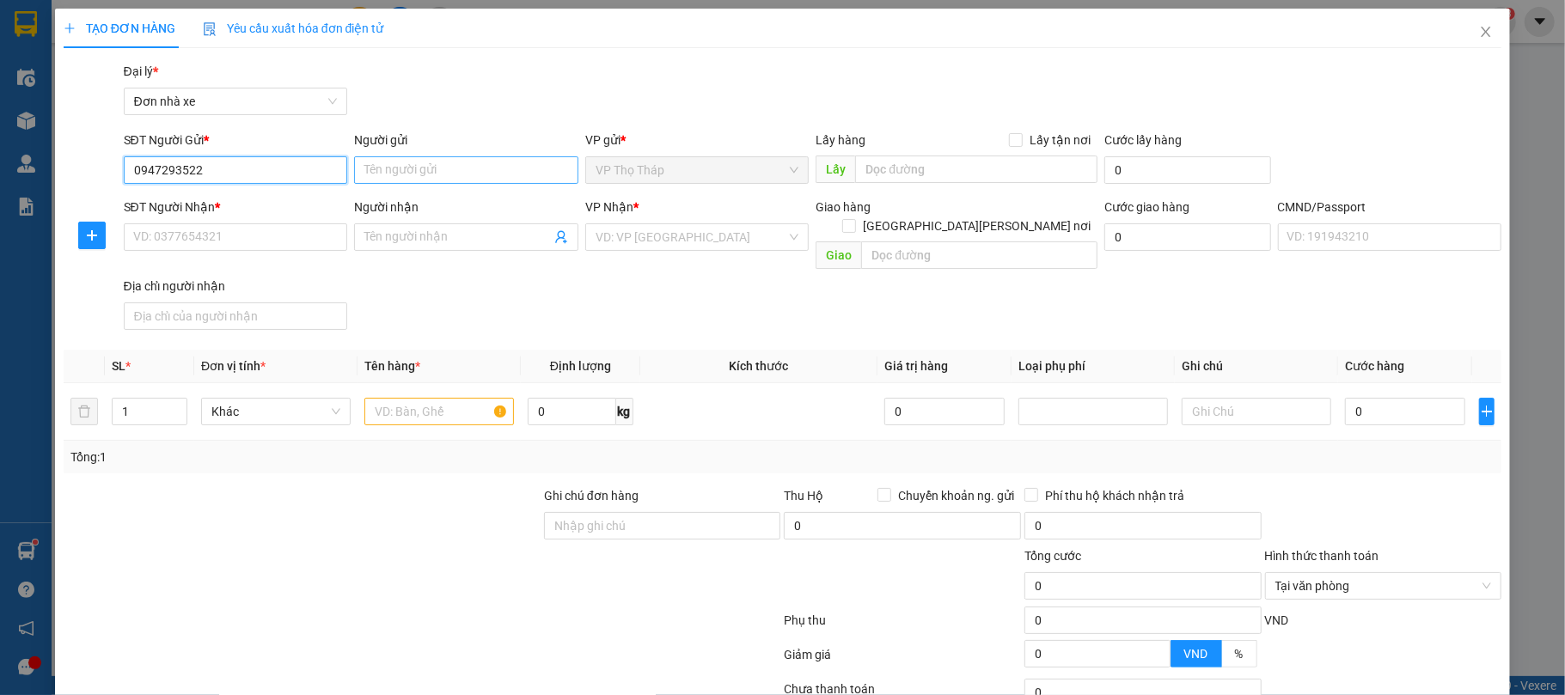
type input "0947293522"
click at [431, 172] on input "Người gửi" at bounding box center [466, 170] width 224 height 28
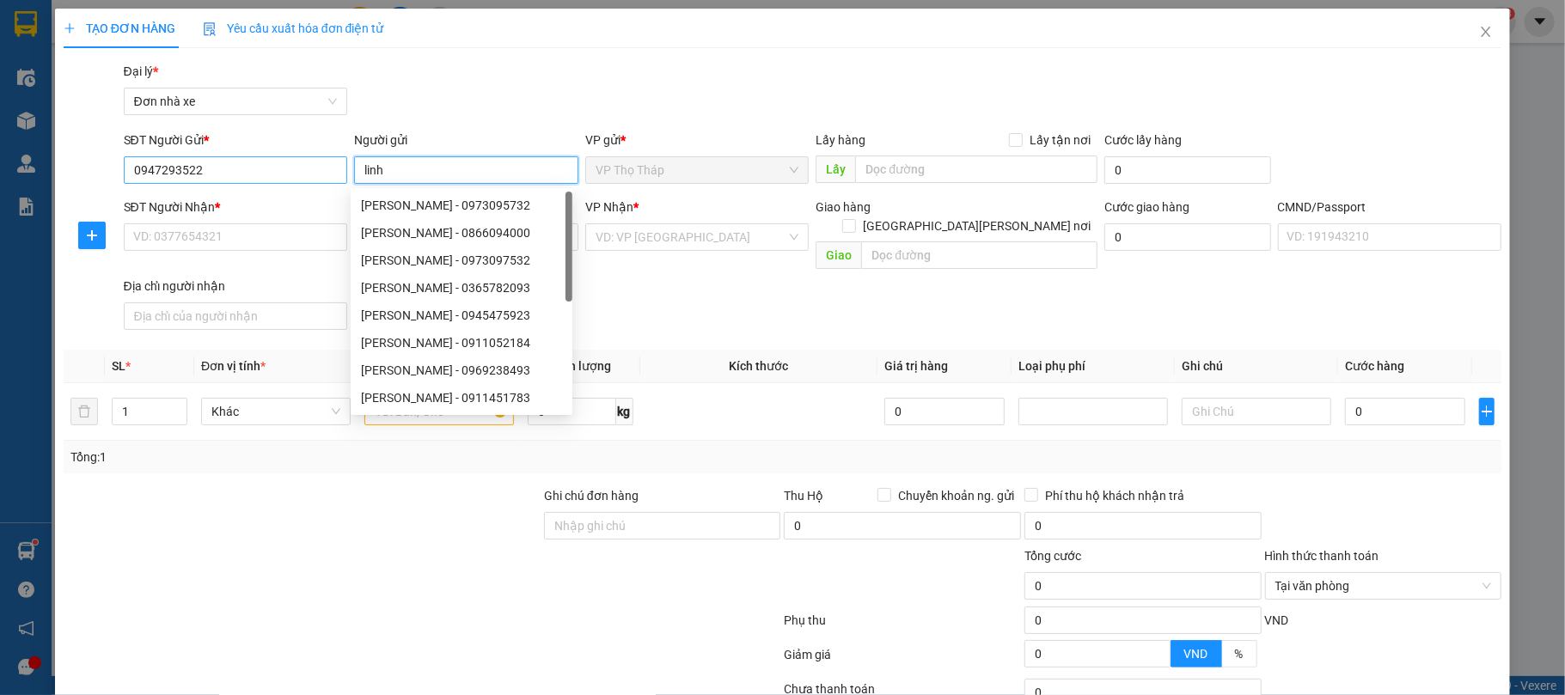
type input "linh"
drag, startPoint x: 244, startPoint y: 175, endPoint x: 0, endPoint y: 159, distance: 244.7
click at [0, 159] on div "TẠO ĐƠN HÀNG Yêu cầu xuất [PERSON_NAME] điện tử Transit Pickup Surcharge Ids Tr…" at bounding box center [782, 347] width 1565 height 695
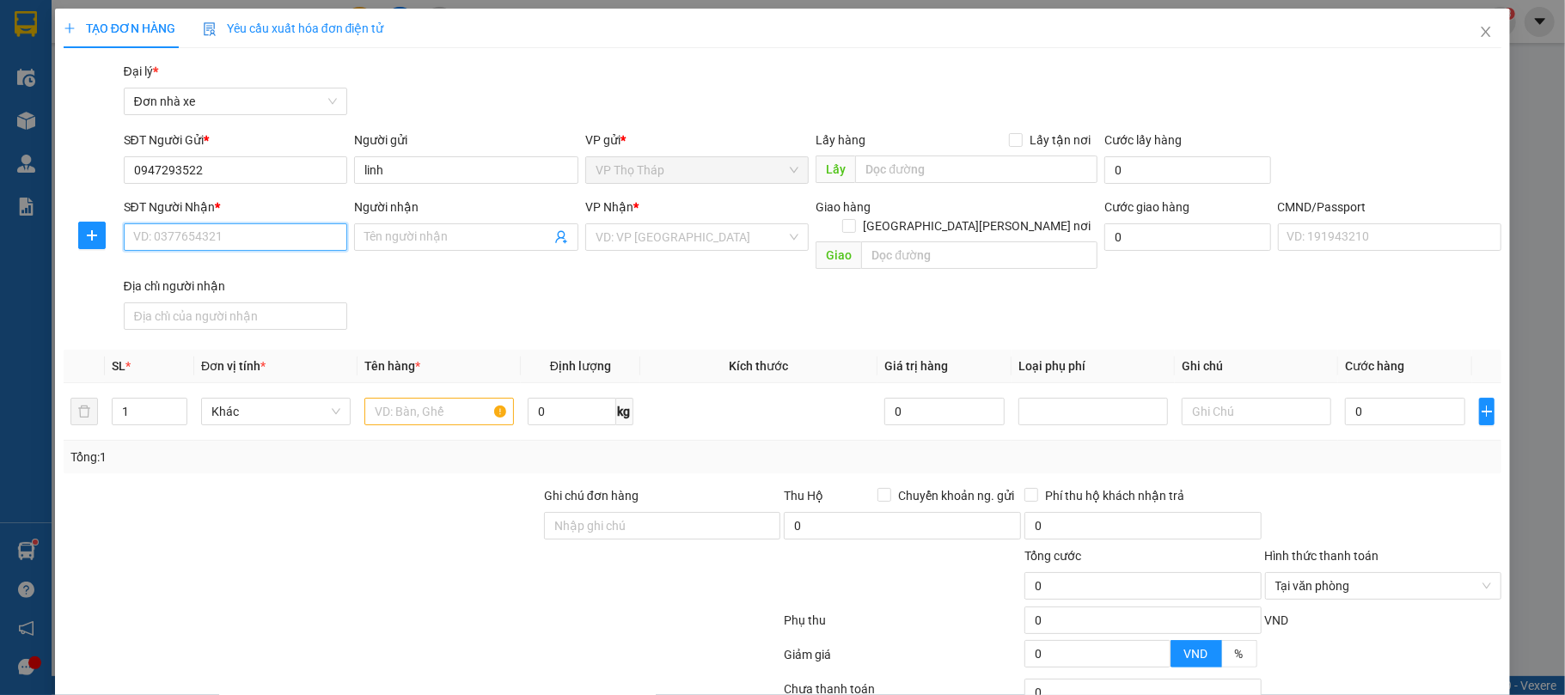
click at [230, 228] on input "SĐT Người Nhận *" at bounding box center [236, 238] width 224 height 28
paste input "0947293522"
type input "0947293522"
click at [401, 248] on span at bounding box center [466, 238] width 224 height 28
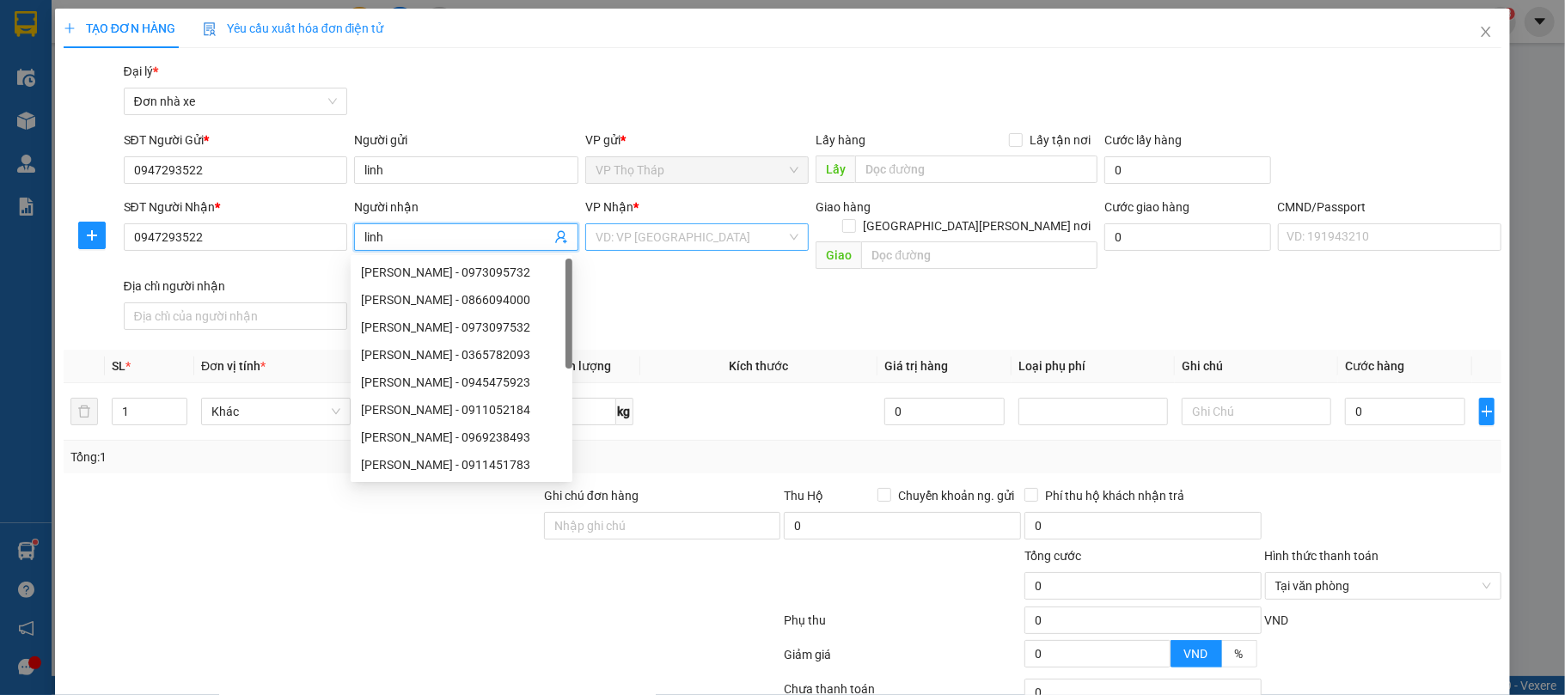
type input "linh"
click at [724, 248] on input "search" at bounding box center [692, 237] width 192 height 26
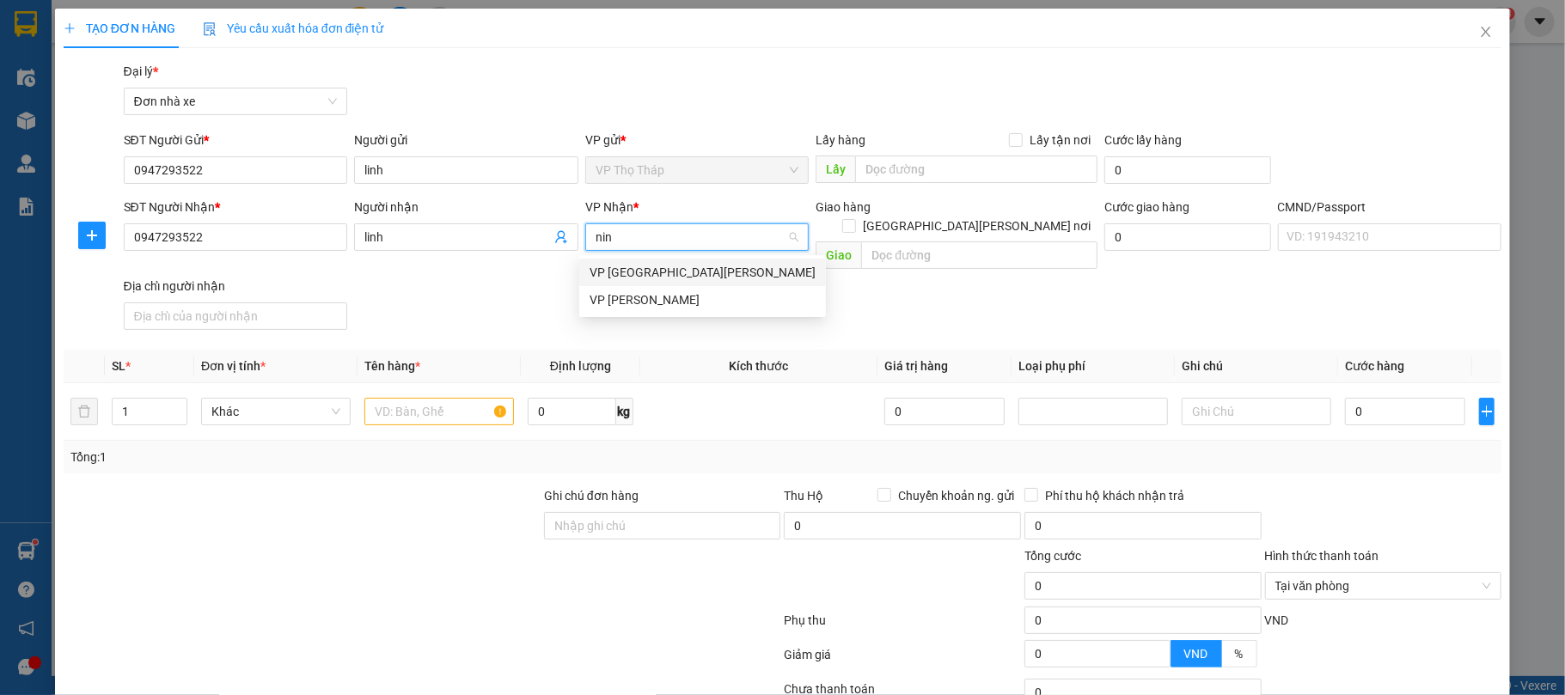
type input "ninh"
click at [671, 260] on div "VP [GEOGRAPHIC_DATA][PERSON_NAME]" at bounding box center [702, 273] width 247 height 28
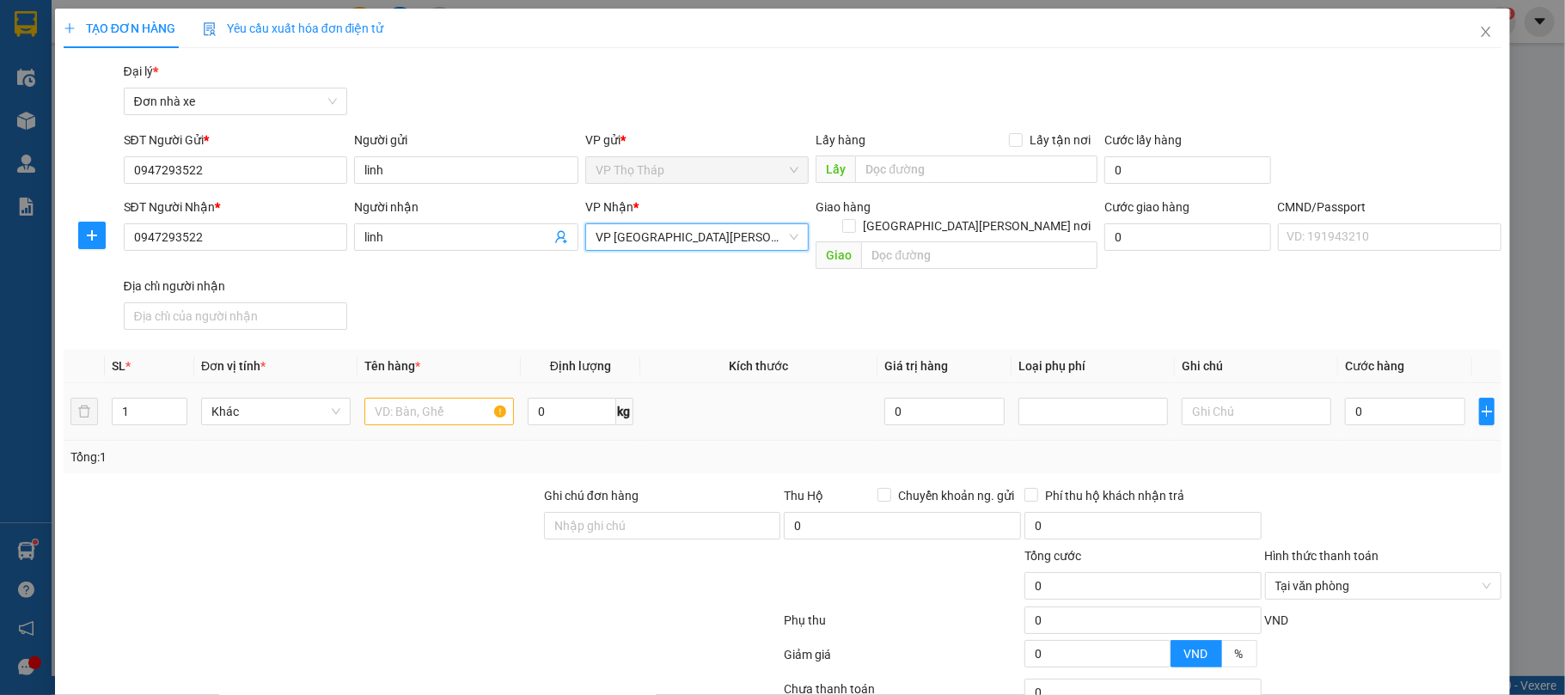
click at [400, 423] on td at bounding box center [439, 412] width 163 height 58
click at [437, 401] on input "text" at bounding box center [440, 412] width 150 height 28
type input "l"
type input "quần áo+laptop"
click at [1345, 401] on input "0" at bounding box center [1405, 412] width 120 height 28
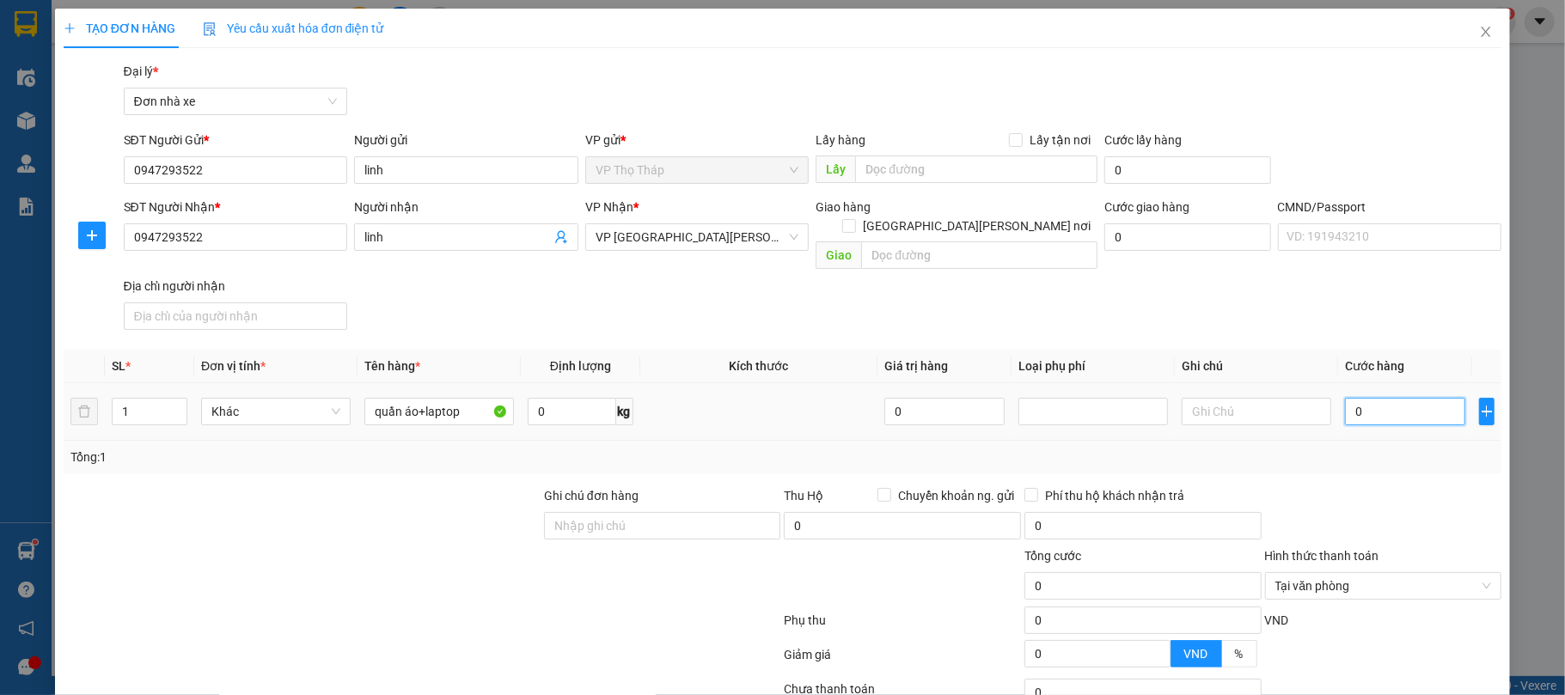
type input "3"
type input "30"
type input "3"
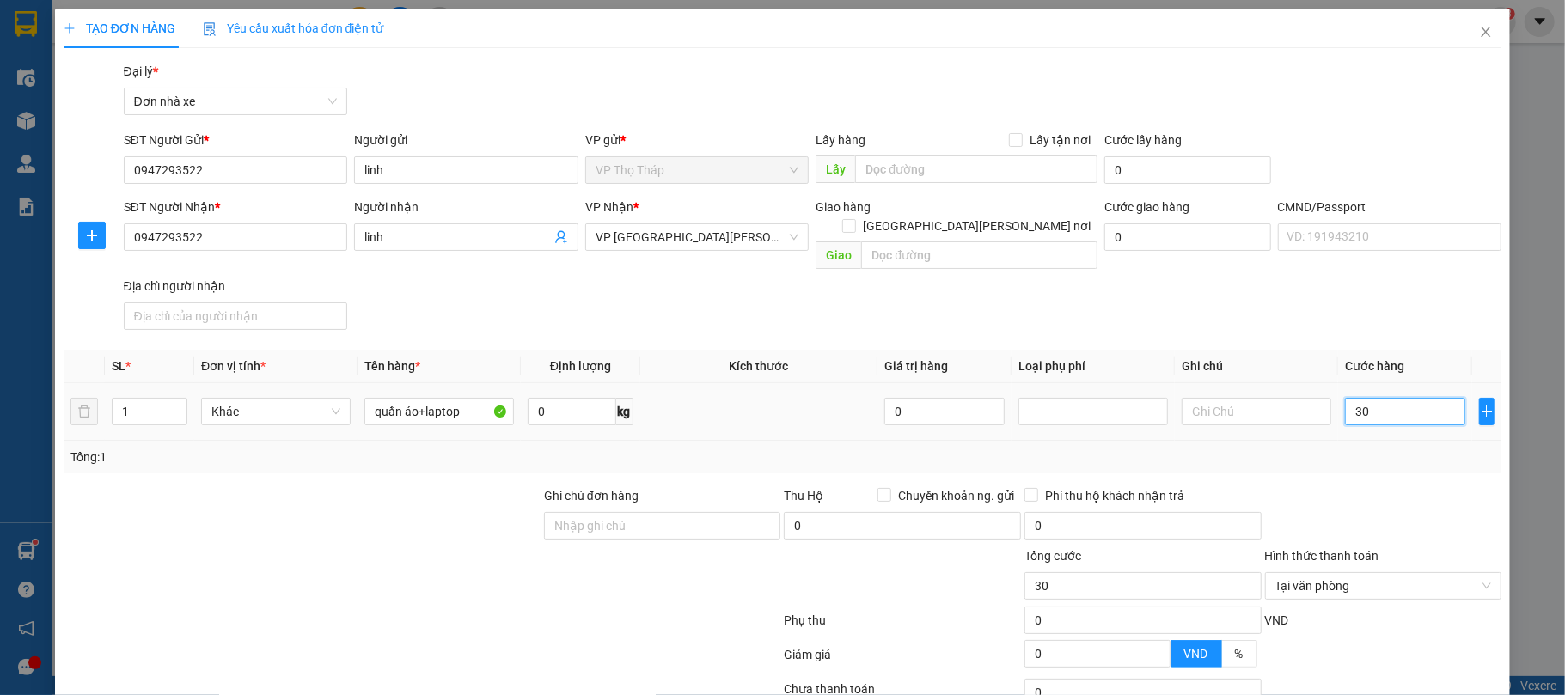
type input "3"
type input "0"
click at [1211, 398] on input "text" at bounding box center [1257, 412] width 150 height 28
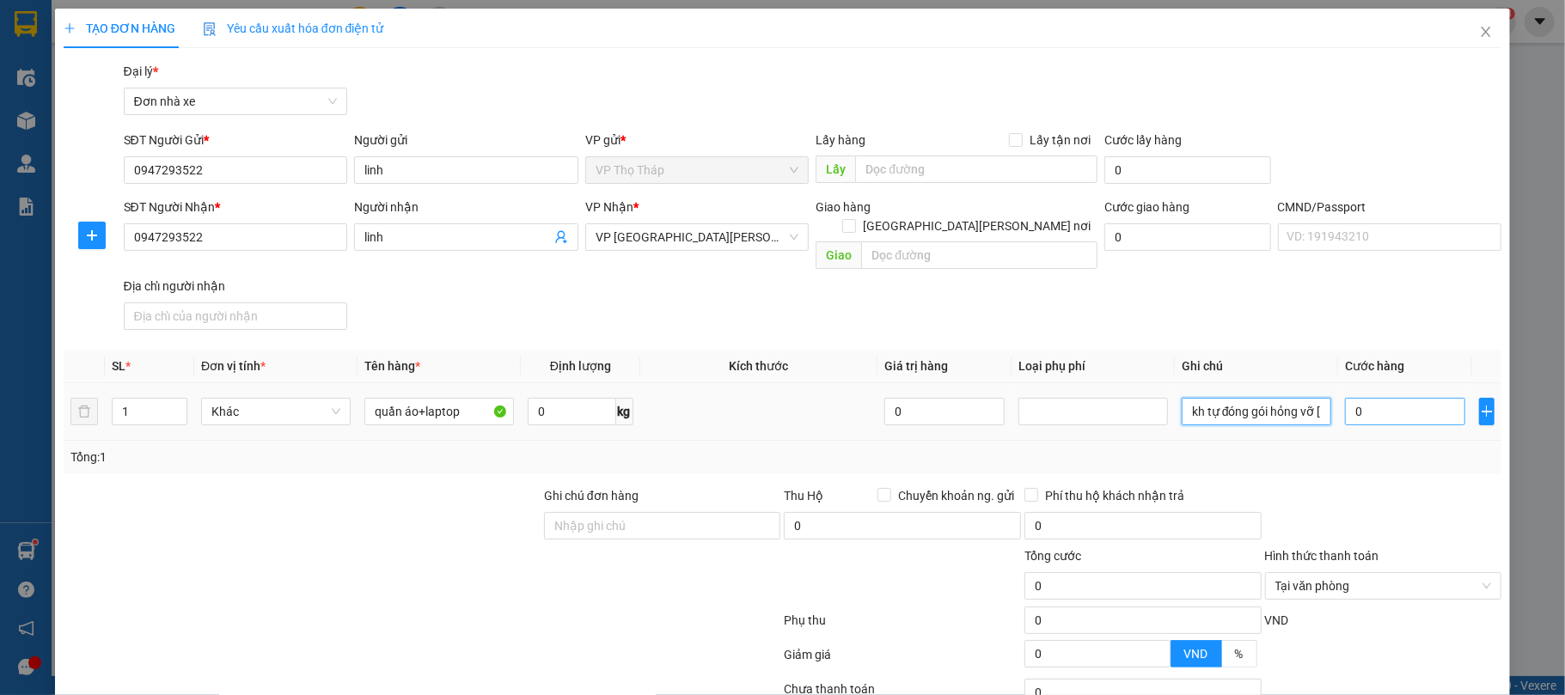
type input "kh tự đóng gói hỏng vỡ [PERSON_NAME]"
click at [1428, 398] on input "0" at bounding box center [1405, 412] width 120 height 28
type input "03"
type input "3"
drag, startPoint x: 1424, startPoint y: 411, endPoint x: 1438, endPoint y: 540, distance: 129.7
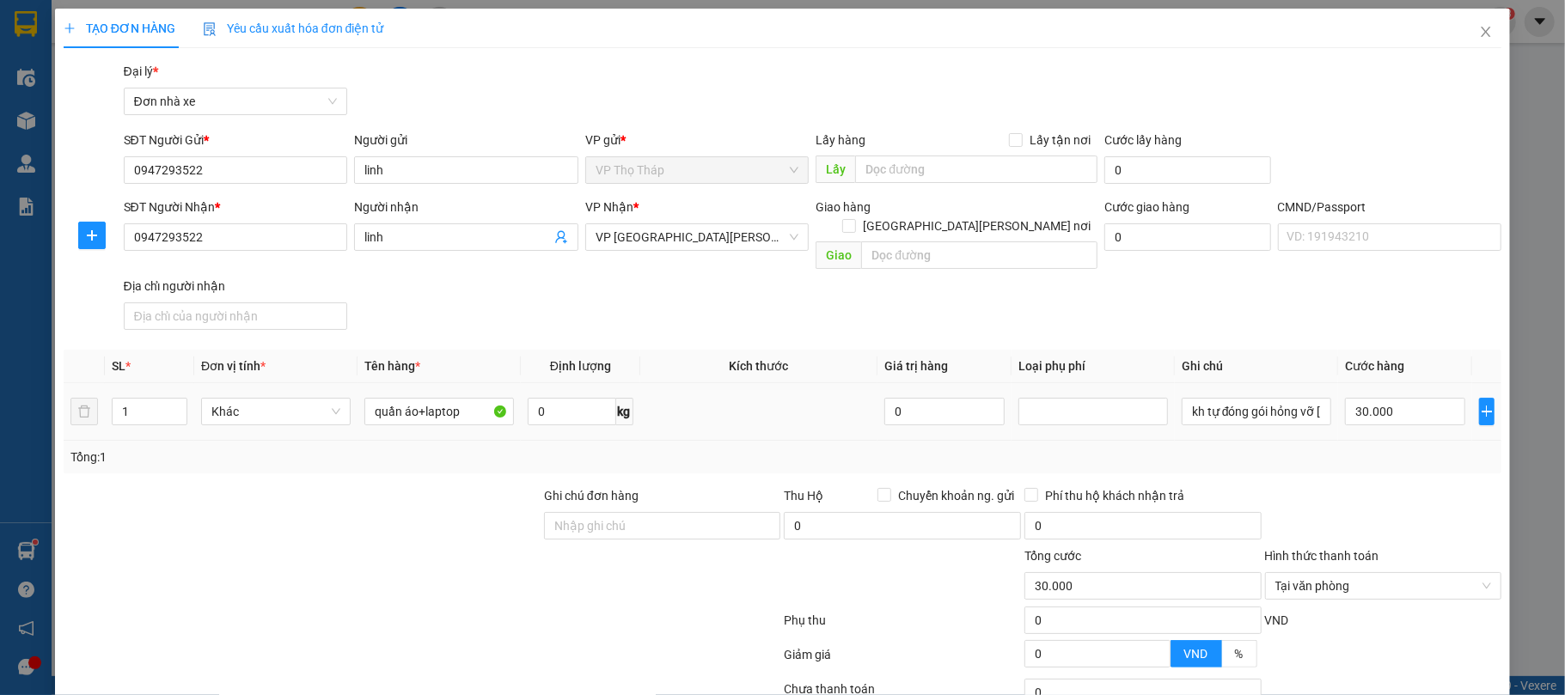
click at [1424, 420] on td "30.000" at bounding box center [1406, 412] width 134 height 58
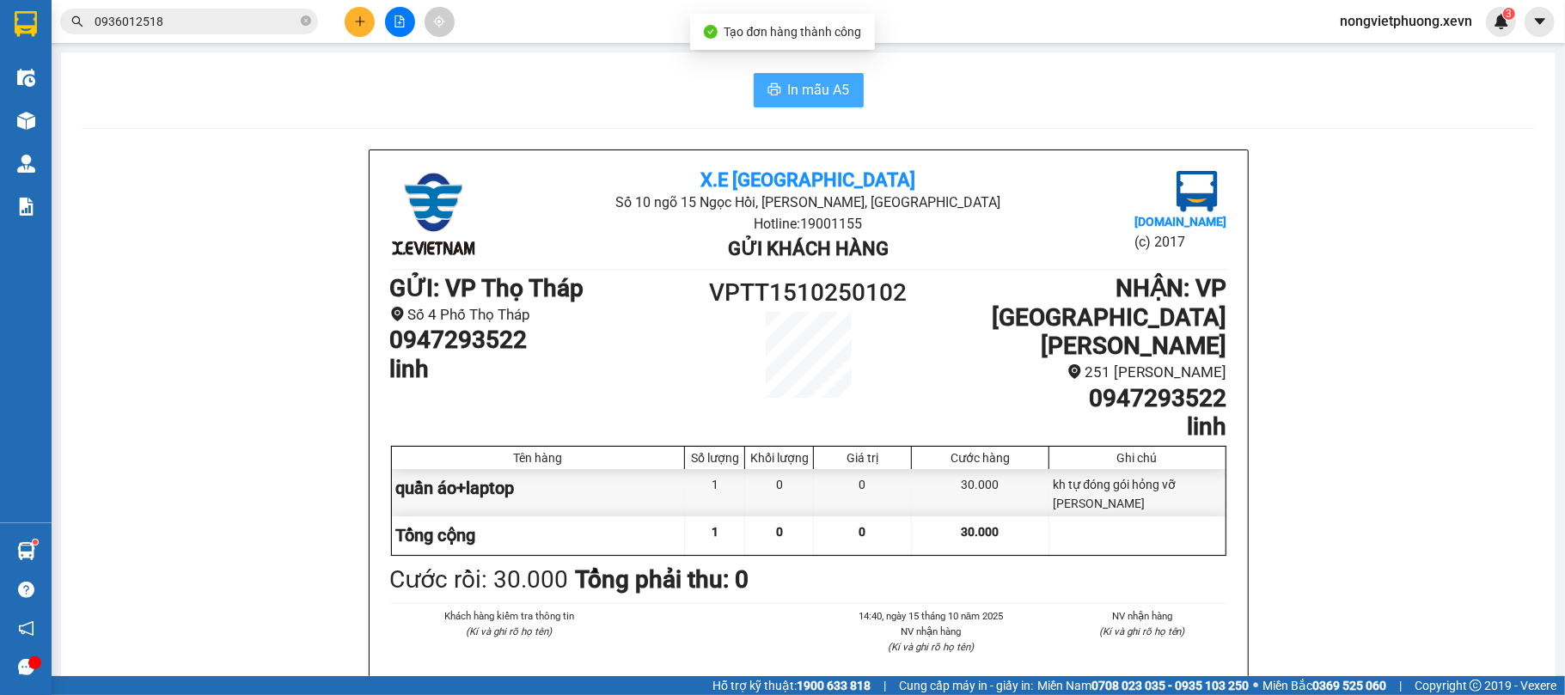
click at [795, 80] on span "In mẫu A5" at bounding box center [819, 89] width 62 height 21
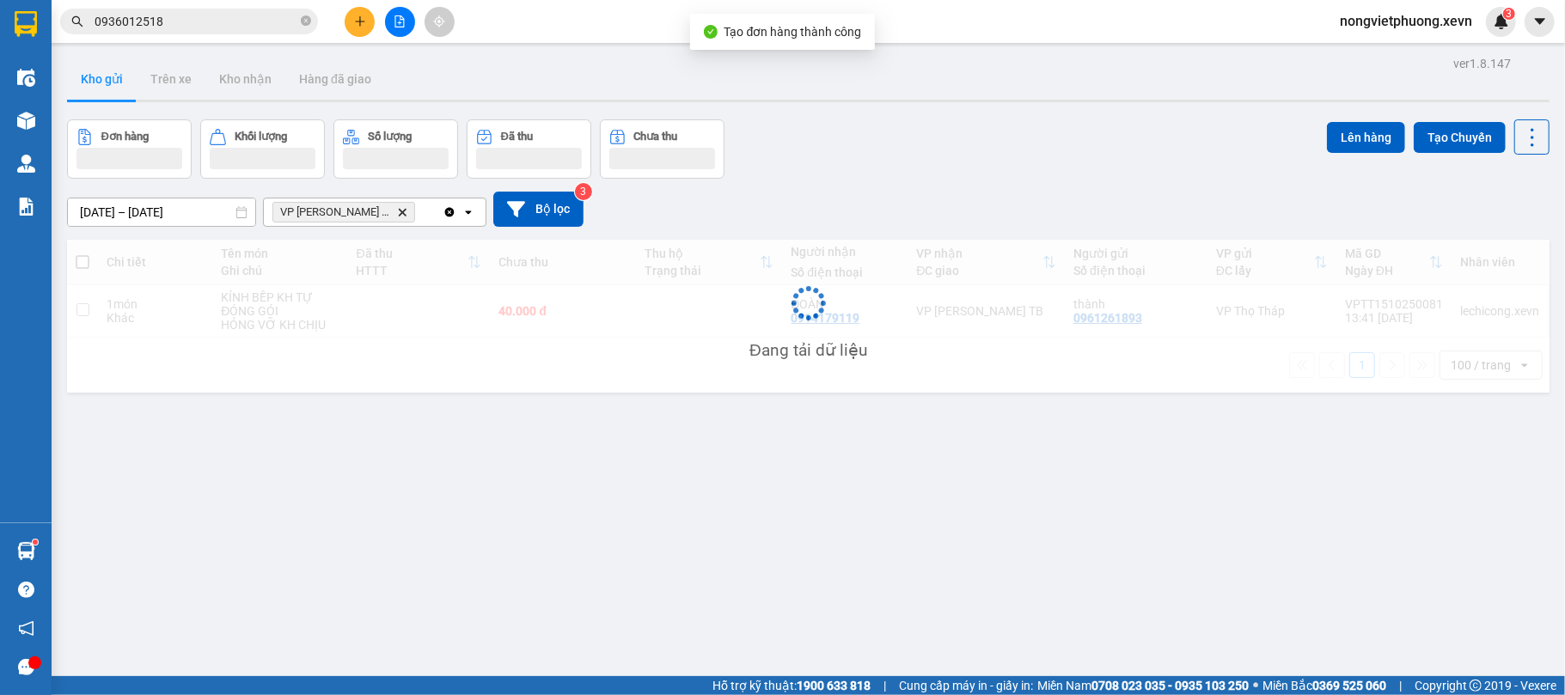
click at [241, 26] on input "0936012518" at bounding box center [196, 21] width 203 height 19
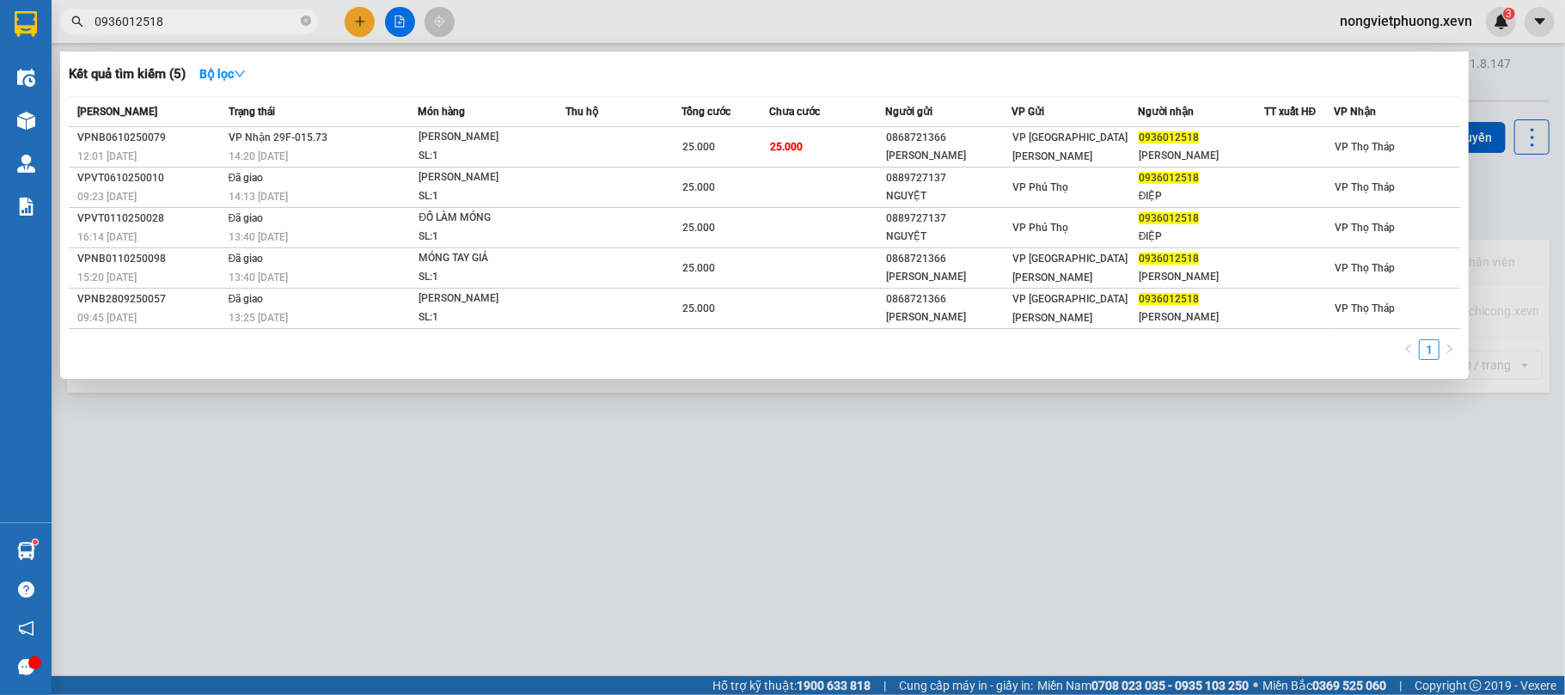
click at [241, 26] on input "0936012518" at bounding box center [196, 21] width 203 height 19
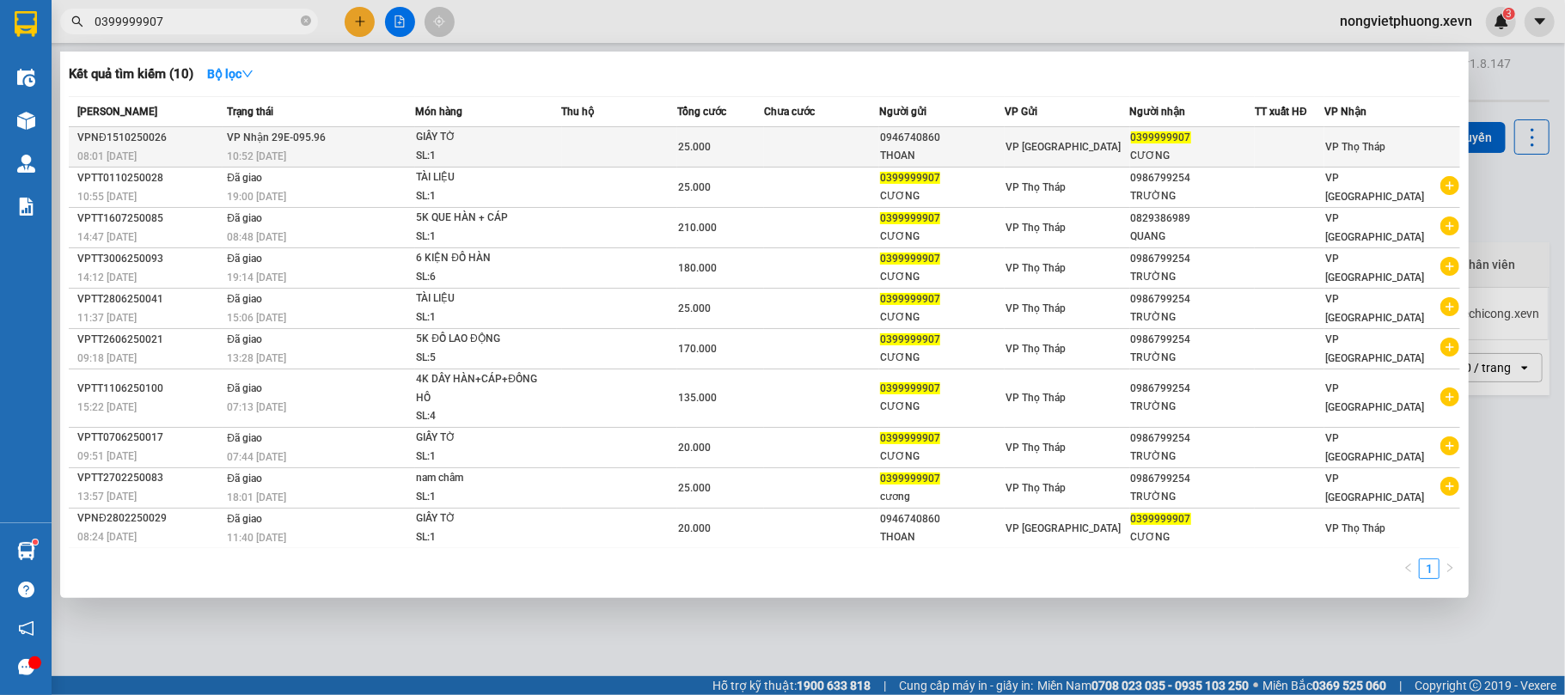
type input "0399999907"
click at [875, 136] on td at bounding box center [821, 147] width 115 height 40
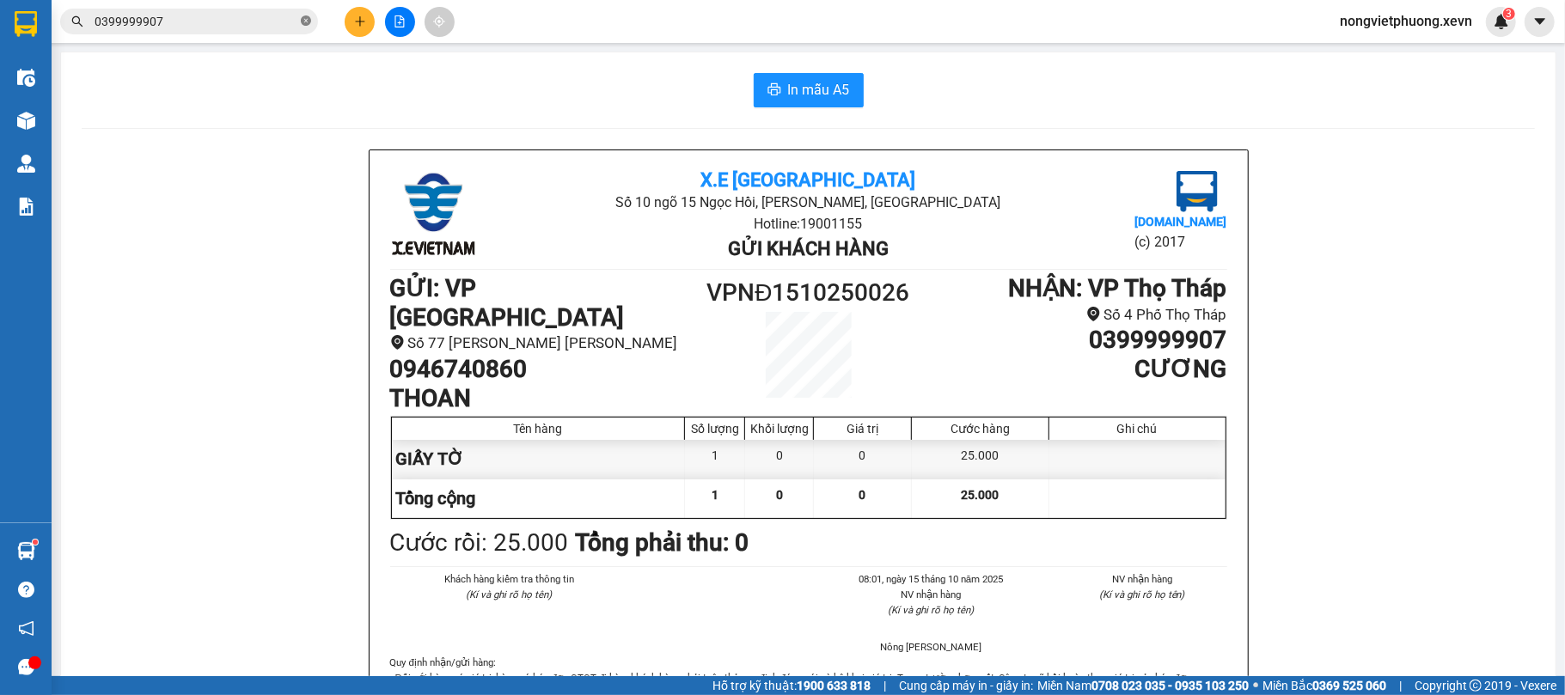
click at [301, 28] on span at bounding box center [306, 22] width 10 height 16
click at [270, 18] on input "text" at bounding box center [196, 21] width 203 height 19
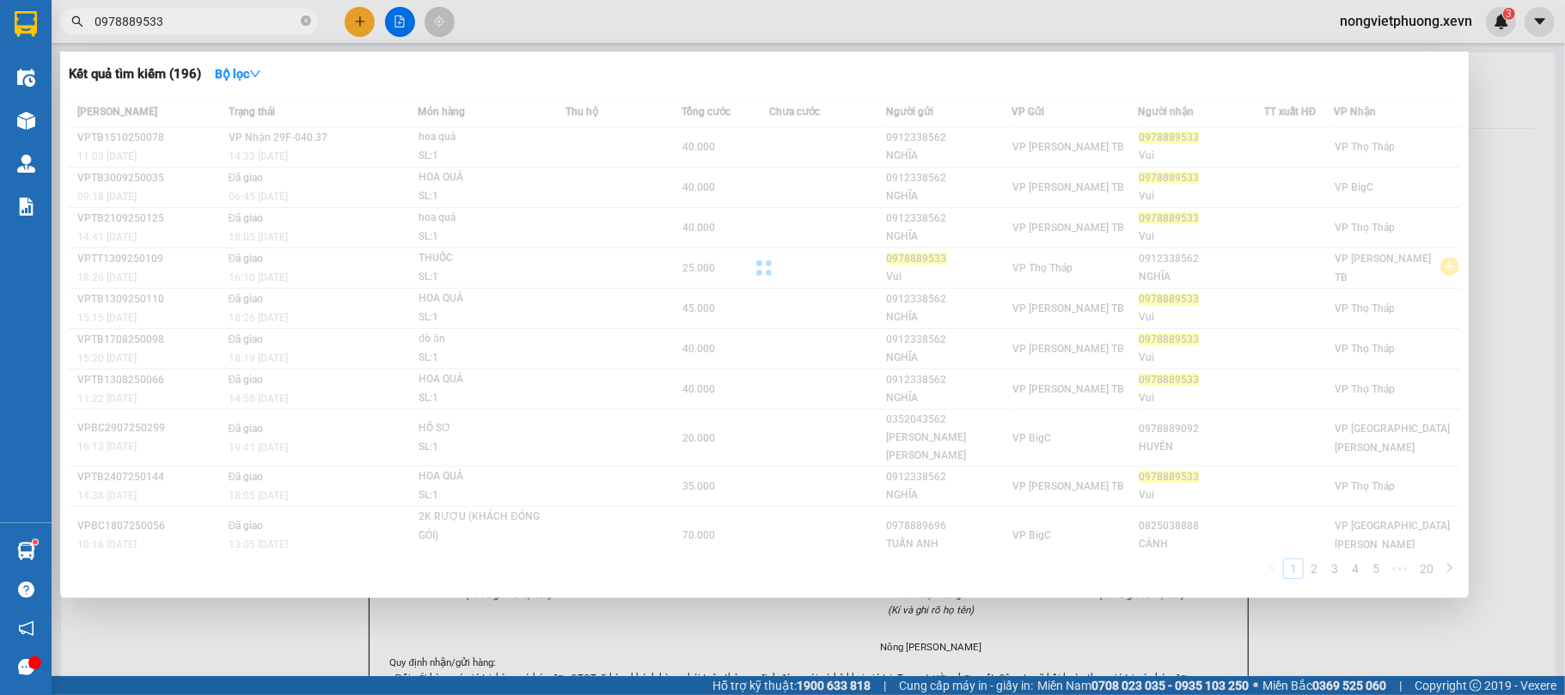
type input "0978889533"
click at [886, 155] on td "0912338562 [PERSON_NAME]" at bounding box center [949, 147] width 126 height 40
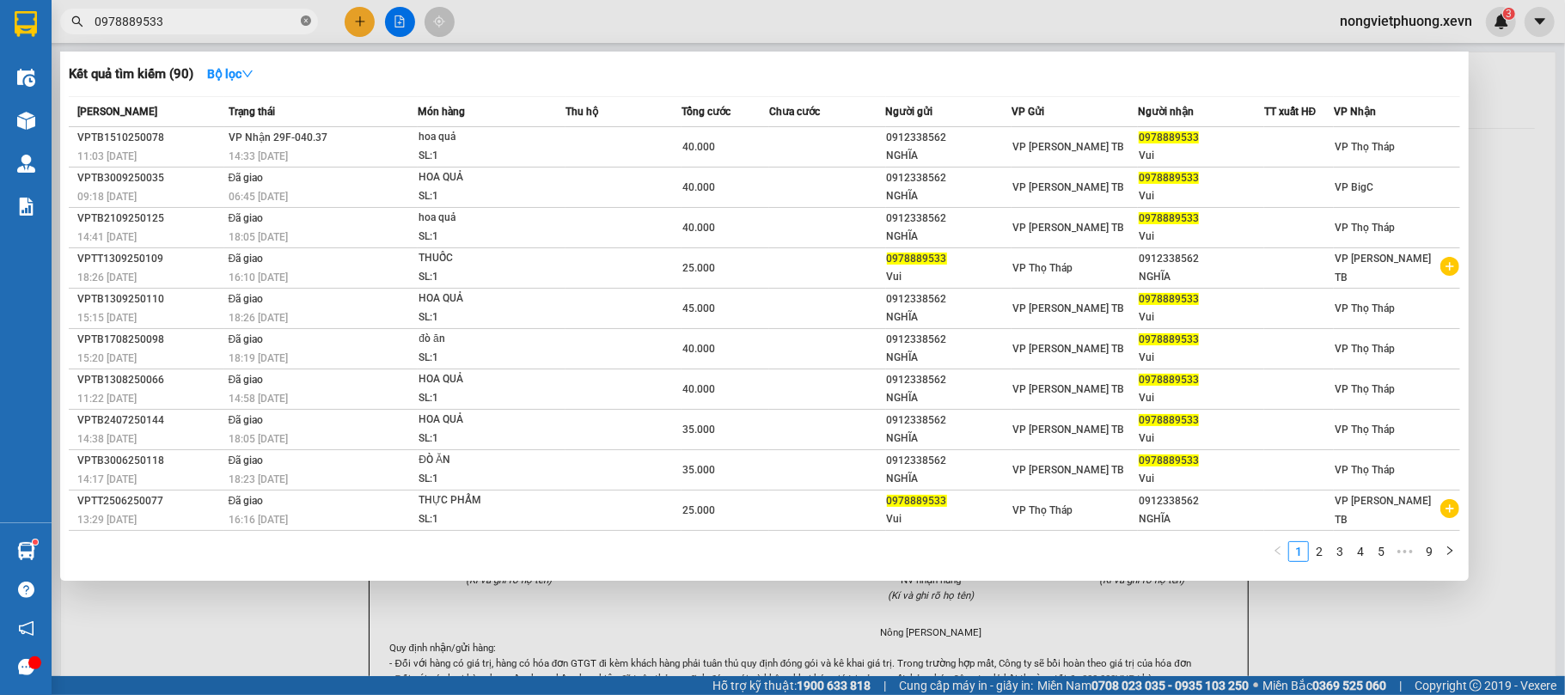
click at [310, 25] on icon "close-circle" at bounding box center [306, 20] width 10 height 10
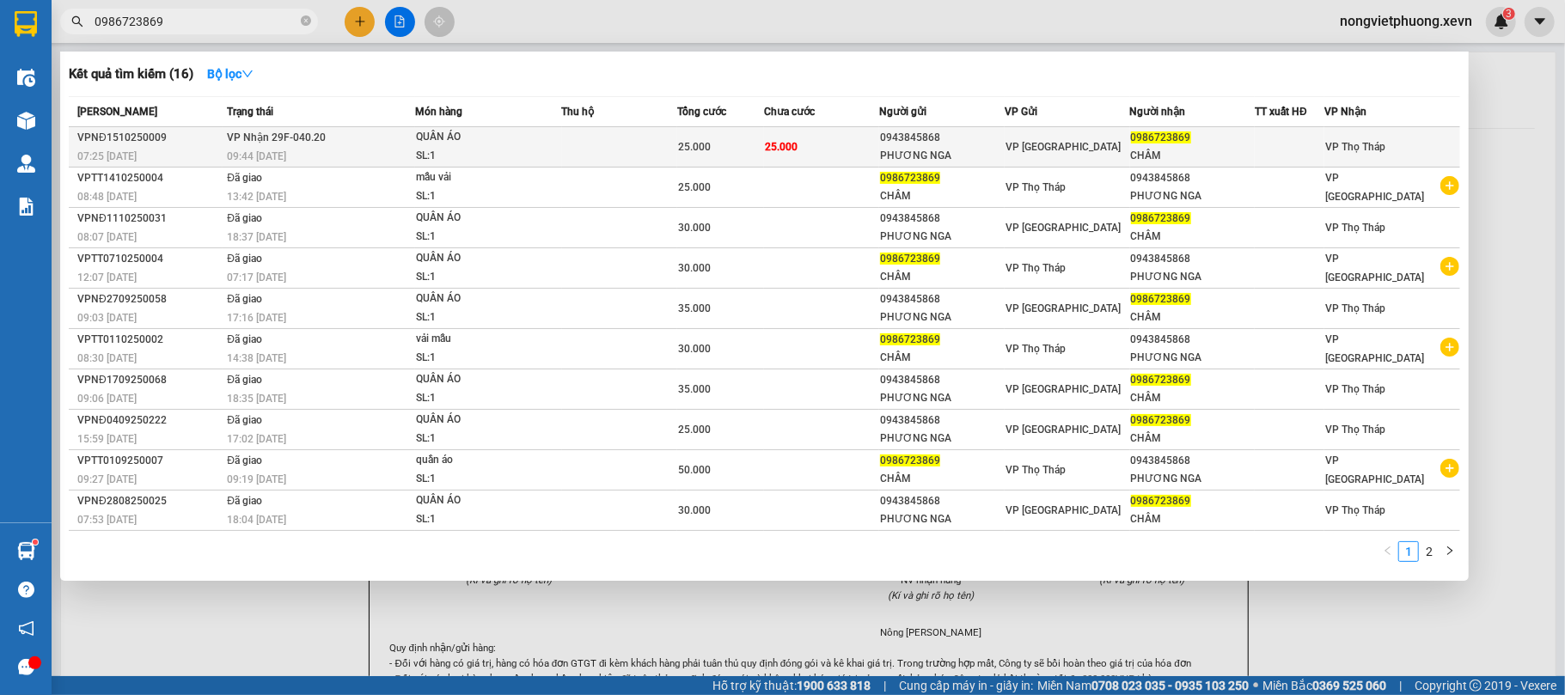
type input "0986723869"
click at [1004, 156] on div "PHƯƠNG NGA" at bounding box center [942, 156] width 124 height 18
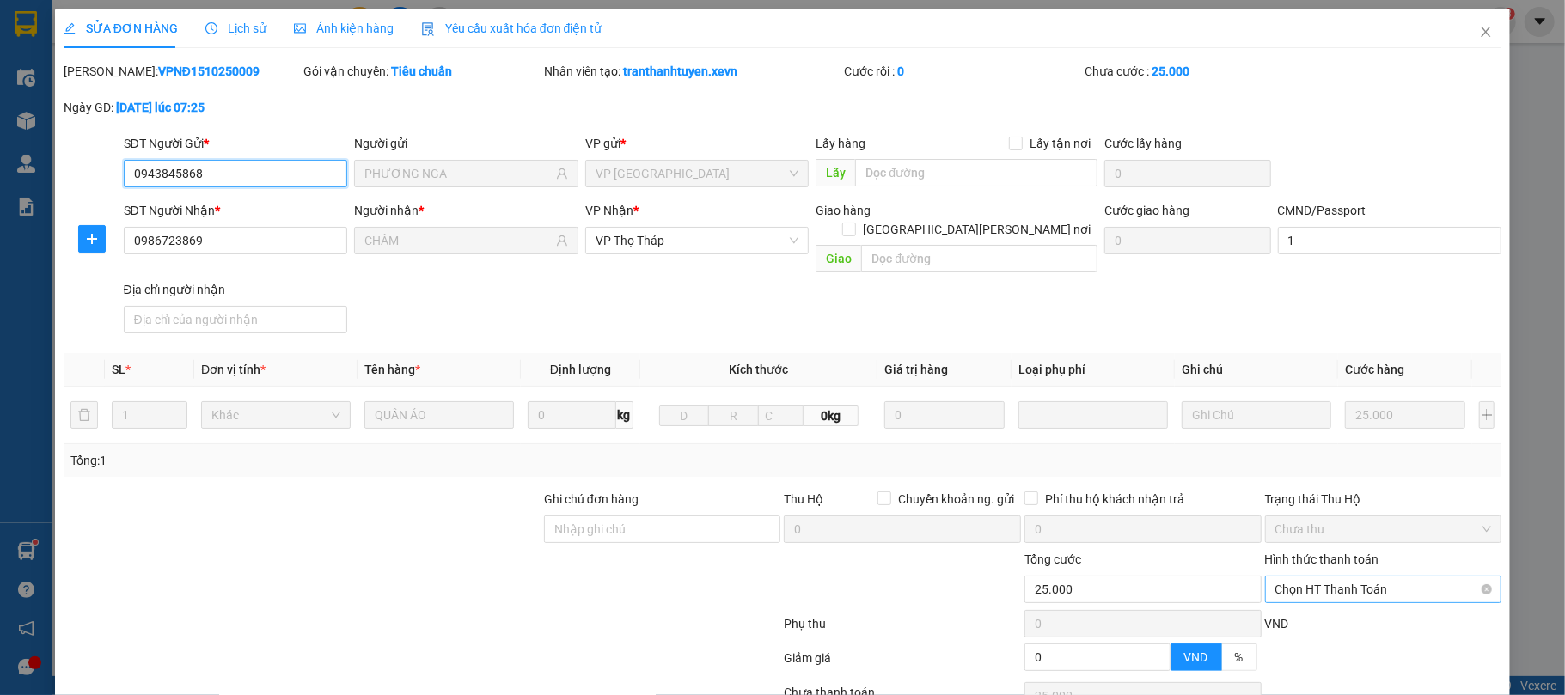
click at [1353, 577] on span "Chọn HT Thanh Toán" at bounding box center [1384, 590] width 217 height 26
click at [1357, 598] on div "Tại văn phòng" at bounding box center [1370, 607] width 214 height 19
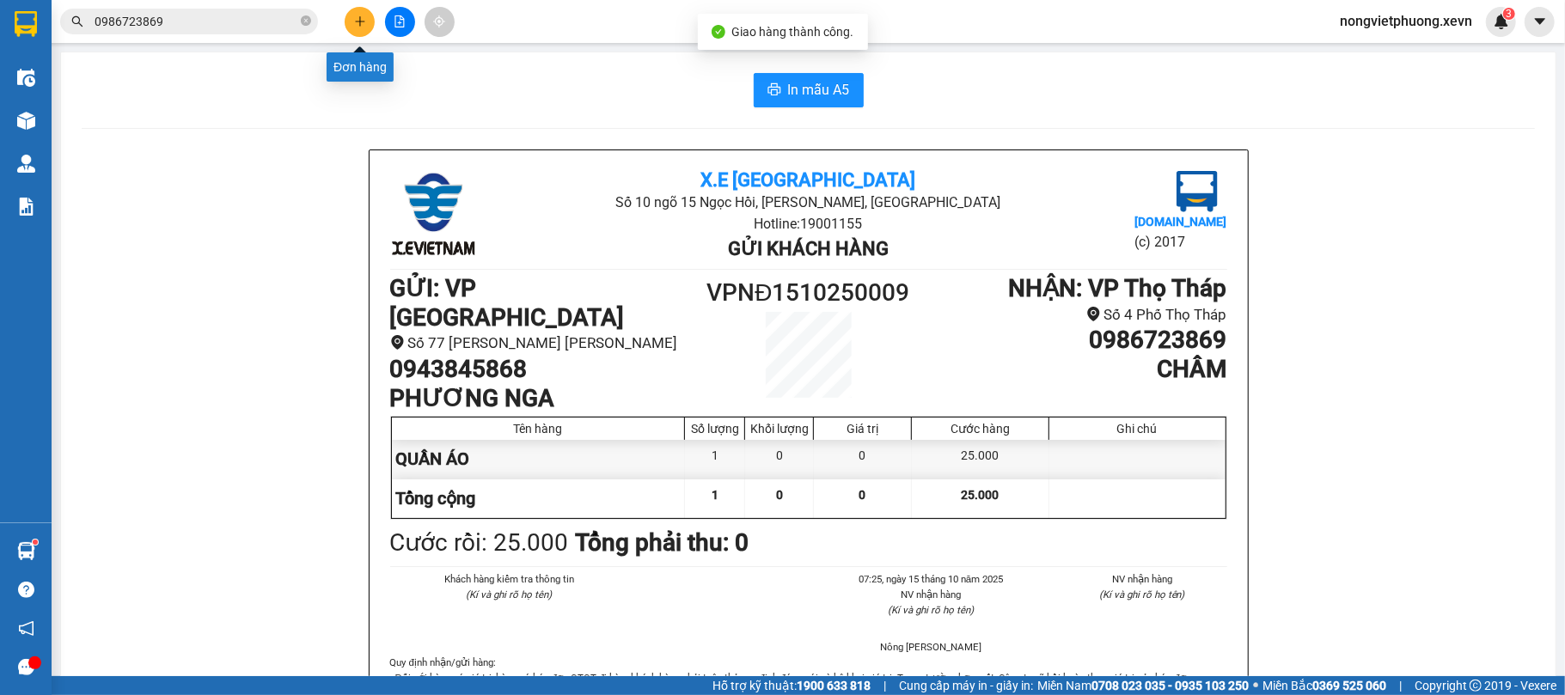
click at [351, 24] on button at bounding box center [360, 22] width 30 height 30
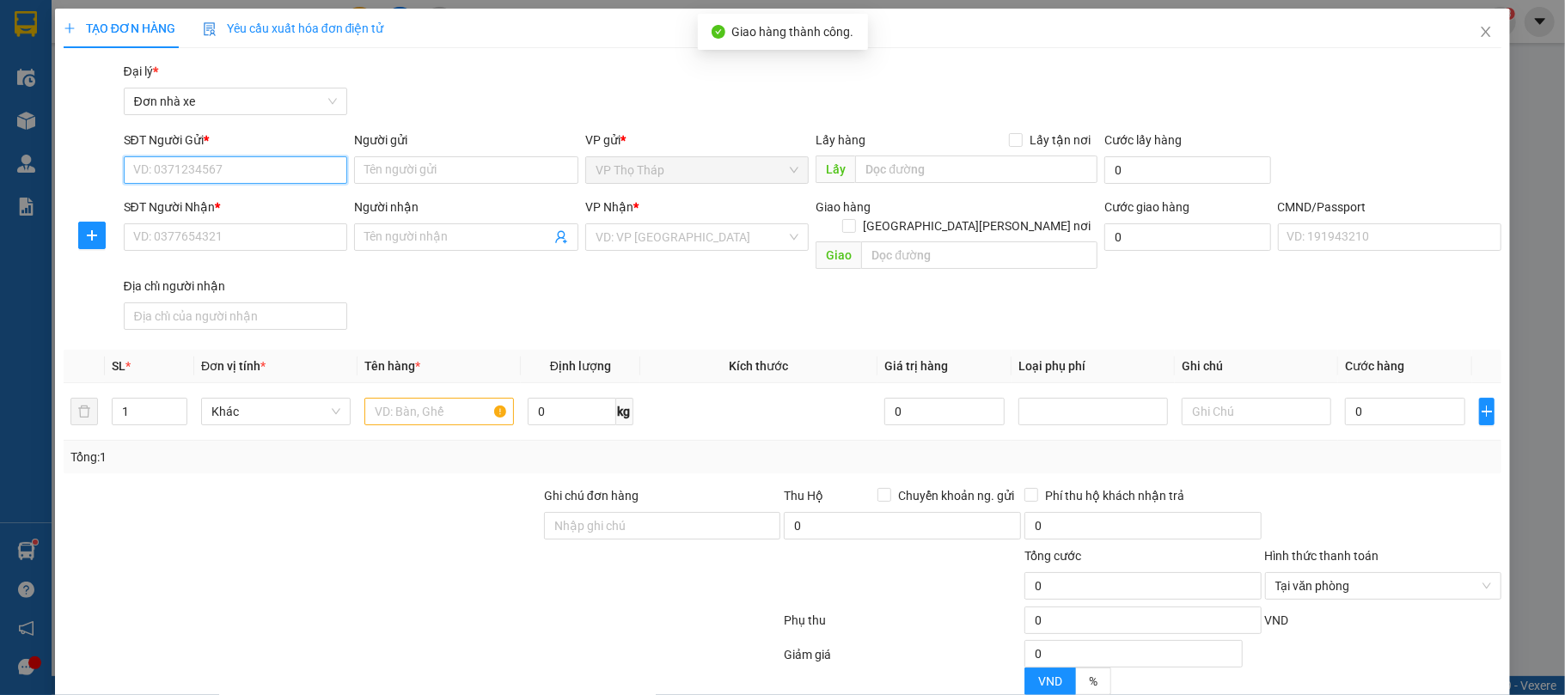
click at [168, 166] on input "SĐT Người Gửi *" at bounding box center [236, 170] width 224 height 28
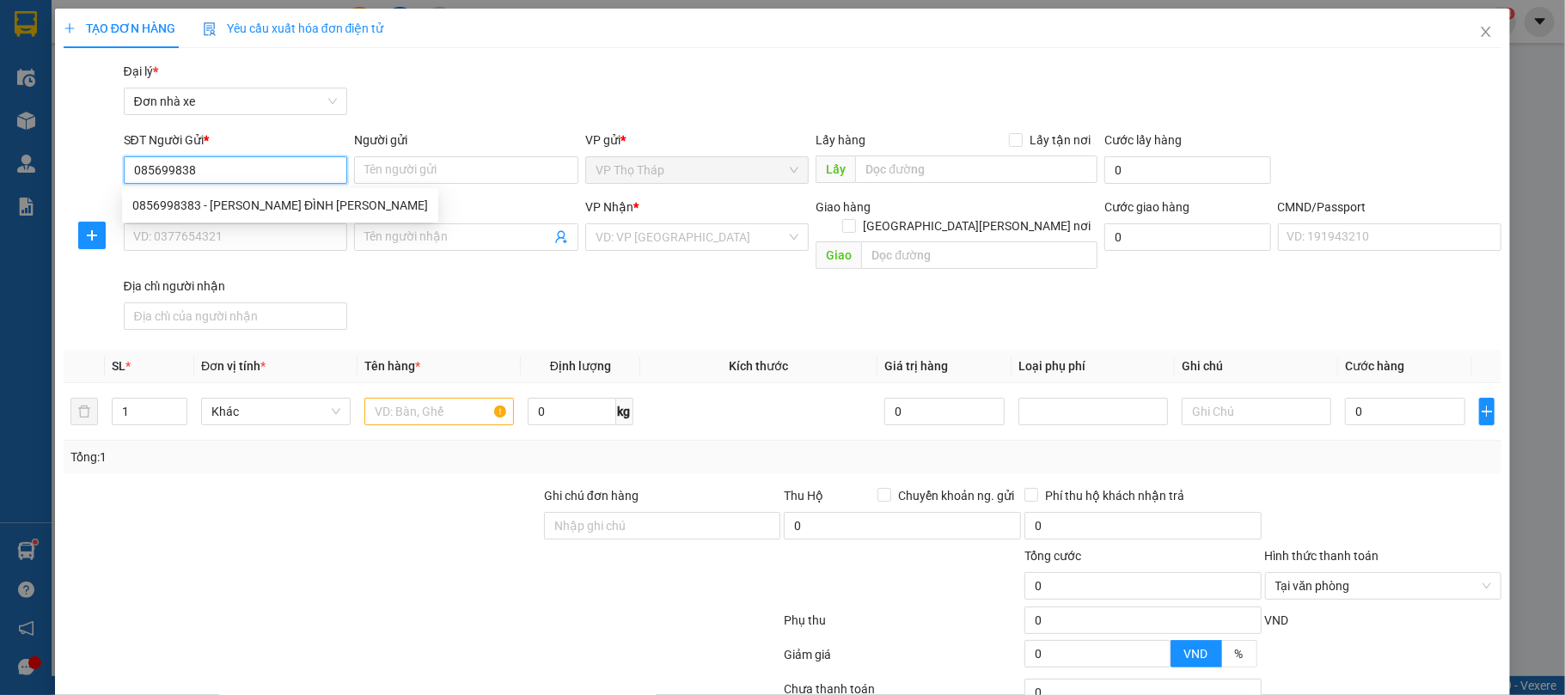
type input "0856998383"
click at [248, 201] on div "0856998383 - [PERSON_NAME] ĐÌNH [PERSON_NAME]" at bounding box center [280, 205] width 296 height 19
type input "[PERSON_NAME] ĐÌNH [PERSON_NAME]"
type input "0865181818"
type input "HẢI"
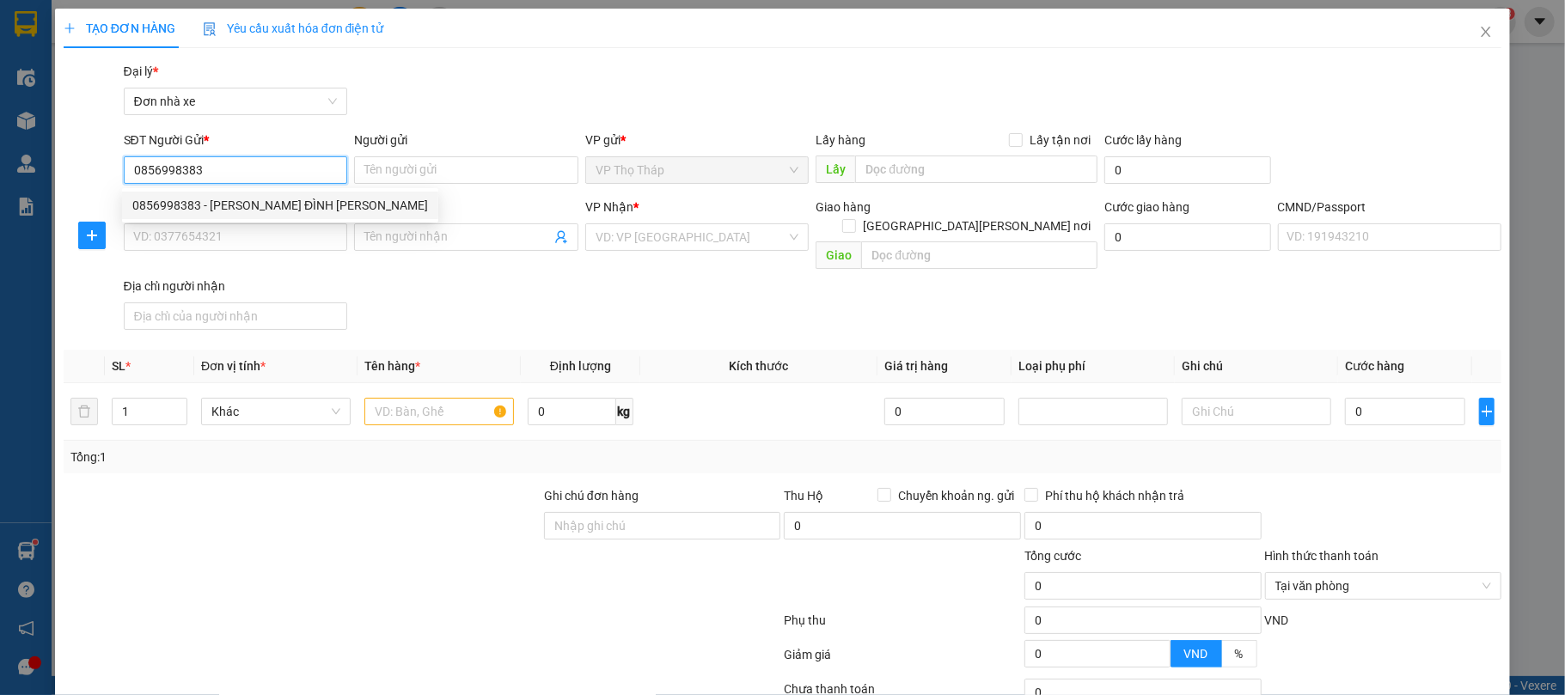
type input "036090009092 [PERSON_NAME] [PERSON_NAME] BẢN NĐ"
type input "0856998383"
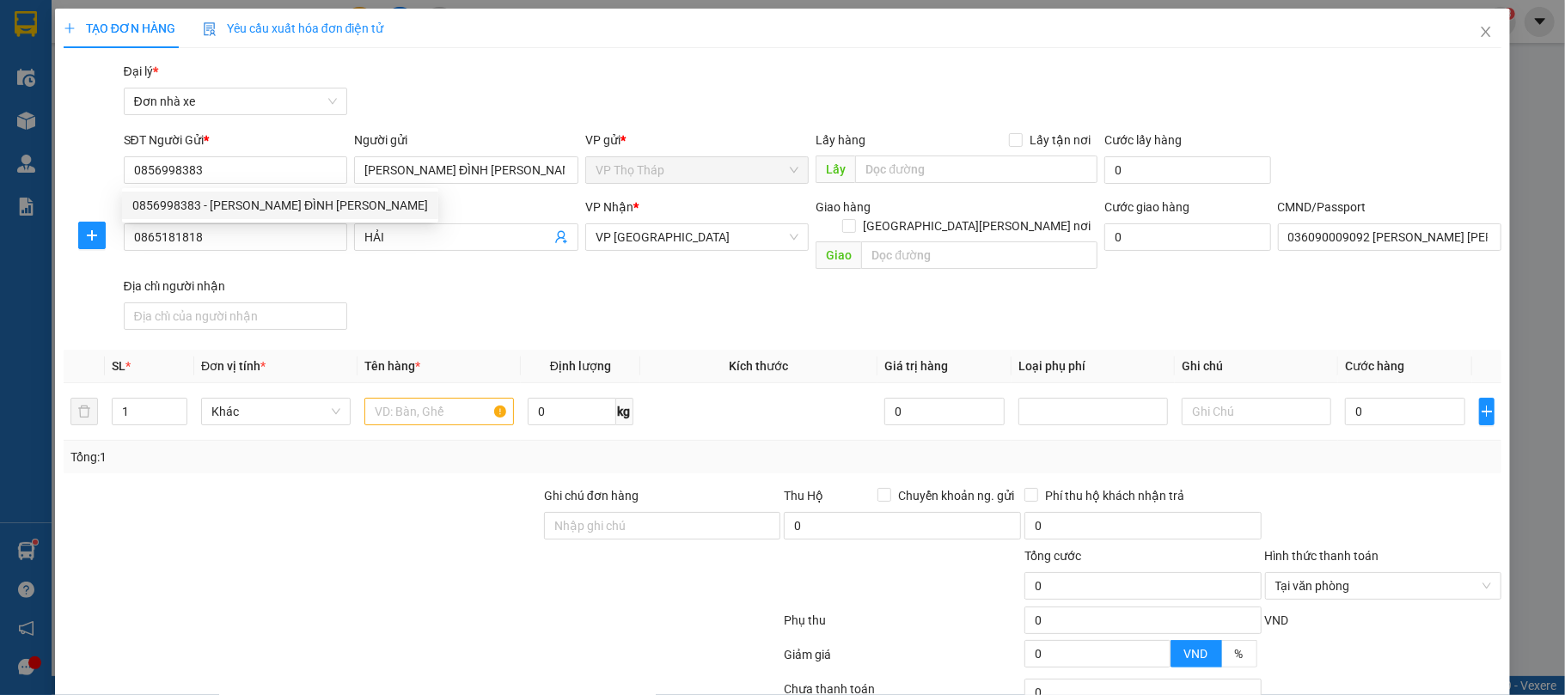
click at [575, 70] on div "Gói vận chuyển * Tiêu chuẩn Đại lý * Đơn nhà xe" at bounding box center [813, 92] width 1386 height 60
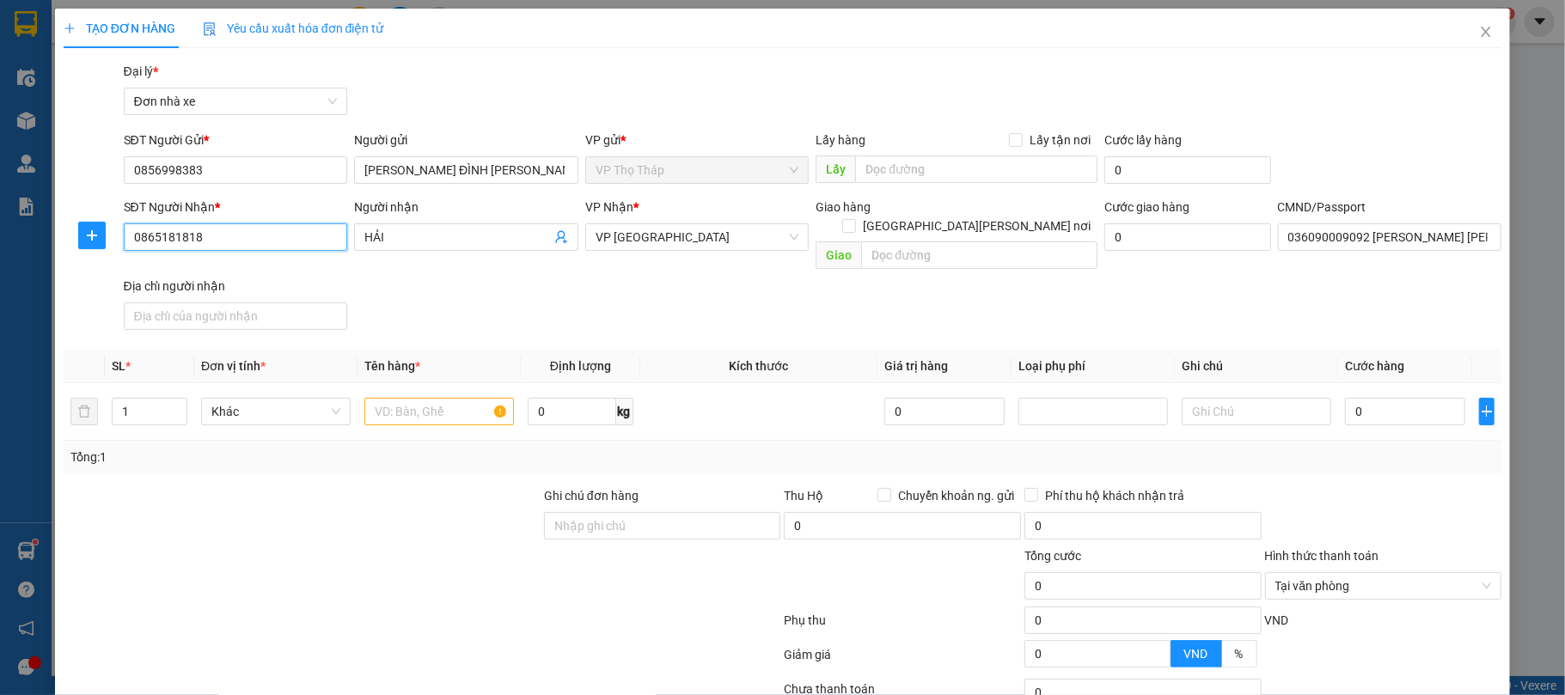
drag, startPoint x: 246, startPoint y: 234, endPoint x: 0, endPoint y: 234, distance: 245.9
click at [0, 234] on div "TẠO ĐƠN HÀNG Yêu cầu xuất [PERSON_NAME] điện tử Transit Pickup Surcharge Ids Tr…" at bounding box center [782, 347] width 1565 height 695
type input "0855100544"
drag, startPoint x: 463, startPoint y: 230, endPoint x: 103, endPoint y: 230, distance: 359.3
click at [103, 230] on div "SĐT Người [PERSON_NAME] * 0855100544 Người nhận HẢI HẢI [PERSON_NAME] * VP Nam …" at bounding box center [783, 267] width 1443 height 139
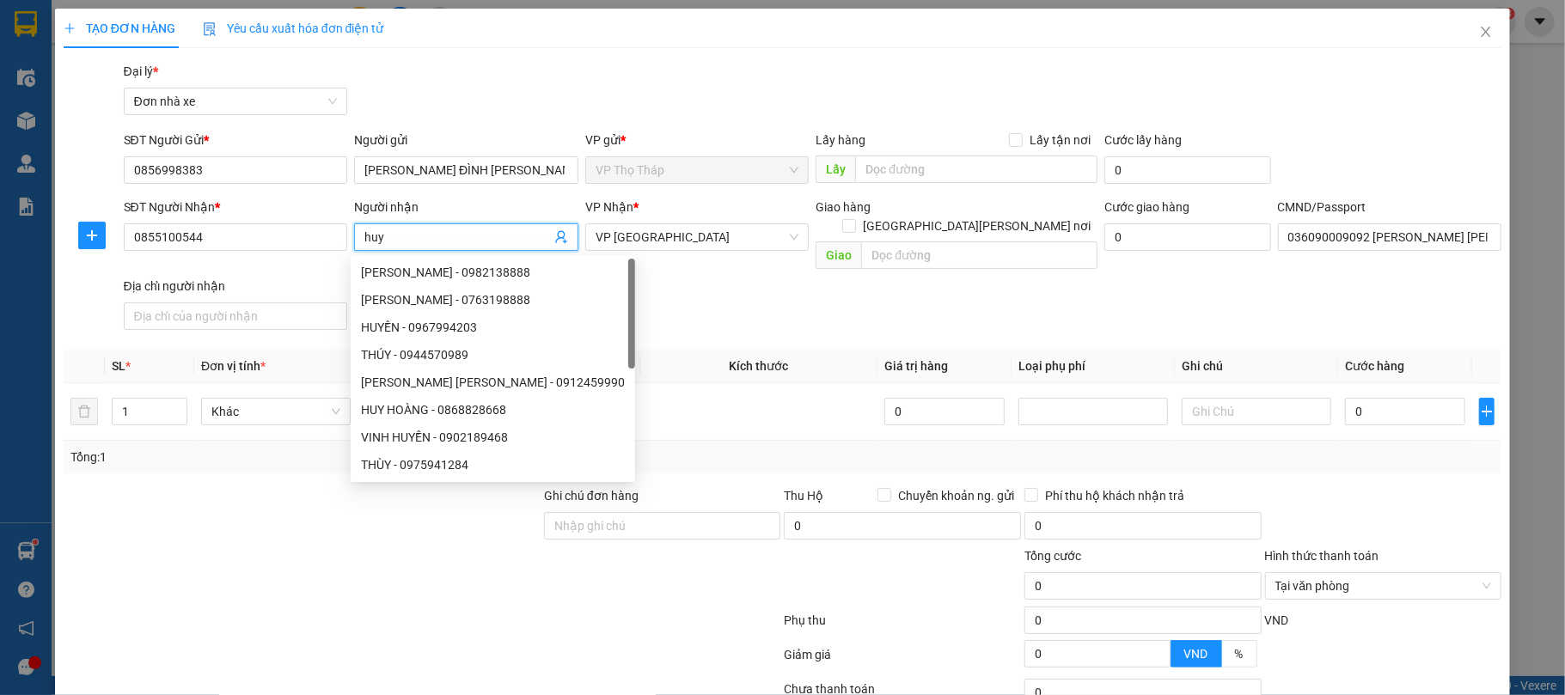
type input "huy"
click at [558, 72] on div "Gói vận chuyển * Tiêu chuẩn Đại lý * Đơn nhà xe" at bounding box center [813, 92] width 1386 height 60
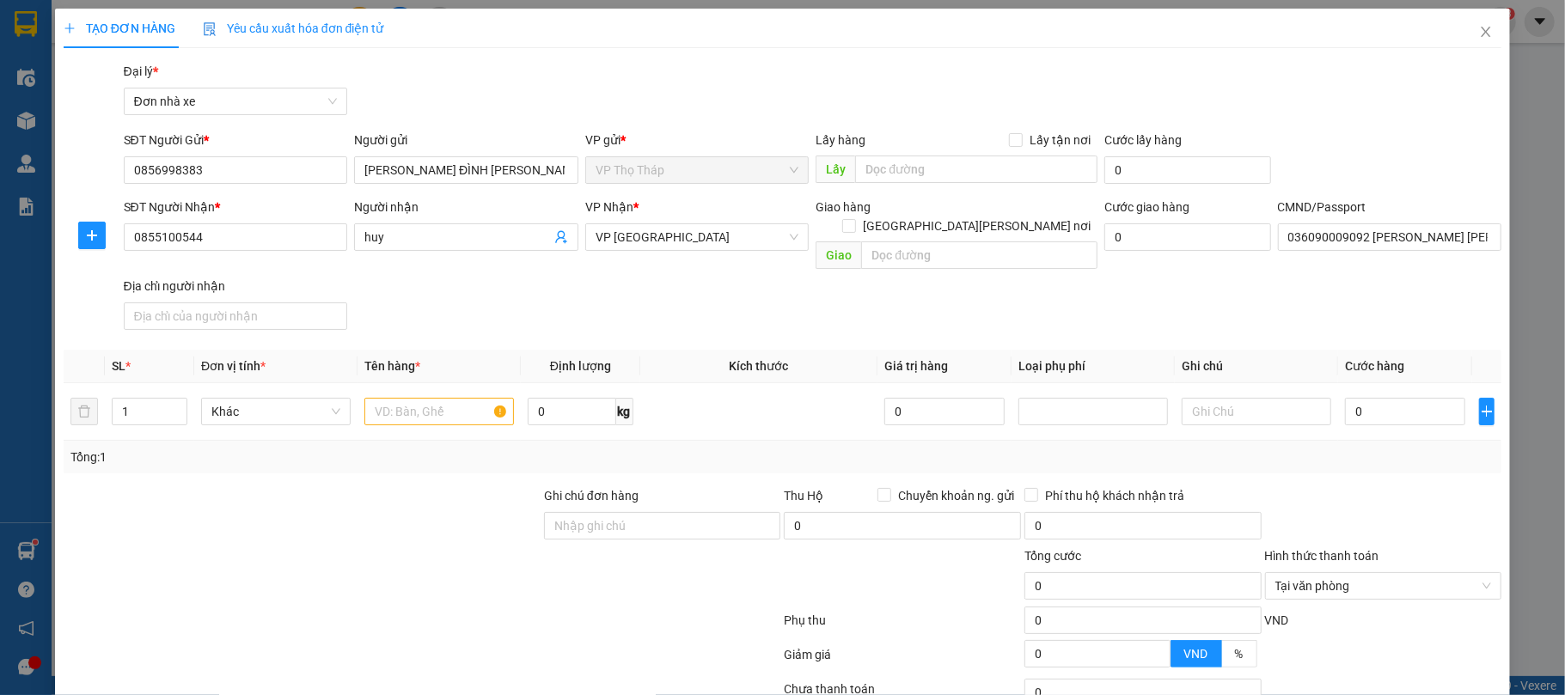
click at [641, 292] on div "SĐT Người [PERSON_NAME] * 0855100544 Người [PERSON_NAME] [PERSON_NAME] * VP Nam…" at bounding box center [813, 267] width 1386 height 139
click at [433, 398] on input "text" at bounding box center [440, 412] width 150 height 28
click at [513, 308] on div "SĐT Người [PERSON_NAME] * 0855100544 Người [PERSON_NAME] [PERSON_NAME] * VP Nam…" at bounding box center [813, 267] width 1386 height 139
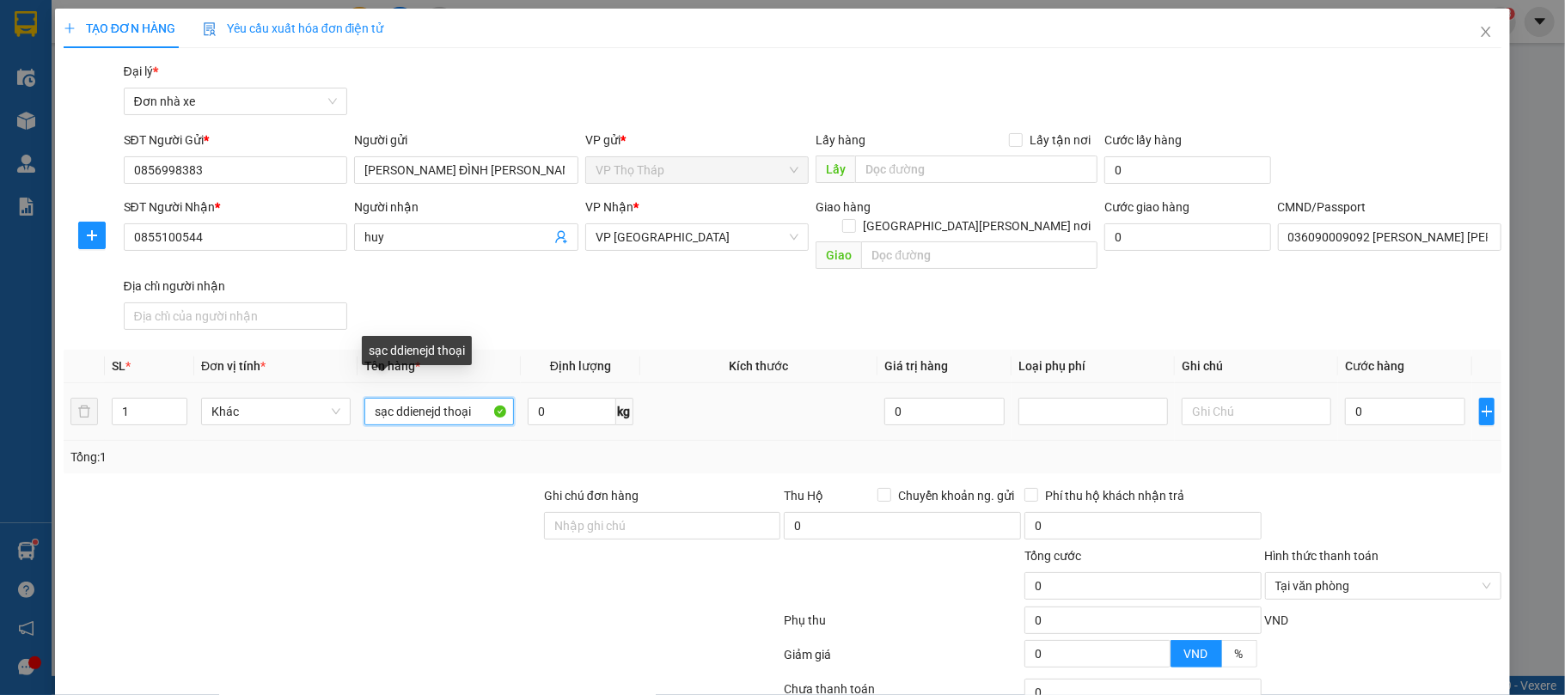
drag, startPoint x: 468, startPoint y: 400, endPoint x: 392, endPoint y: 399, distance: 75.7
click at [392, 399] on input "sạc ddienejd thoại" at bounding box center [440, 412] width 150 height 28
type input "sạc điện thoại"
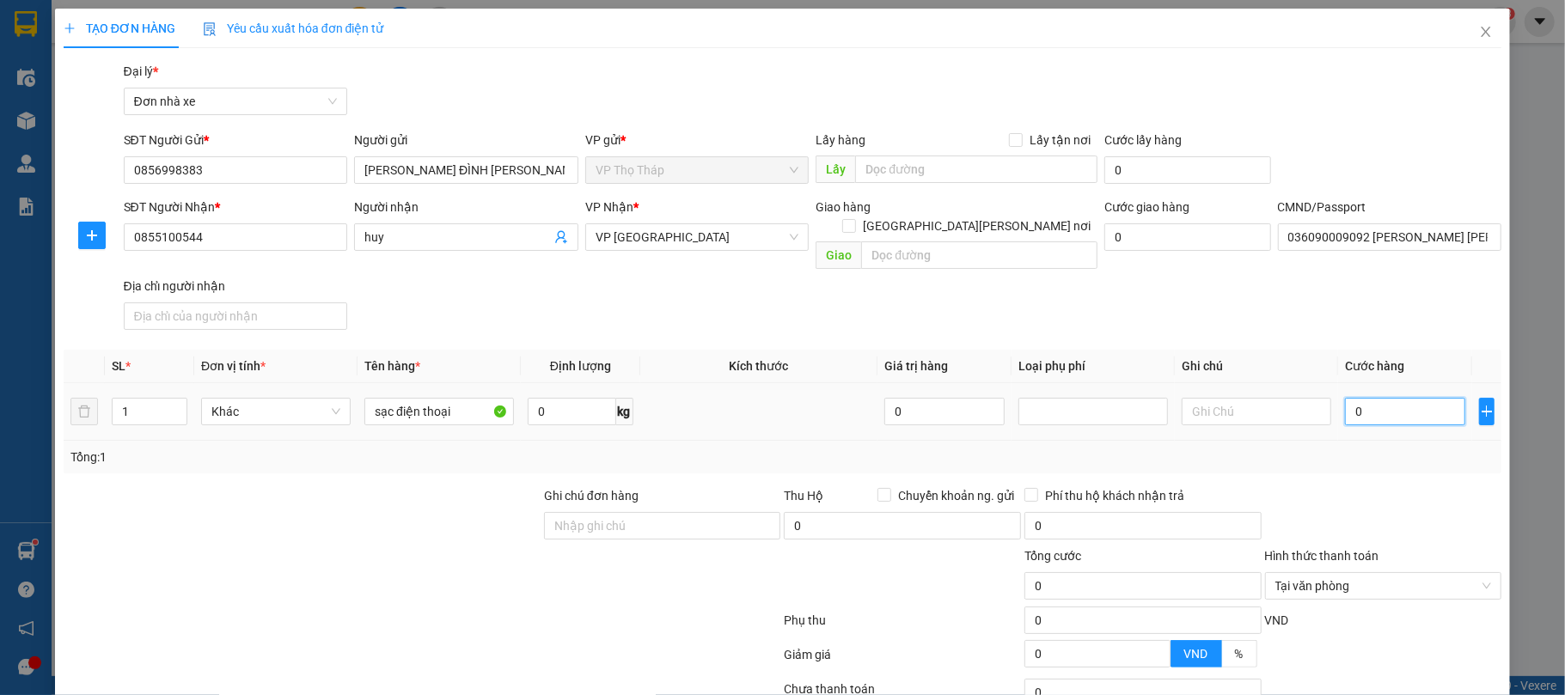
click at [1345, 398] on input "0" at bounding box center [1405, 412] width 120 height 28
type input "2"
type input "25"
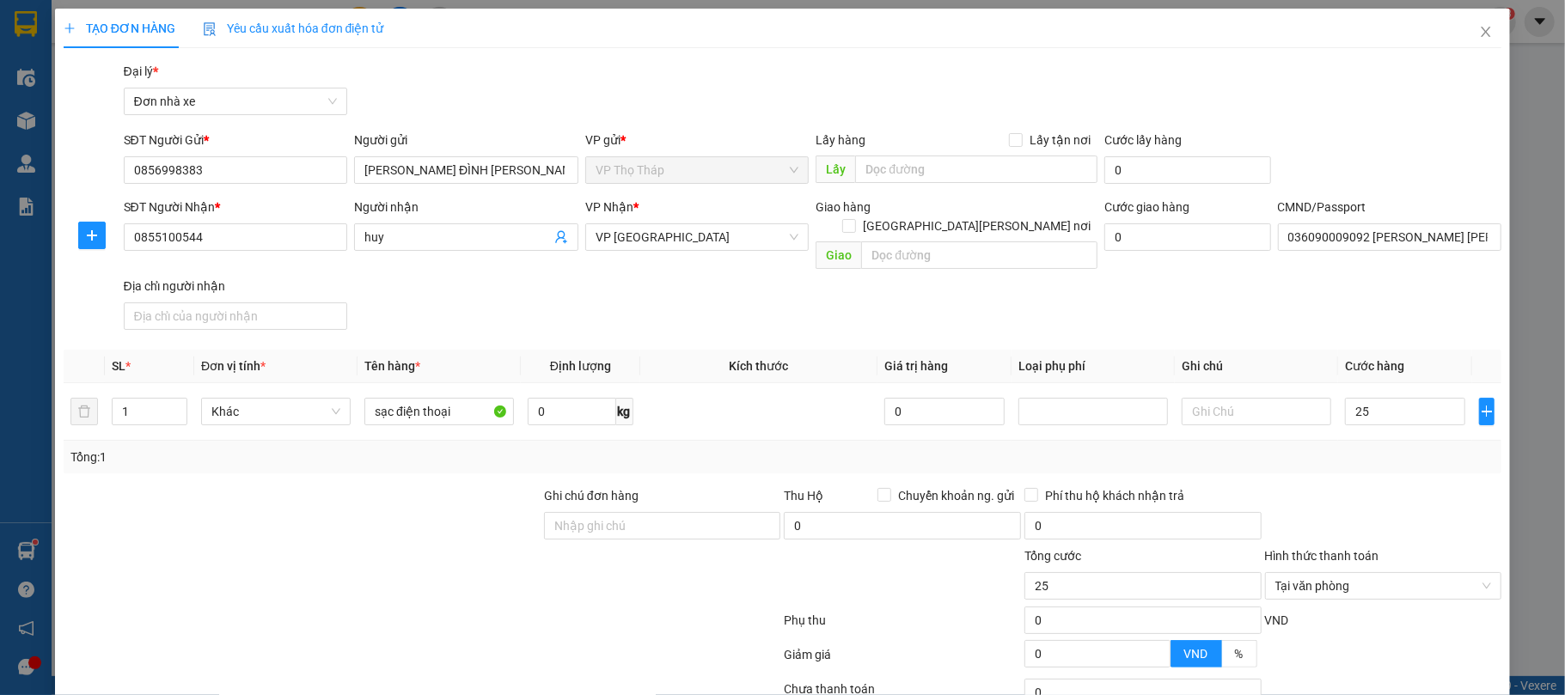
click at [1418, 509] on div at bounding box center [1384, 517] width 241 height 60
type input "25.000"
click at [1456, 527] on div at bounding box center [1384, 517] width 241 height 60
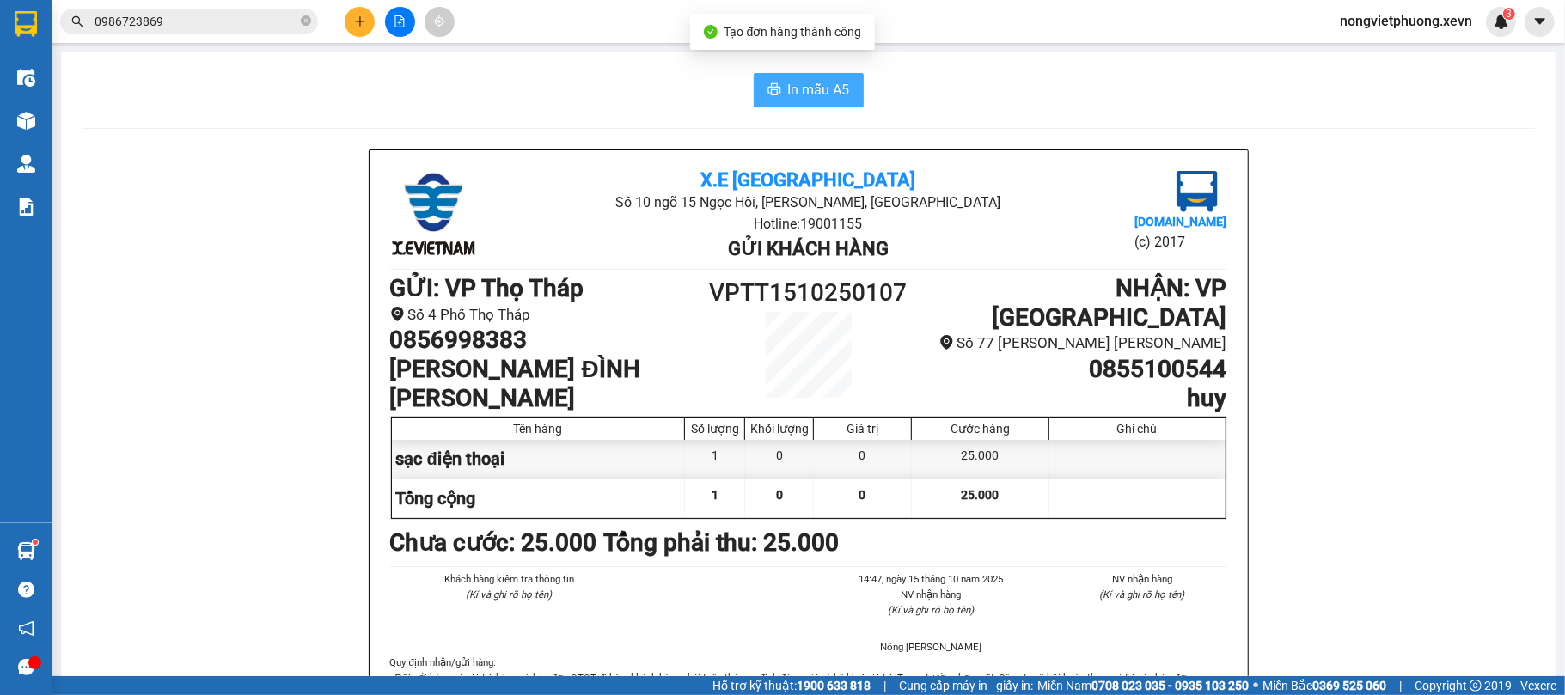
click at [768, 93] on icon "printer" at bounding box center [775, 90] width 14 height 14
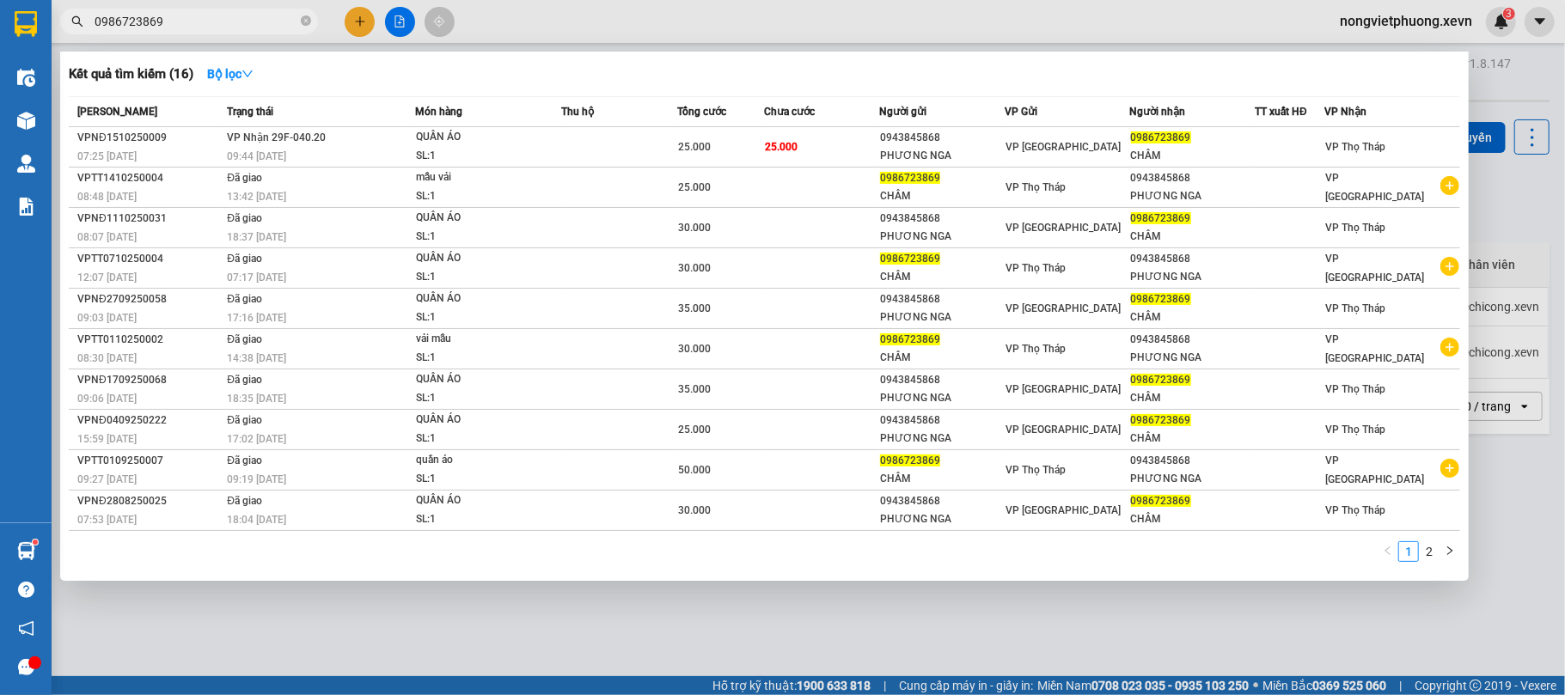
drag, startPoint x: 205, startPoint y: 22, endPoint x: 0, endPoint y: -37, distance: 213.0
click at [0, 0] on html "Kết quả [PERSON_NAME] ( 16 ) Bộ lọc Mã ĐH Trạng thái Món hàng Thu hộ [PERSON_NA…" at bounding box center [782, 347] width 1565 height 695
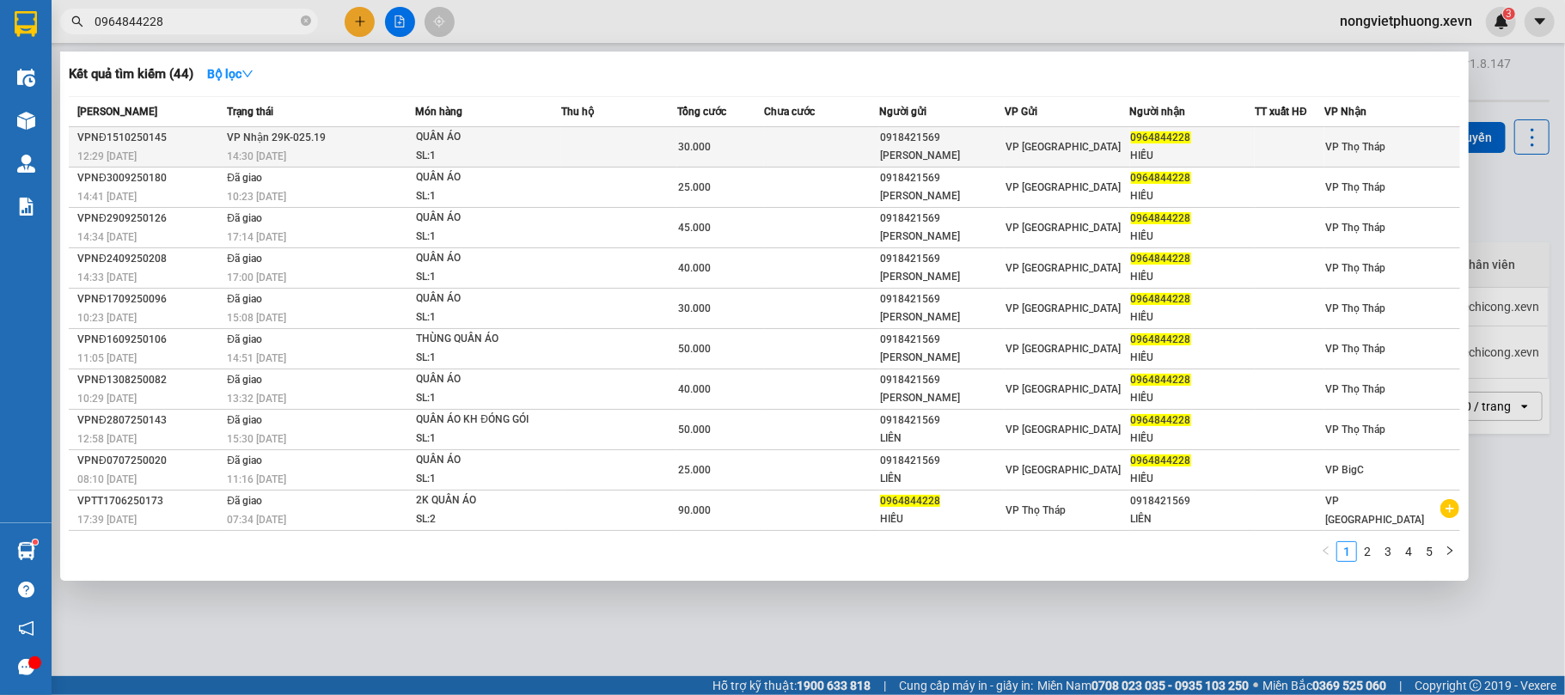
type input "0964844228"
click at [487, 150] on div "SL: 1" at bounding box center [480, 156] width 129 height 19
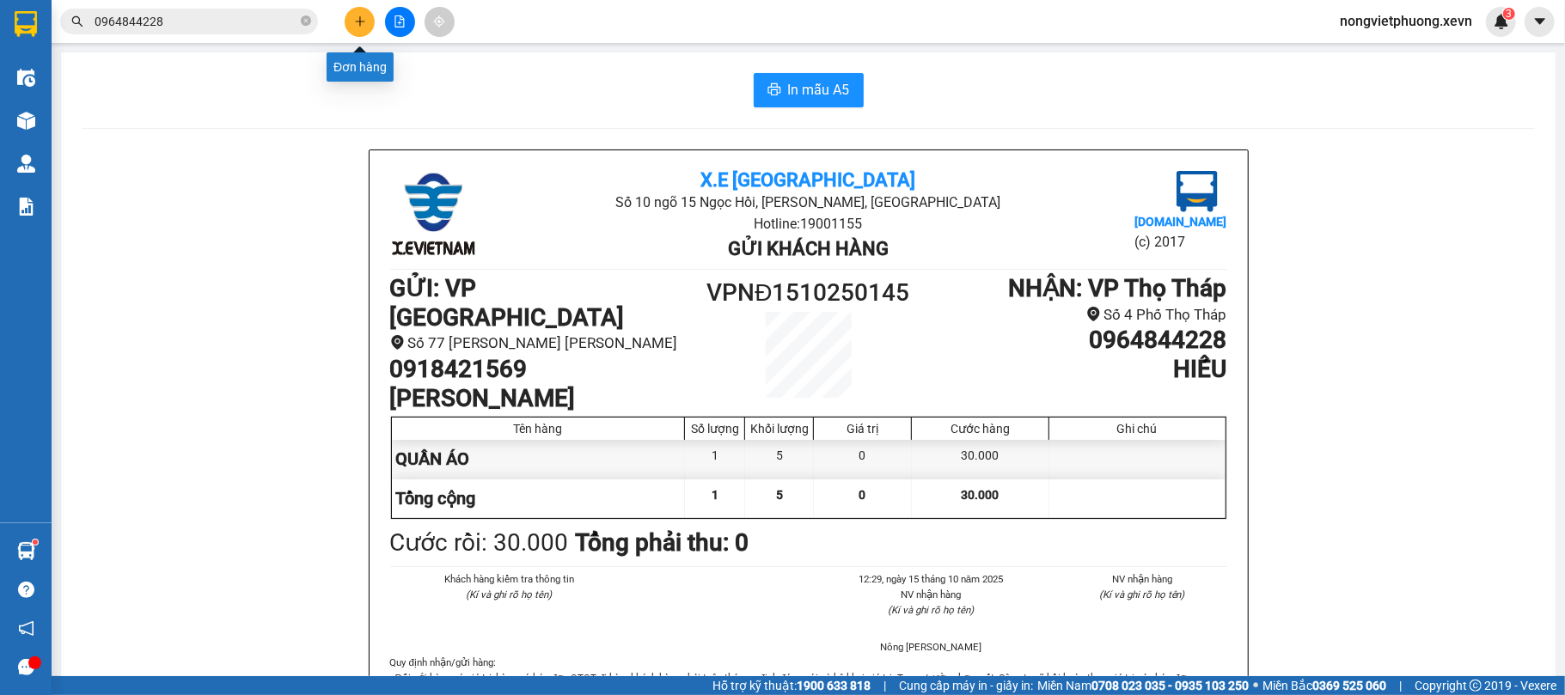
click at [352, 25] on button at bounding box center [360, 22] width 30 height 30
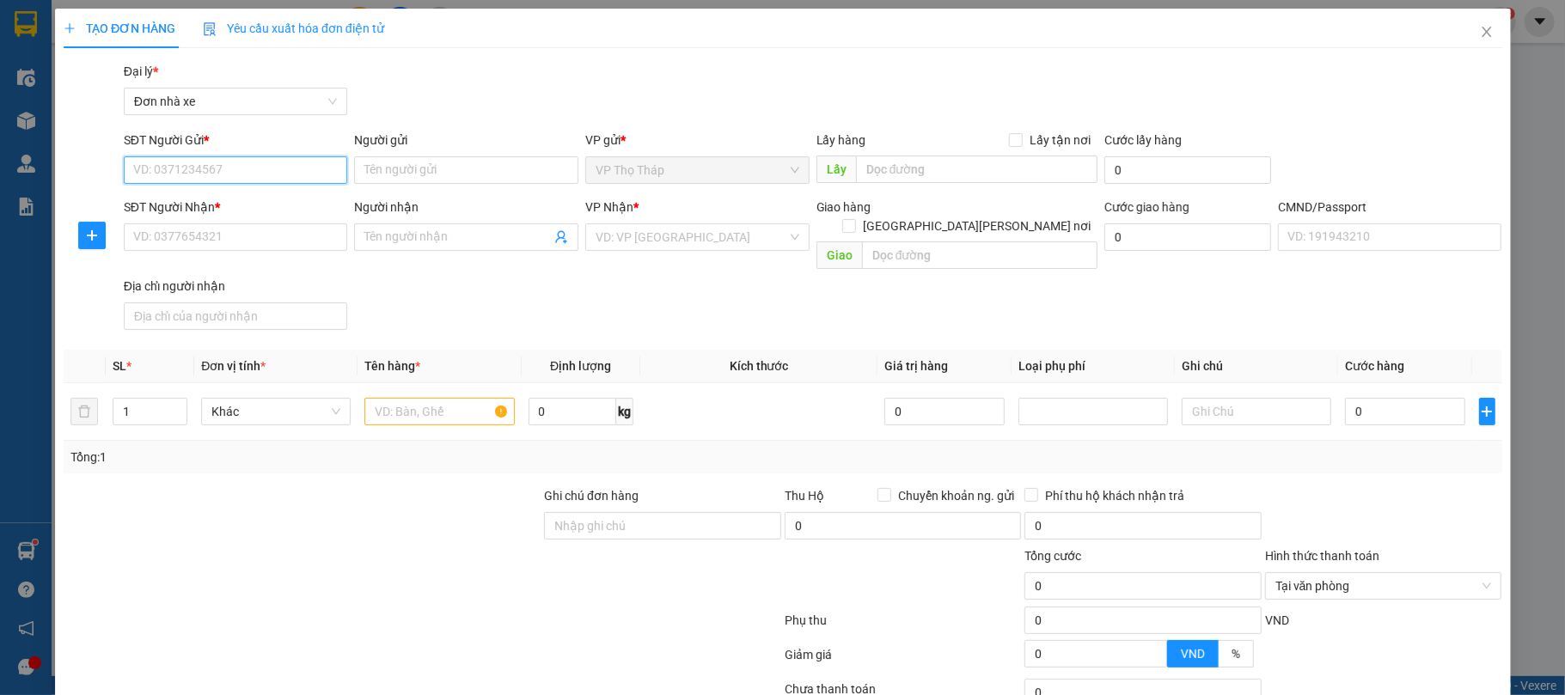
click at [238, 165] on input "SĐT Người Gửi *" at bounding box center [236, 170] width 224 height 28
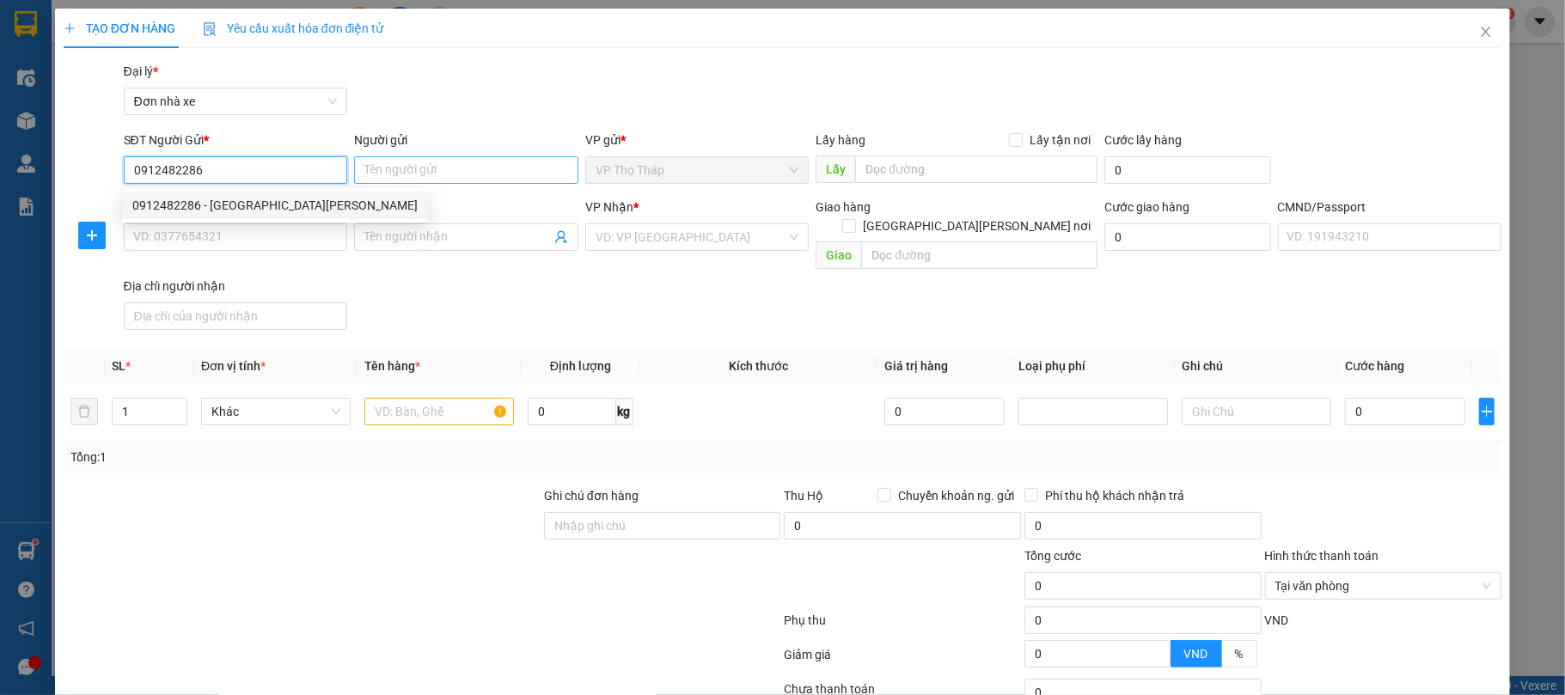
type input "0912482286"
click at [386, 173] on input "Người gửi" at bounding box center [466, 170] width 224 height 28
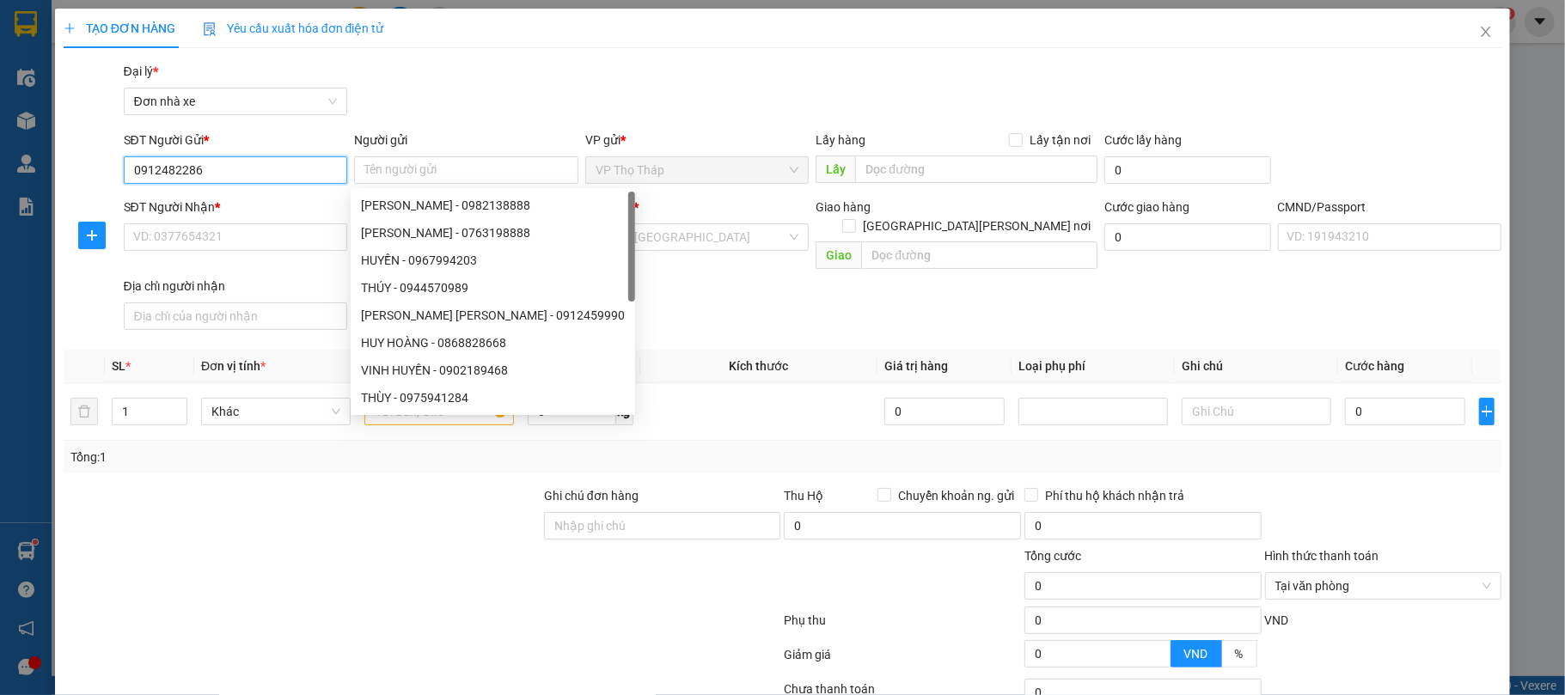
click at [235, 177] on input "0912482286" at bounding box center [236, 170] width 224 height 28
click at [254, 167] on input "0912482286" at bounding box center [236, 170] width 224 height 28
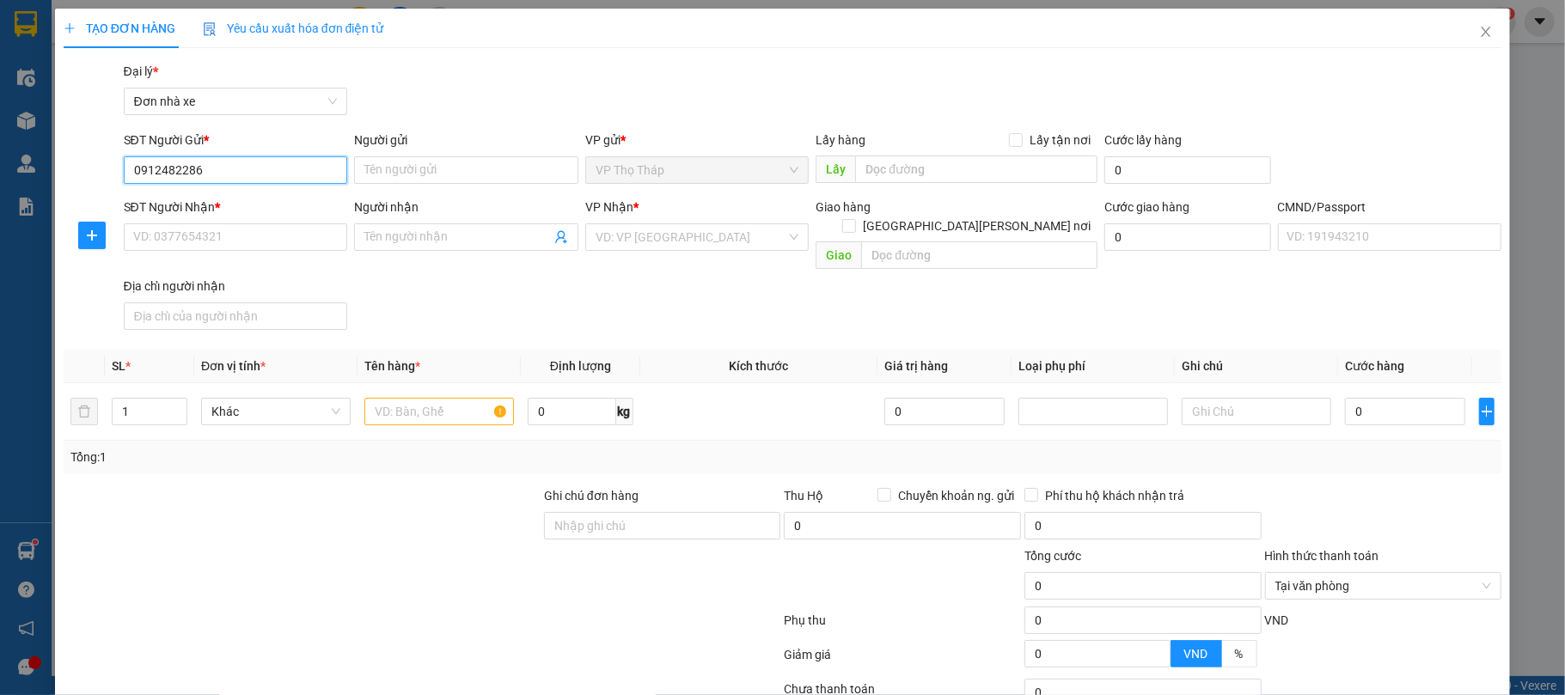
click at [232, 203] on div "0912482286 - [GEOGRAPHIC_DATA][PERSON_NAME]" at bounding box center [274, 205] width 285 height 19
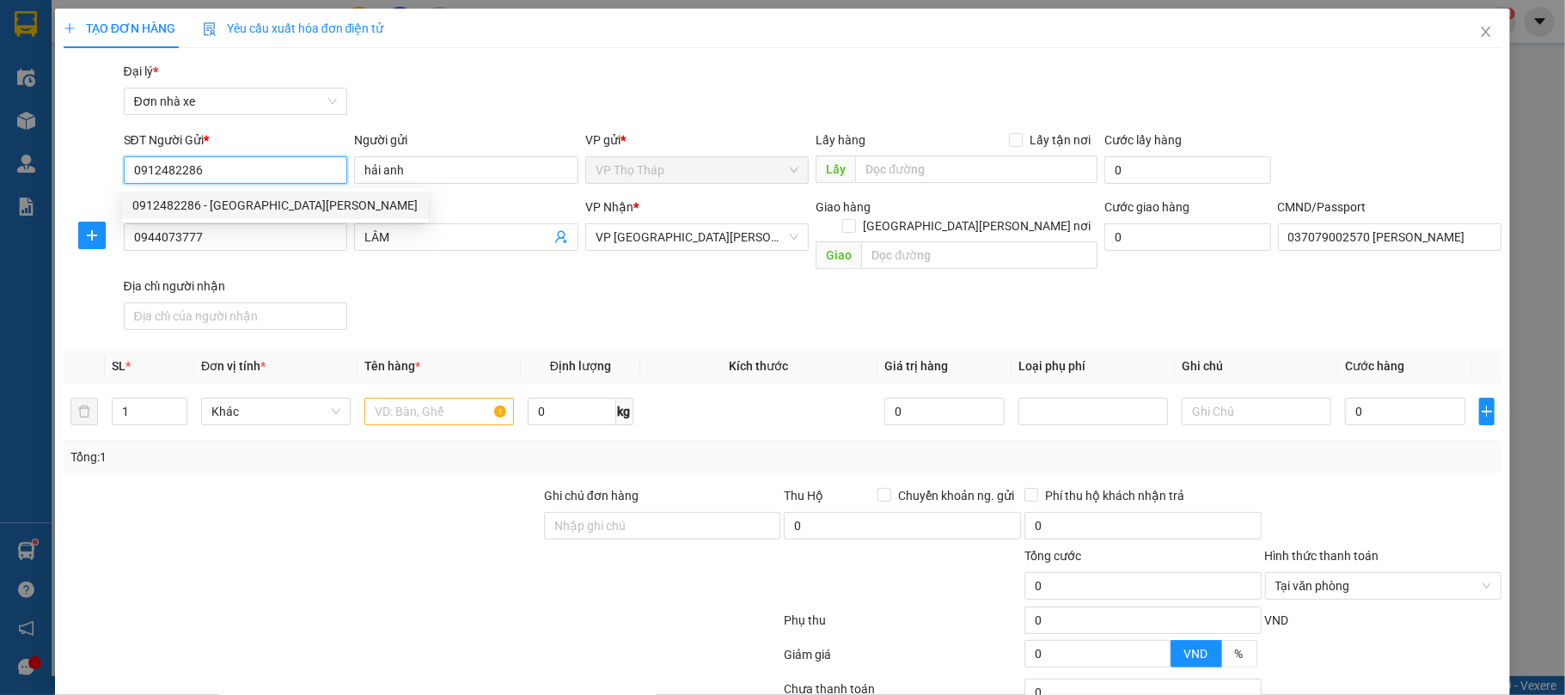
type input "hải anh"
type input "0944073777"
type input "LÂM"
type input "037079002570 [PERSON_NAME]"
click at [461, 79] on div "Gói vận chuyển * Tiêu chuẩn Đại lý * Đơn nhà xe" at bounding box center [813, 92] width 1386 height 60
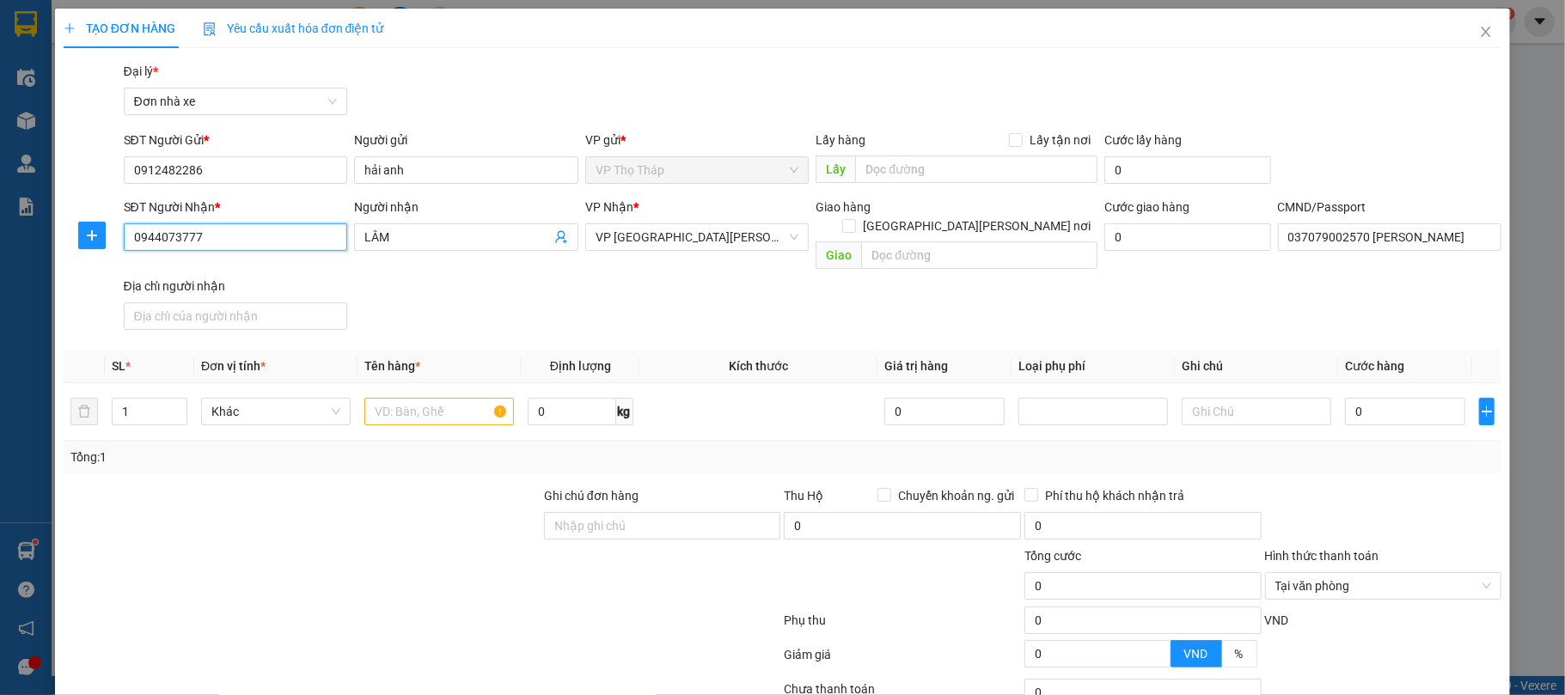
drag, startPoint x: 231, startPoint y: 238, endPoint x: 0, endPoint y: 236, distance: 231.3
click at [0, 236] on div "TẠO ĐƠN HÀNG Yêu cầu xuất [PERSON_NAME] điện tử Transit Pickup Surcharge Ids Tr…" at bounding box center [782, 347] width 1565 height 695
click at [428, 300] on div "SĐT Người [PERSON_NAME] * 0944073777 Người [PERSON_NAME] [PERSON_NAME] * [PERSO…" at bounding box center [813, 267] width 1386 height 139
click at [465, 395] on div at bounding box center [440, 412] width 150 height 34
click at [452, 398] on input "text" at bounding box center [440, 412] width 150 height 28
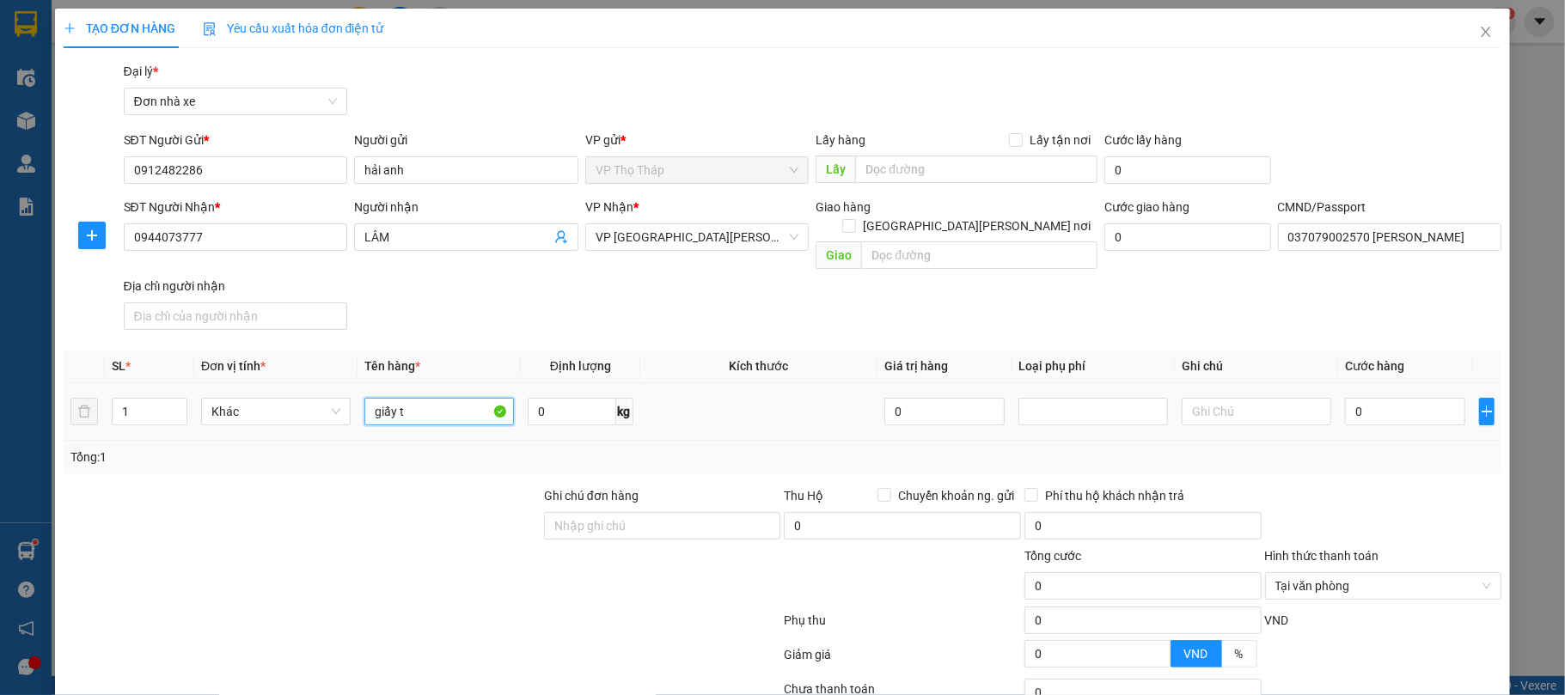
type input "giấy tờ"
click at [1379, 407] on input "0" at bounding box center [1405, 412] width 120 height 28
click at [1357, 465] on div "Transit Pickup Surcharge Ids Transit Deliver Surcharge Ids Transit Deliver Surc…" at bounding box center [783, 433] width 1439 height 742
click at [1462, 547] on div "Hình thức thanh toán" at bounding box center [1383, 560] width 237 height 26
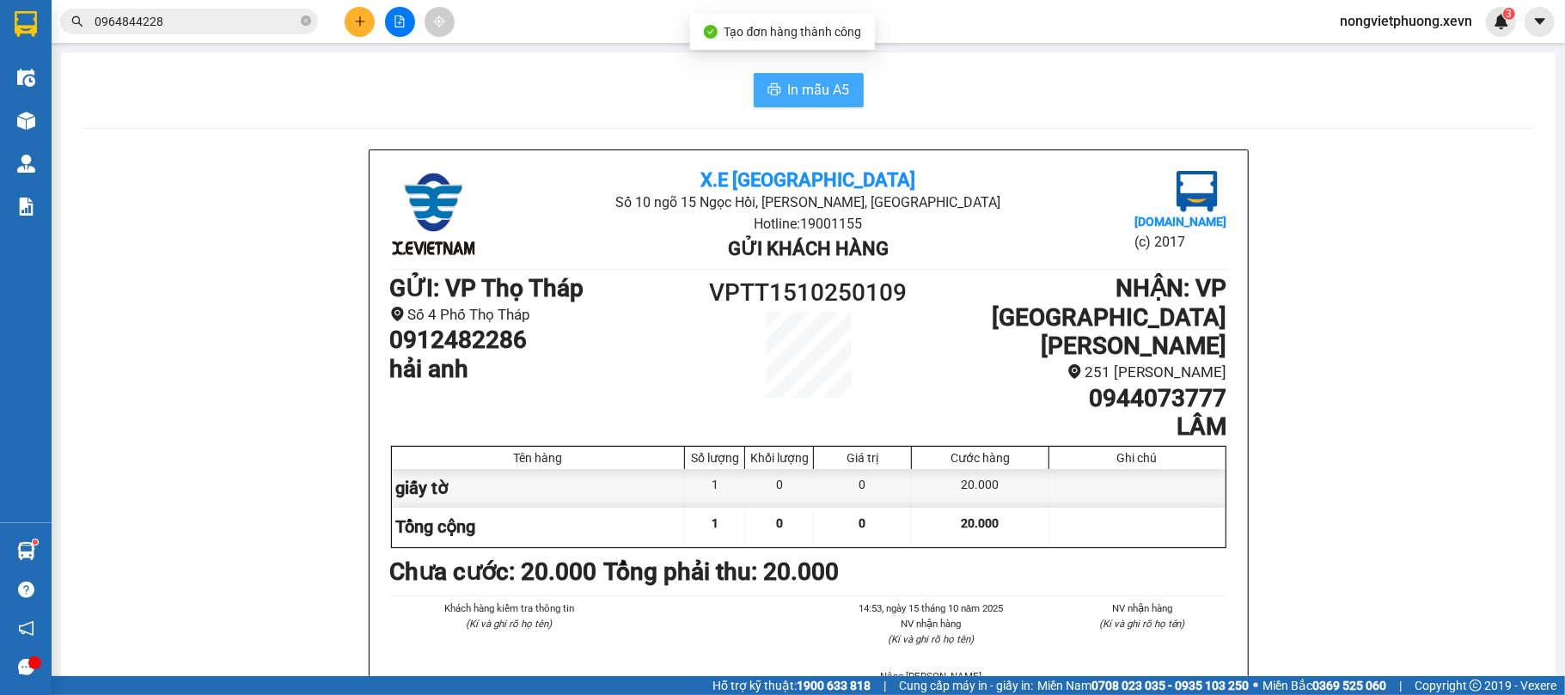
click at [803, 88] on span "In mẫu A5" at bounding box center [819, 89] width 62 height 21
